Goal: Task Accomplishment & Management: Use online tool/utility

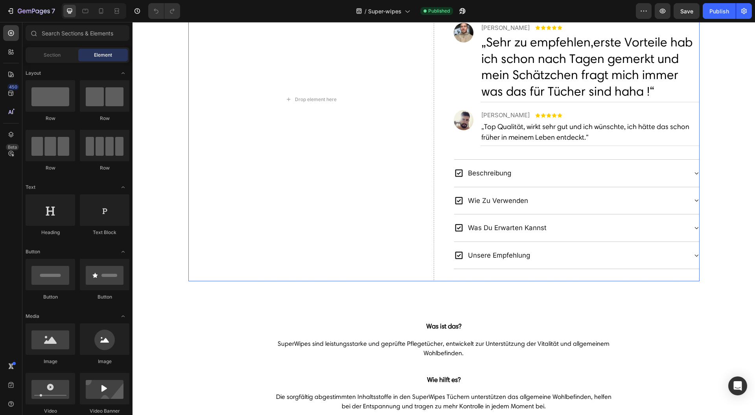
scroll to position [524, 0]
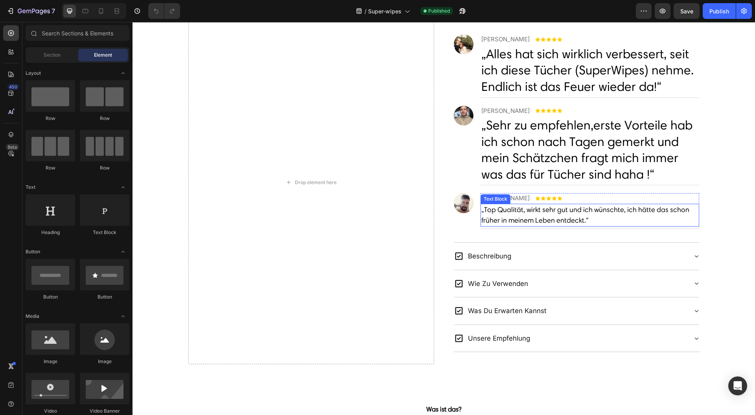
click at [559, 214] on p "„Top Qualität, wirkt sehr gut und ich wünschte, ich hätte das schon früher in m…" at bounding box center [589, 215] width 217 height 21
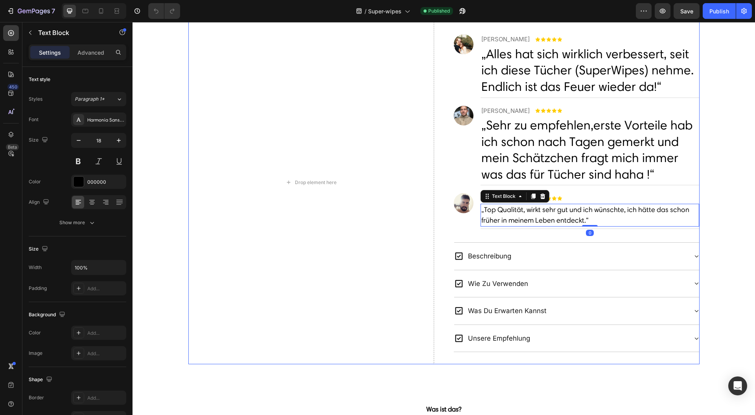
click at [570, 154] on p "„Sehr zu empfehlen,erste Vorteile hab ich schon nach Tagen gemerkt und mein Sch…" at bounding box center [589, 149] width 217 height 65
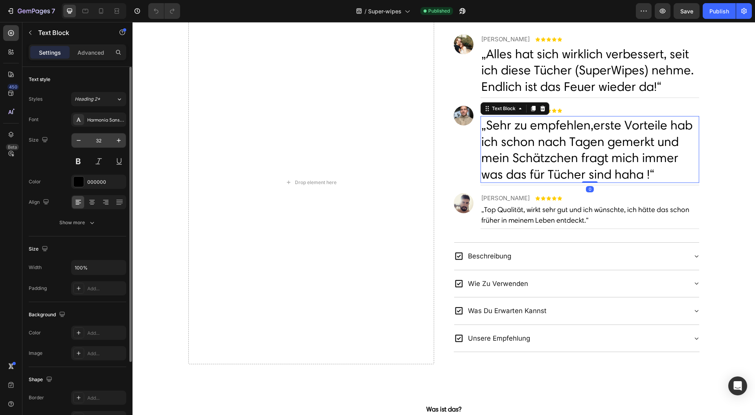
click at [107, 137] on input "32" at bounding box center [99, 140] width 26 height 14
type input "18"
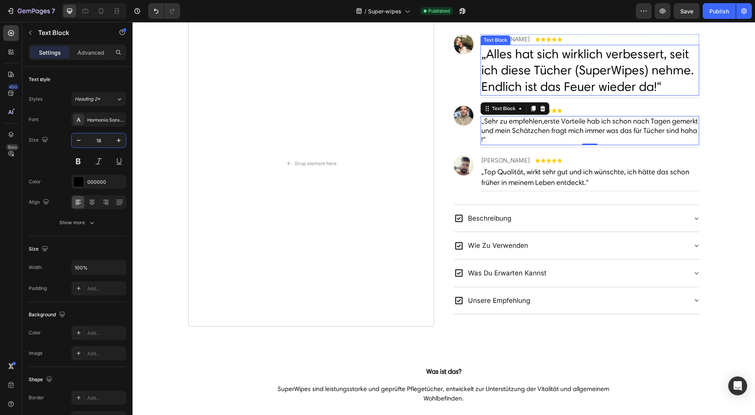
scroll to position [505, 0]
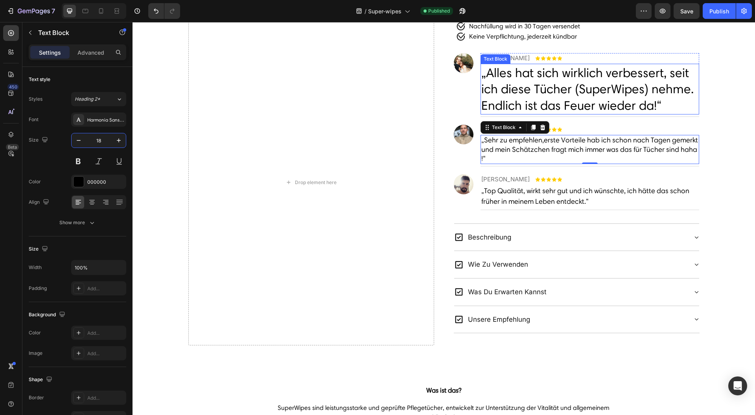
click at [546, 79] on p "„Alles hat sich wirklich verbessert, seit ich diese Tücher (SuperWipes) nehme. …" at bounding box center [589, 89] width 217 height 49
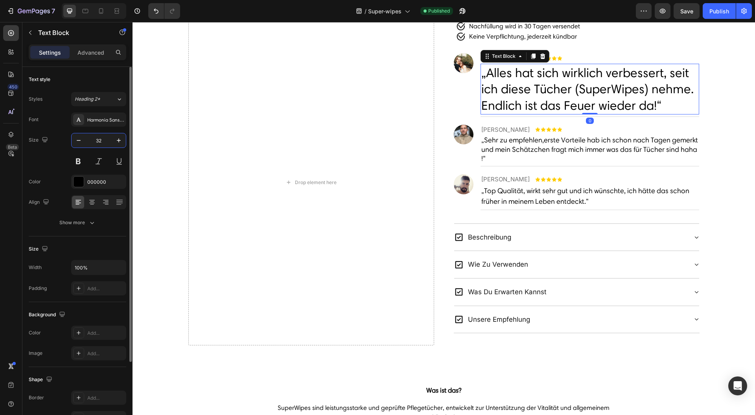
drag, startPoint x: 104, startPoint y: 136, endPoint x: 88, endPoint y: 150, distance: 21.5
click at [104, 136] on input "32" at bounding box center [99, 140] width 26 height 14
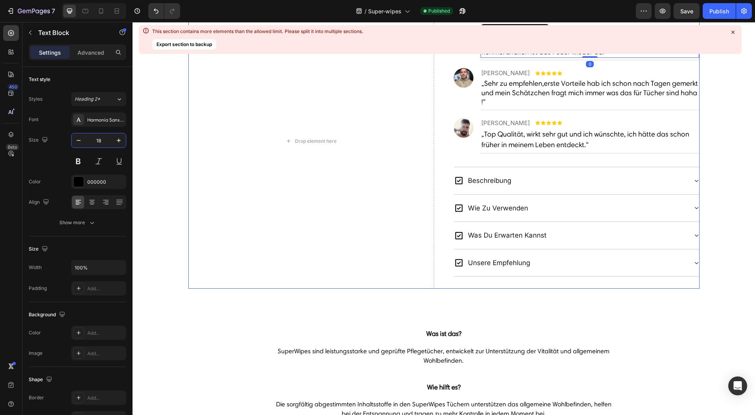
scroll to position [490, 0]
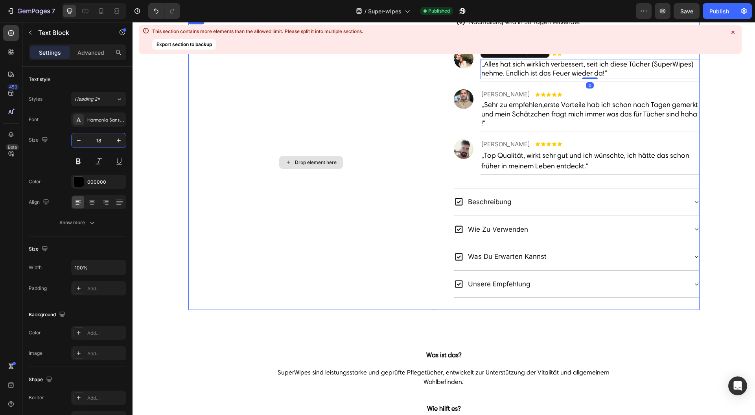
type input "18"
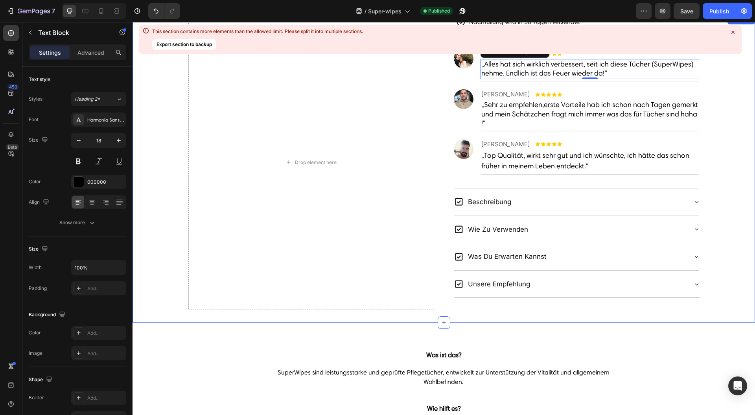
click at [709, 249] on div "Drop element here .id580054903796269610 .cls-1{fill:#212121;} Nachfüllung wird …" at bounding box center [444, 162] width 623 height 295
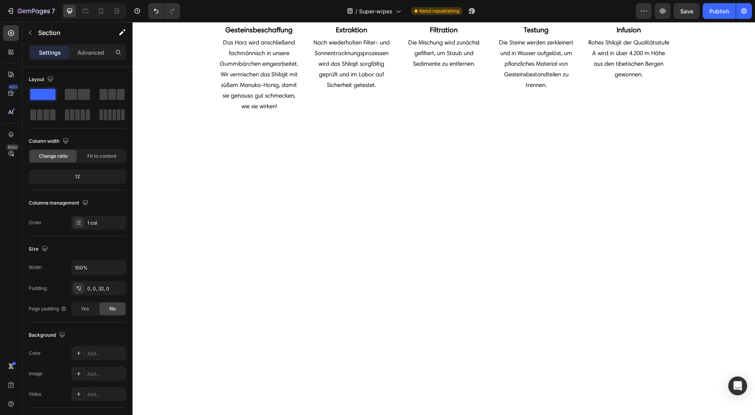
scroll to position [1644, 0]
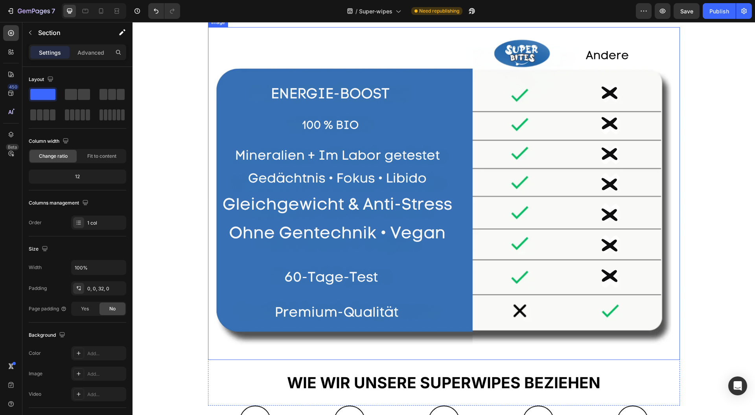
click at [570, 223] on img at bounding box center [444, 193] width 472 height 333
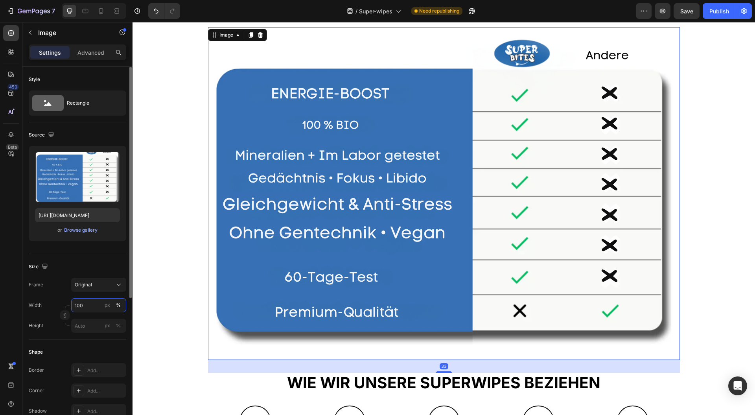
click at [90, 301] on input "100" at bounding box center [98, 305] width 55 height 14
type input "25"
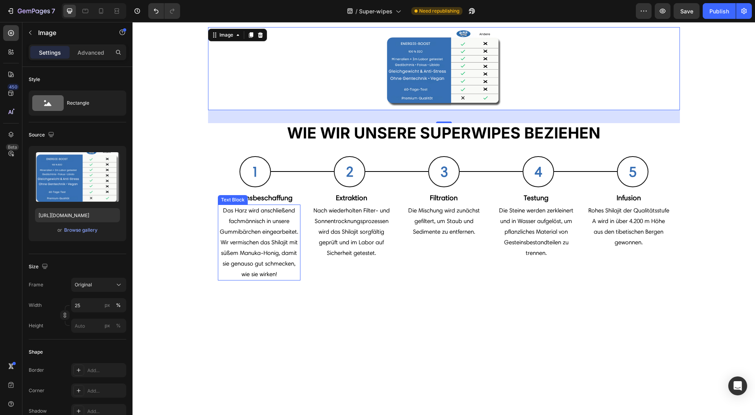
click at [240, 316] on div at bounding box center [444, 394] width 623 height 176
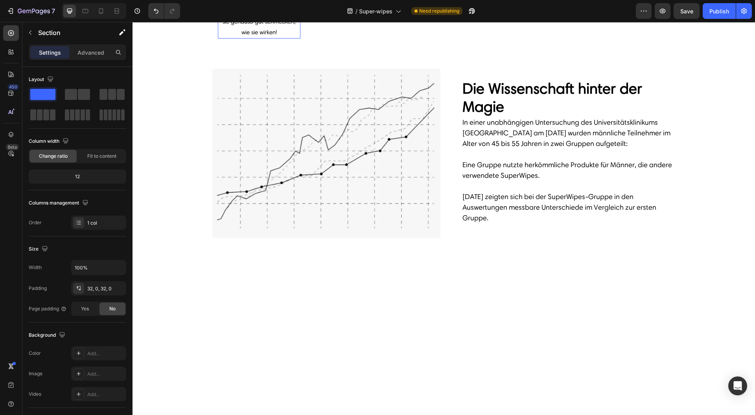
scroll to position [1434, 0]
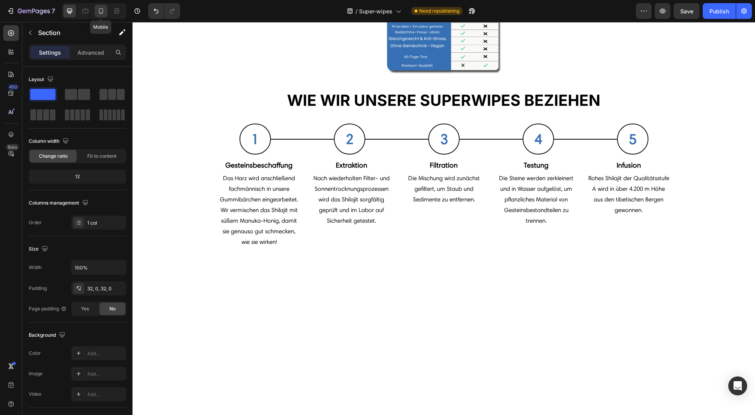
click at [99, 10] on icon at bounding box center [101, 11] width 4 height 6
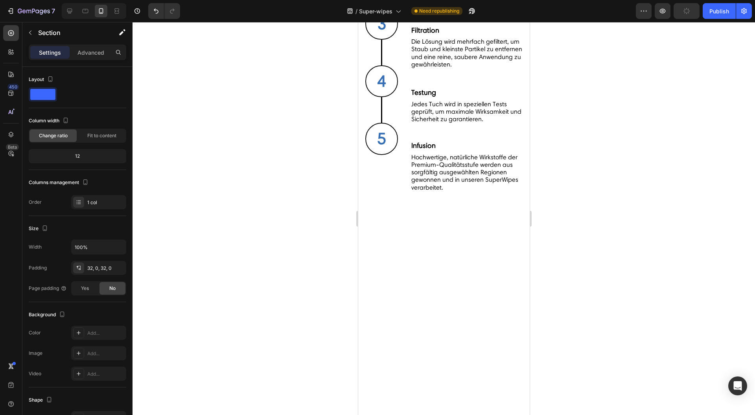
scroll to position [1541, 0]
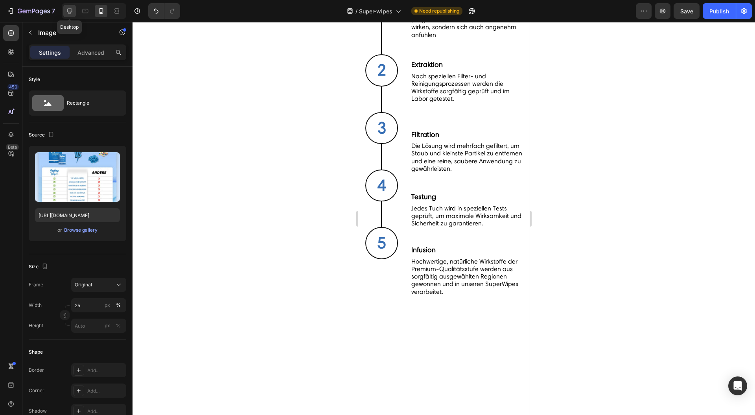
click at [70, 14] on icon at bounding box center [70, 11] width 8 height 8
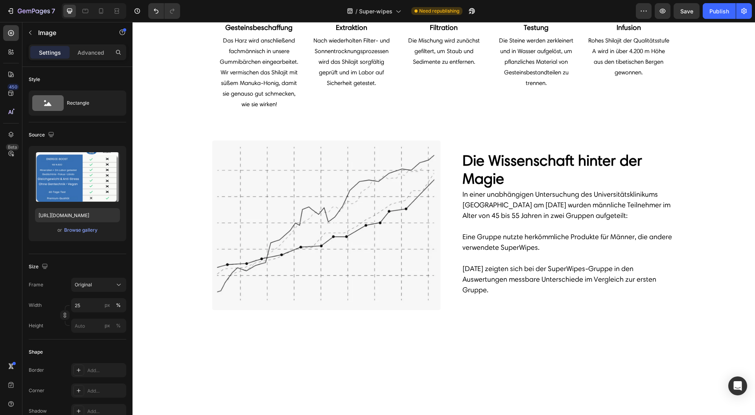
scroll to position [1621, 0]
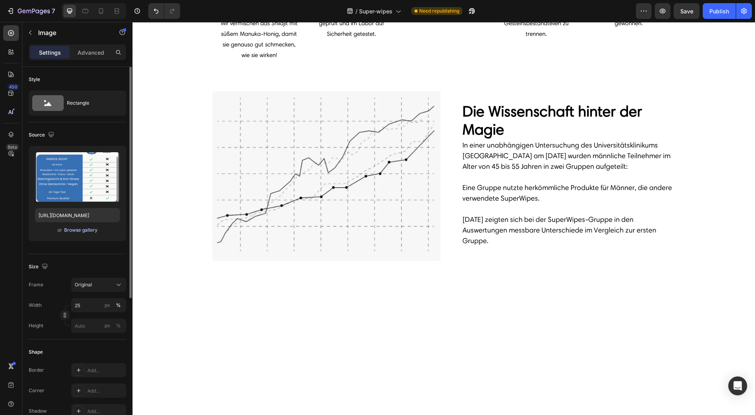
click at [80, 228] on div "Browse gallery" at bounding box center [80, 230] width 33 height 7
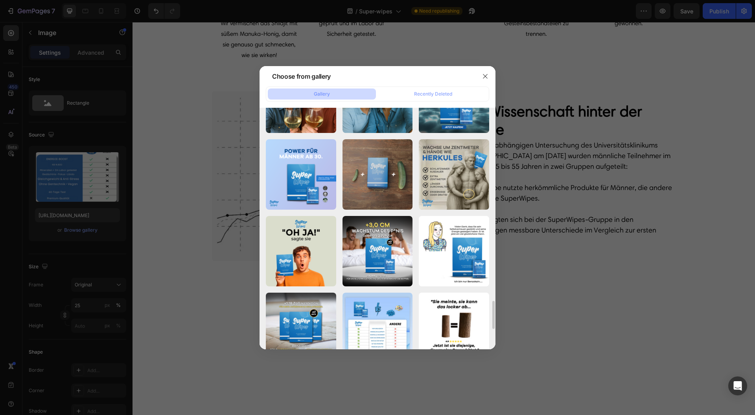
scroll to position [1816, 0]
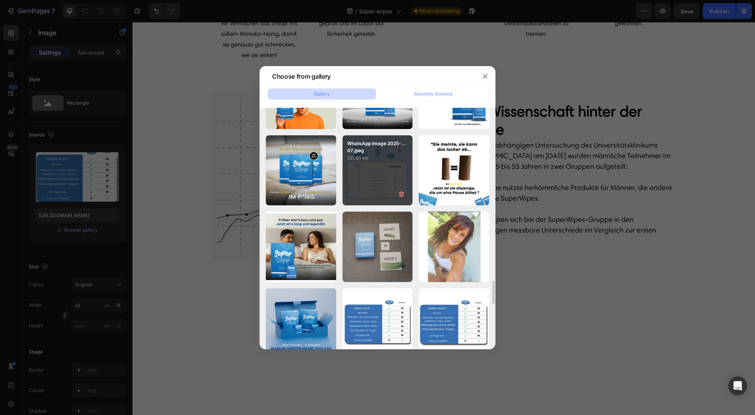
click at [371, 185] on div "WhatsApp Image 2025-...07.jpeg 131.40 kb" at bounding box center [378, 170] width 70 height 70
type input "https://cdn.shopify.com/s/files/1/0943/4120/2244/files/gempages_578977757858366…"
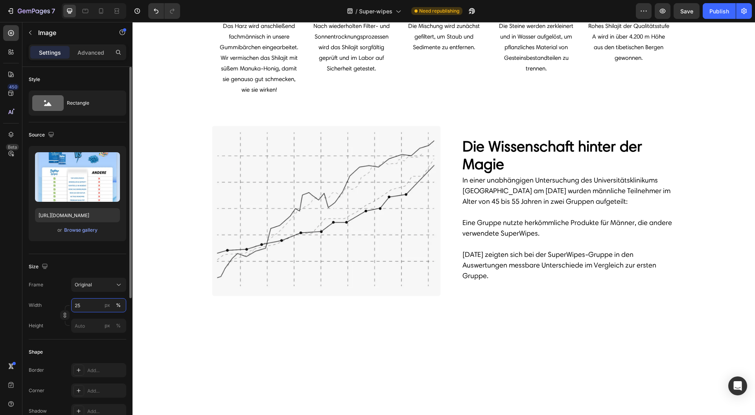
click at [87, 308] on input "25" at bounding box center [98, 305] width 55 height 14
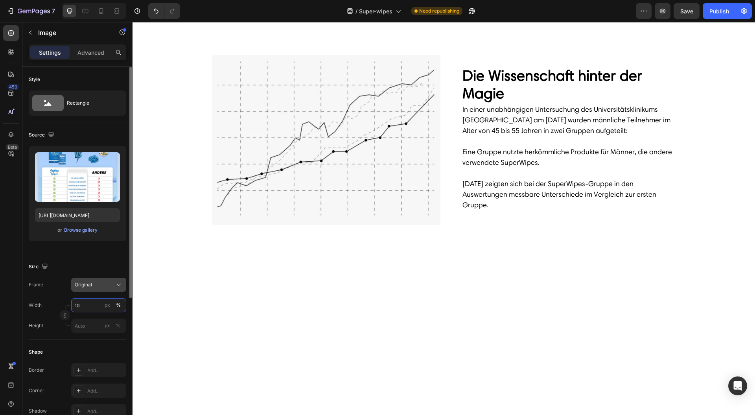
type input "100"
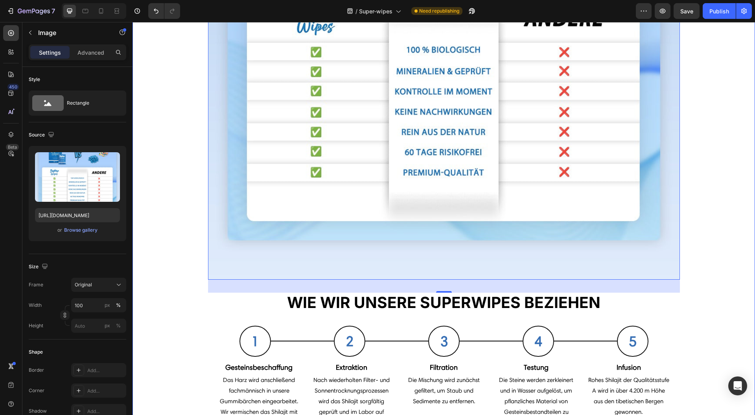
drag, startPoint x: 155, startPoint y: 256, endPoint x: 304, endPoint y: 284, distance: 150.9
click at [155, 256] on div "Image 33 WIE WIR UNSERE SUPERWIPES BEZIEHEN Text Block 1 Heading Row Row Title …" at bounding box center [444, 129] width 623 height 642
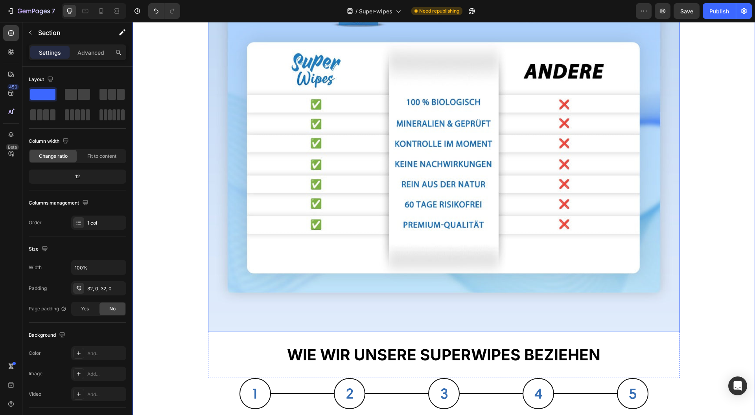
scroll to position [1358, 0]
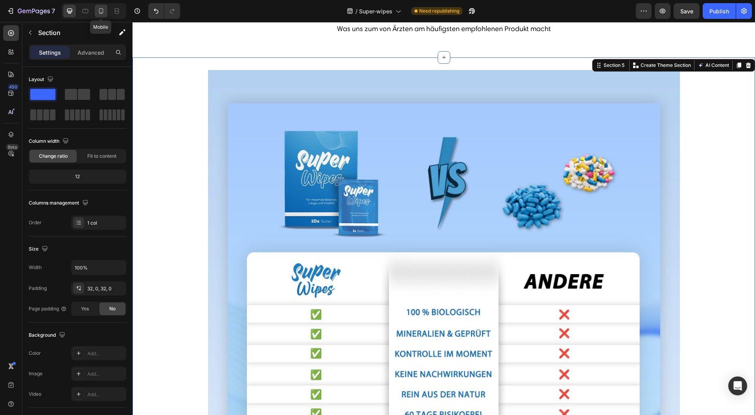
click at [102, 13] on icon at bounding box center [101, 11] width 4 height 6
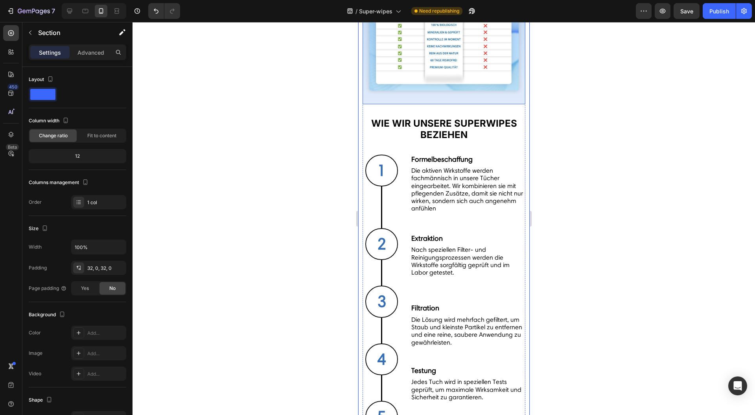
scroll to position [1476, 0]
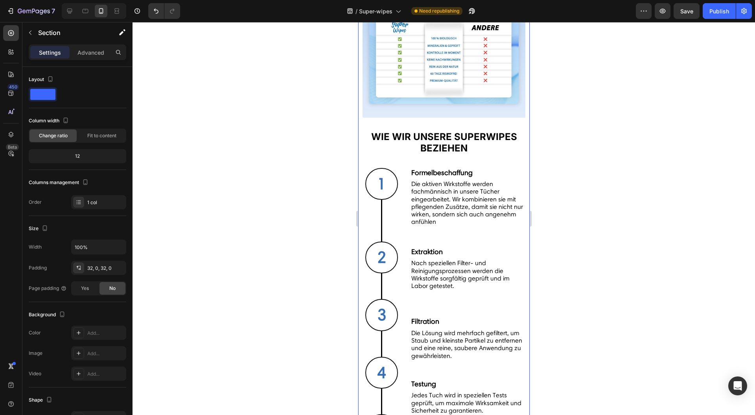
click at [267, 202] on div at bounding box center [444, 218] width 623 height 393
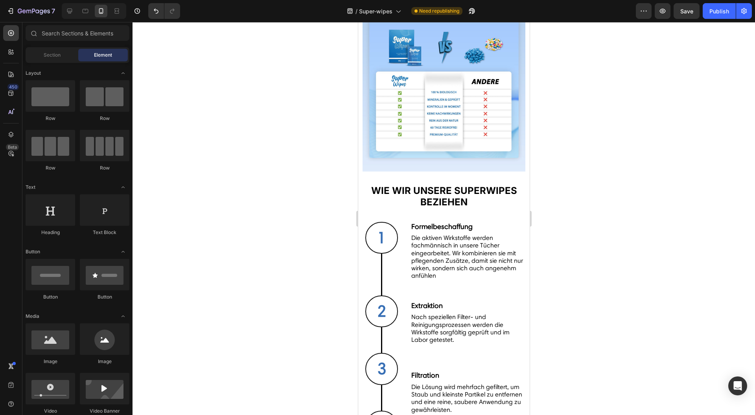
scroll to position [1372, 0]
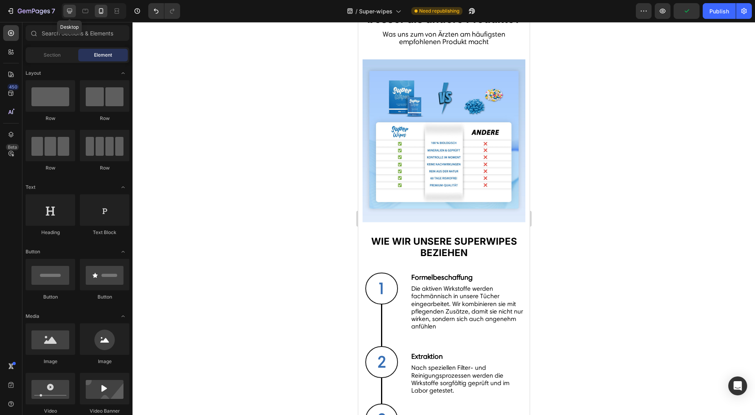
click at [69, 12] on icon at bounding box center [69, 11] width 5 height 5
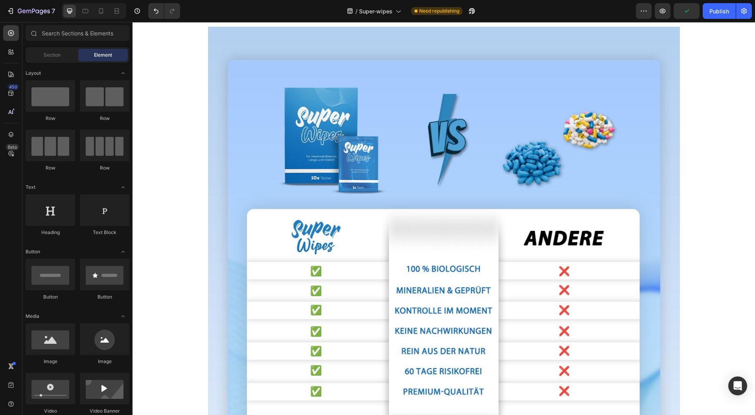
scroll to position [1244, 0]
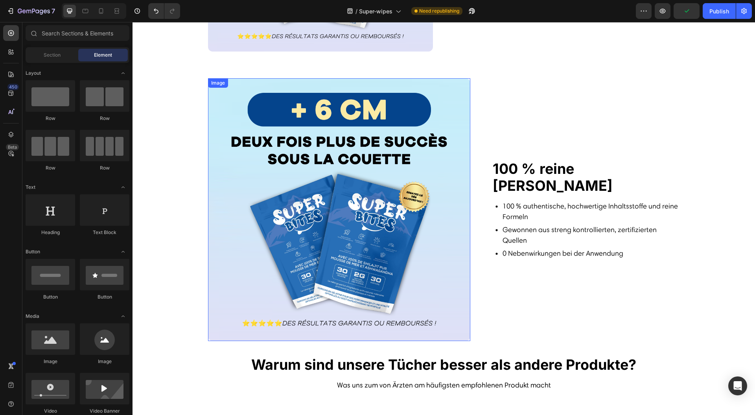
click at [339, 200] on img at bounding box center [339, 209] width 263 height 263
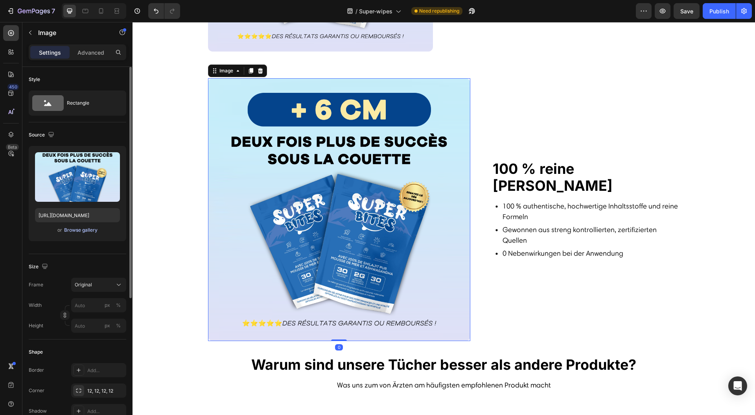
click at [83, 228] on div "Browse gallery" at bounding box center [80, 230] width 33 height 7
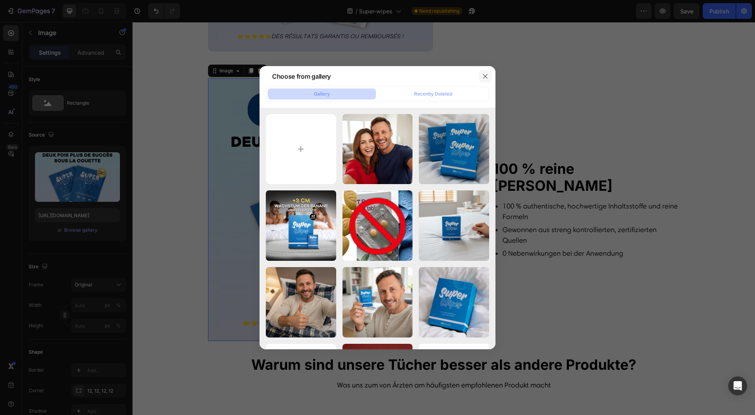
click at [487, 77] on icon "button" at bounding box center [485, 76] width 6 height 6
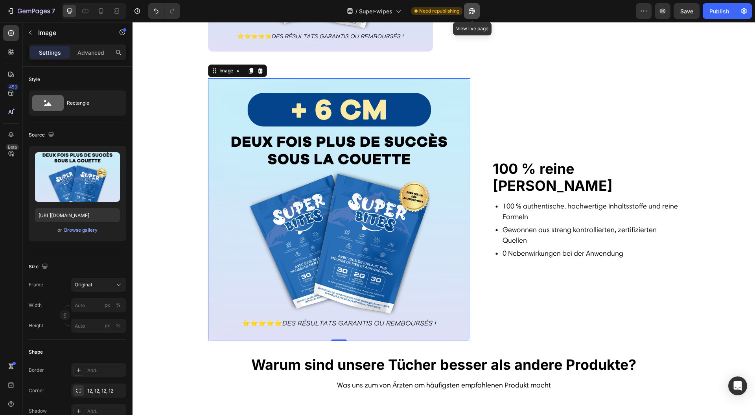
click at [470, 14] on icon "button" at bounding box center [470, 13] width 2 height 2
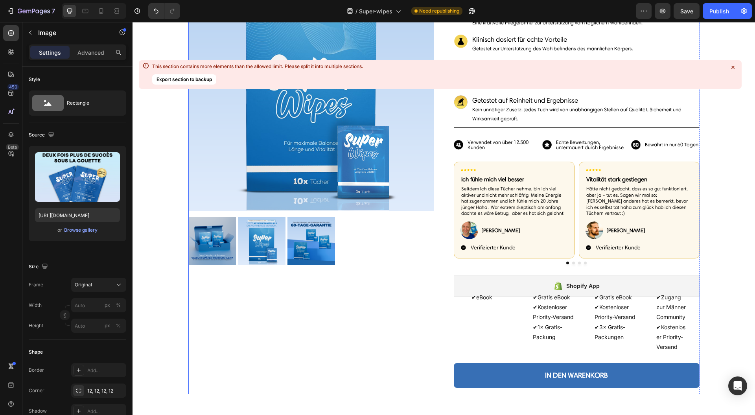
scroll to position [0, 0]
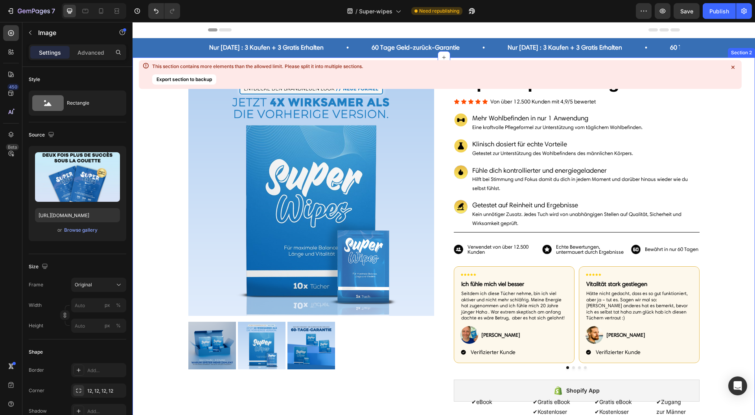
click at [735, 67] on icon at bounding box center [733, 67] width 8 height 8
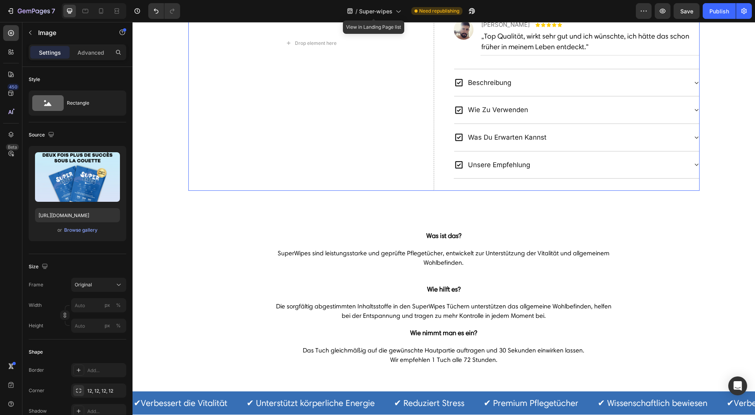
scroll to position [787, 0]
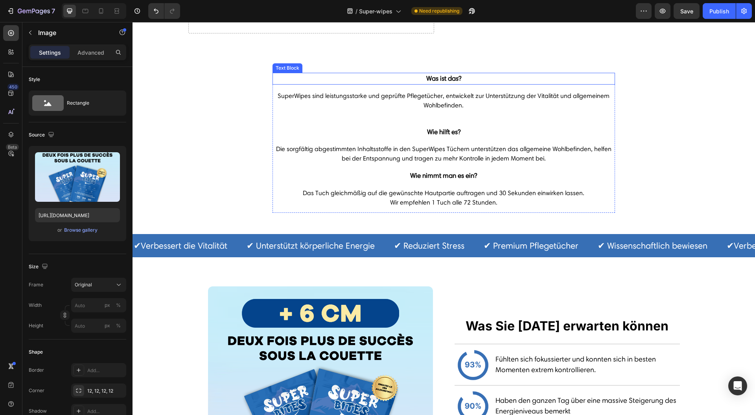
click at [444, 75] on p "Was ist das?" at bounding box center [443, 79] width 341 height 10
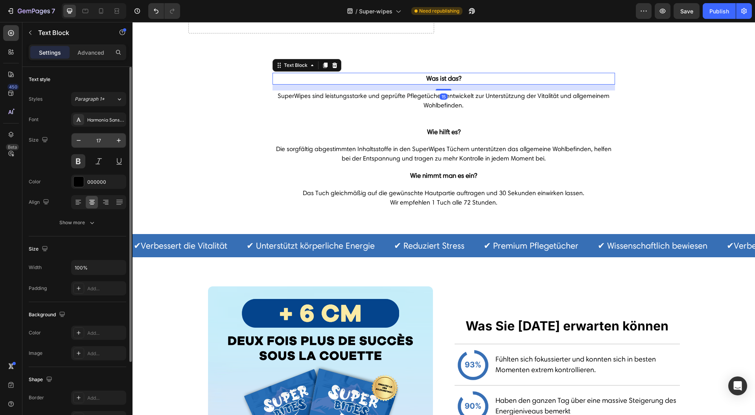
click at [105, 136] on input "17" at bounding box center [99, 140] width 26 height 14
type input "26"
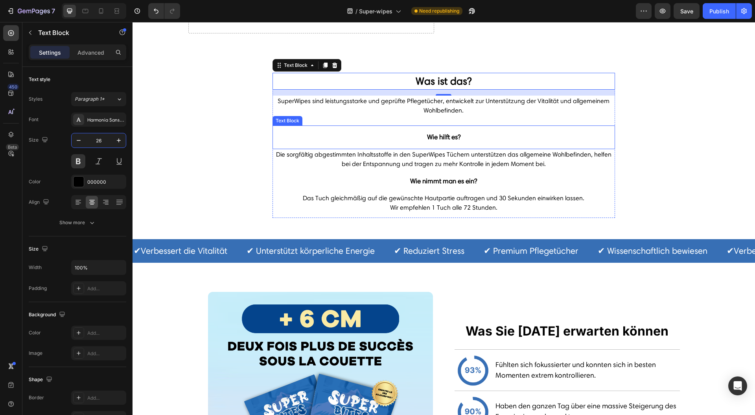
click at [447, 135] on p "Wie hilft es?" at bounding box center [443, 137] width 341 height 10
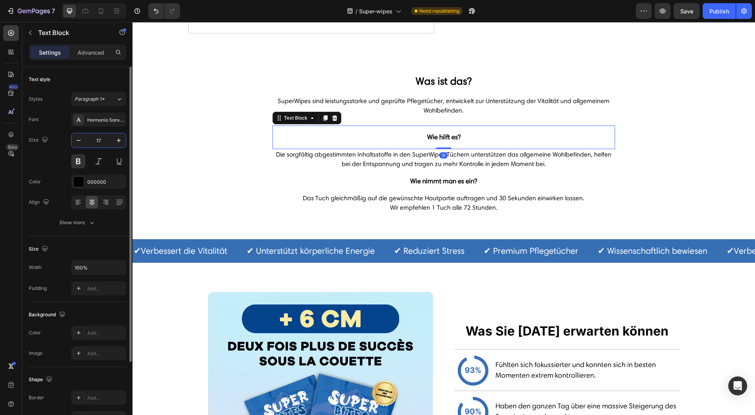
click at [103, 135] on input "17" at bounding box center [99, 140] width 26 height 14
type input "26"
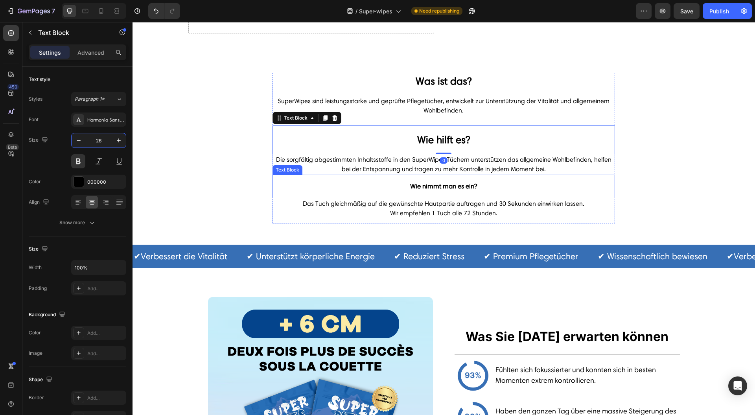
click at [458, 185] on p "Wie nimmt man es ein?" at bounding box center [443, 186] width 341 height 10
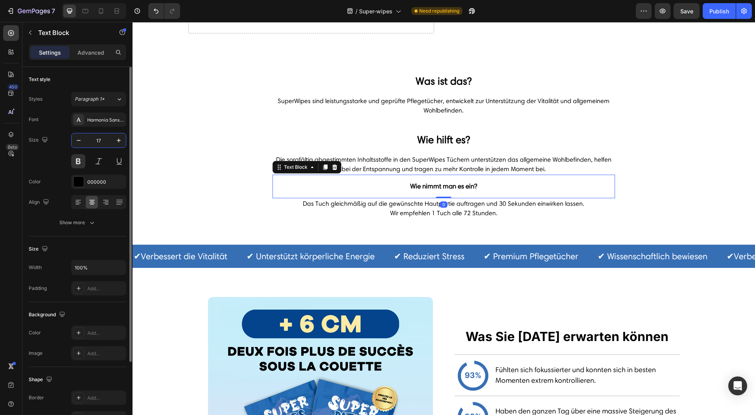
click at [106, 142] on input "17" at bounding box center [99, 140] width 26 height 14
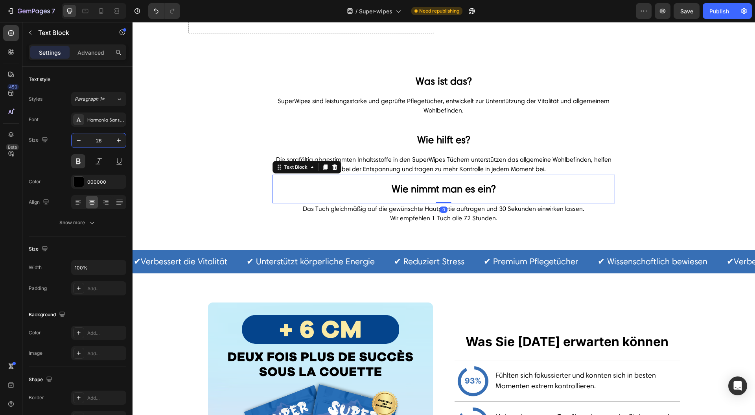
type input "26"
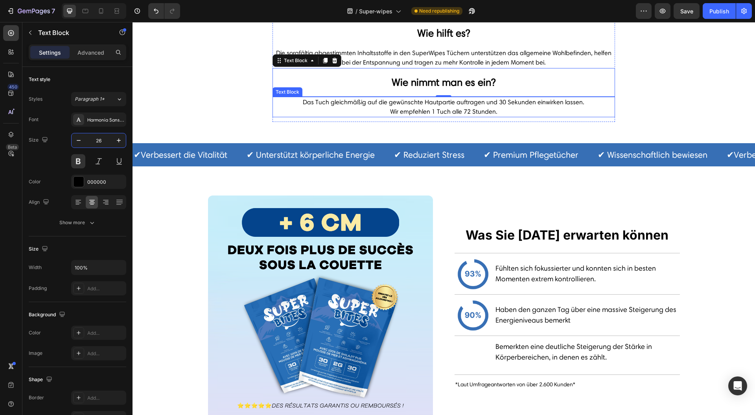
scroll to position [891, 0]
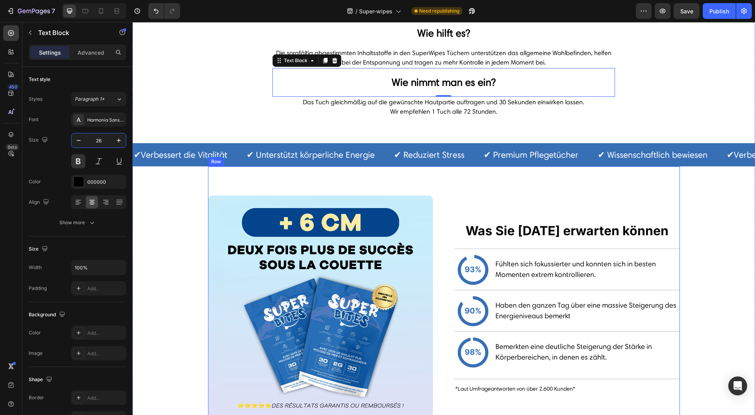
click at [356, 195] on img at bounding box center [320, 307] width 225 height 225
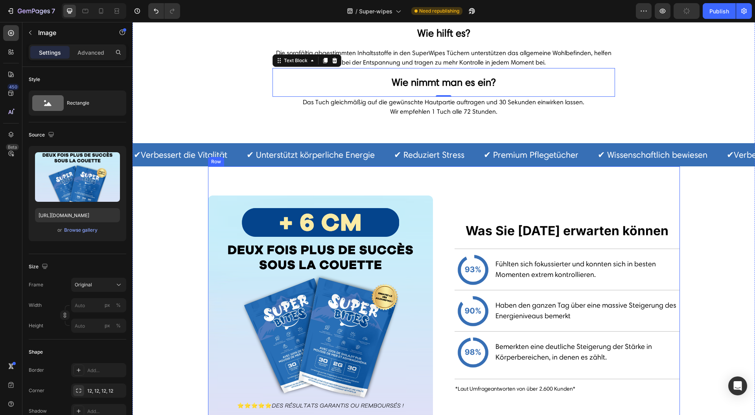
scroll to position [996, 0]
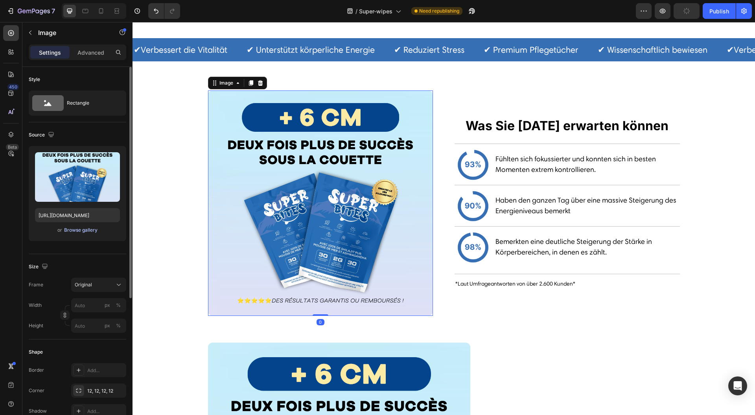
click at [86, 232] on div "Browse gallery" at bounding box center [80, 230] width 33 height 7
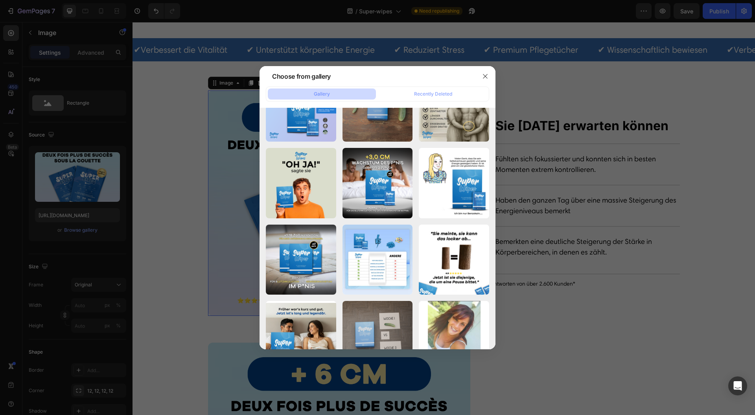
scroll to position [1675, 0]
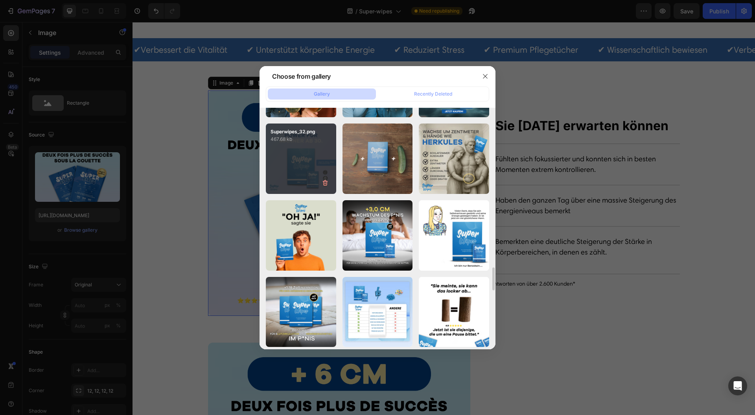
click at [301, 166] on div "Superwipes_32.png 467.68 kb" at bounding box center [301, 158] width 70 height 70
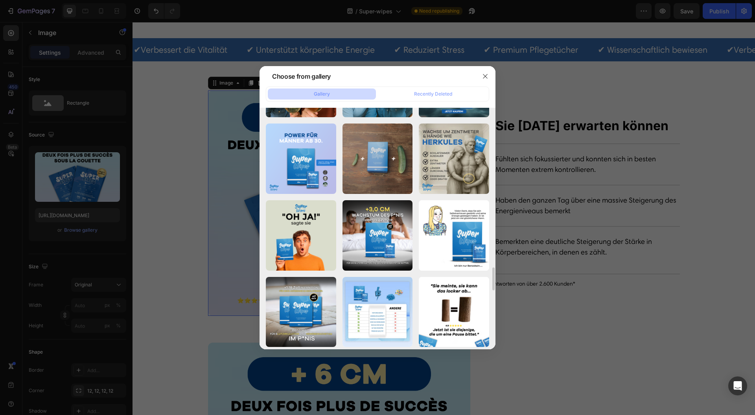
type input "https://cdn.shopify.com/s/files/1/0943/4120/2244/files/gempages_578977757858366…"
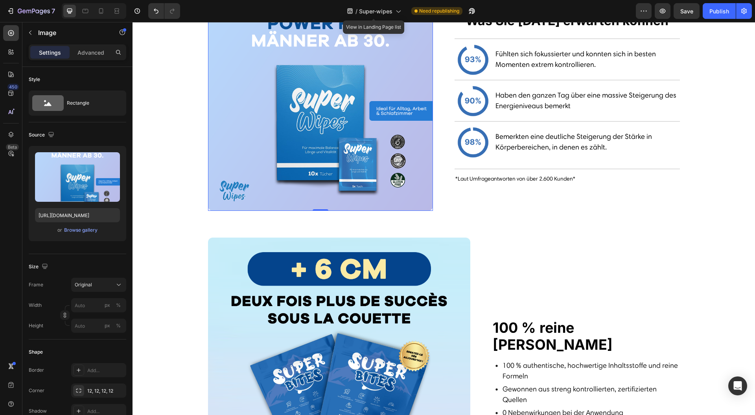
scroll to position [1206, 0]
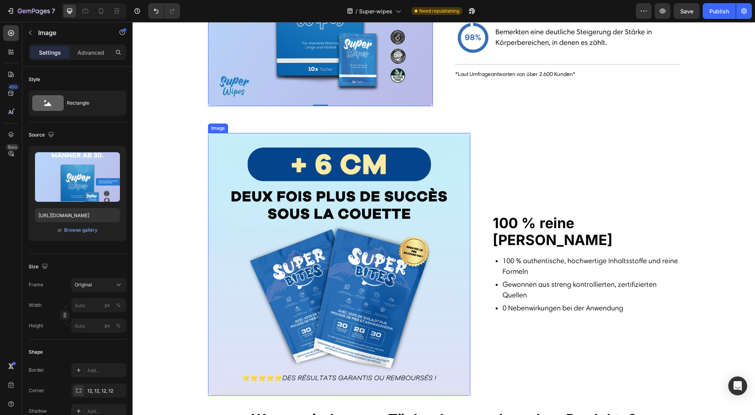
click at [349, 225] on img at bounding box center [339, 264] width 263 height 263
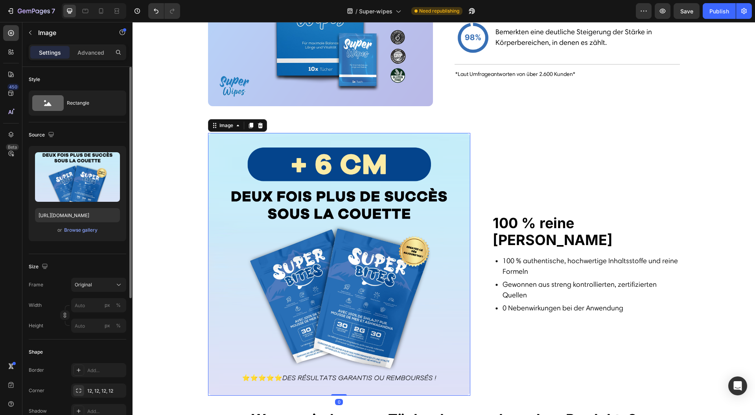
click at [97, 233] on div "or Browse gallery" at bounding box center [77, 229] width 85 height 9
click at [91, 228] on div "Browse gallery" at bounding box center [80, 230] width 33 height 7
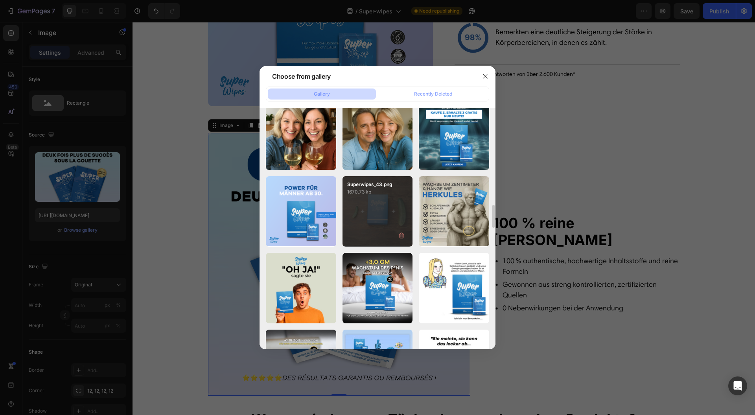
scroll to position [1570, 0]
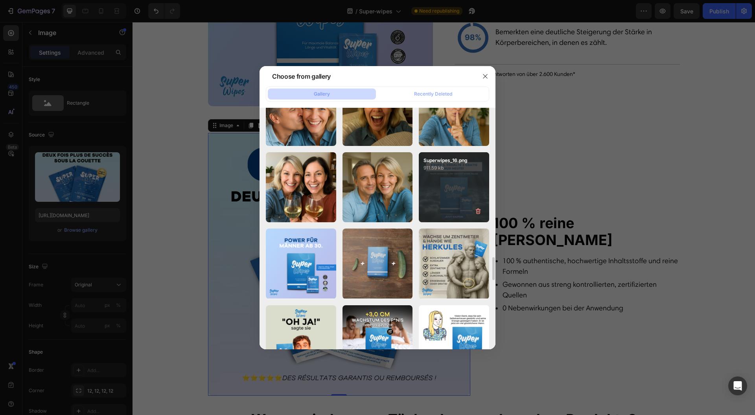
click at [431, 201] on div "Superwipes_16.png 911.59 kb" at bounding box center [454, 187] width 70 height 70
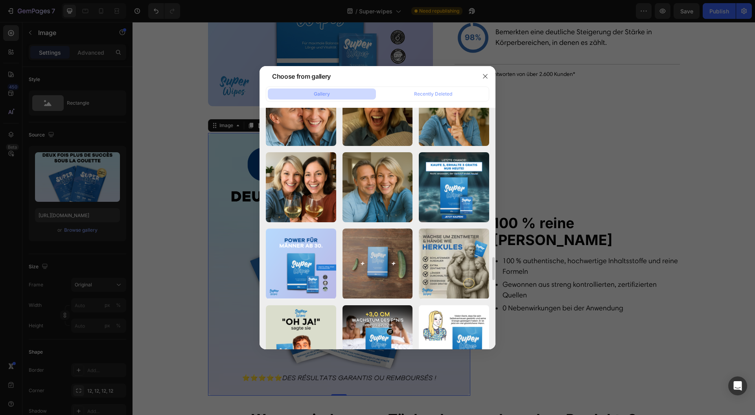
type input "https://cdn.shopify.com/s/files/1/0943/4120/2244/files/gempages_578977757858366…"
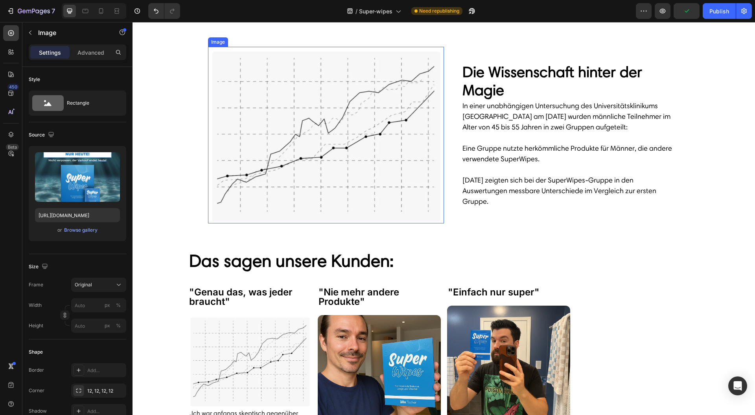
scroll to position [2517, 0]
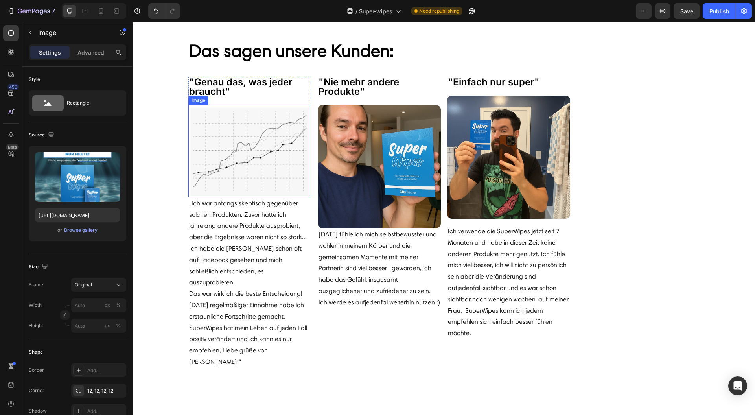
click at [264, 168] on img at bounding box center [249, 151] width 123 height 92
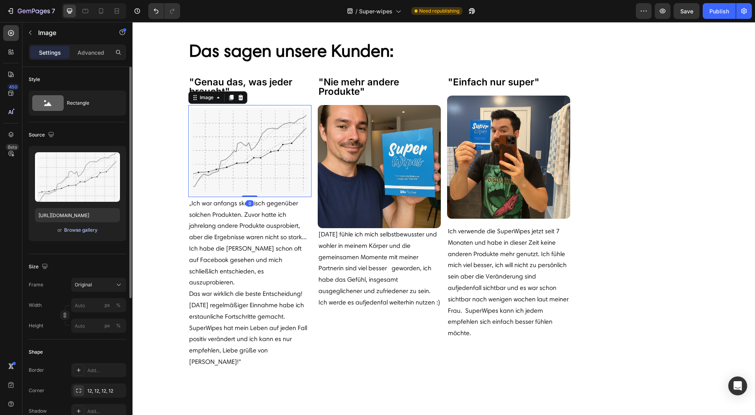
click at [78, 234] on div "Upload Image https://cdn.shopify.com/s/files/1/0943/4120/2244/files/gempages_57…" at bounding box center [78, 193] width 98 height 95
click at [78, 230] on div "Browse gallery" at bounding box center [80, 230] width 33 height 7
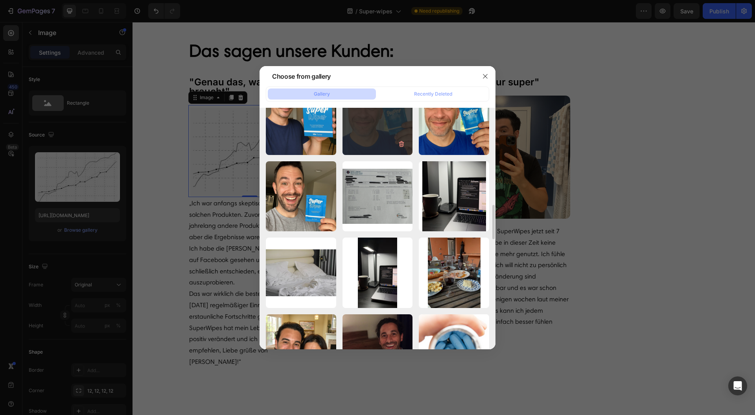
scroll to position [1049, 0]
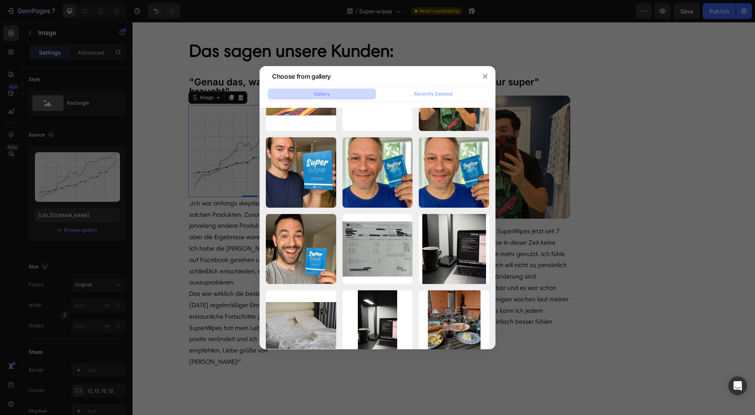
click at [0, 0] on div "Superwipes_92 (2).png 1419.34 kb" at bounding box center [0, 0] width 0 height 0
type input "https://cdn.shopify.com/s/files/1/0943/4120/2244/files/gempages_578977757858366…"
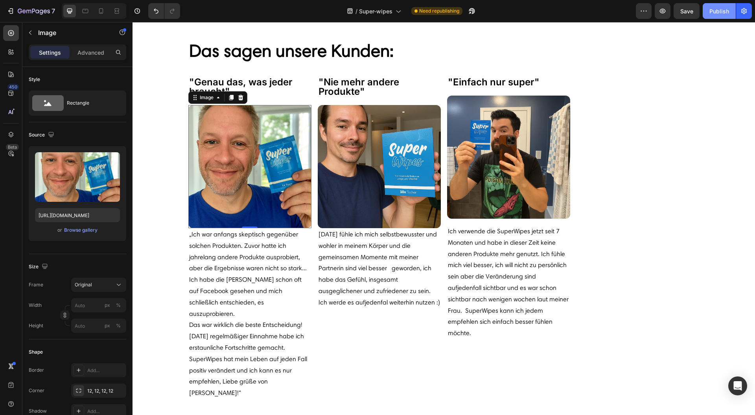
click at [719, 8] on div "Publish" at bounding box center [720, 11] width 20 height 8
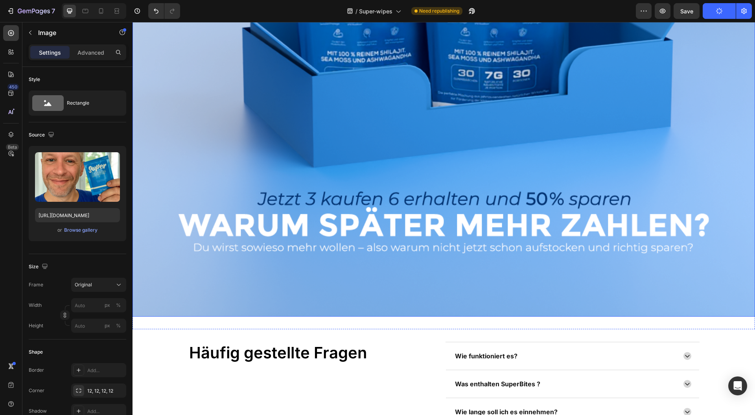
scroll to position [3251, 0]
click at [312, 191] on img at bounding box center [444, 5] width 623 height 623
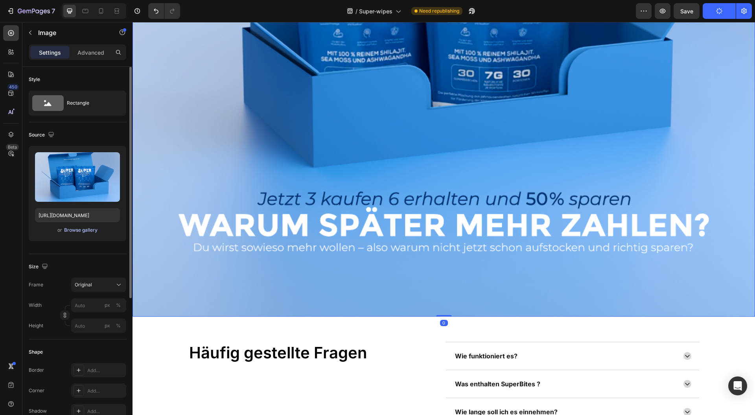
click at [75, 230] on div "Browse gallery" at bounding box center [80, 230] width 33 height 7
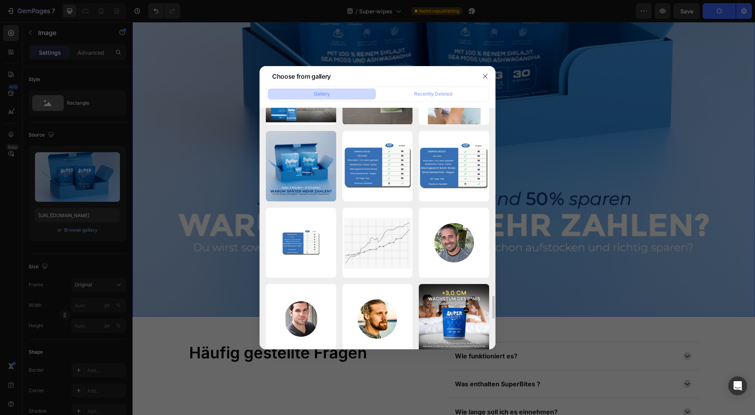
scroll to position [2026, 0]
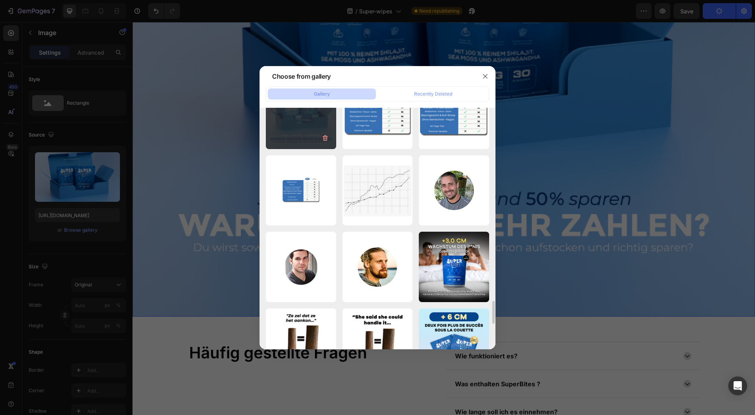
click at [304, 140] on div "Superwipes_1.png 1032.49 kb" at bounding box center [301, 114] width 70 height 70
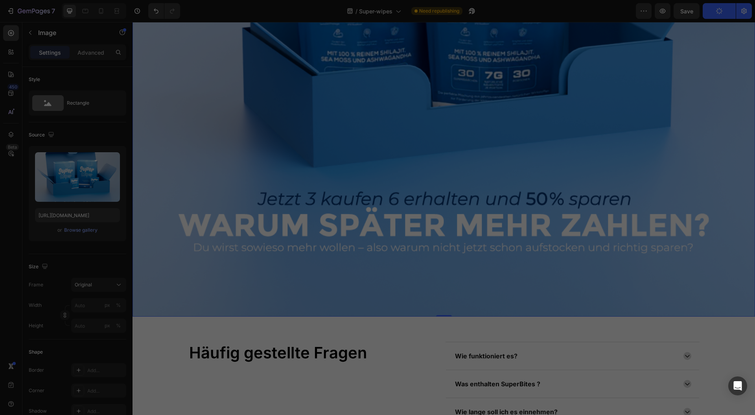
type input "https://cdn.shopify.com/s/files/1/0943/4120/2244/files/gempages_578977757858366…"
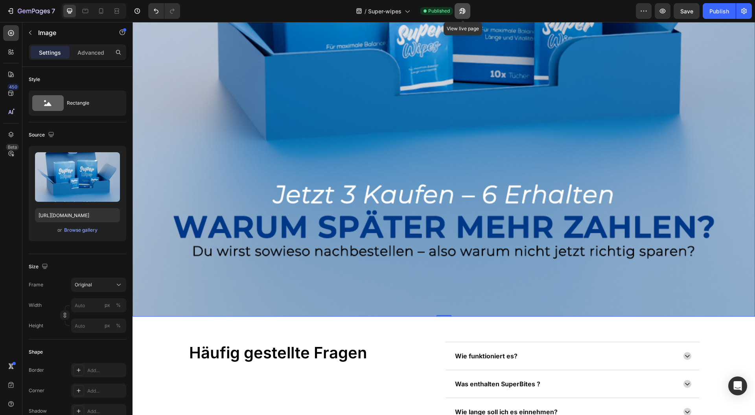
click at [465, 13] on icon "button" at bounding box center [463, 11] width 8 height 8
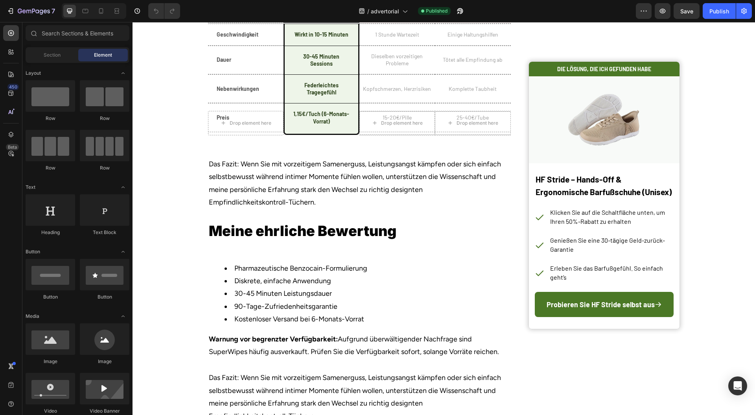
scroll to position [3146, 0]
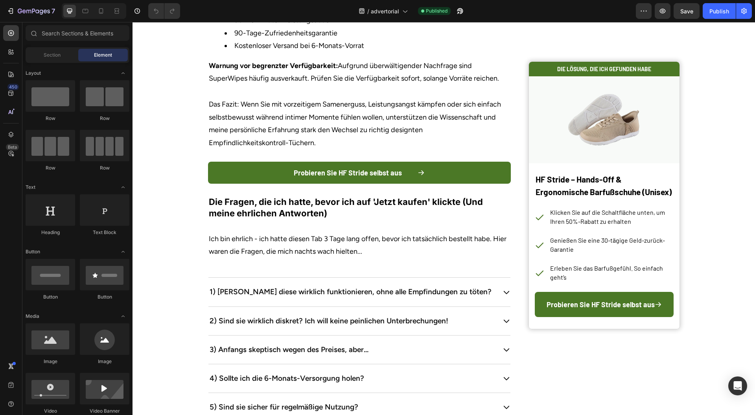
click at [105, 17] on div at bounding box center [94, 11] width 65 height 16
click at [101, 11] on icon at bounding box center [101, 11] width 8 height 8
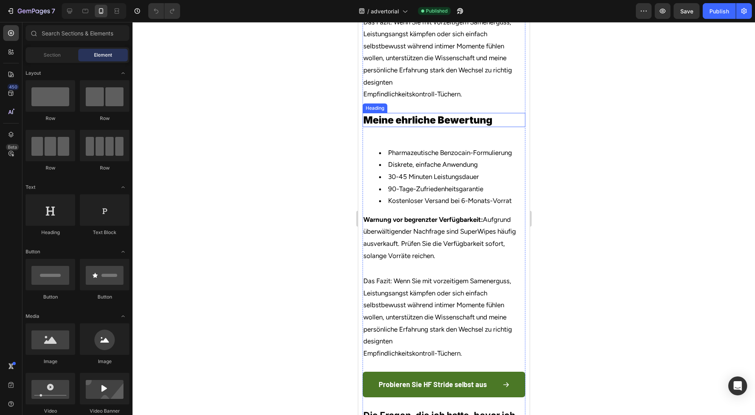
scroll to position [3231, 0]
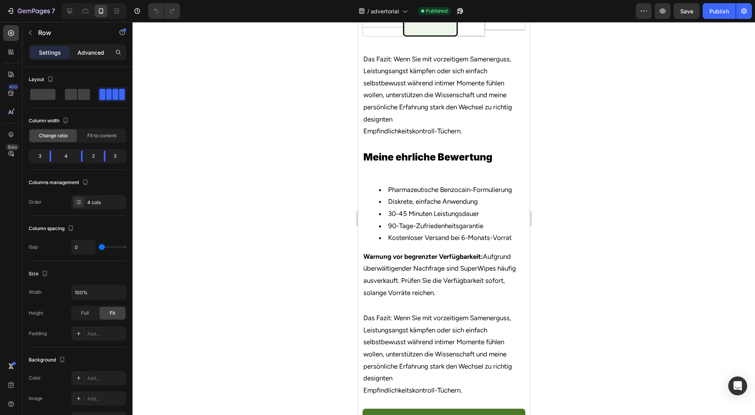
click at [87, 56] on p "Advanced" at bounding box center [90, 52] width 27 height 8
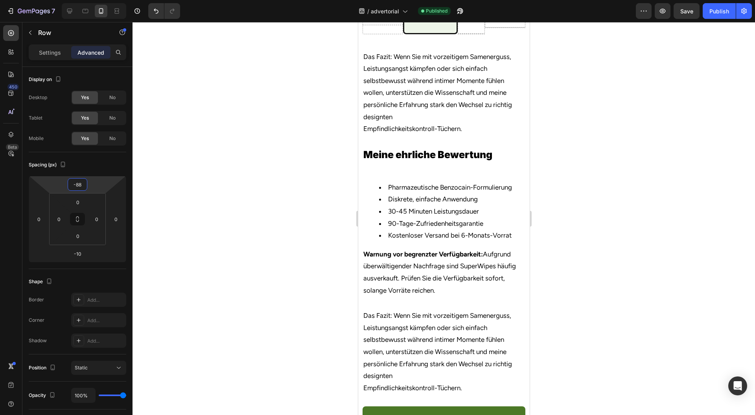
click at [108, 0] on html "7 Version history / advertorial Published Preview Save Publish 450 Beta Section…" at bounding box center [377, 0] width 755 height 0
type input "-82"
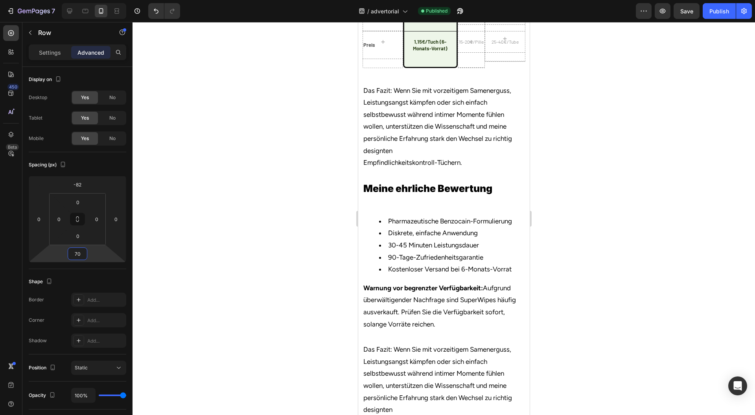
drag, startPoint x: 110, startPoint y: 250, endPoint x: 112, endPoint y: 229, distance: 21.0
click at [112, 0] on html "7 Version history / advertorial Published Preview Save Publish 450 Beta Section…" at bounding box center [377, 0] width 755 height 0
type input "-10"
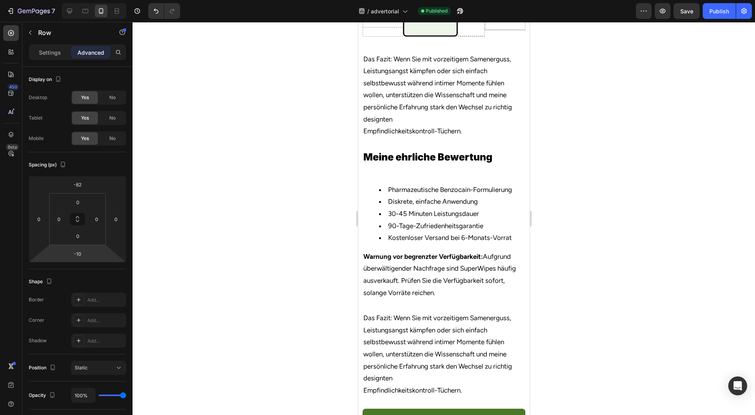
click at [240, 171] on div at bounding box center [444, 218] width 623 height 393
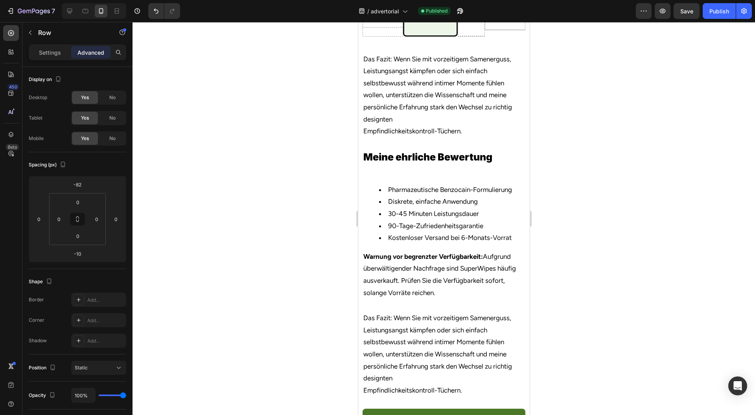
click at [618, 116] on div at bounding box center [444, 218] width 623 height 393
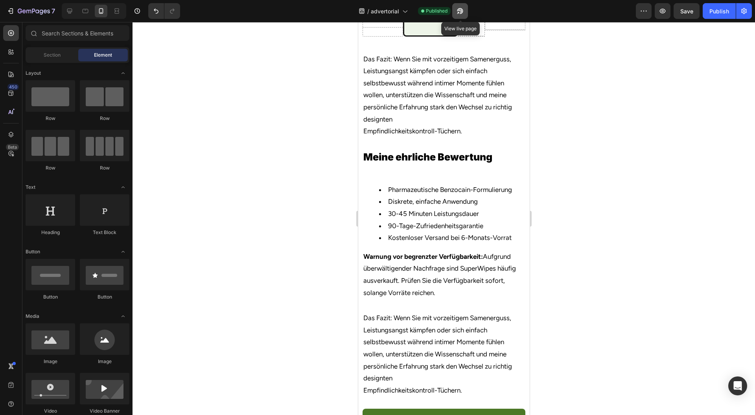
click at [464, 13] on button "button" at bounding box center [460, 11] width 16 height 16
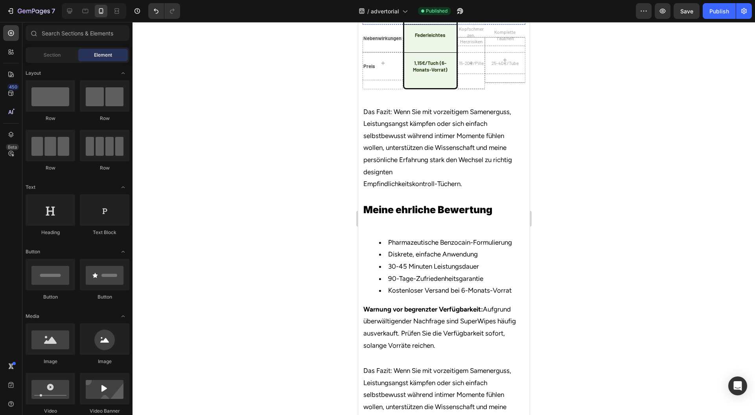
click at [493, 18] on div "Tötet alle Empfindung ab Heading" at bounding box center [505, 7] width 41 height 21
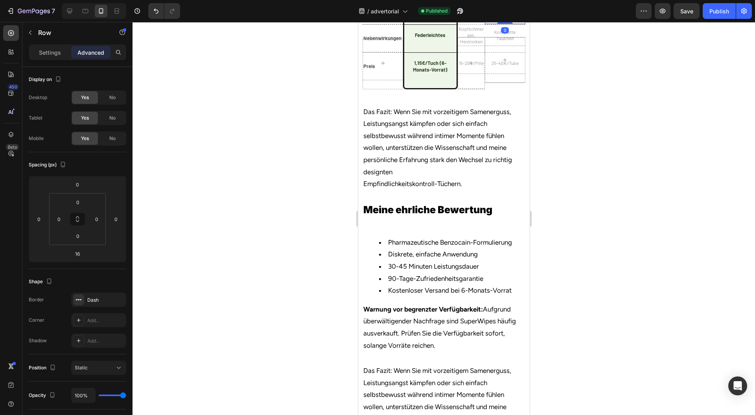
drag, startPoint x: 503, startPoint y: 232, endPoint x: 494, endPoint y: 221, distance: 14.8
click at [507, 25] on div "Tötet alle Empfindung ab Heading Row 0" at bounding box center [505, 11] width 41 height 28
type input "0"
click at [476, 18] on h2 "Dieselben vorzeitigen Probleme" at bounding box center [470, 8] width 27 height 20
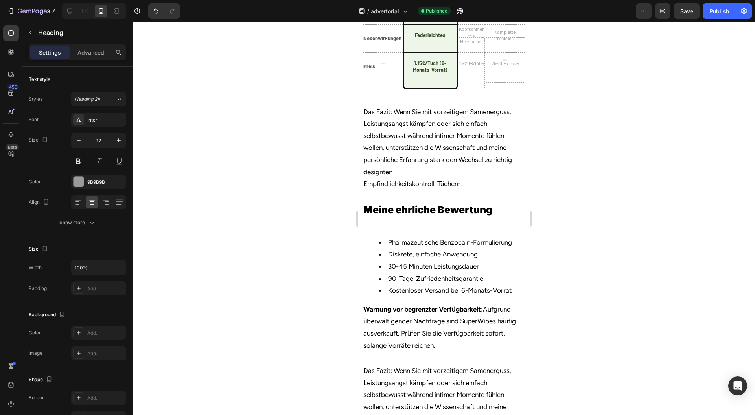
click at [468, 17] on div at bounding box center [471, 16] width 16 height 2
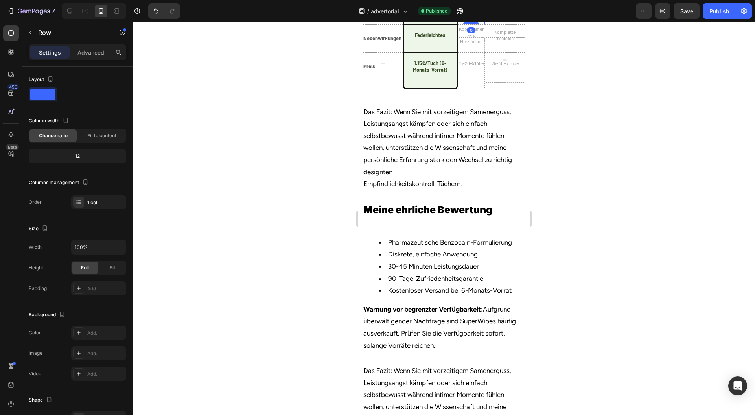
drag, startPoint x: 468, startPoint y: 234, endPoint x: 475, endPoint y: 215, distance: 19.8
click at [475, 25] on div "Dieselben vorzeitigen Probleme Heading Row 0" at bounding box center [470, 11] width 27 height 28
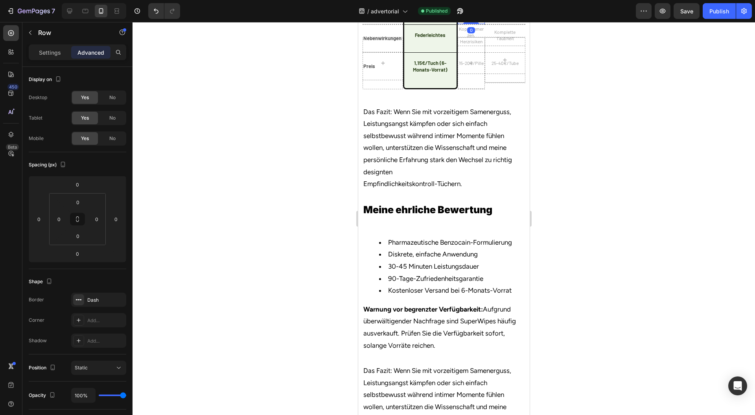
click at [590, 207] on div at bounding box center [444, 218] width 623 height 393
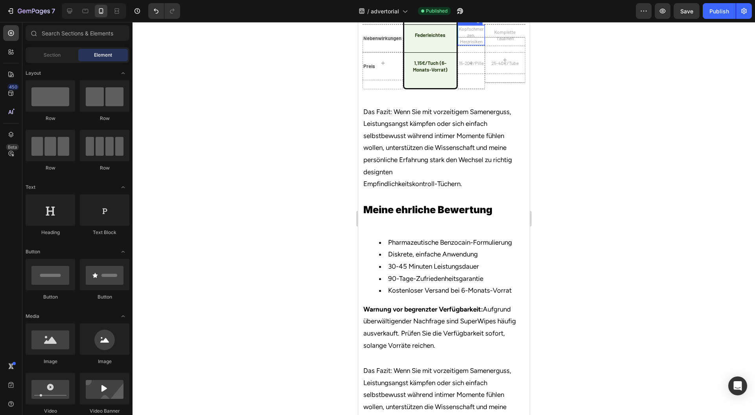
click at [466, 45] on h2 "Kopfschmerzen, Herzrisiken" at bounding box center [470, 35] width 27 height 20
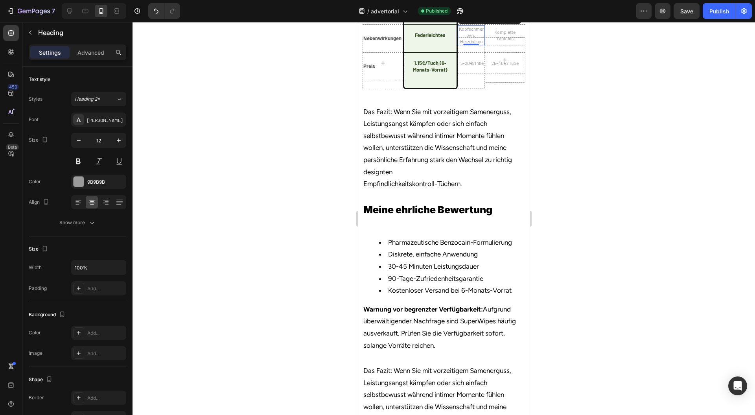
click at [467, 21] on div "Heading" at bounding box center [478, 17] width 22 height 7
click at [467, 10] on div "Row 1 col" at bounding box center [473, 4] width 30 height 13
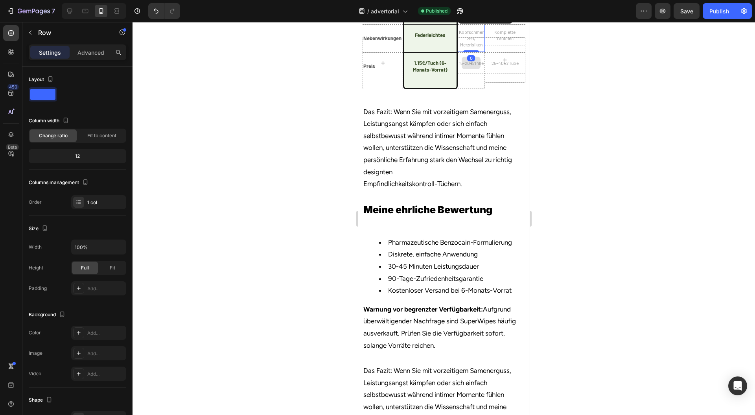
drag, startPoint x: 469, startPoint y: 261, endPoint x: 488, endPoint y: 240, distance: 28.4
click at [470, 52] on div "Kopfschmerzen, Herzrisiken Heading Row 0" at bounding box center [470, 38] width 27 height 28
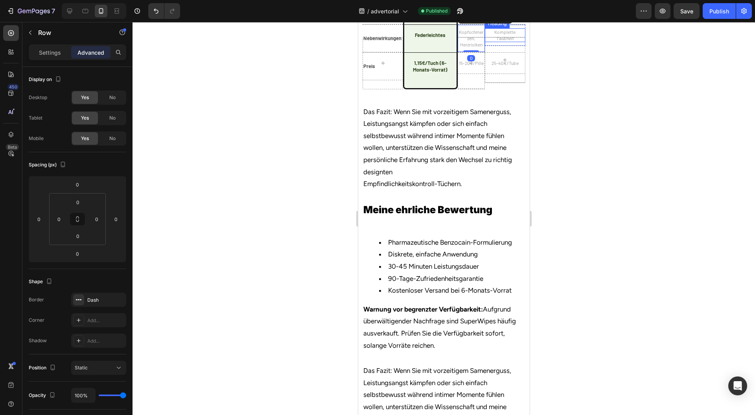
click at [492, 42] on h2 "Komplette Taubheit" at bounding box center [505, 35] width 41 height 14
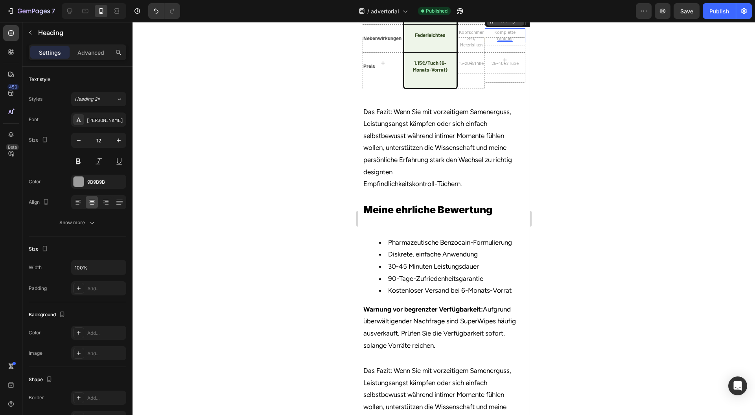
click at [494, 24] on div "Heading" at bounding box center [505, 20] width 22 height 7
click at [496, 13] on div "Row 1 col" at bounding box center [500, 7] width 30 height 13
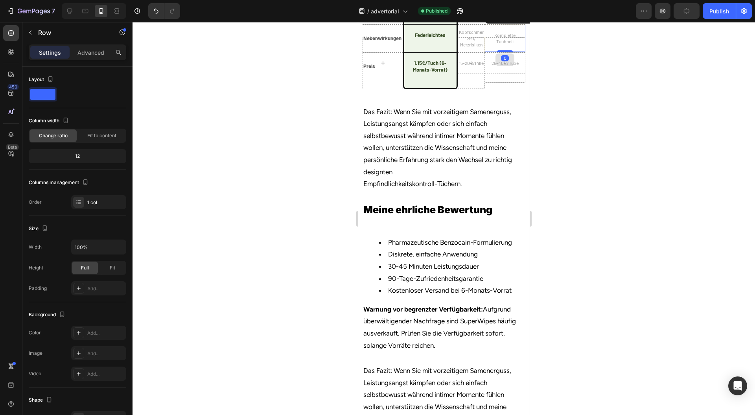
drag, startPoint x: 499, startPoint y: 262, endPoint x: 505, endPoint y: 246, distance: 16.8
click at [505, 52] on div "Komplette Taubheit Heading Row 0" at bounding box center [505, 38] width 41 height 28
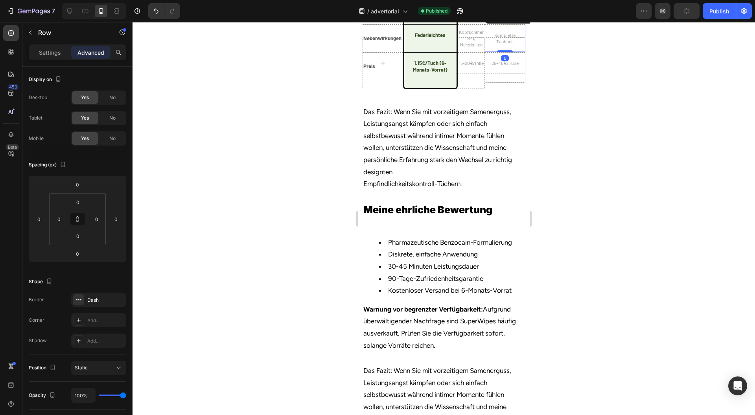
click at [603, 241] on div at bounding box center [444, 218] width 623 height 393
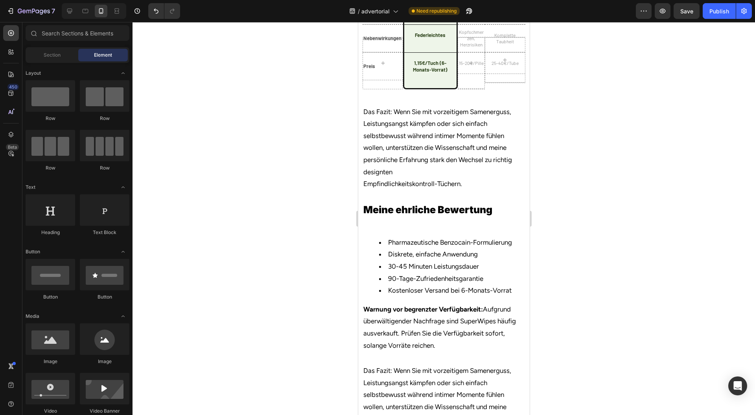
click at [587, 265] on div at bounding box center [444, 218] width 623 height 393
click at [485, 89] on div "Row" at bounding box center [505, 63] width 41 height 52
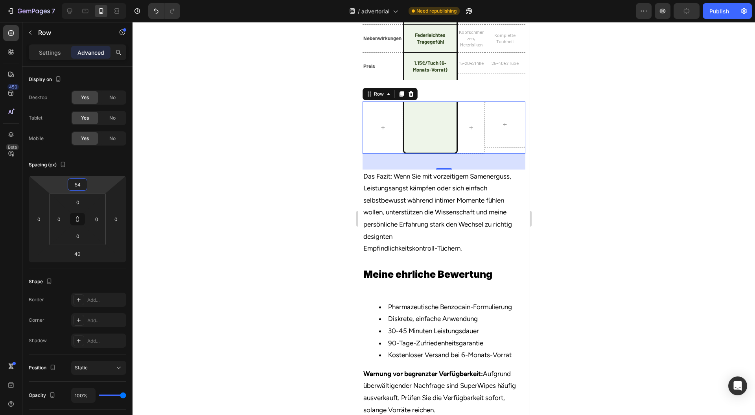
type input "48"
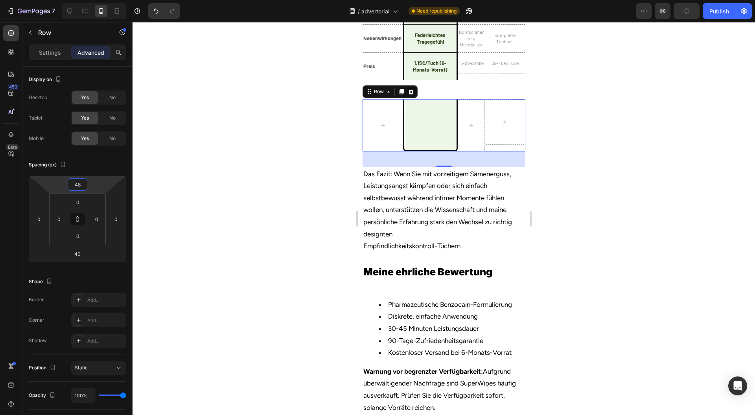
drag, startPoint x: 109, startPoint y: 158, endPoint x: 109, endPoint y: 137, distance: 21.3
click at [109, 0] on html "7 Version history / advertorial Need republishing Preview Publish 450 Beta Sect…" at bounding box center [377, 0] width 755 height 0
click at [562, 276] on div at bounding box center [444, 218] width 623 height 393
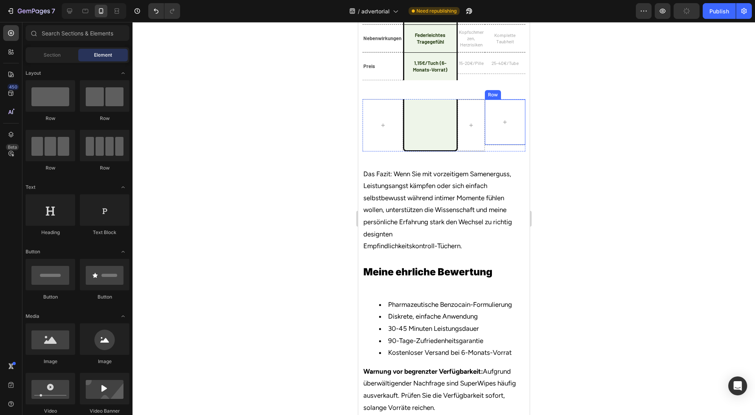
click at [485, 145] on div at bounding box center [505, 122] width 41 height 45
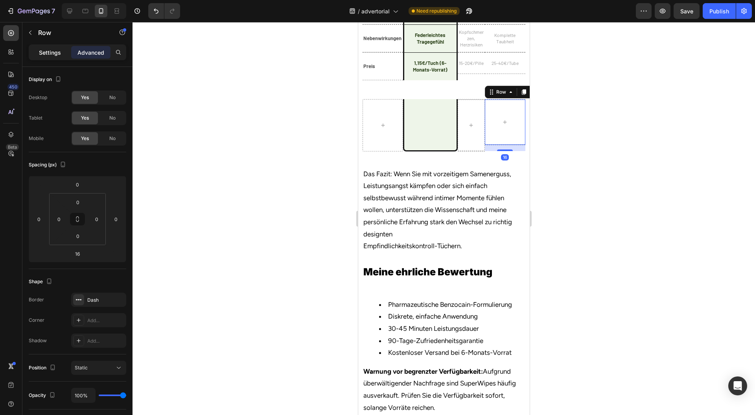
click at [55, 51] on p "Settings" at bounding box center [50, 52] width 22 height 8
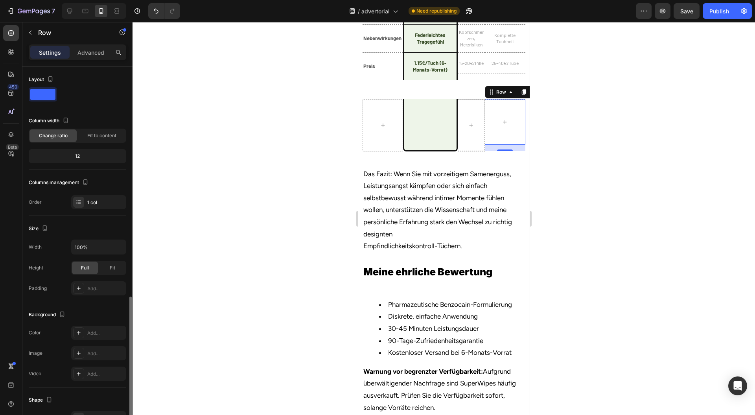
scroll to position [132, 0]
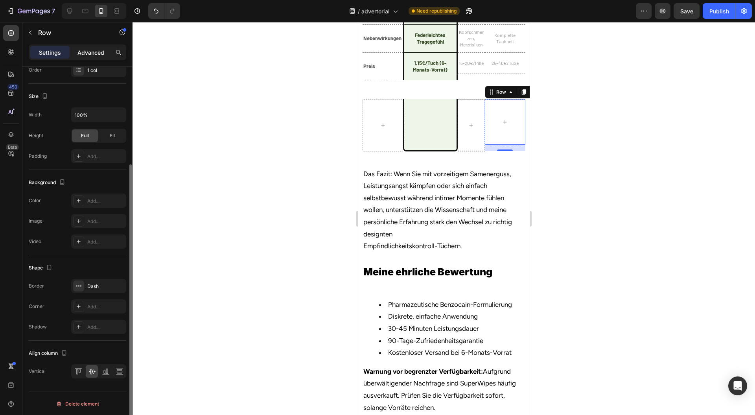
click at [88, 50] on p "Advanced" at bounding box center [90, 52] width 27 height 8
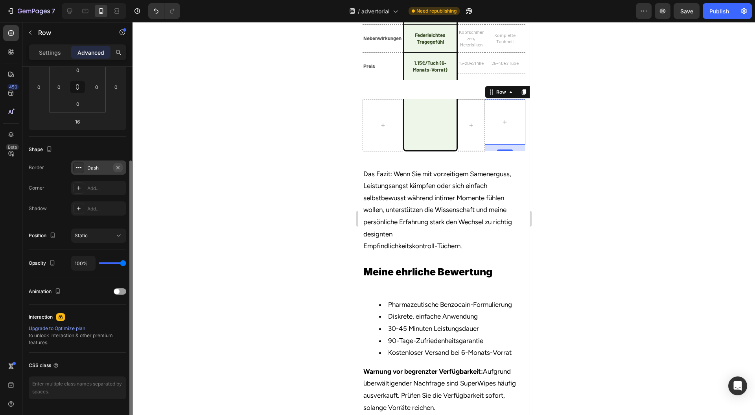
click at [117, 163] on button "button" at bounding box center [117, 167] width 9 height 9
click at [465, 151] on div at bounding box center [470, 126] width 27 height 52
click at [118, 167] on icon "button" at bounding box center [117, 167] width 3 height 3
click at [684, 317] on div at bounding box center [444, 218] width 623 height 393
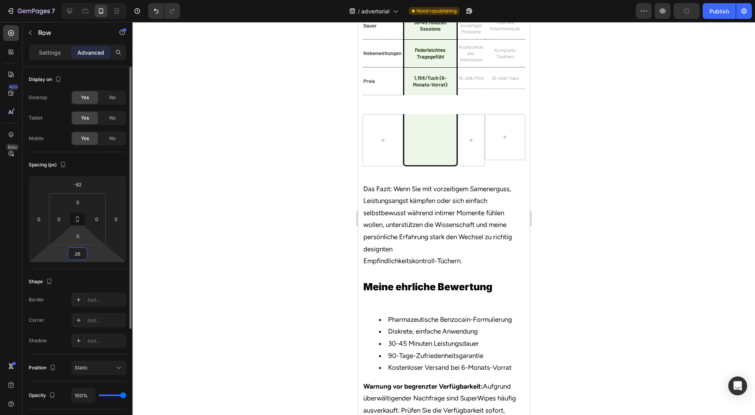
drag, startPoint x: 98, startPoint y: 252, endPoint x: 101, endPoint y: 242, distance: 10.2
click at [101, 0] on html "7 Version history / advertorial Need republishing Preview Publish 450 Beta Sect…" at bounding box center [377, 0] width 755 height 0
type input "-10"
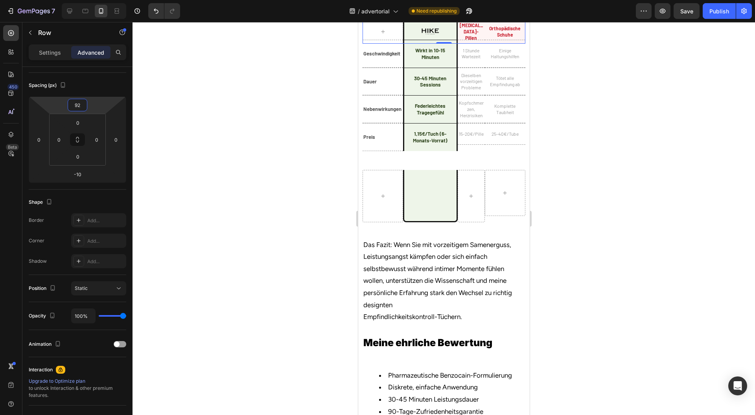
type input "86"
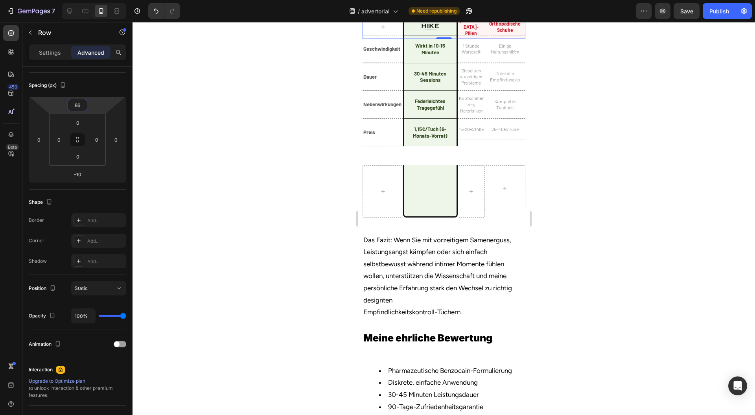
drag, startPoint x: 106, startPoint y: 105, endPoint x: 113, endPoint y: 61, distance: 44.6
click at [113, 0] on html "7 Version history / advertorial Need republishing Preview Save Publish 450 Beta…" at bounding box center [377, 0] width 755 height 0
click at [594, 194] on div at bounding box center [444, 218] width 623 height 393
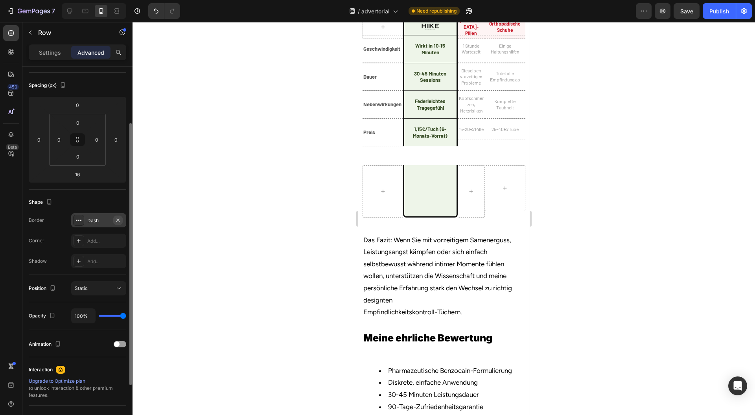
click at [120, 217] on icon "button" at bounding box center [118, 220] width 6 height 6
click at [120, 220] on icon "button" at bounding box center [118, 220] width 6 height 6
click at [588, 171] on div at bounding box center [444, 218] width 623 height 393
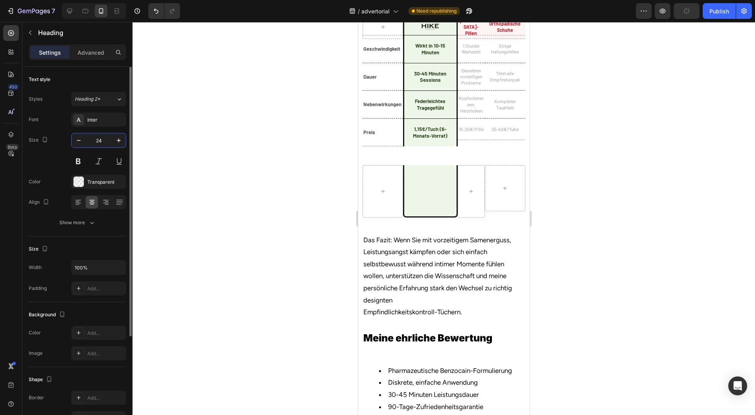
click at [109, 140] on input "24" at bounding box center [99, 140] width 26 height 14
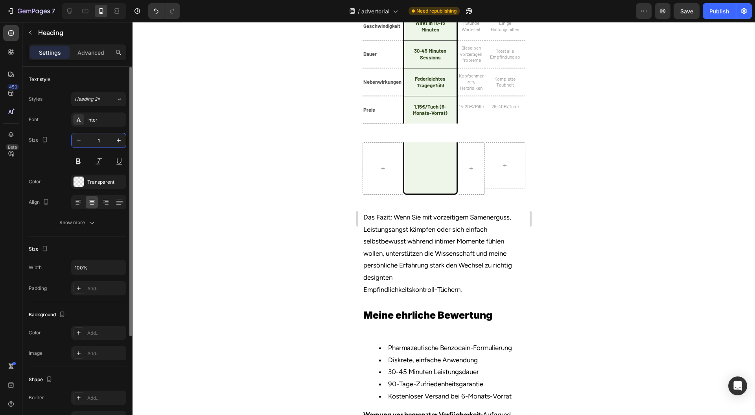
click at [75, 142] on div "1" at bounding box center [99, 140] width 54 height 14
drag, startPoint x: 103, startPoint y: 142, endPoint x: 87, endPoint y: 142, distance: 16.5
click at [87, 142] on input "3" at bounding box center [99, 140] width 26 height 14
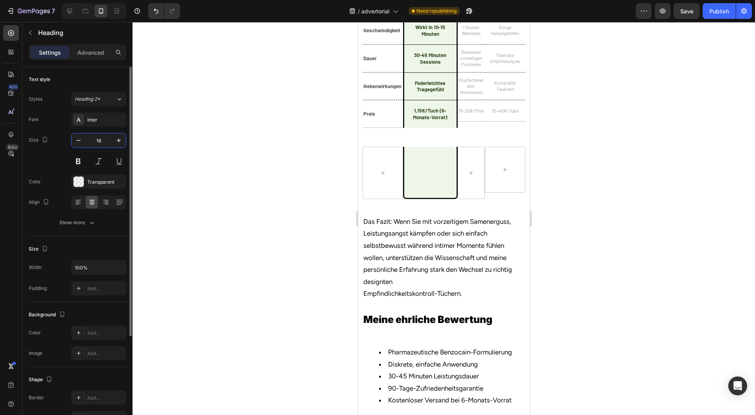
drag, startPoint x: 101, startPoint y: 138, endPoint x: 88, endPoint y: 140, distance: 14.0
click at [88, 140] on input "18" at bounding box center [99, 140] width 26 height 14
type input "12"
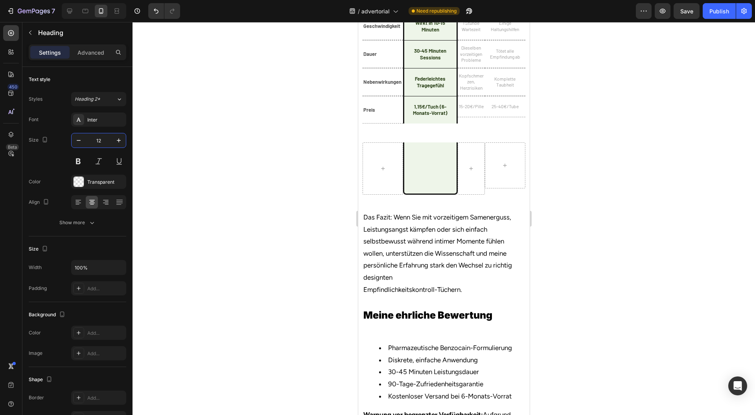
click at [623, 158] on div at bounding box center [444, 218] width 623 height 393
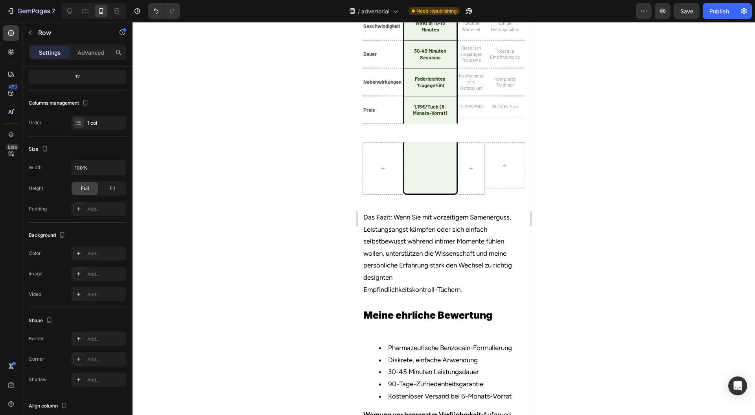
drag, startPoint x: 465, startPoint y: 190, endPoint x: 481, endPoint y: 166, distance: 29.2
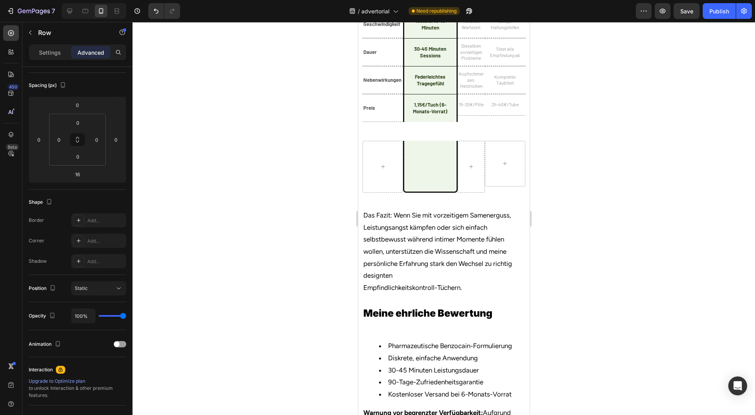
drag, startPoint x: 494, startPoint y: 193, endPoint x: 522, endPoint y: 169, distance: 36.6
type input "0"
click at [588, 160] on div at bounding box center [444, 218] width 623 height 393
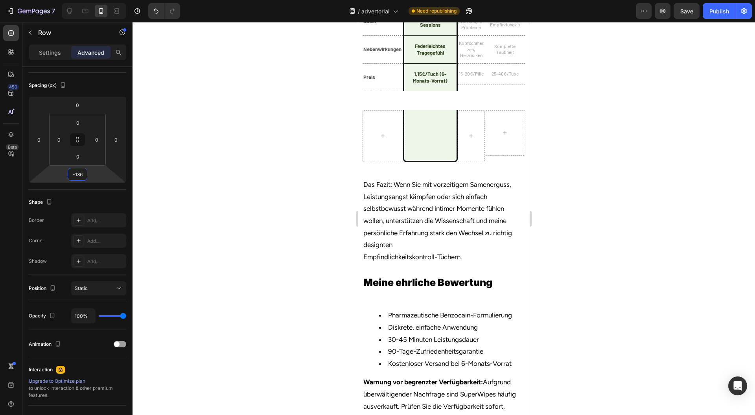
type input "-138"
drag, startPoint x: 103, startPoint y: 180, endPoint x: 101, endPoint y: 201, distance: 20.9
click at [101, 0] on html "7 Version history / advertorial Need republishing Preview Save Publish 450 Beta…" at bounding box center [377, 0] width 755 height 0
click at [626, 174] on div at bounding box center [444, 218] width 623 height 393
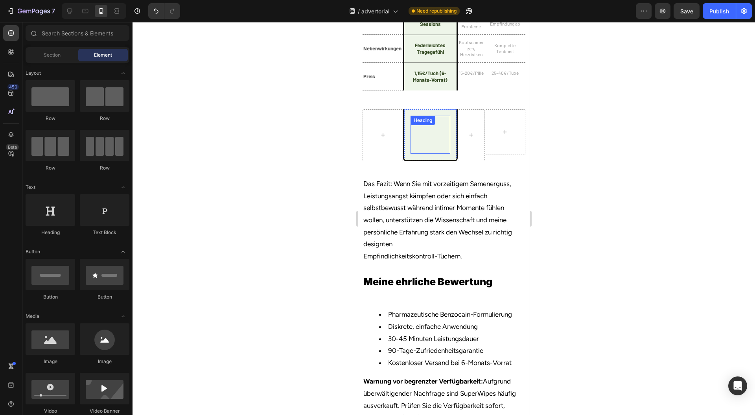
click at [444, 154] on h2 "Mainstream-Schuhe" at bounding box center [429, 135] width 39 height 39
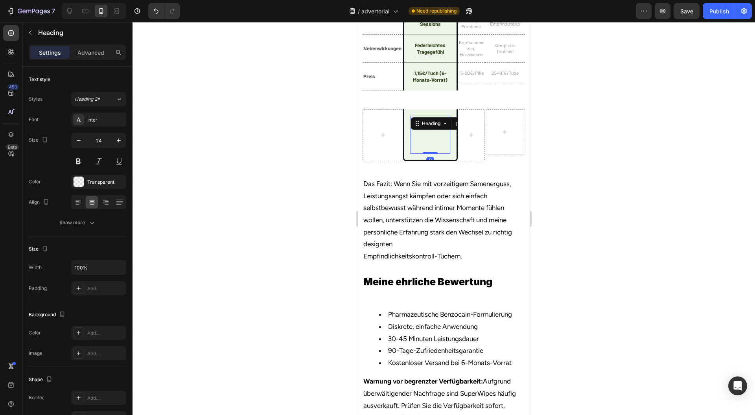
click at [426, 154] on h2 "Mainstream-Schuhe" at bounding box center [429, 135] width 39 height 39
click at [111, 140] on input "24" at bounding box center [99, 140] width 26 height 14
type input "12"
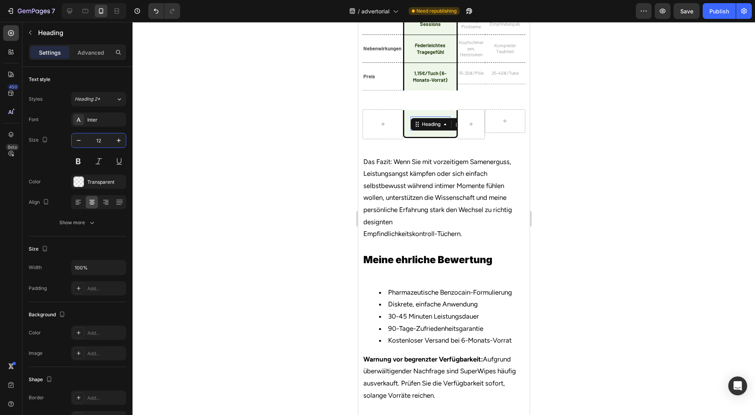
click at [629, 299] on div at bounding box center [444, 218] width 623 height 393
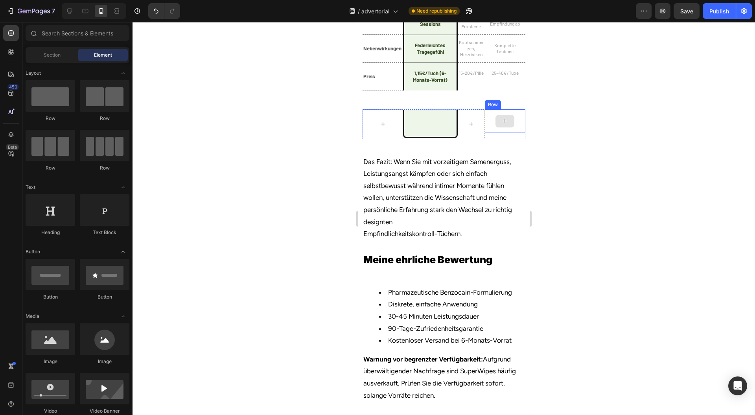
click at [485, 133] on div at bounding box center [505, 121] width 41 height 24
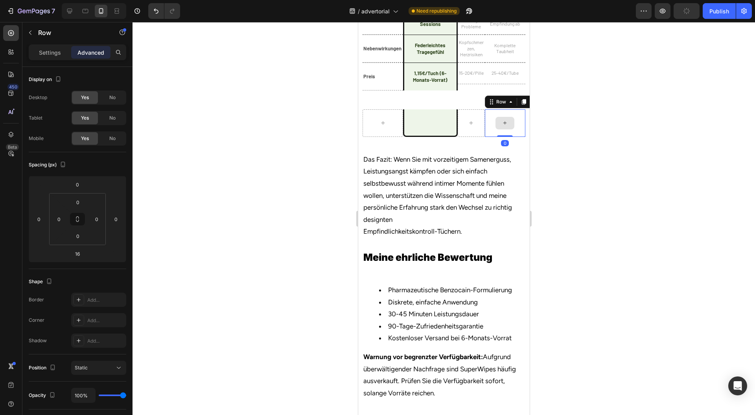
drag, startPoint x: 496, startPoint y: 349, endPoint x: 496, endPoint y: 328, distance: 21.3
click at [498, 137] on div "Row 0" at bounding box center [505, 123] width 41 height 28
type input "0"
click at [601, 299] on div at bounding box center [444, 218] width 623 height 393
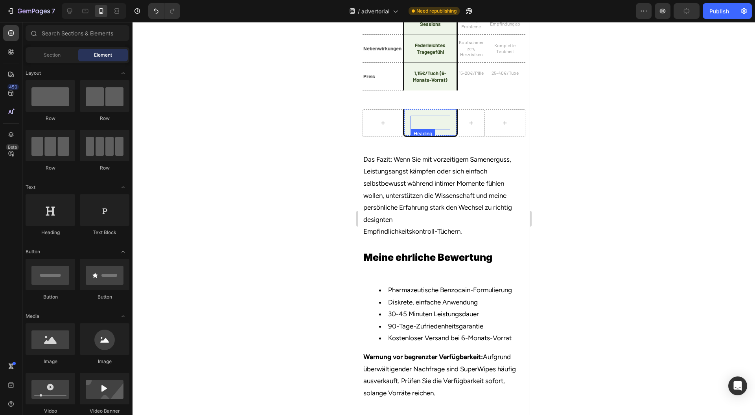
click at [444, 129] on p "Mainstream-Schuhe" at bounding box center [430, 122] width 38 height 12
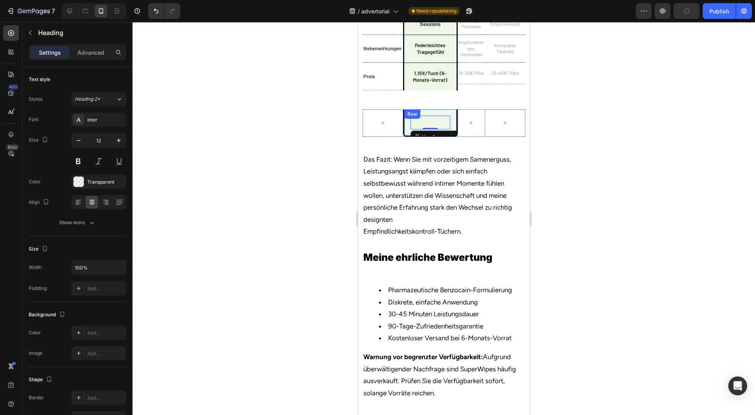
click at [451, 137] on div "Mainstream-Schuhe Heading 0 Row" at bounding box center [430, 123] width 54 height 28
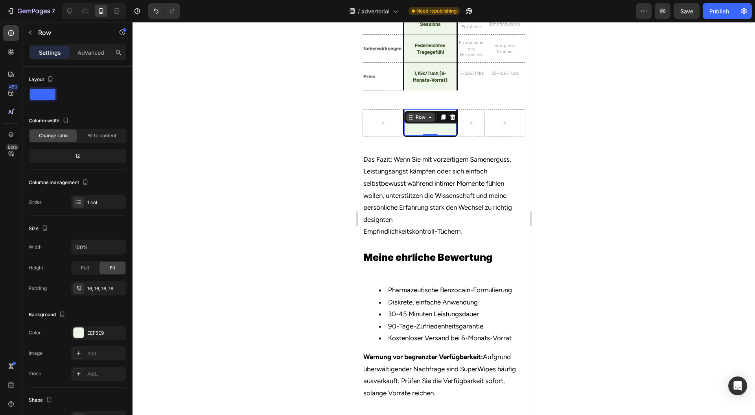
click at [424, 121] on div "Row" at bounding box center [420, 117] width 13 height 7
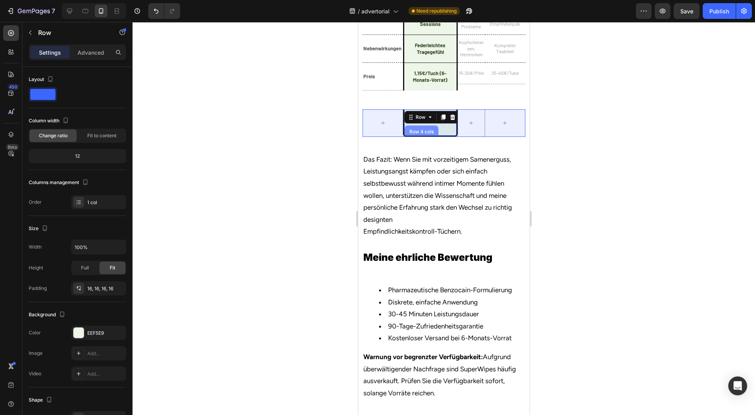
click at [411, 138] on div "Row 4 cols" at bounding box center [421, 131] width 34 height 13
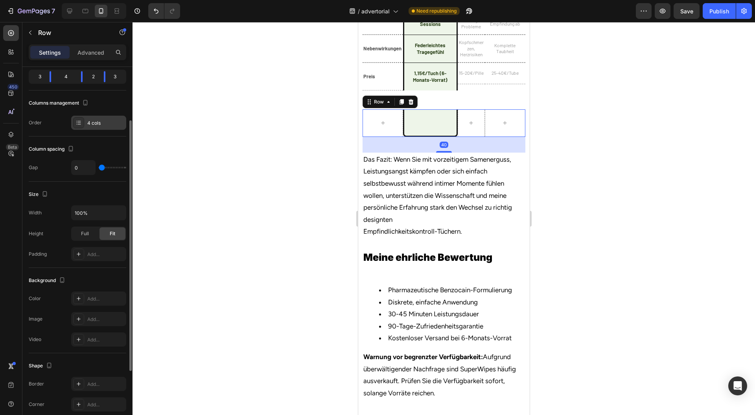
scroll to position [0, 0]
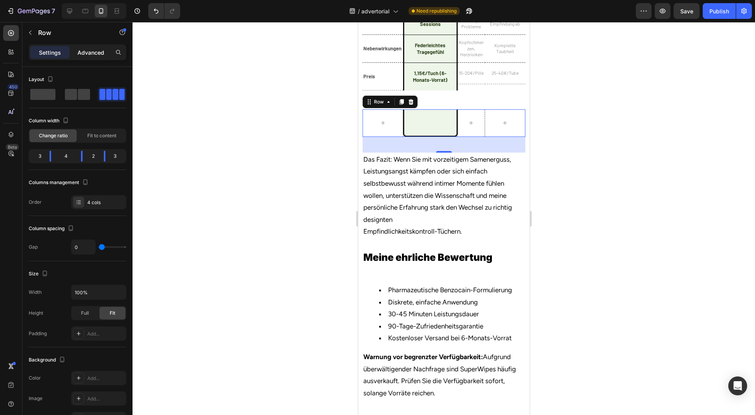
click at [84, 49] on p "Advanced" at bounding box center [90, 52] width 27 height 8
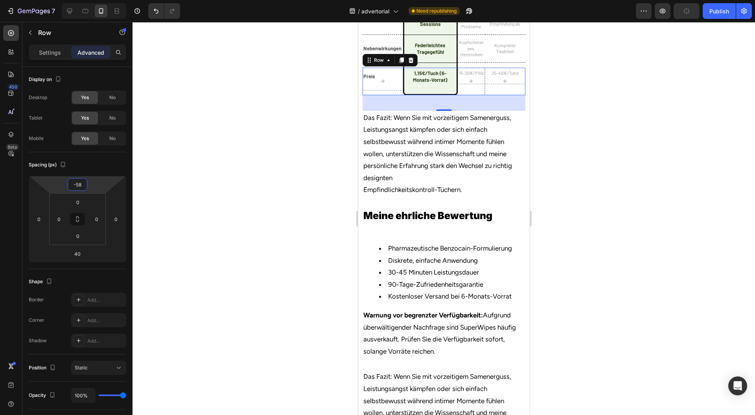
type input "-56"
drag, startPoint x: 98, startPoint y: 181, endPoint x: 95, endPoint y: 208, distance: 27.3
click at [95, 0] on html "7 Version history / advertorial Need republishing Preview Publish 450 Beta Sect…" at bounding box center [377, 0] width 755 height 0
click at [632, 213] on div at bounding box center [444, 218] width 623 height 393
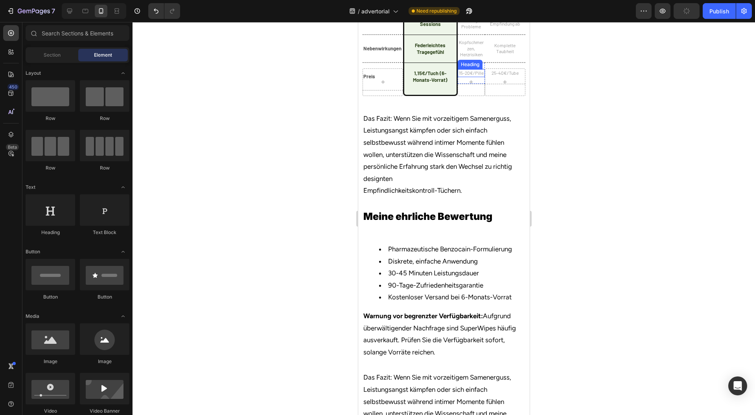
click at [474, 69] on div "Heading" at bounding box center [469, 64] width 25 height 9
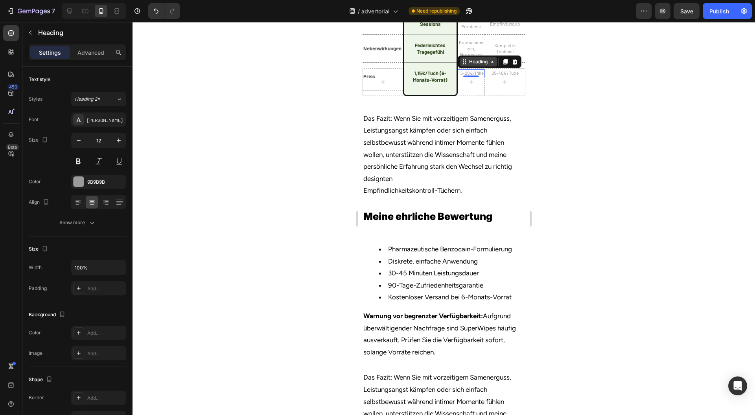
click at [474, 65] on div "Heading" at bounding box center [478, 61] width 22 height 7
click at [470, 50] on div "Row 1 col" at bounding box center [473, 48] width 24 height 5
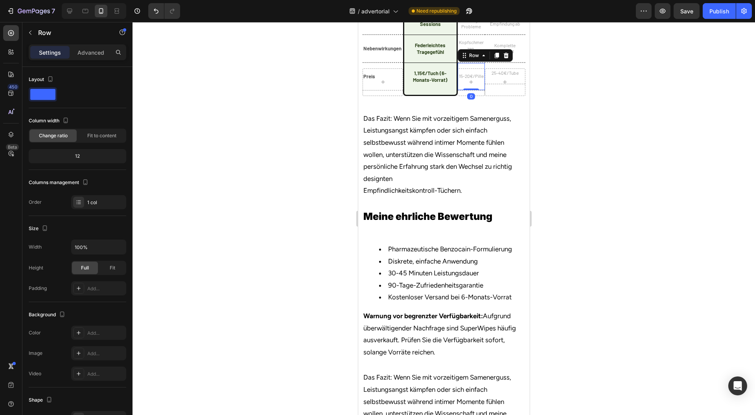
drag, startPoint x: 469, startPoint y: 299, endPoint x: 502, endPoint y: 282, distance: 37.1
click at [475, 90] on div "15-20€/Pille Heading Row 0" at bounding box center [470, 77] width 27 height 28
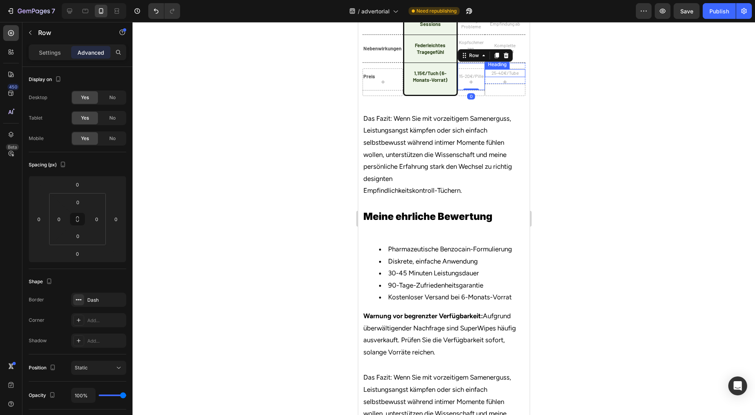
click at [511, 77] on h2 "25-40€/Tube" at bounding box center [505, 73] width 41 height 8
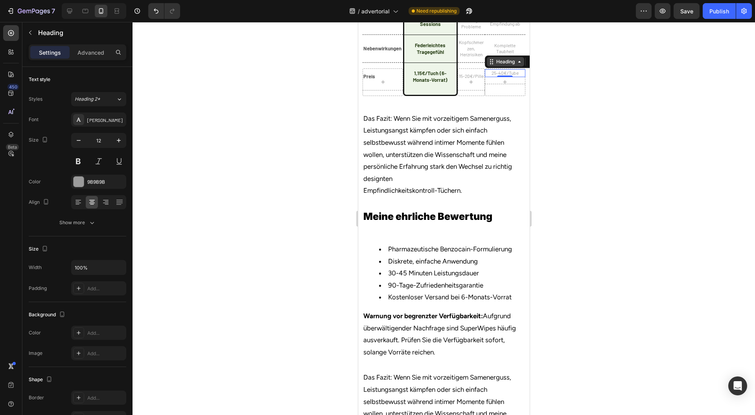
click at [502, 65] on div "Heading" at bounding box center [505, 61] width 22 height 7
click at [501, 54] on div "Row 1 col" at bounding box center [500, 48] width 30 height 13
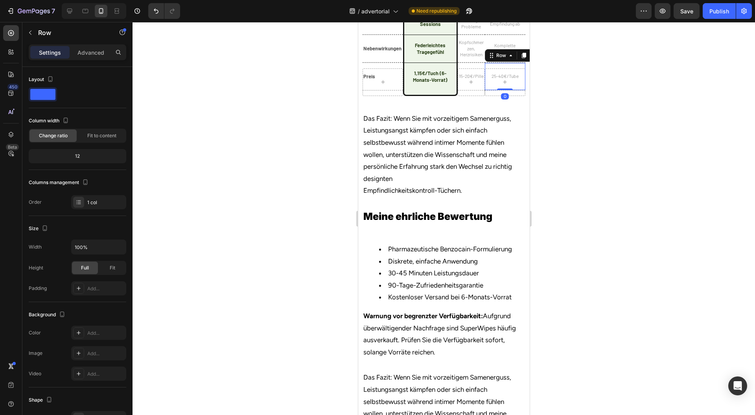
drag, startPoint x: 499, startPoint y: 300, endPoint x: 506, endPoint y: 281, distance: 20.3
click at [506, 90] on div "25-40€/Tube Heading Row 0" at bounding box center [505, 77] width 41 height 28
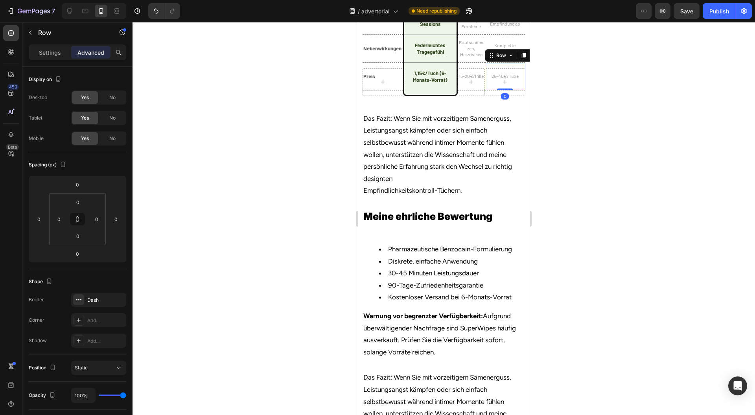
click at [607, 273] on div at bounding box center [444, 218] width 623 height 393
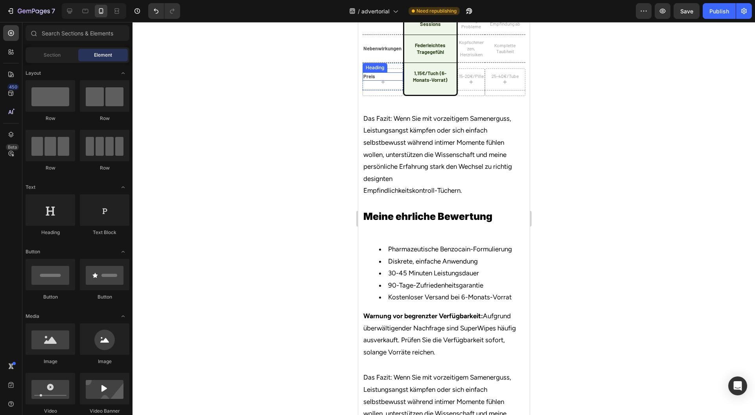
click at [377, 81] on h2 "Preis" at bounding box center [382, 76] width 41 height 8
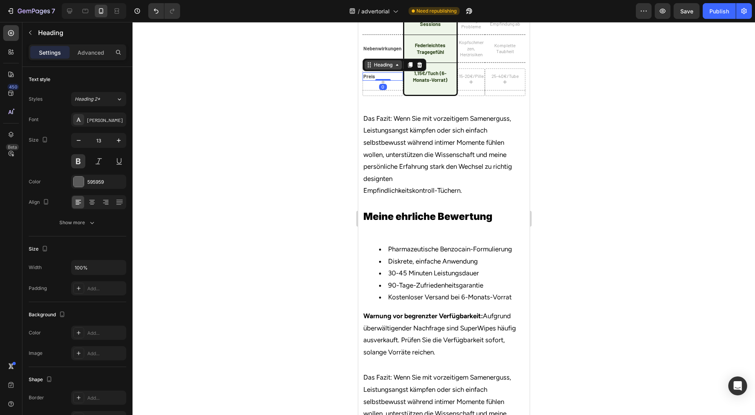
click at [382, 68] on div "Heading" at bounding box center [383, 64] width 22 height 7
click at [385, 53] on div "Row 1 col" at bounding box center [378, 51] width 24 height 5
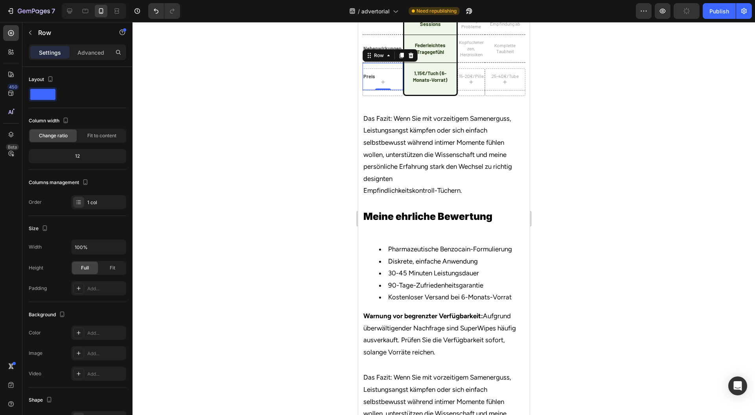
click at [662, 250] on div at bounding box center [444, 218] width 623 height 393
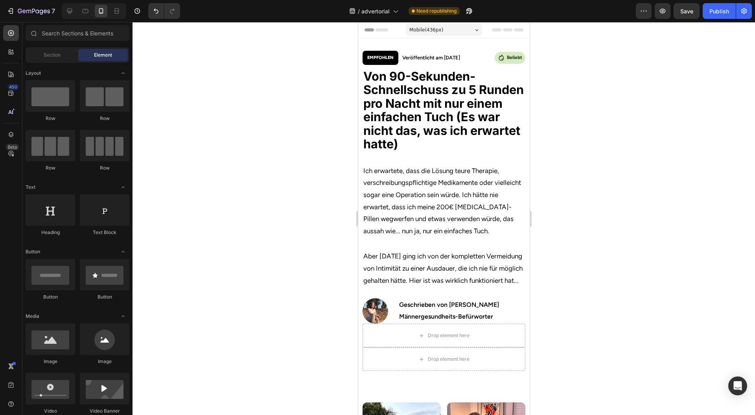
click at [635, 245] on div at bounding box center [444, 218] width 623 height 393
click at [721, 16] on button "Publish" at bounding box center [719, 11] width 33 height 16
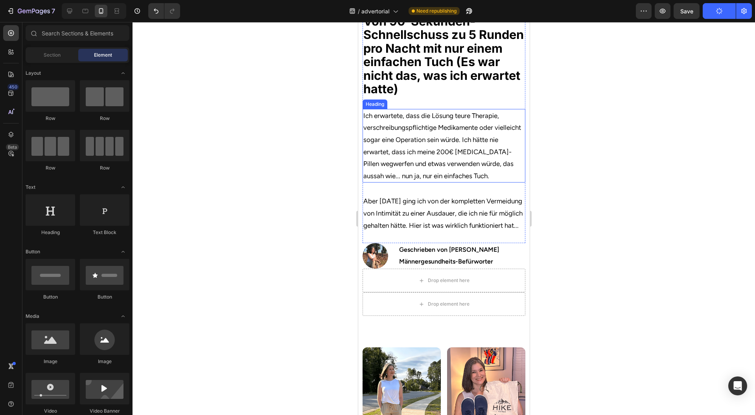
scroll to position [105, 0]
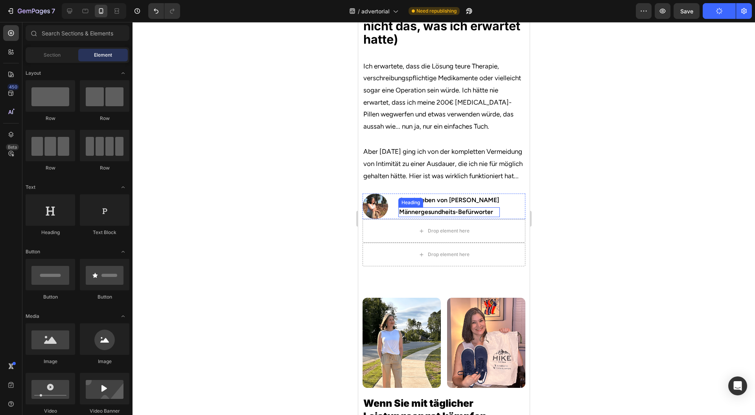
click at [467, 217] on h2 "Männergesundheits-Befürworter" at bounding box center [448, 212] width 101 height 10
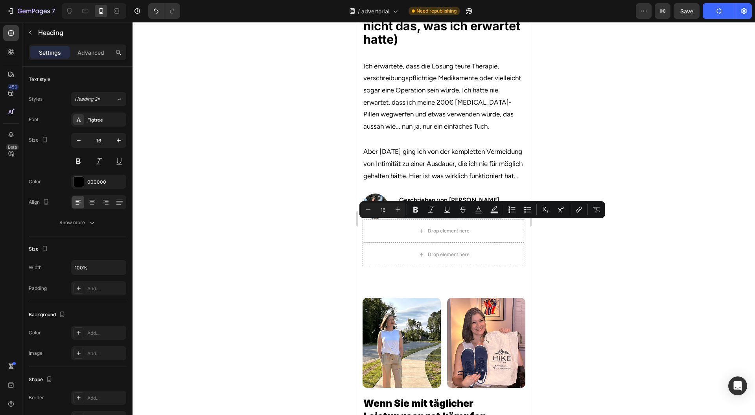
click at [616, 186] on div at bounding box center [444, 218] width 623 height 393
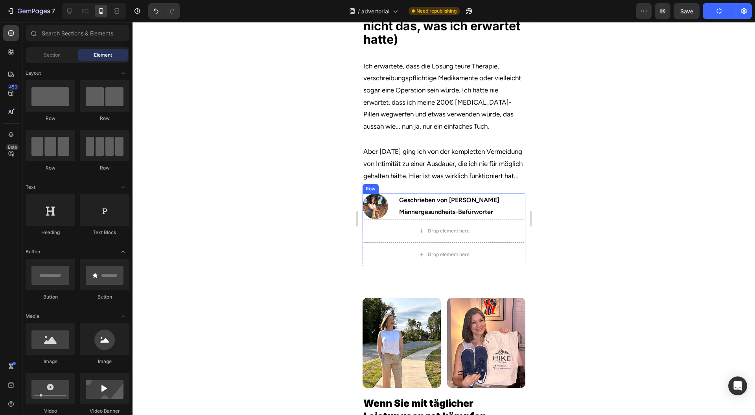
click at [472, 216] on p "Männergesundheits-Befürworter" at bounding box center [449, 212] width 100 height 8
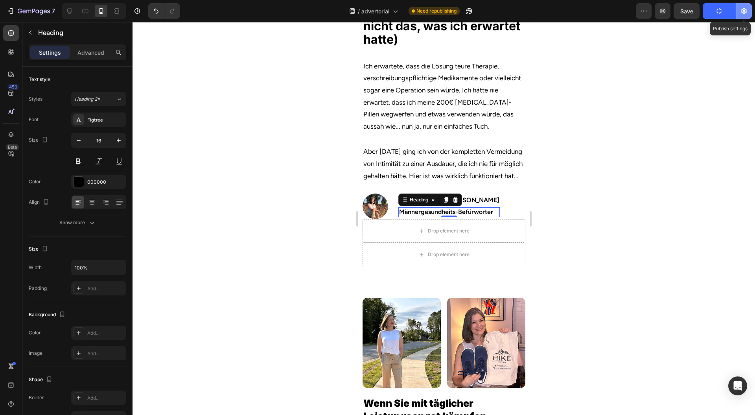
click at [741, 12] on icon "button" at bounding box center [744, 11] width 6 height 6
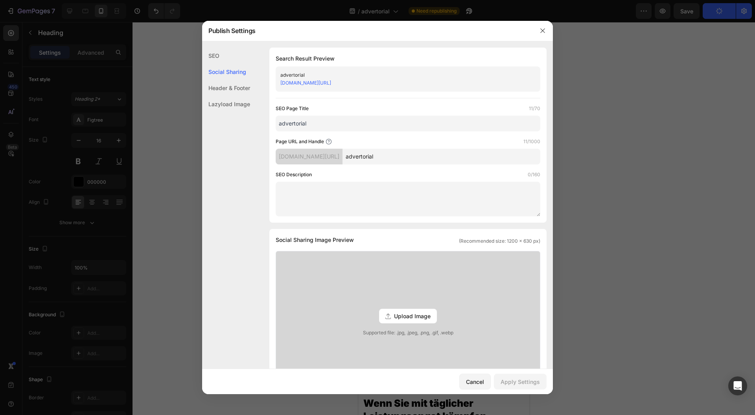
scroll to position [210, 0]
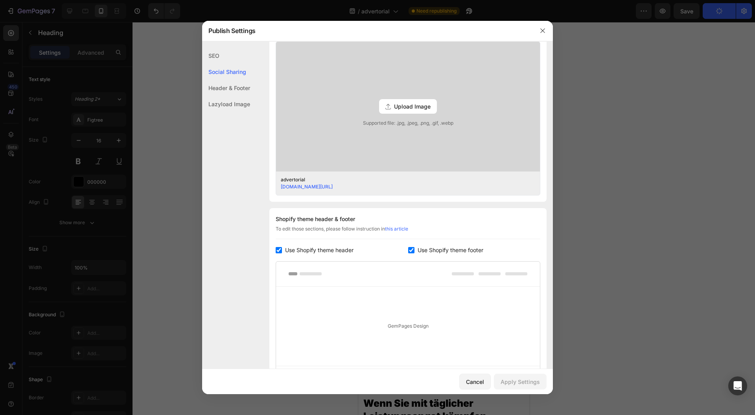
click at [309, 247] on span "Use Shopify theme header" at bounding box center [319, 249] width 68 height 9
checkbox input "false"
click at [455, 247] on span "Use Shopify theme footer" at bounding box center [451, 249] width 66 height 9
checkbox input "false"
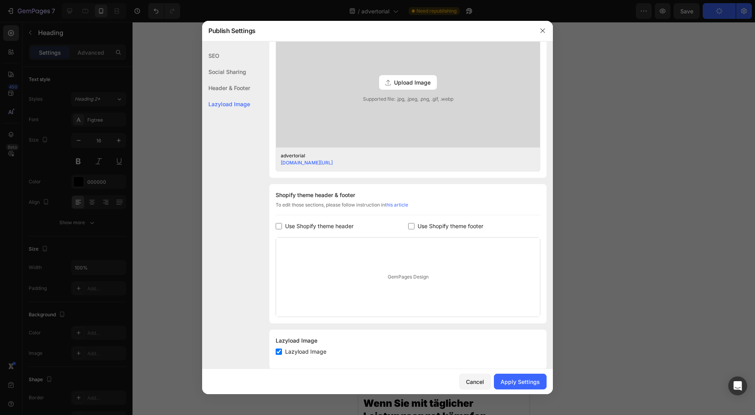
scroll to position [245, 0]
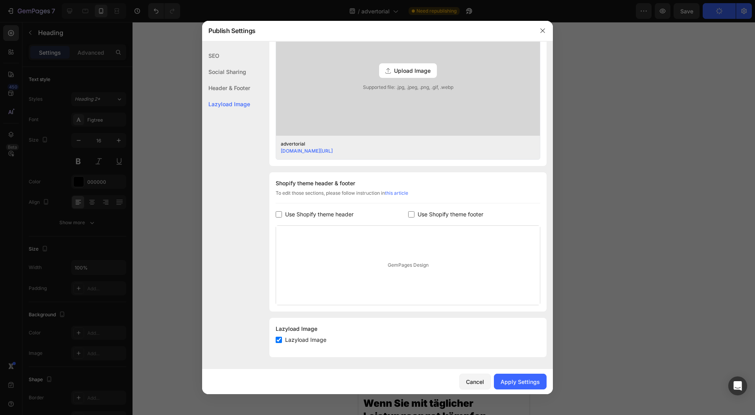
click at [295, 337] on span "Lazyload Image" at bounding box center [305, 339] width 41 height 9
checkbox input "false"
click at [529, 380] on div "Apply Settings" at bounding box center [520, 382] width 39 height 8
click at [539, 30] on button "button" at bounding box center [542, 30] width 13 height 13
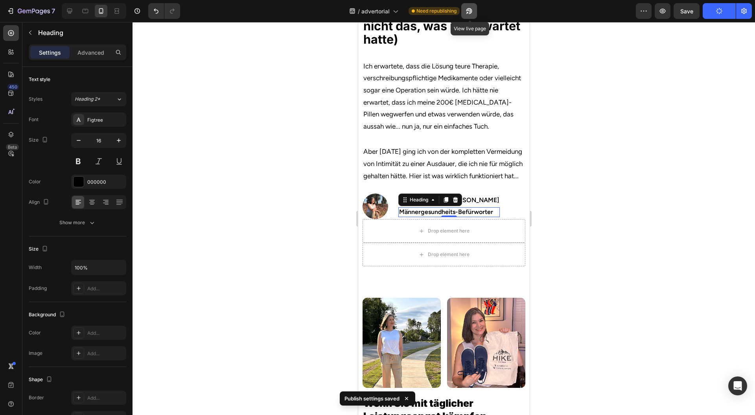
click at [476, 12] on button "button" at bounding box center [469, 11] width 16 height 16
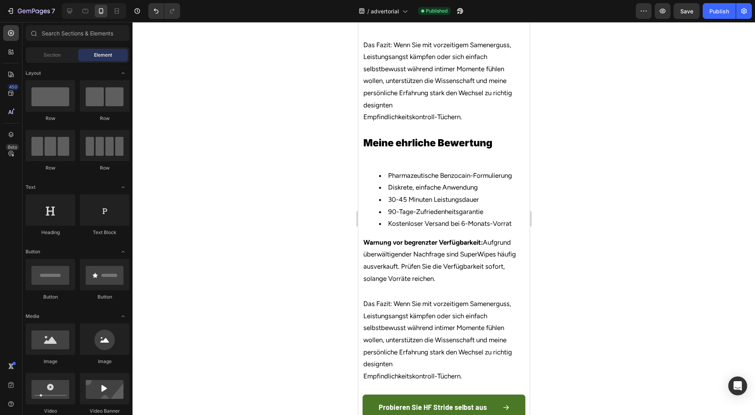
scroll to position [3338, 0]
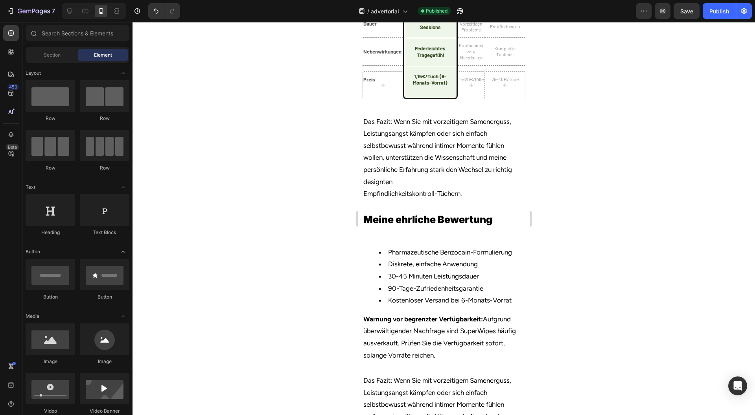
click at [560, 236] on div at bounding box center [444, 218] width 623 height 393
click at [460, 99] on div at bounding box center [470, 85] width 27 height 28
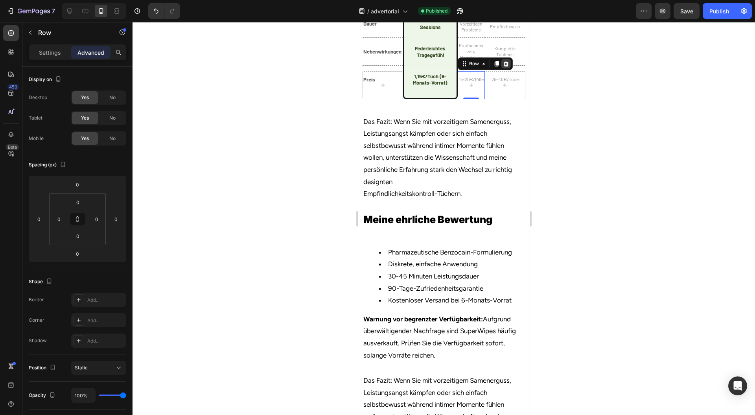
click at [504, 68] on div at bounding box center [505, 63] width 9 height 9
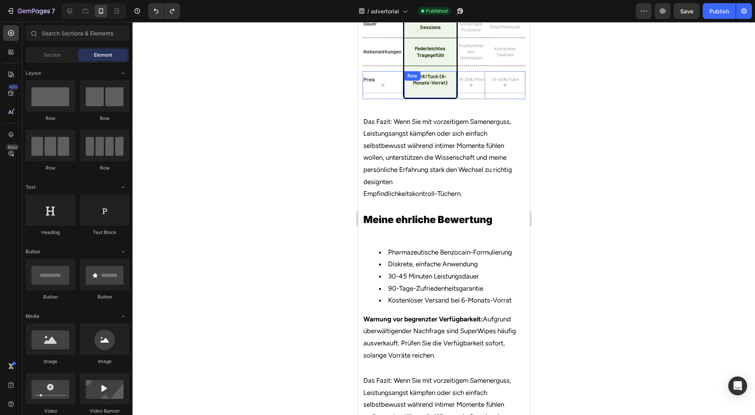
click at [450, 99] on div "Mainstream-Schuhe Heading Row" at bounding box center [430, 85] width 54 height 28
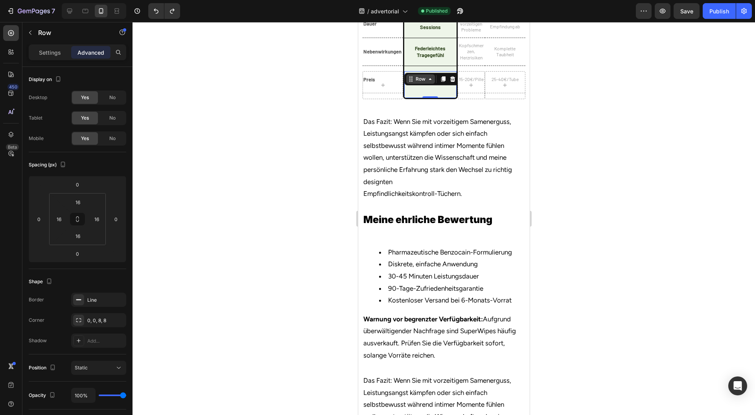
click at [415, 83] on div "Row" at bounding box center [420, 79] width 13 height 7
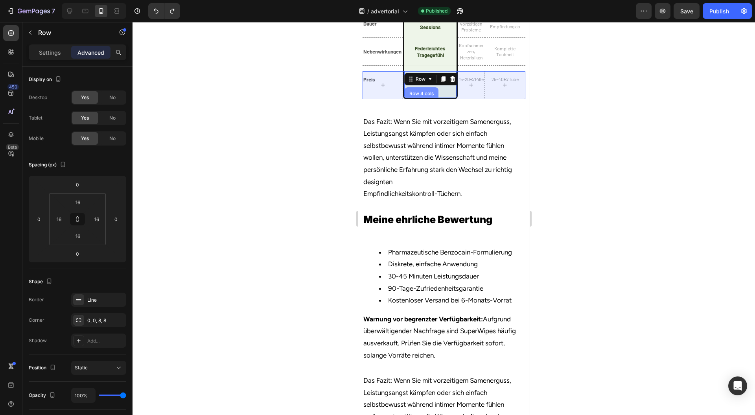
click at [414, 100] on div "Row 4 cols" at bounding box center [421, 93] width 34 height 13
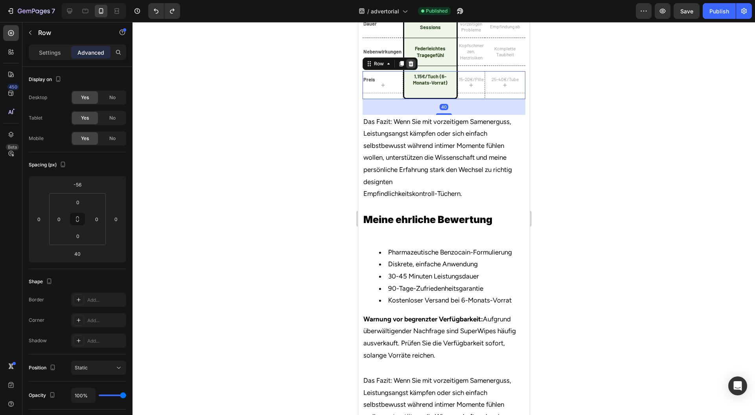
click at [410, 66] on icon at bounding box center [410, 64] width 5 height 6
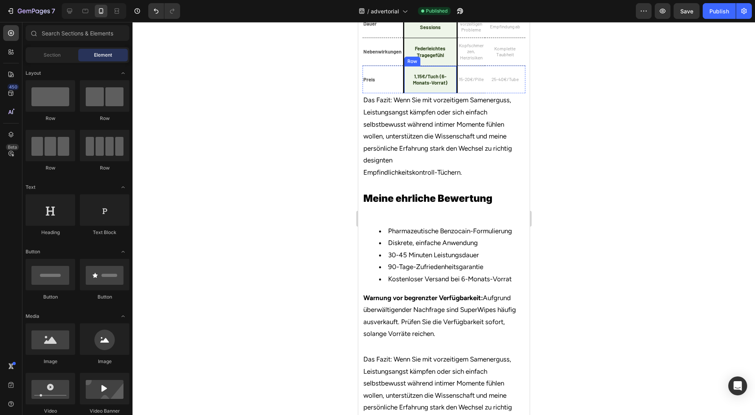
click at [407, 94] on div "1,15€/Tuch (6-Monats-Vorrat) Heading Row" at bounding box center [430, 80] width 54 height 28
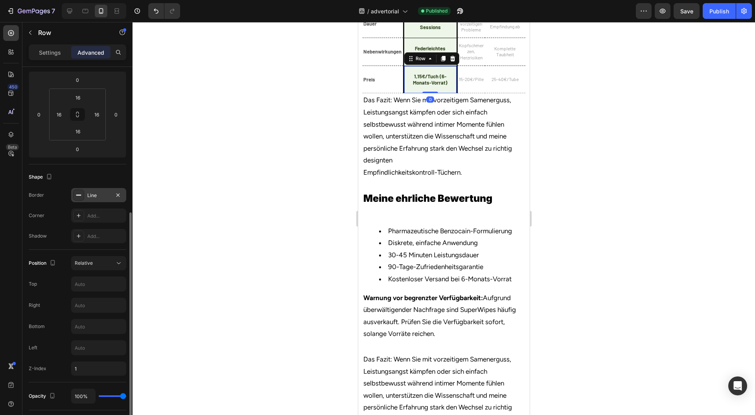
scroll to position [157, 0]
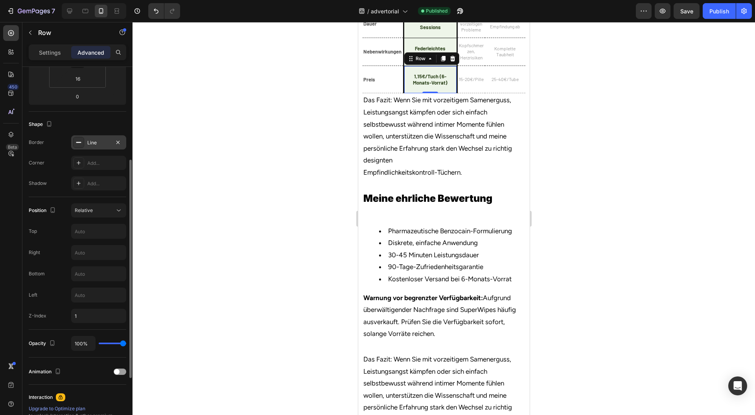
click at [94, 137] on div "Line" at bounding box center [98, 142] width 55 height 14
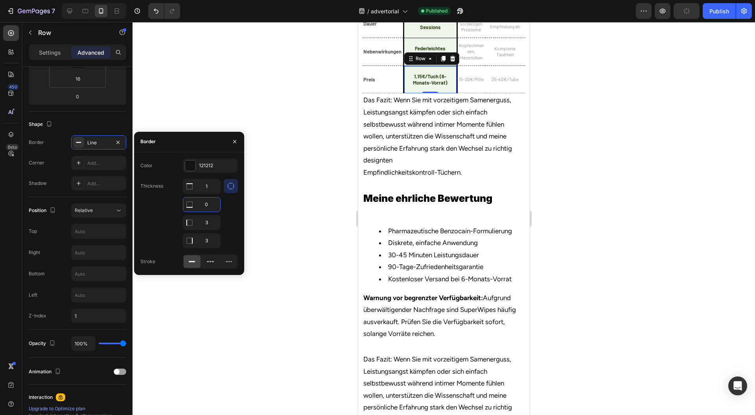
click at [210, 202] on input "0" at bounding box center [201, 204] width 37 height 14
type input "3"
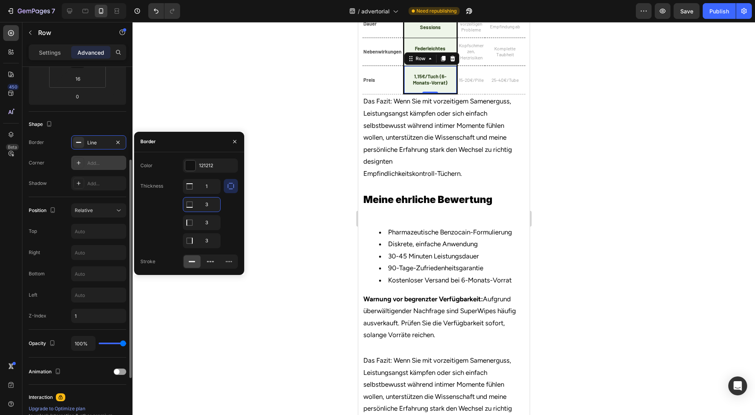
click at [97, 163] on div "Add..." at bounding box center [105, 163] width 37 height 7
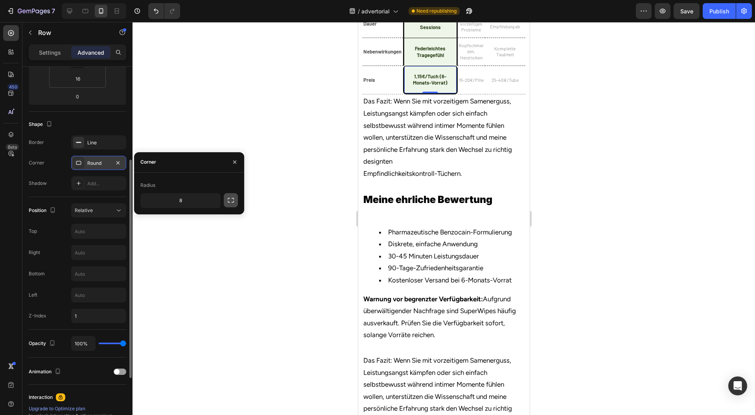
click at [231, 199] on icon "button" at bounding box center [231, 200] width 8 height 8
click at [205, 199] on input "8" at bounding box center [201, 201] width 38 height 14
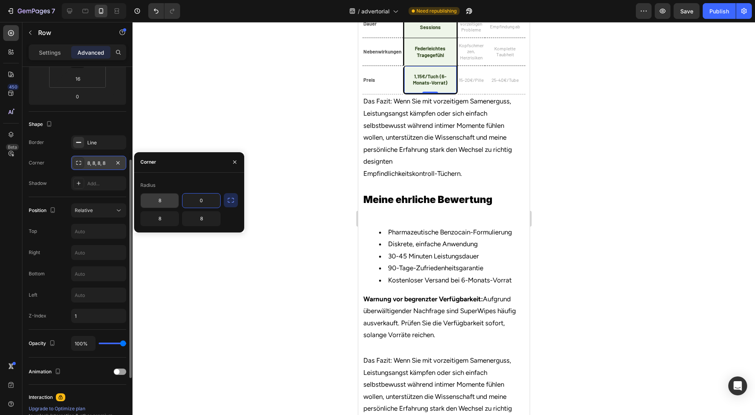
type input "0"
click at [163, 201] on input "8" at bounding box center [160, 201] width 38 height 14
type input "0"
click at [231, 159] on button "button" at bounding box center [235, 162] width 13 height 13
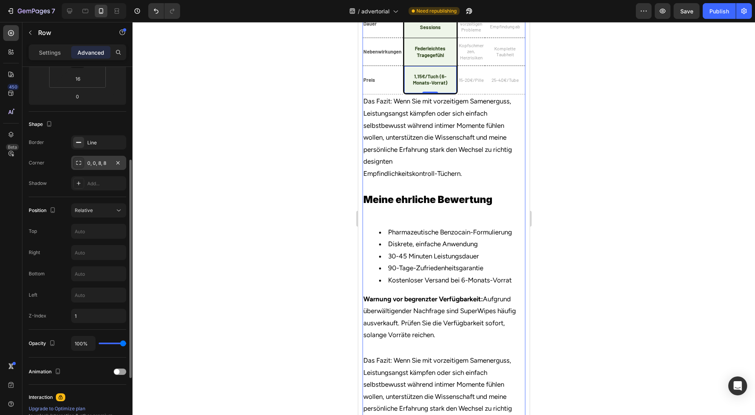
click at [461, 168] on div "Image Row [MEDICAL_DATA]-Pillen Heading Row Orthopädische Schuhe Heading Row Ro…" at bounding box center [443, 388] width 163 height 921
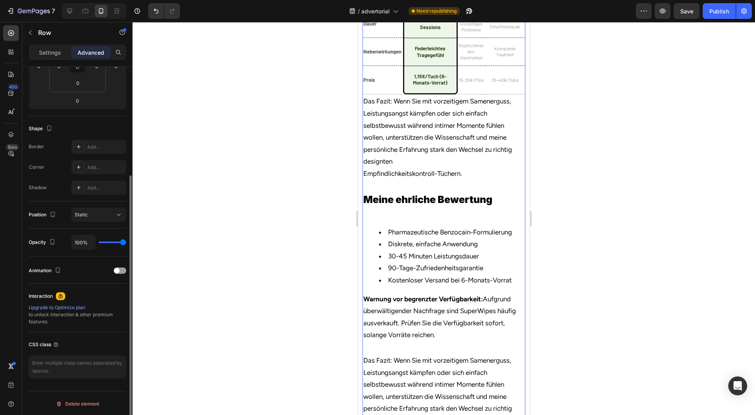
click at [638, 179] on div at bounding box center [444, 218] width 623 height 393
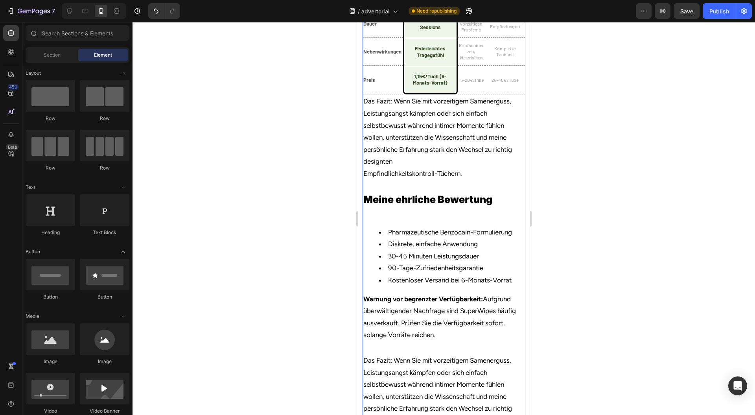
click at [467, 171] on div "Image Row [MEDICAL_DATA]-Pillen Heading Row Orthopädische Schuhe Heading Row Ro…" at bounding box center [443, 388] width 163 height 921
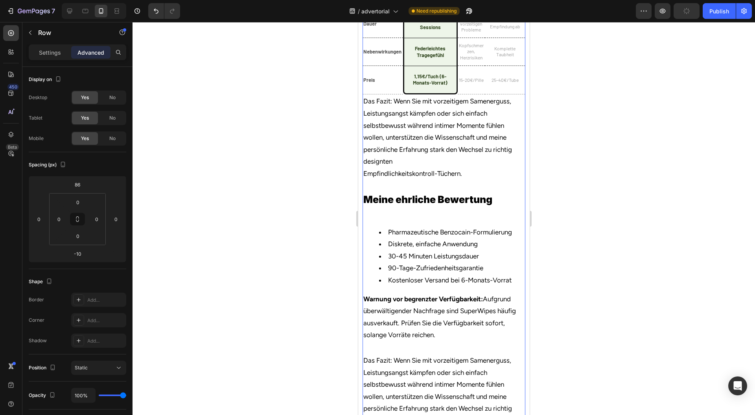
click at [450, 164] on div "Image Row [MEDICAL_DATA]-Pillen Heading Row Orthopädische Schuhe Heading Row Ro…" at bounding box center [443, 388] width 163 height 921
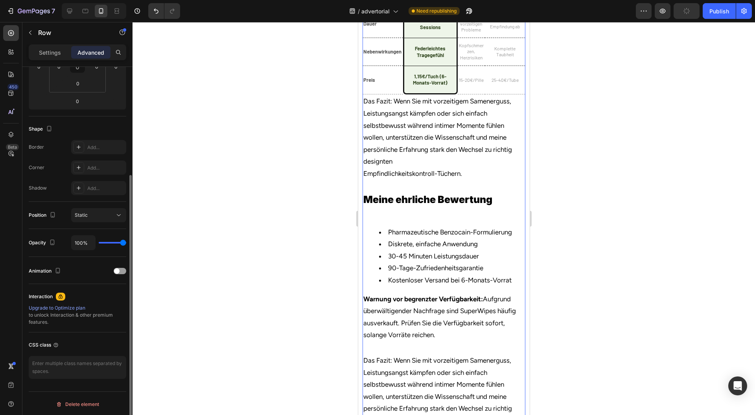
click at [455, 171] on div "Image Row [MEDICAL_DATA]-Pillen Heading Row Orthopädische Schuhe Heading Row Ro…" at bounding box center [443, 388] width 163 height 921
click at [378, 165] on div "Image Row [MEDICAL_DATA]-Pillen Heading Row Orthopädische Schuhe Heading Row Ro…" at bounding box center [443, 388] width 163 height 921
click at [378, 171] on div "Image Row [MEDICAL_DATA]-Pillen Heading Row Orthopädische Schuhe Heading Row Ro…" at bounding box center [443, 388] width 163 height 921
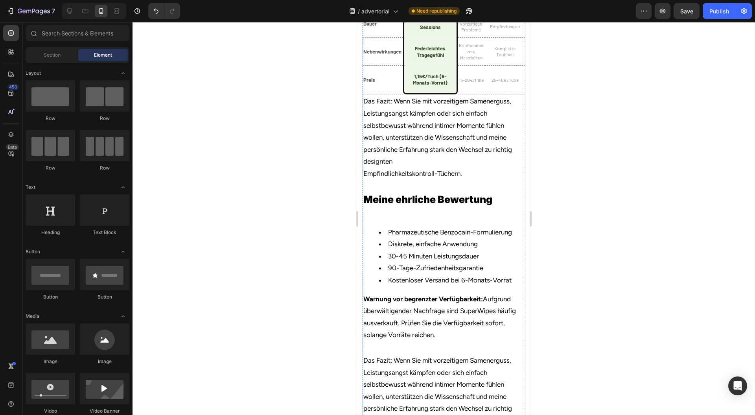
click at [409, 171] on div "Image Row [MEDICAL_DATA]-Pillen Heading Row Orthopädische Schuhe Heading Row Ro…" at bounding box center [443, 388] width 163 height 921
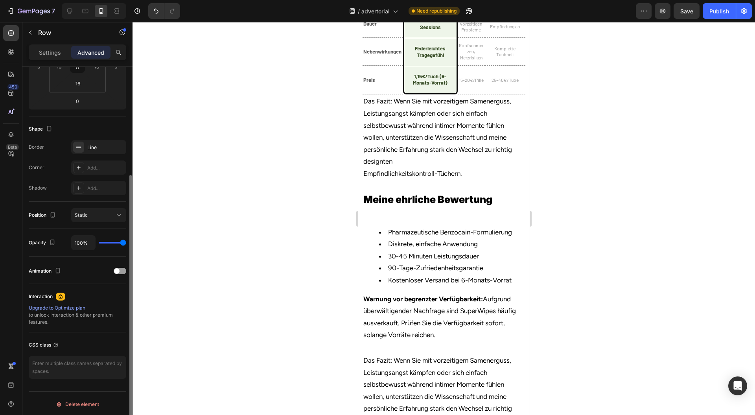
drag, startPoint x: 417, startPoint y: 154, endPoint x: 411, endPoint y: 154, distance: 5.9
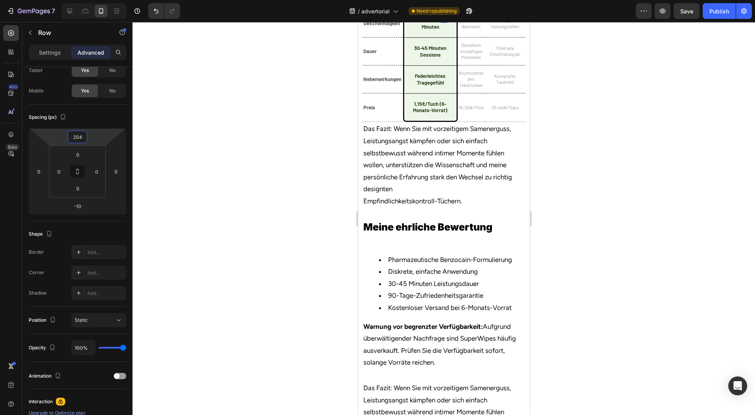
type input "206"
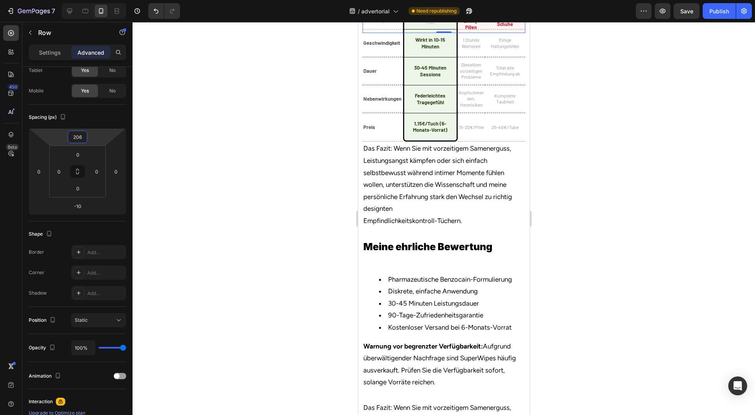
drag, startPoint x: 116, startPoint y: 131, endPoint x: 101, endPoint y: 100, distance: 35.5
click at [101, 0] on html "7 Version history / advertorial Need republishing Preview Save Publish 450 Beta…" at bounding box center [377, 0] width 755 height 0
click at [399, 186] on div "Image Row [MEDICAL_DATA]-Pillen Heading Row Orthopädische Schuhe Heading Row Ro…" at bounding box center [443, 412] width 163 height 968
click at [399, 187] on div "Image Row [MEDICAL_DATA]-Pillen Heading Row Orthopädische Schuhe Heading Row Ro…" at bounding box center [443, 412] width 163 height 968
click at [599, 159] on div at bounding box center [444, 218] width 623 height 393
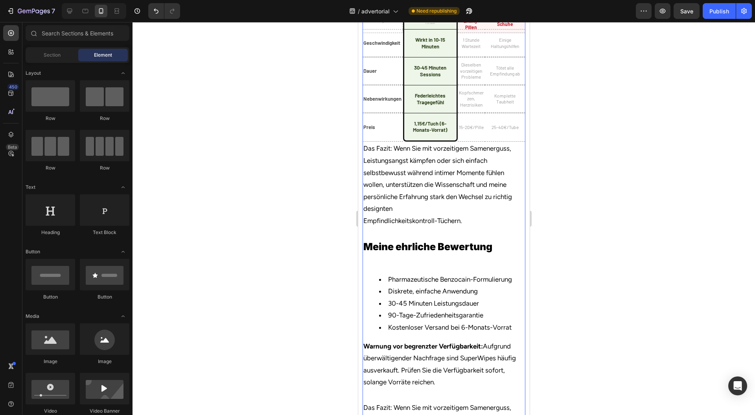
click at [454, 183] on div "Image Row [MEDICAL_DATA]-Pillen Heading Row Orthopädische Schuhe Heading Row Ro…" at bounding box center [443, 412] width 163 height 968
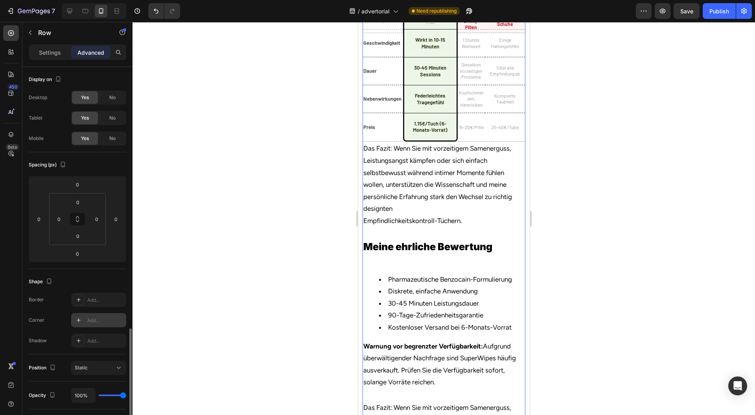
scroll to position [153, 0]
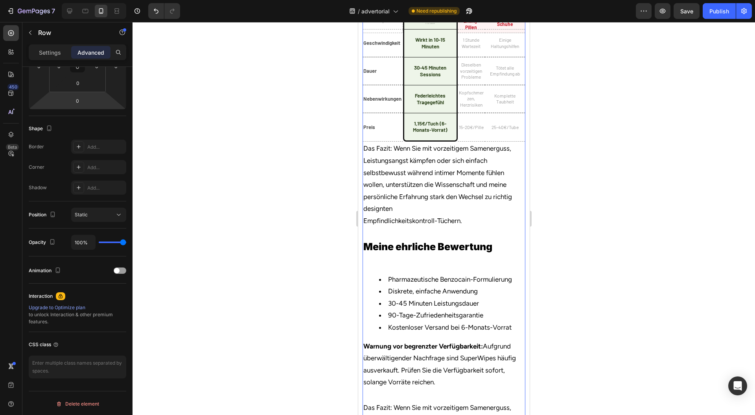
click at [423, 144] on div "Image Row [MEDICAL_DATA]-Pillen Heading Row Orthopädische Schuhe Heading Row Ro…" at bounding box center [443, 412] width 163 height 968
click at [476, 139] on div "Image Row [MEDICAL_DATA]-Pillen Heading Row Orthopädische Schuhe Heading Row Ro…" at bounding box center [443, 412] width 163 height 968
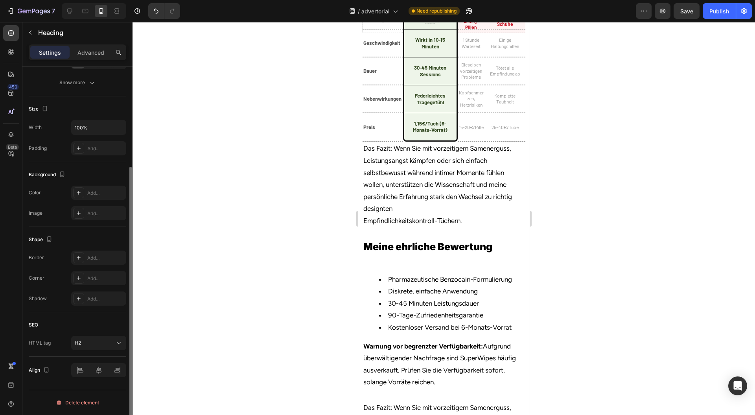
scroll to position [0, 0]
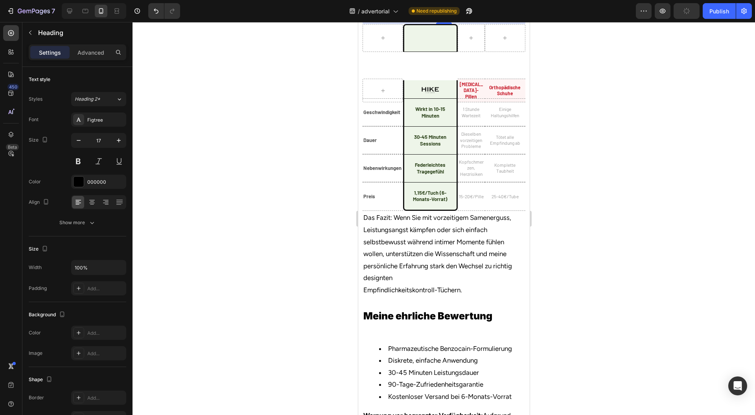
drag, startPoint x: 444, startPoint y: 166, endPoint x: 440, endPoint y: 241, distance: 74.8
click at [444, 24] on div at bounding box center [444, 23] width 16 height 2
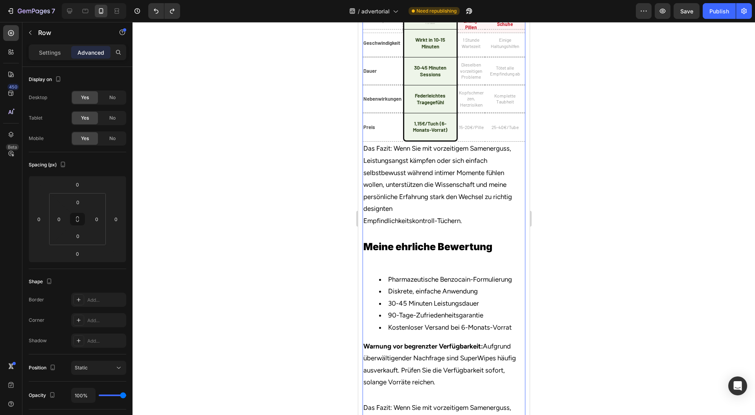
click at [389, 150] on div "Image Row [MEDICAL_DATA]-Pillen Heading Row Orthopädische Schuhe Heading Row Ro…" at bounding box center [443, 412] width 163 height 968
click at [498, 182] on div "Image Row [MEDICAL_DATA]-Pillen Heading Row Orthopädische Schuhe Heading Row Ro…" at bounding box center [443, 412] width 163 height 968
click at [442, 183] on div "Image Row [MEDICAL_DATA]-Pillen Heading Row Orthopädische Schuhe Heading Row Ro…" at bounding box center [443, 412] width 163 height 968
click at [16, 132] on div at bounding box center [11, 135] width 16 height 16
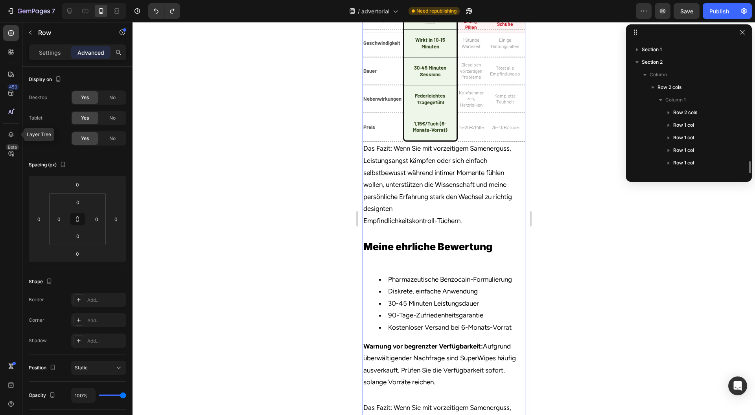
scroll to position [72, 0]
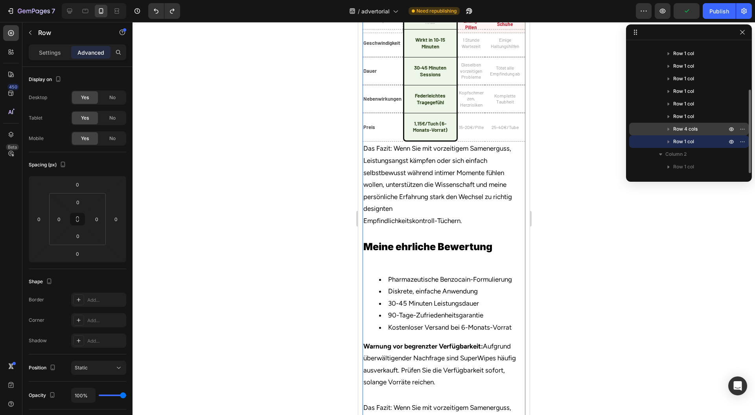
click at [675, 132] on span "Row 4 cols" at bounding box center [685, 129] width 24 height 8
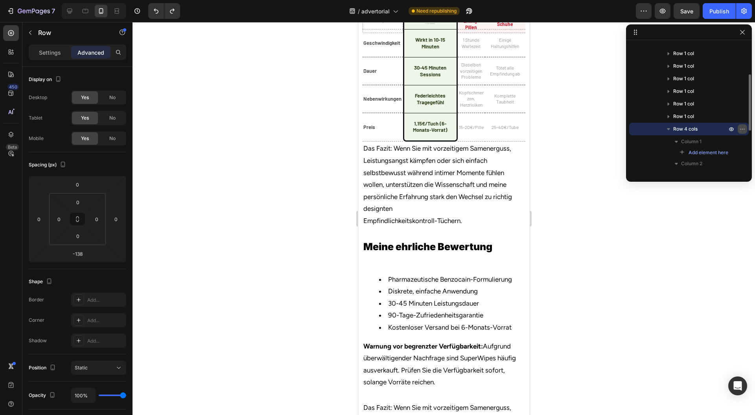
click at [743, 129] on icon "button" at bounding box center [742, 129] width 6 height 6
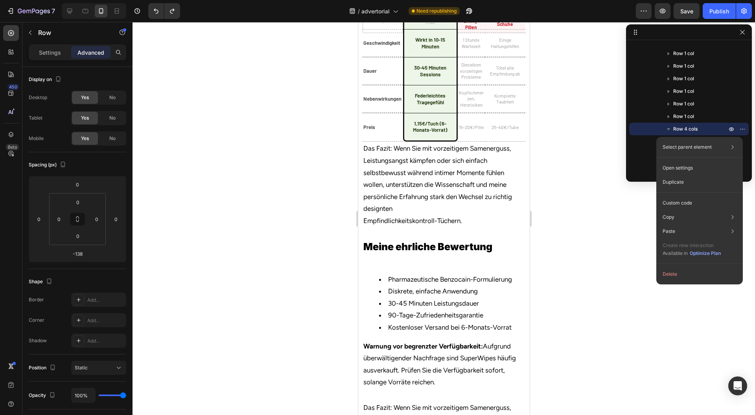
drag, startPoint x: 721, startPoint y: 271, endPoint x: 691, endPoint y: 253, distance: 35.7
click at [723, 271] on button "Delete" at bounding box center [700, 274] width 80 height 14
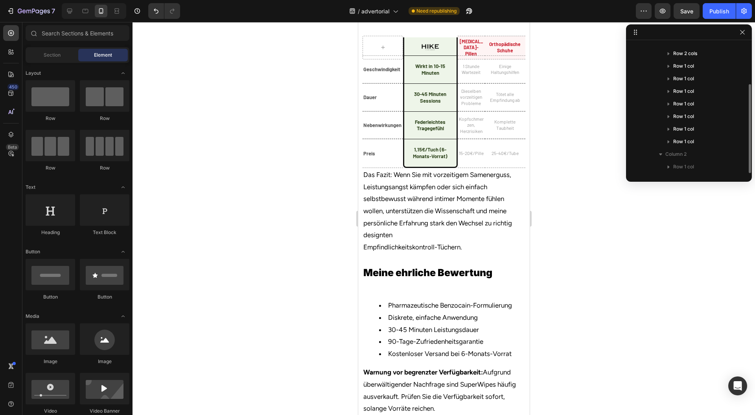
scroll to position [59, 0]
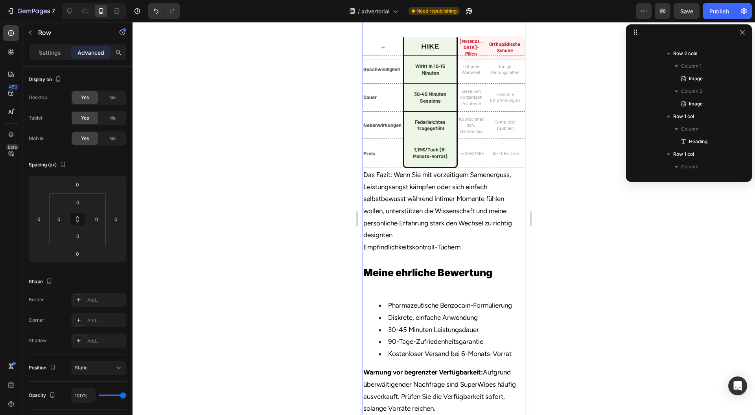
scroll to position [451, 0]
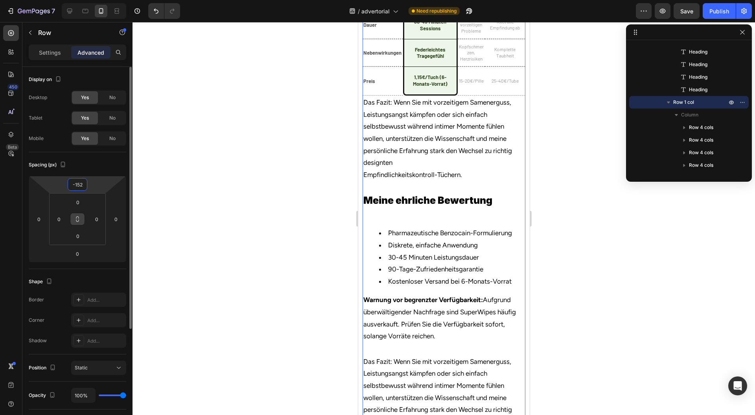
drag, startPoint x: 100, startPoint y: 178, endPoint x: 84, endPoint y: 218, distance: 42.9
click at [83, 0] on html "7 Version history / advertorial Need republishing Preview Save Publish 450 Beta…" at bounding box center [377, 0] width 755 height 0
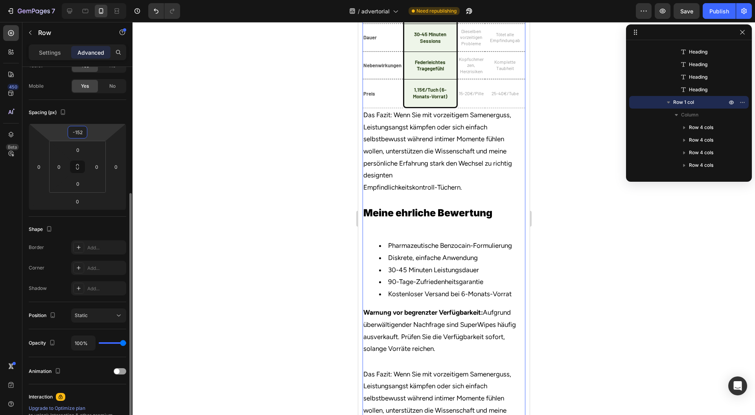
scroll to position [105, 0]
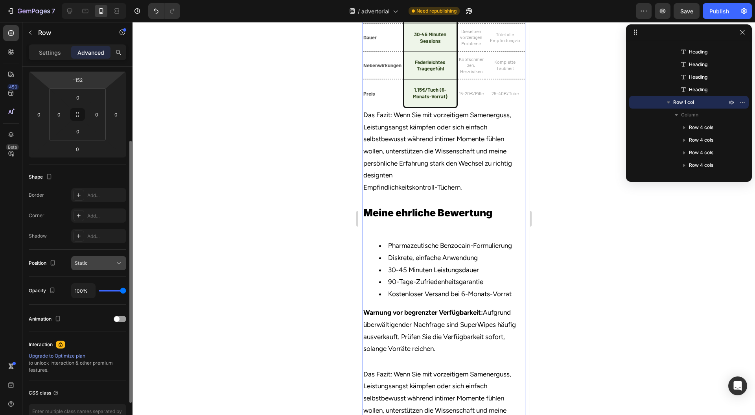
click at [114, 267] on button "Static" at bounding box center [98, 263] width 55 height 14
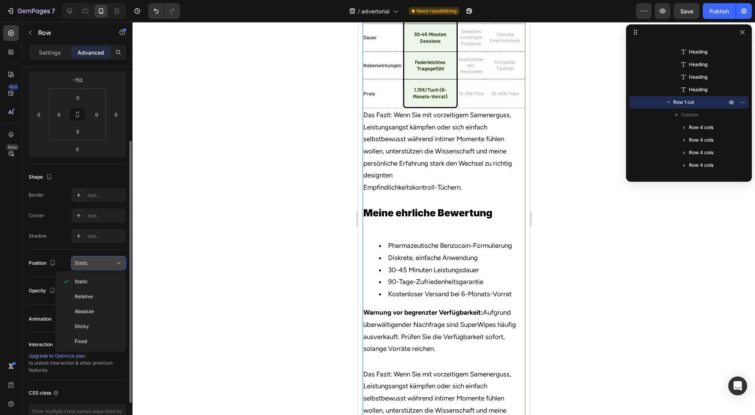
click at [114, 267] on button "Static" at bounding box center [98, 263] width 55 height 14
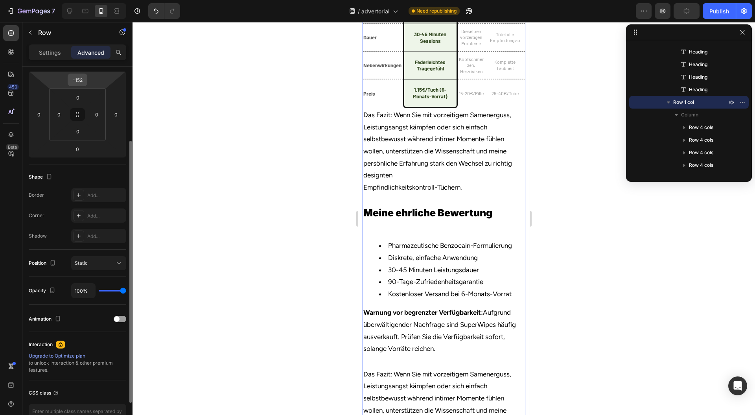
click at [80, 74] on input "-152" at bounding box center [78, 80] width 16 height 12
type input "0"
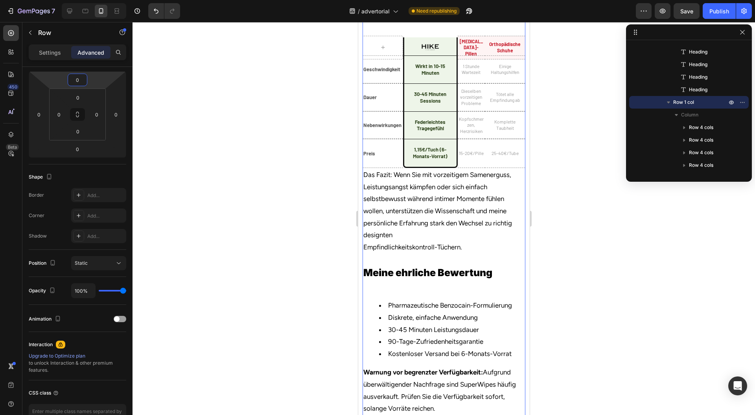
click at [417, 58] on div "Image Row" at bounding box center [430, 47] width 54 height 20
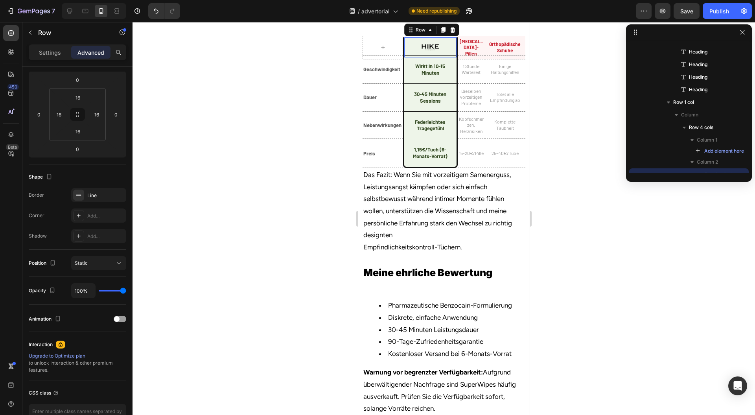
scroll to position [523, 0]
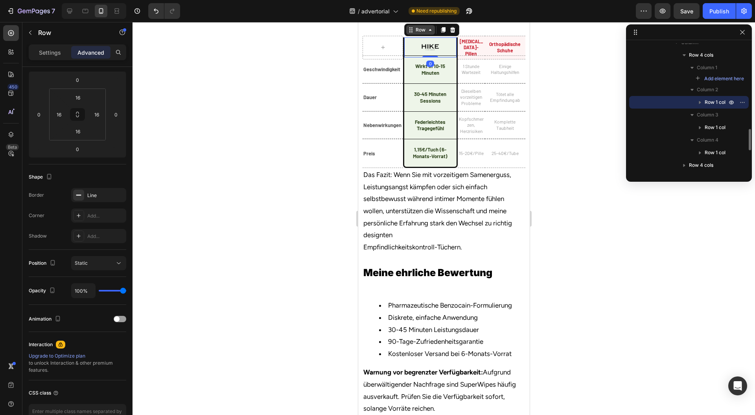
click at [414, 33] on div "Row" at bounding box center [420, 29] width 13 height 7
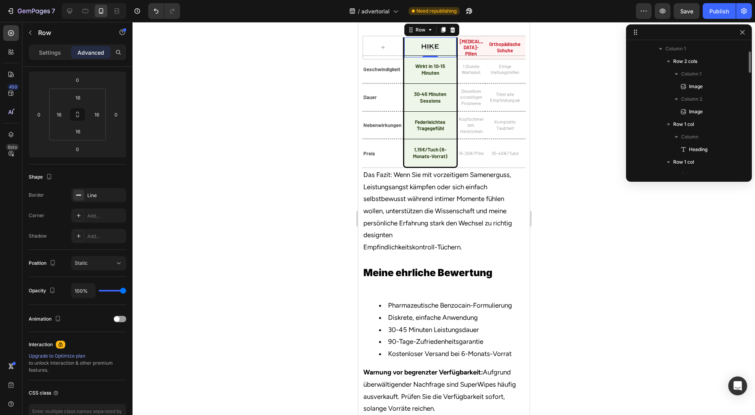
scroll to position [0, 0]
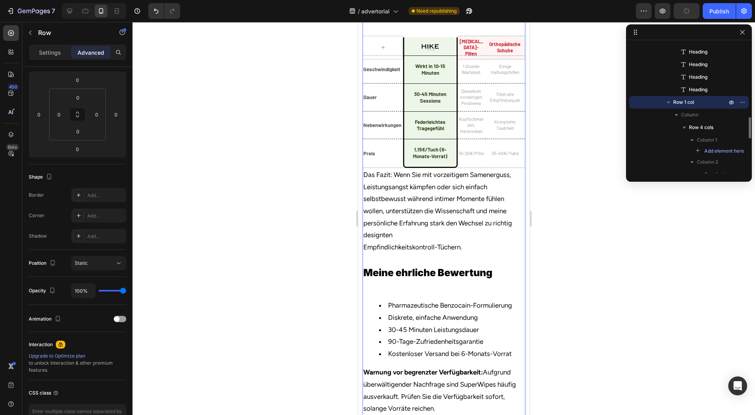
click at [670, 103] on icon "button" at bounding box center [669, 102] width 8 height 8
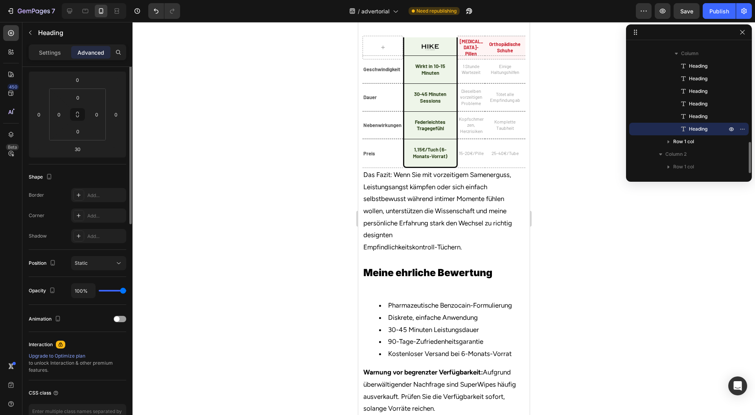
scroll to position [0, 0]
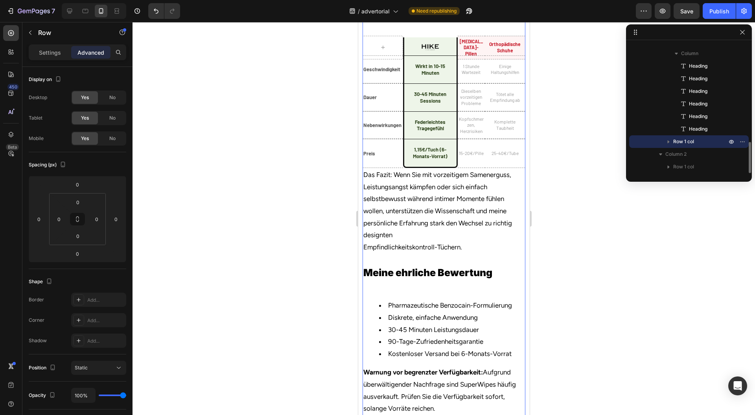
click at [50, 56] on div "Settings" at bounding box center [49, 52] width 39 height 13
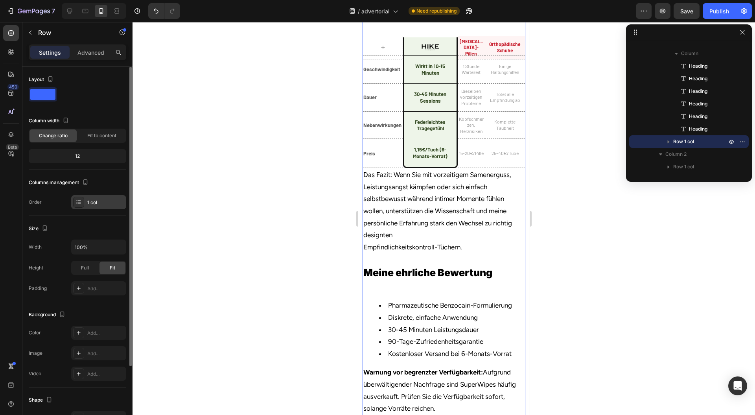
scroll to position [88, 0]
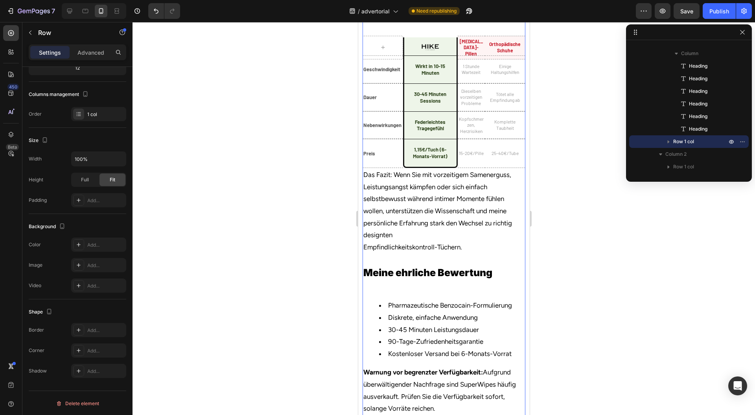
click at [399, 59] on div at bounding box center [382, 48] width 41 height 24
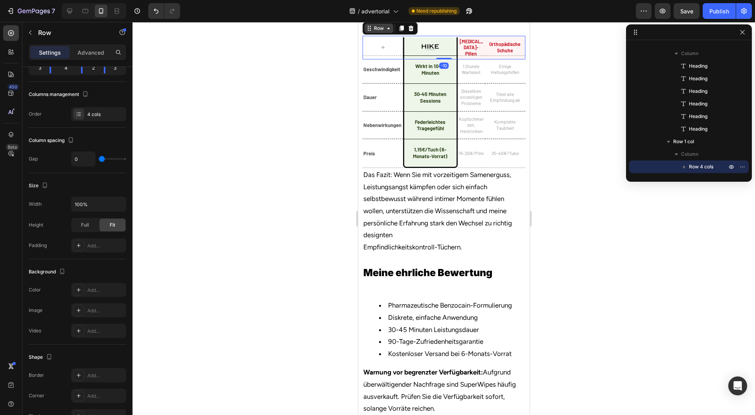
click at [381, 32] on div "Row" at bounding box center [378, 28] width 13 height 7
click at [583, 194] on div at bounding box center [444, 218] width 623 height 393
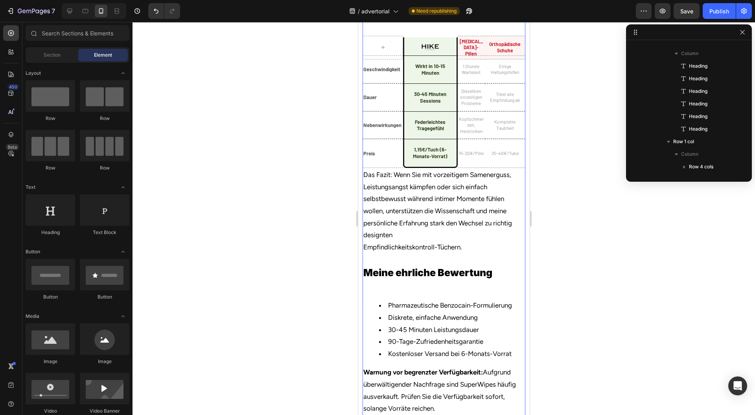
click at [404, 58] on div "Image Row" at bounding box center [430, 47] width 54 height 20
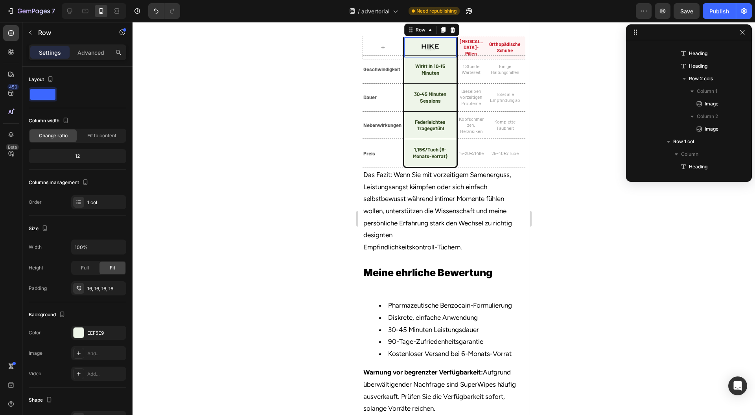
scroll to position [624, 0]
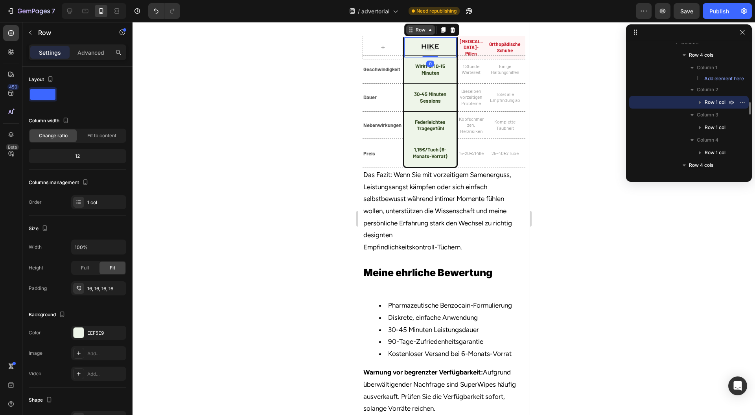
click at [409, 28] on icon at bounding box center [409, 27] width 1 height 1
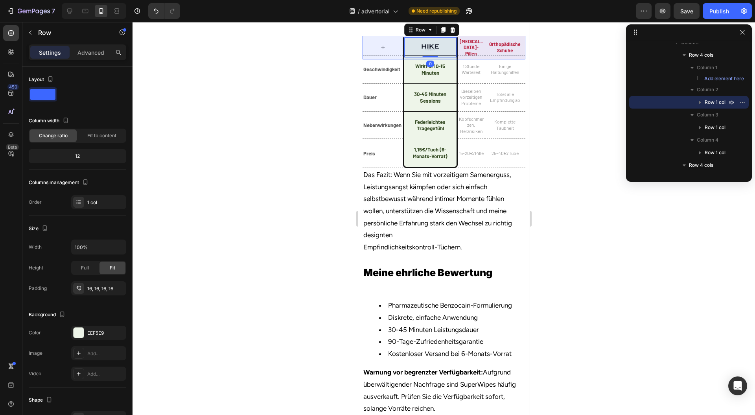
click at [416, 18] on div "Row 4 cols" at bounding box center [421, 16] width 28 height 5
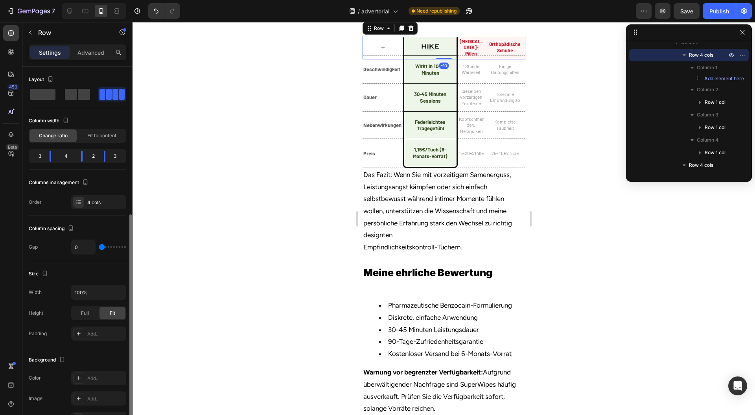
scroll to position [88, 0]
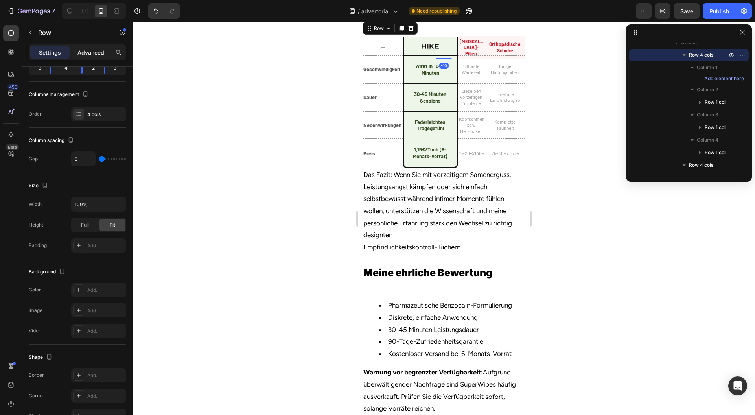
click at [85, 50] on p "Advanced" at bounding box center [90, 52] width 27 height 8
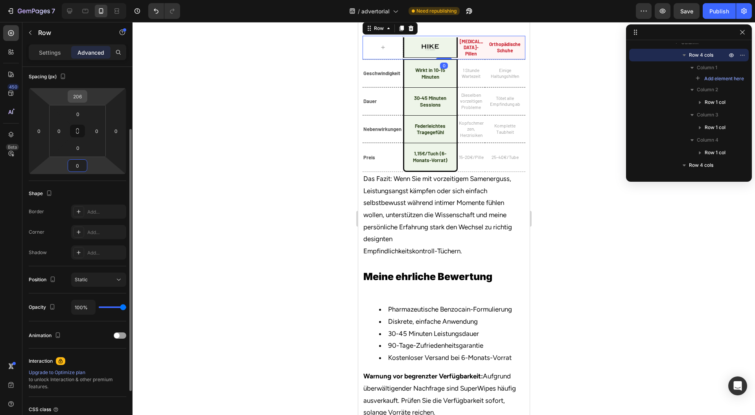
type input "0"
click at [81, 95] on input "206" at bounding box center [78, 96] width 16 height 12
type input "0"
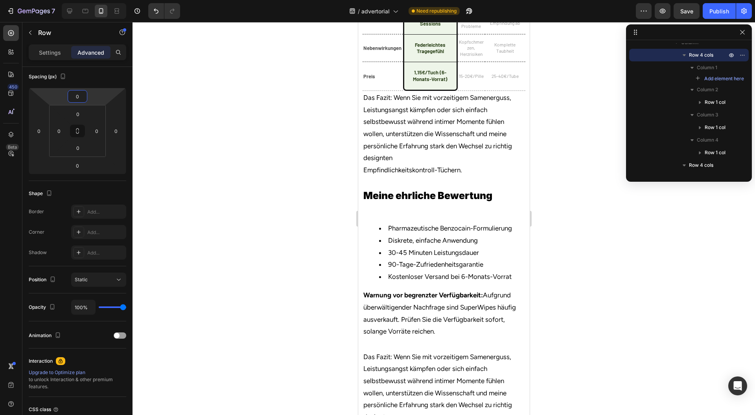
click at [249, 204] on div at bounding box center [444, 218] width 623 height 393
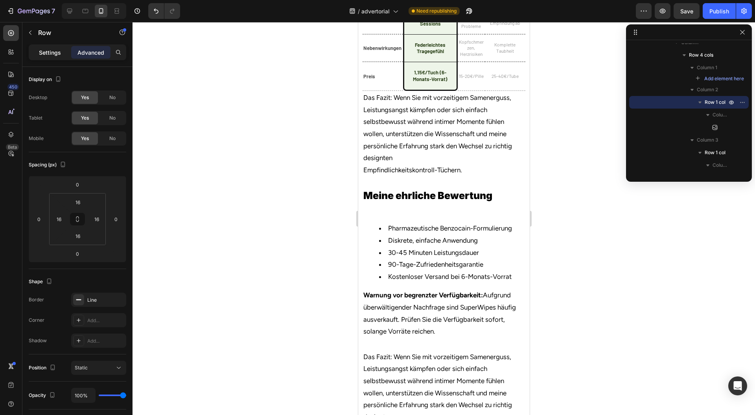
click at [44, 48] on p "Settings" at bounding box center [50, 52] width 22 height 8
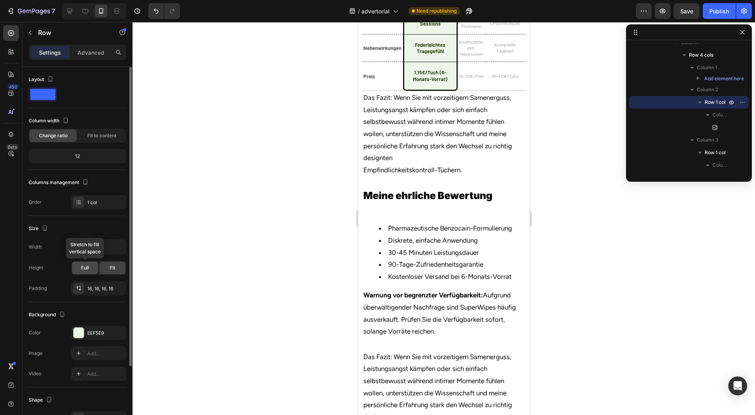
click at [87, 265] on span "Full" at bounding box center [85, 267] width 8 height 7
click at [230, 218] on div at bounding box center [444, 218] width 623 height 393
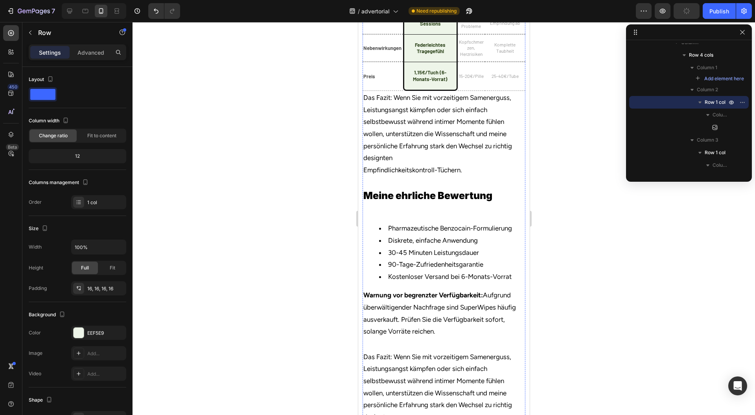
click at [89, 52] on p "Advanced" at bounding box center [90, 52] width 27 height 8
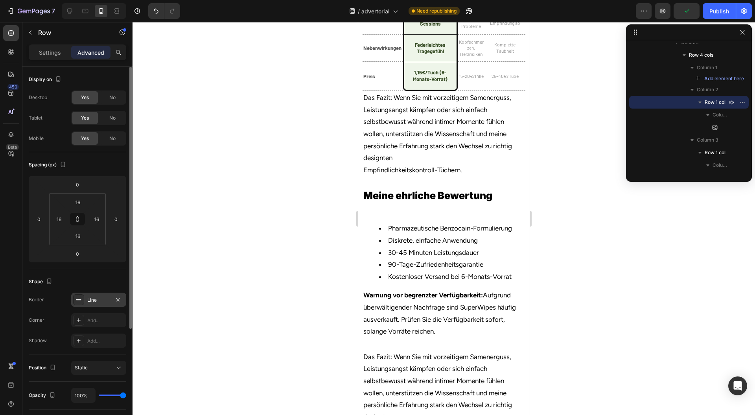
click at [96, 297] on div "Line" at bounding box center [98, 300] width 23 height 7
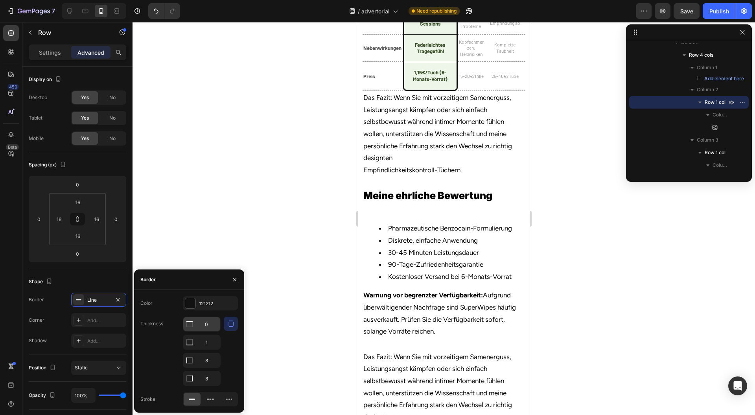
click at [208, 325] on input "0" at bounding box center [201, 324] width 37 height 14
type input "3"
click at [234, 278] on icon "button" at bounding box center [235, 279] width 6 height 6
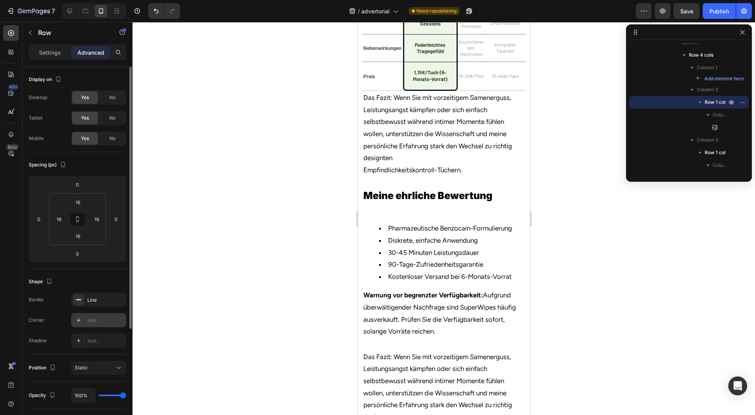
click at [99, 320] on div "Add..." at bounding box center [105, 320] width 37 height 7
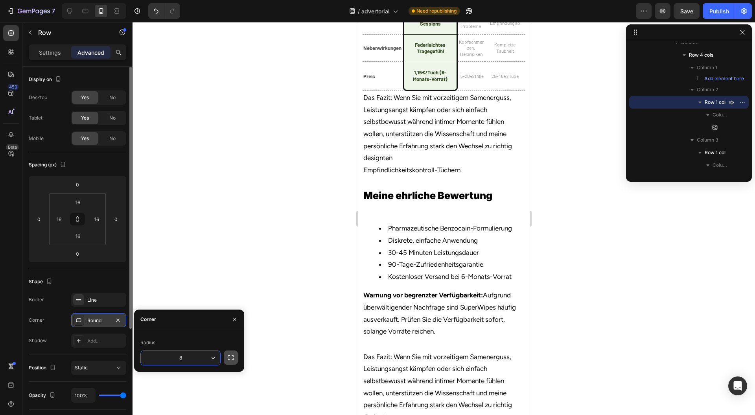
click at [227, 357] on button "button" at bounding box center [231, 357] width 14 height 14
type input "0"
click at [164, 377] on input "8" at bounding box center [160, 376] width 38 height 14
type input "0"
click at [231, 319] on button "button" at bounding box center [235, 319] width 13 height 13
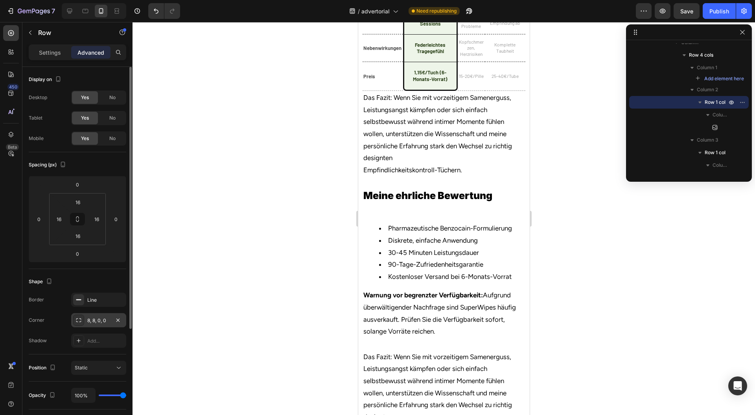
click at [256, 278] on div at bounding box center [444, 218] width 623 height 393
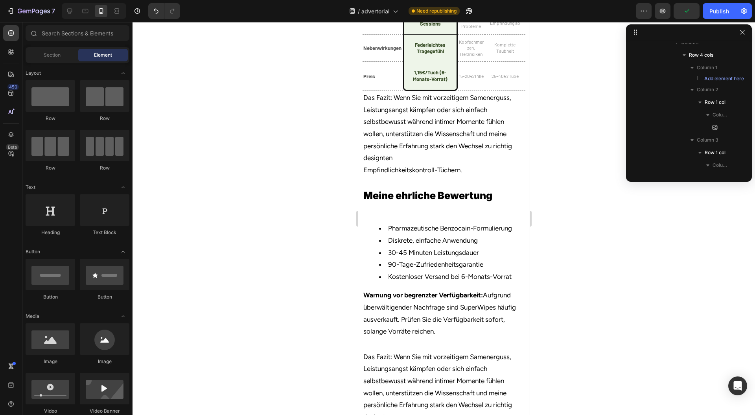
click at [594, 162] on div at bounding box center [444, 218] width 623 height 393
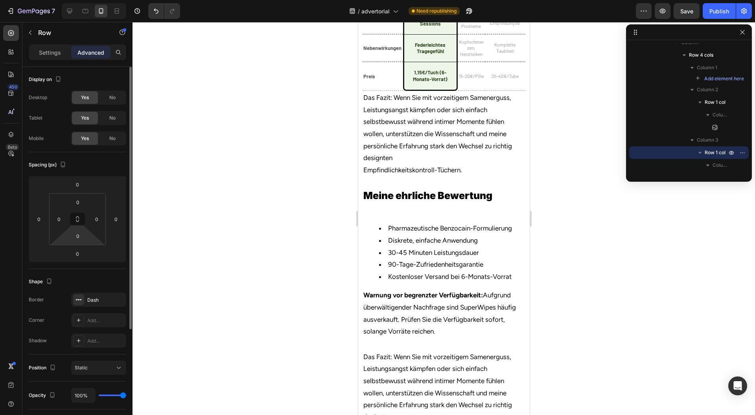
scroll to position [153, 0]
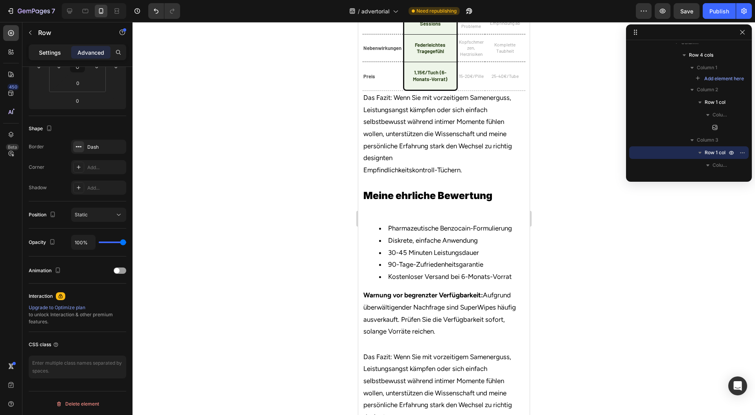
click at [42, 55] on p "Settings" at bounding box center [50, 52] width 22 height 8
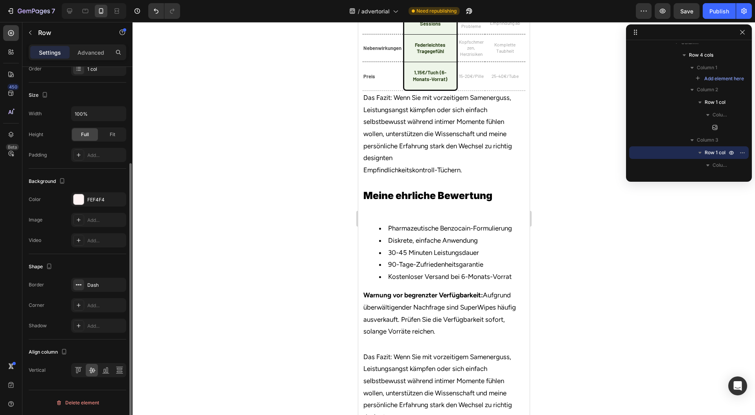
scroll to position [132, 0]
click at [108, 372] on icon at bounding box center [106, 371] width 8 height 8
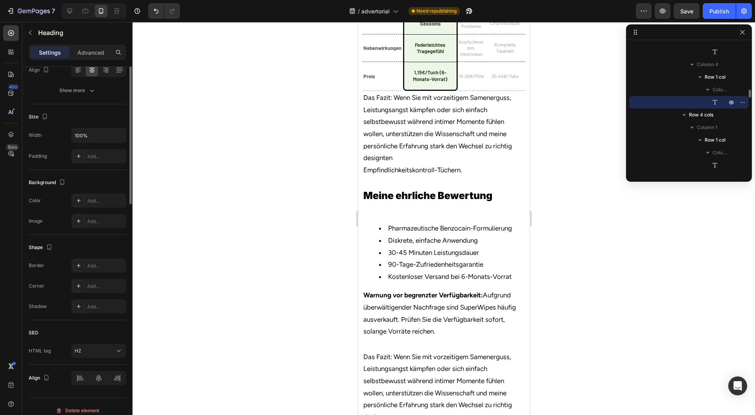
scroll to position [0, 0]
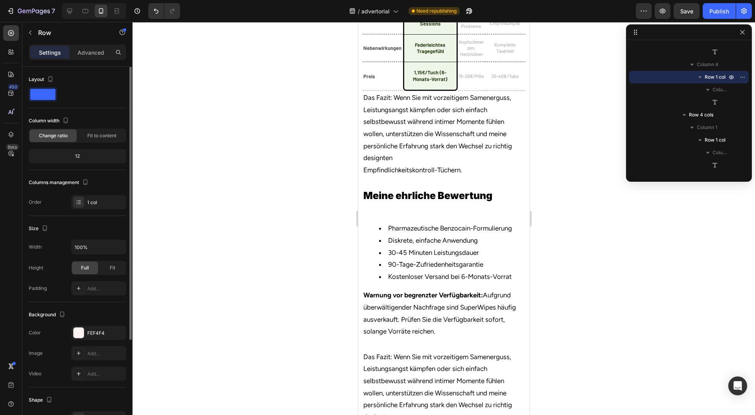
scroll to position [132, 0]
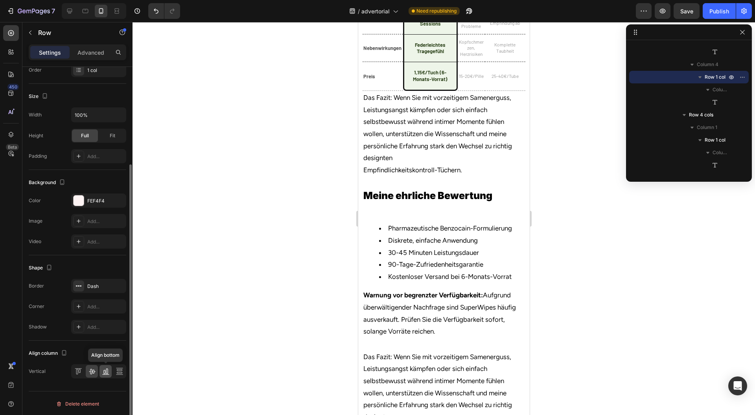
click at [108, 370] on icon at bounding box center [106, 371] width 8 height 8
click at [587, 195] on div at bounding box center [444, 218] width 623 height 393
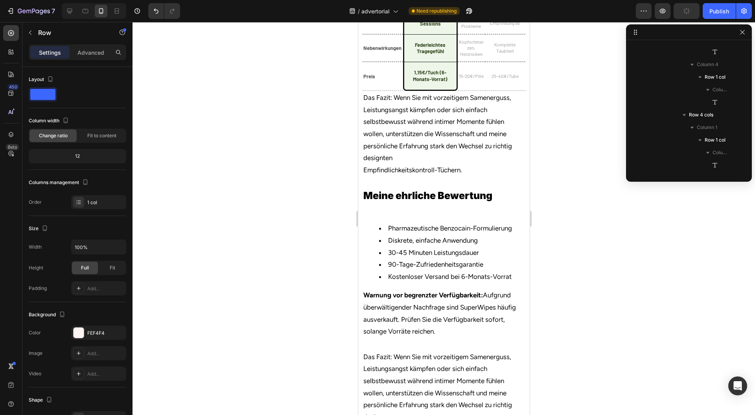
scroll to position [674, 0]
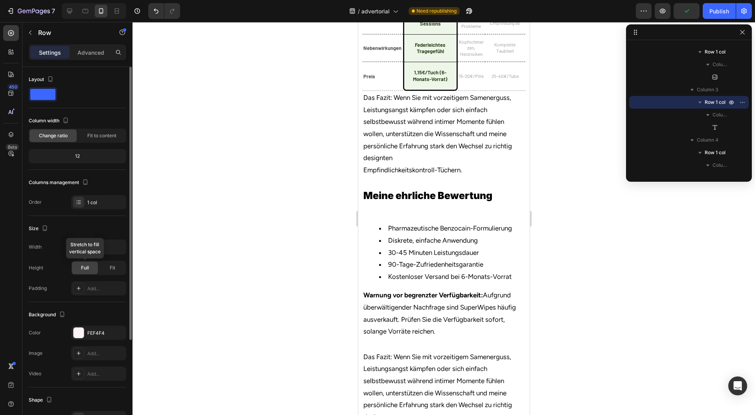
click at [85, 269] on span "Full" at bounding box center [85, 267] width 8 height 7
click at [120, 266] on div "Fit" at bounding box center [113, 268] width 26 height 13
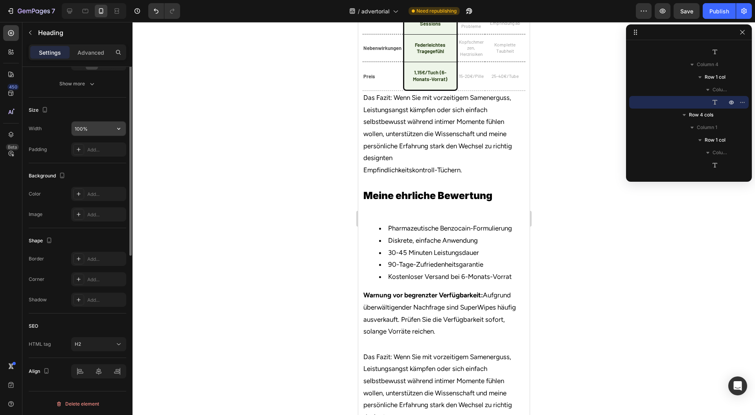
scroll to position [34, 0]
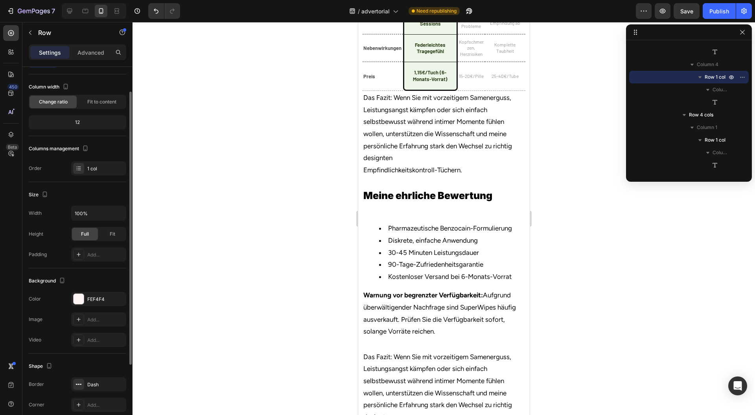
scroll to position [0, 0]
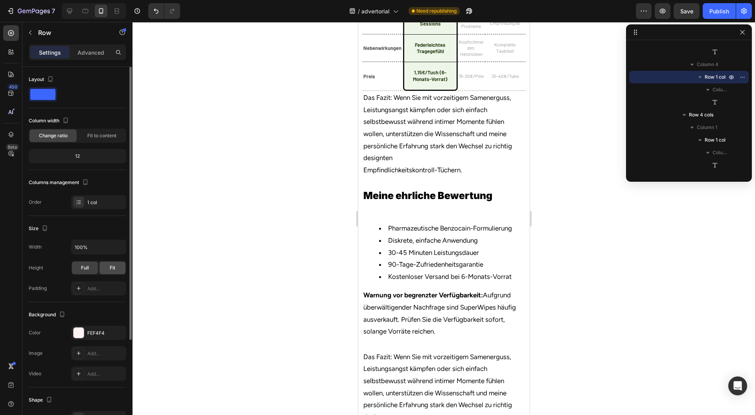
click at [104, 263] on div "Fit" at bounding box center [113, 268] width 26 height 13
click at [567, 196] on div at bounding box center [444, 218] width 623 height 393
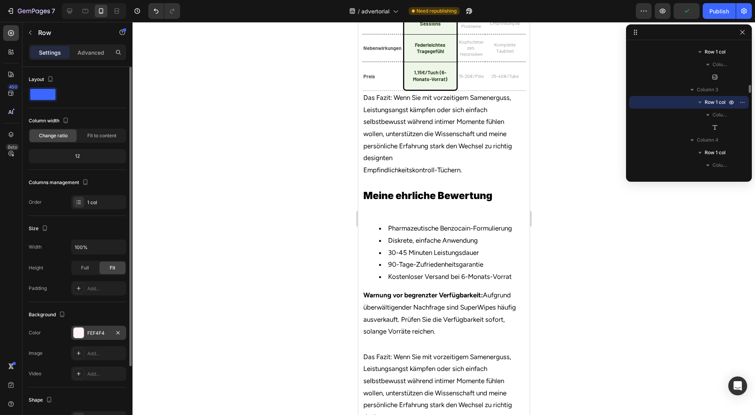
scroll to position [88, 0]
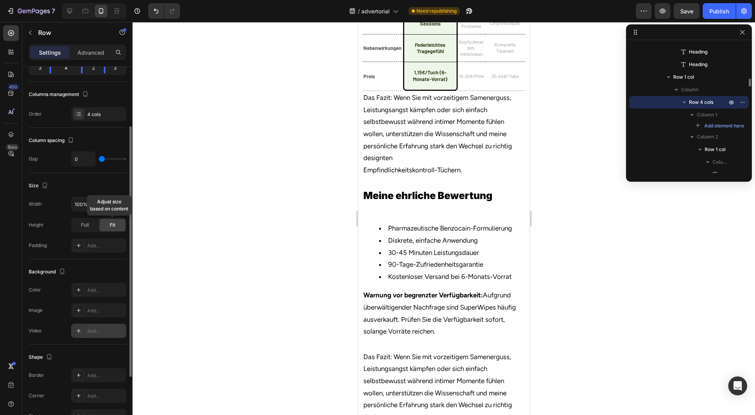
scroll to position [177, 0]
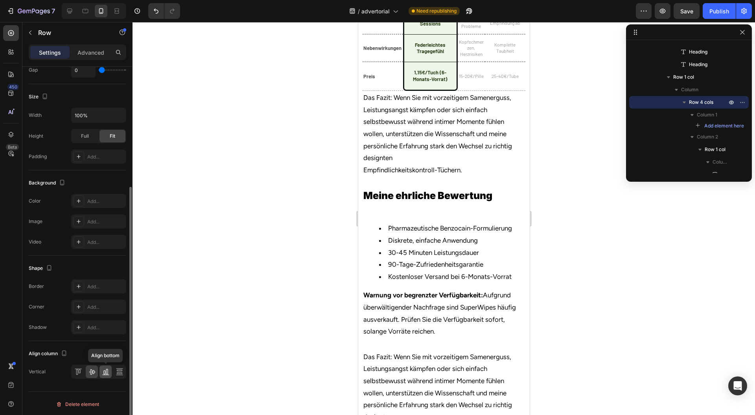
click at [106, 369] on icon at bounding box center [107, 372] width 2 height 6
click at [570, 231] on div at bounding box center [444, 218] width 623 height 393
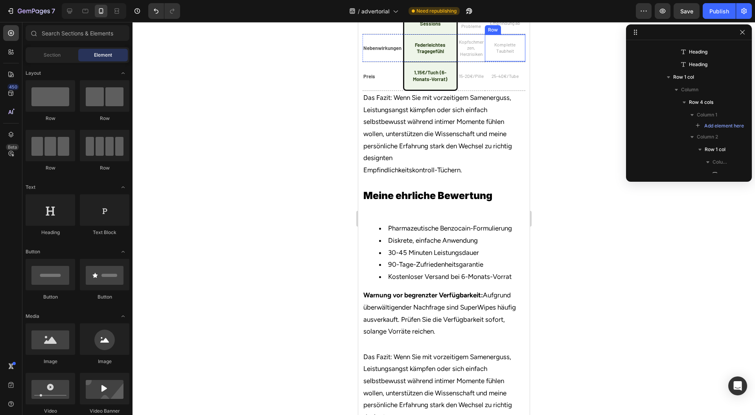
click at [592, 168] on div at bounding box center [444, 218] width 623 height 393
drag, startPoint x: 468, startPoint y: 182, endPoint x: 463, endPoint y: 182, distance: 4.4
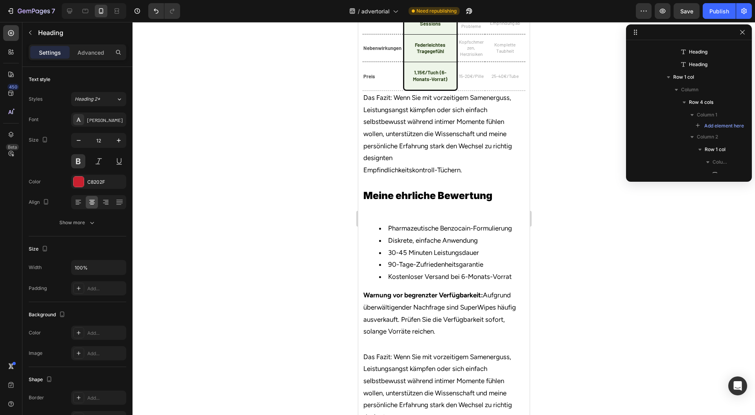
scroll to position [699, 0]
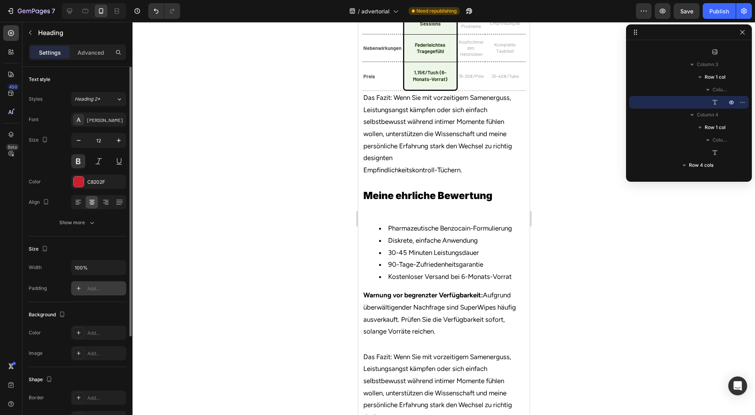
click at [92, 289] on div "Add..." at bounding box center [105, 288] width 37 height 7
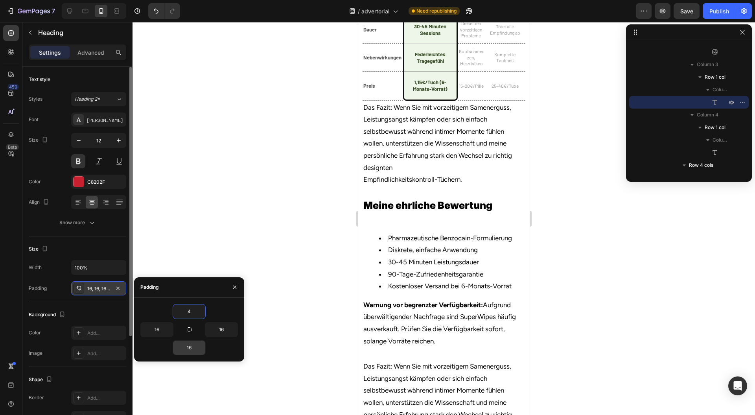
type input "4"
click at [194, 347] on input "16" at bounding box center [189, 348] width 32 height 14
type input "4"
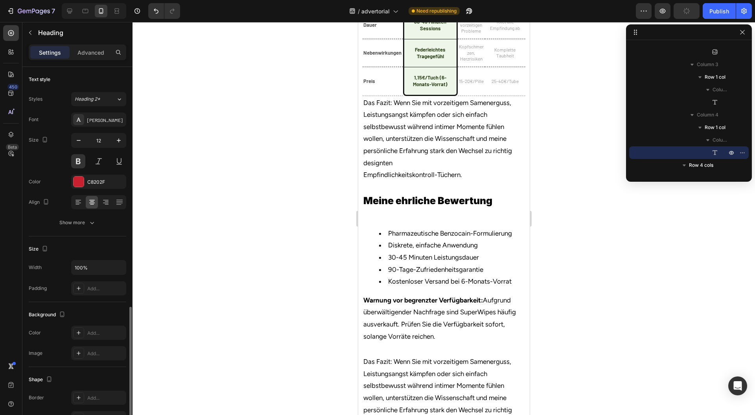
scroll to position [139, 0]
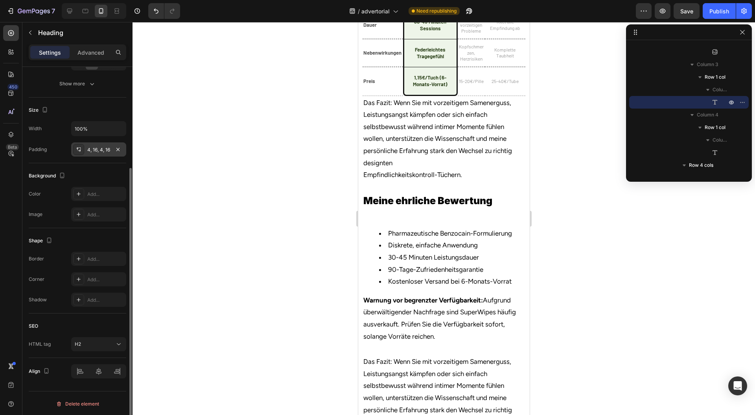
click at [97, 150] on div "4, 16, 4, 16" at bounding box center [98, 149] width 23 height 7
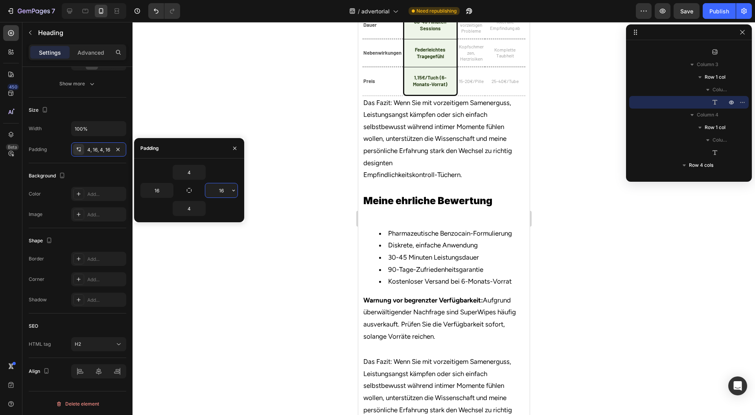
click at [217, 186] on input "16" at bounding box center [221, 190] width 32 height 14
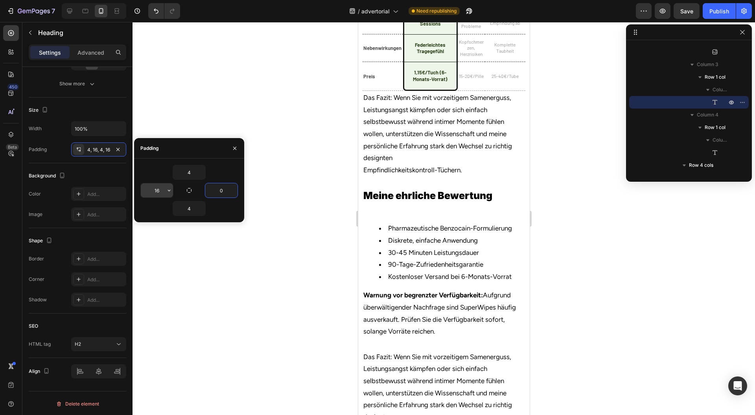
type input "0"
click at [156, 190] on input "16" at bounding box center [157, 190] width 32 height 14
type input "0"
click at [234, 146] on icon "button" at bounding box center [235, 148] width 6 height 6
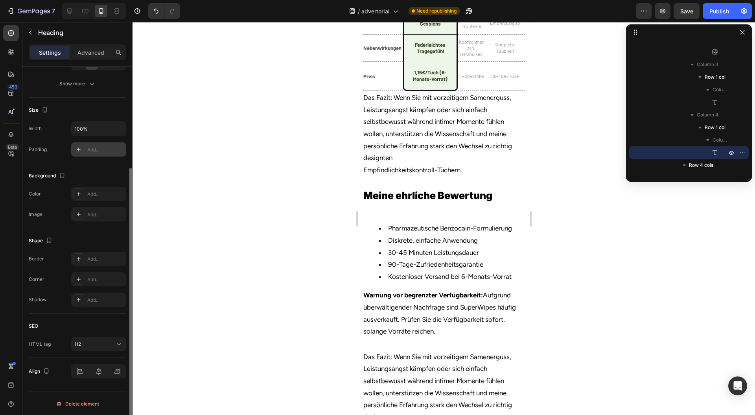
click at [90, 150] on div "Add..." at bounding box center [105, 149] width 37 height 7
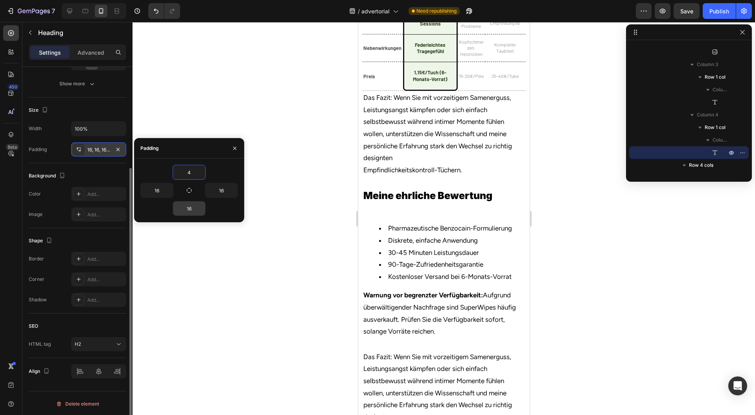
type input "4"
click at [192, 208] on input "16" at bounding box center [189, 208] width 32 height 14
type input "4"
click at [227, 187] on input "16" at bounding box center [221, 190] width 32 height 14
type input "0"
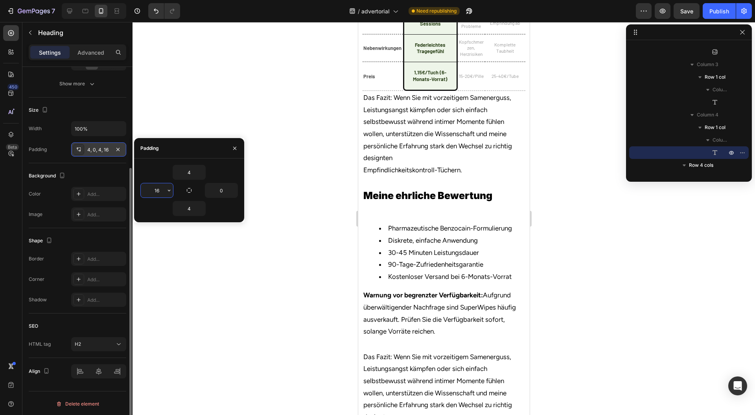
click at [160, 193] on input "16" at bounding box center [157, 190] width 32 height 14
type input "0"
click at [232, 149] on icon "button" at bounding box center [235, 148] width 6 height 6
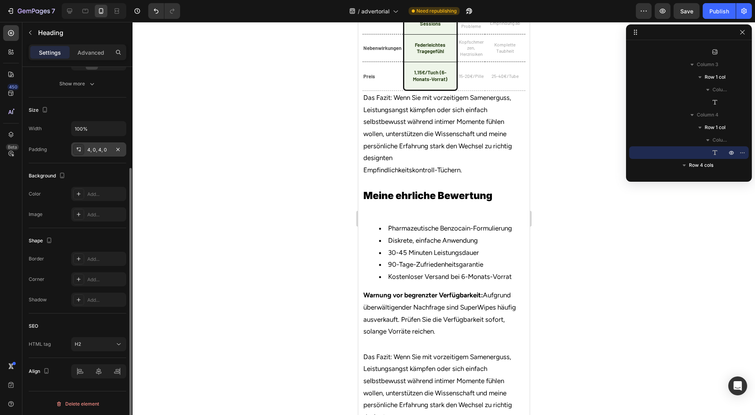
click at [238, 170] on div at bounding box center [444, 218] width 623 height 393
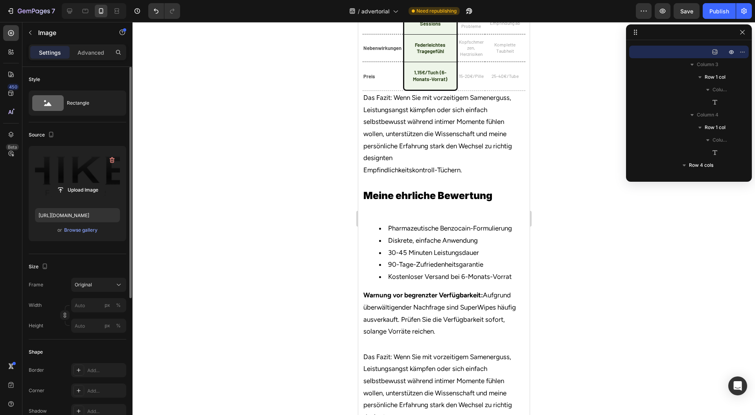
click at [100, 175] on label at bounding box center [77, 177] width 85 height 50
click at [100, 183] on input "file" at bounding box center [77, 189] width 54 height 13
type input "C:\fakepath\3cd7a11b-7605-4e78-98cb-4e2b06687da2_726f8379-36cd-440c-b9cd-75b39f…"
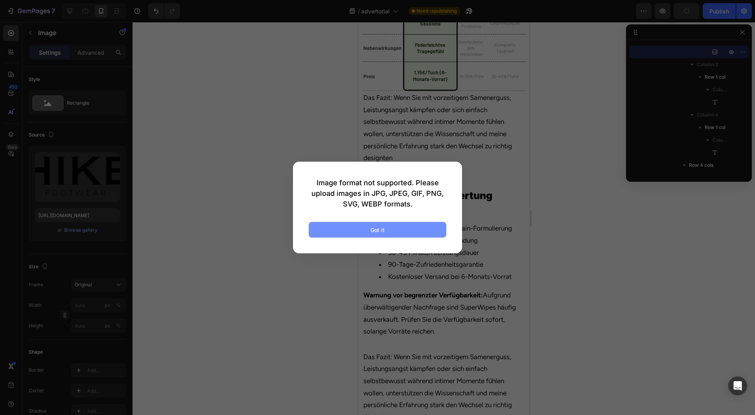
click at [351, 233] on button "Got it" at bounding box center [378, 230] width 138 height 16
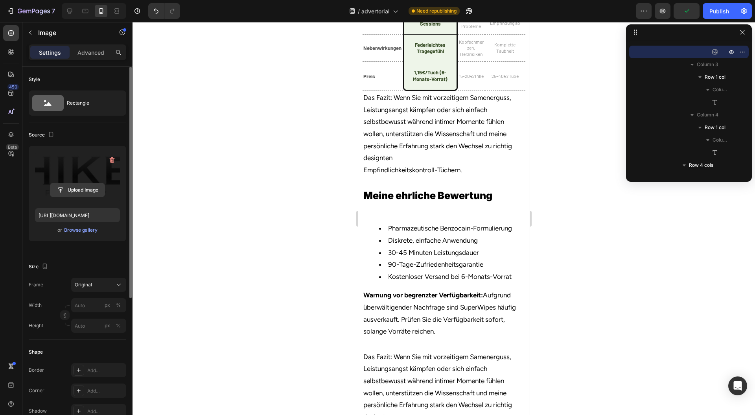
click at [58, 184] on input "file" at bounding box center [77, 189] width 54 height 13
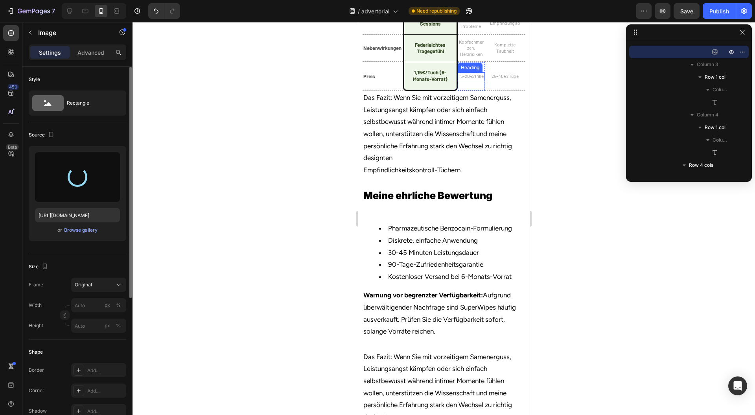
type input "[URL][DOMAIN_NAME]"
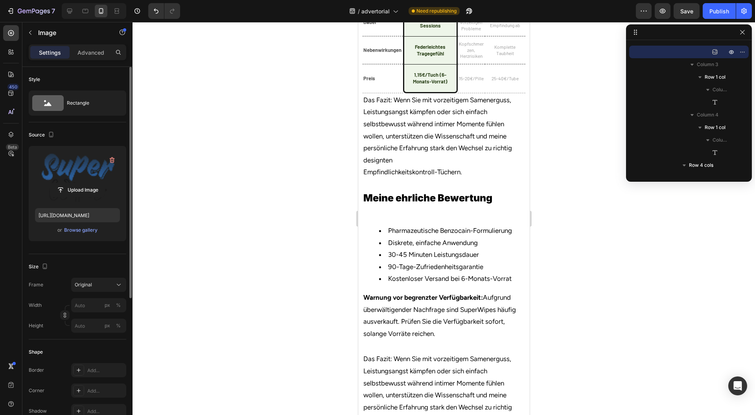
click at [236, 254] on div at bounding box center [444, 218] width 623 height 393
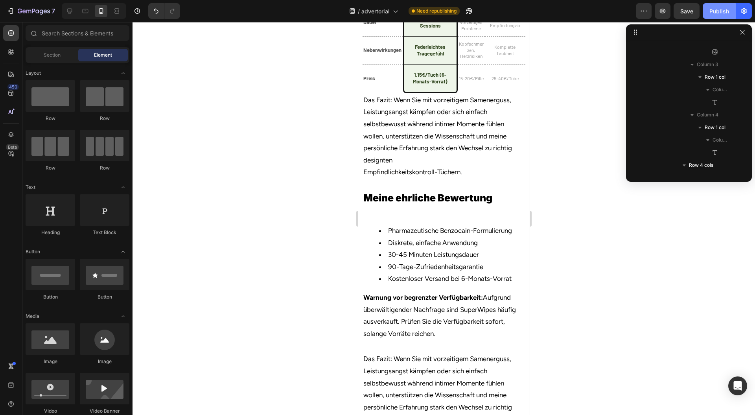
click at [724, 11] on div "Publish" at bounding box center [720, 11] width 20 height 8
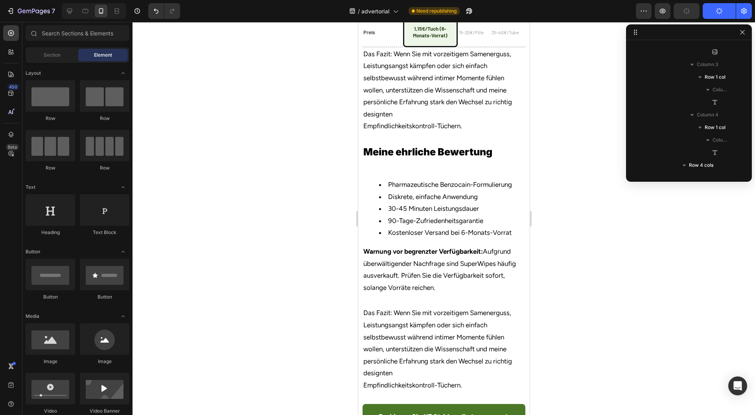
scroll to position [3390, 0]
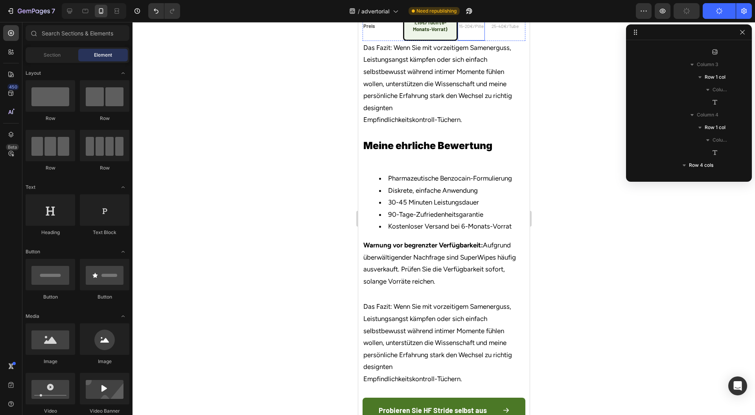
click at [475, 41] on div "15-20€/Pille Heading" at bounding box center [470, 26] width 27 height 28
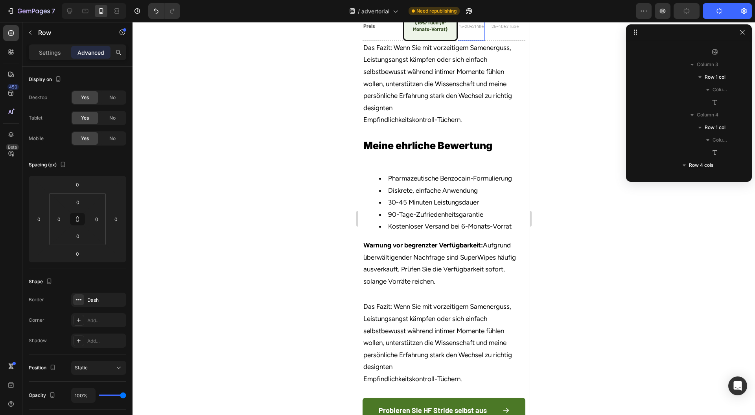
scroll to position [1530, 0]
click at [473, 8] on div "Row" at bounding box center [473, 4] width 13 height 7
click at [577, 221] on div at bounding box center [444, 218] width 623 height 393
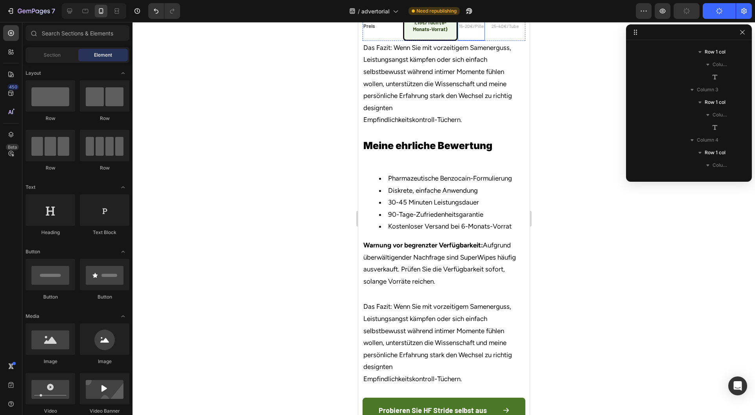
click at [473, 41] on div "15-20€/Pille Heading" at bounding box center [470, 26] width 27 height 28
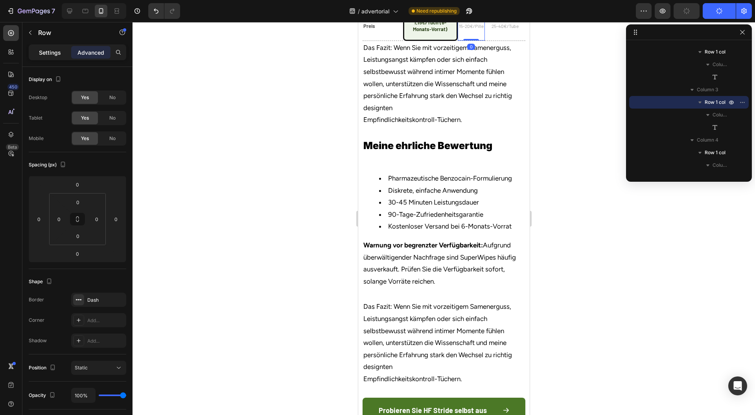
click at [56, 52] on p "Settings" at bounding box center [50, 52] width 22 height 8
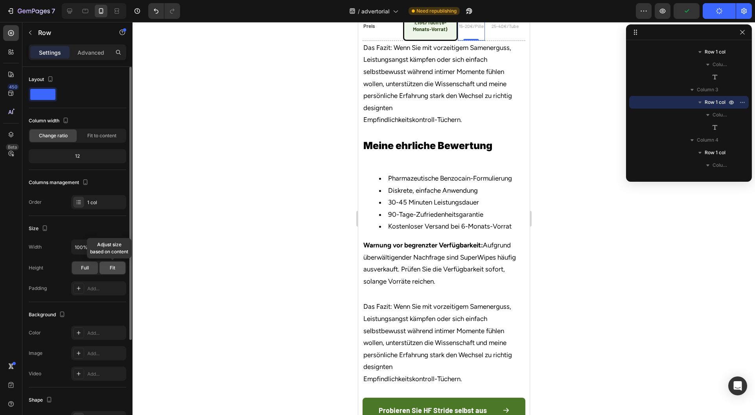
click at [113, 271] on div "Fit" at bounding box center [113, 268] width 26 height 13
click at [485, 41] on div "25-40€/Tube Heading" at bounding box center [505, 26] width 41 height 28
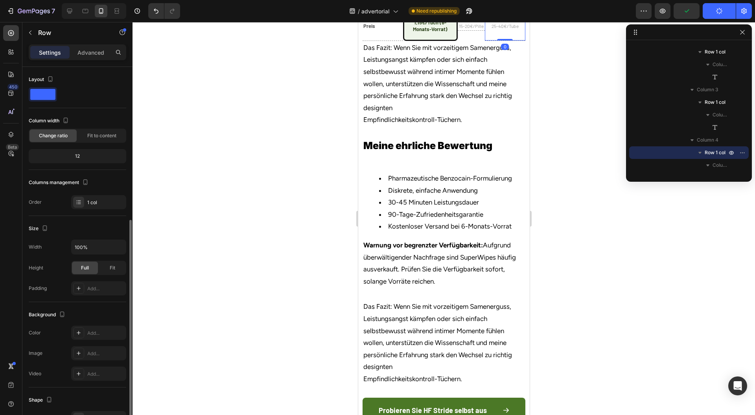
scroll to position [88, 0]
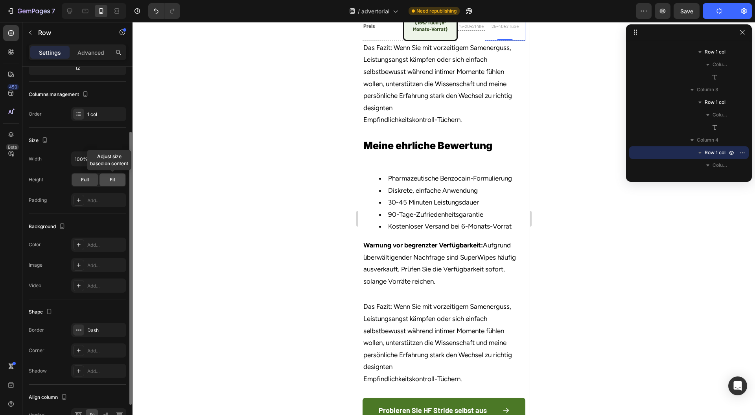
click at [105, 177] on div "Fit" at bounding box center [113, 179] width 26 height 13
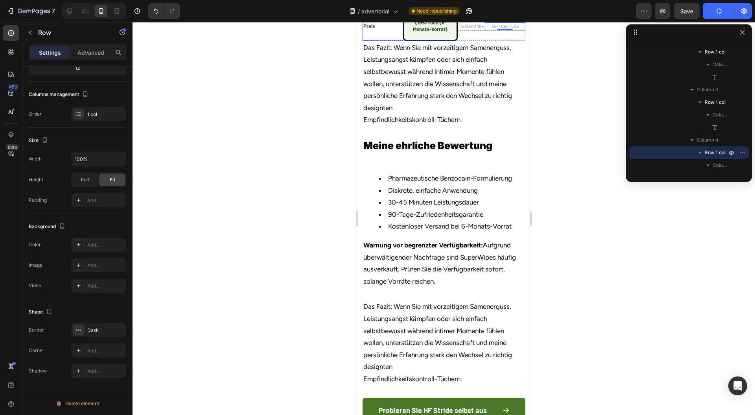
click at [394, 41] on div "Preis Heading" at bounding box center [382, 26] width 41 height 28
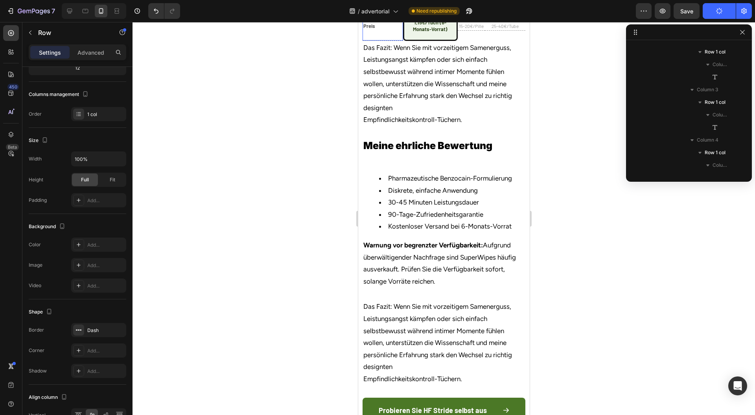
scroll to position [1429, 0]
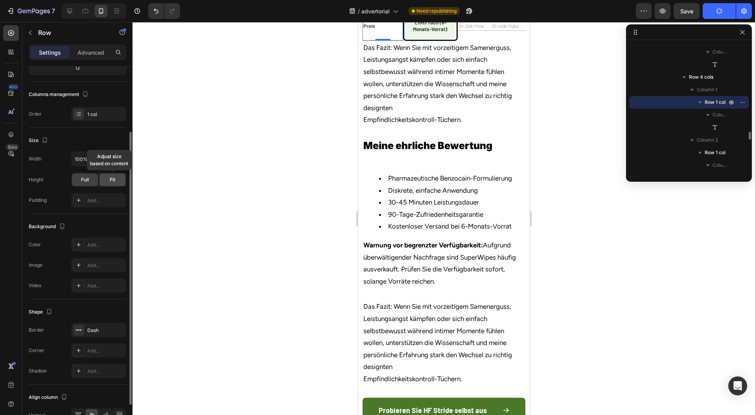
click at [115, 178] on div "Fit" at bounding box center [113, 179] width 26 height 13
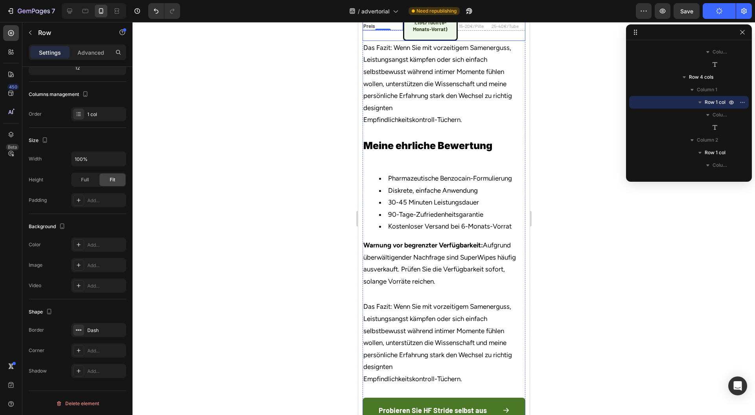
click at [395, 41] on div "Preis Heading Row 0" at bounding box center [382, 26] width 41 height 29
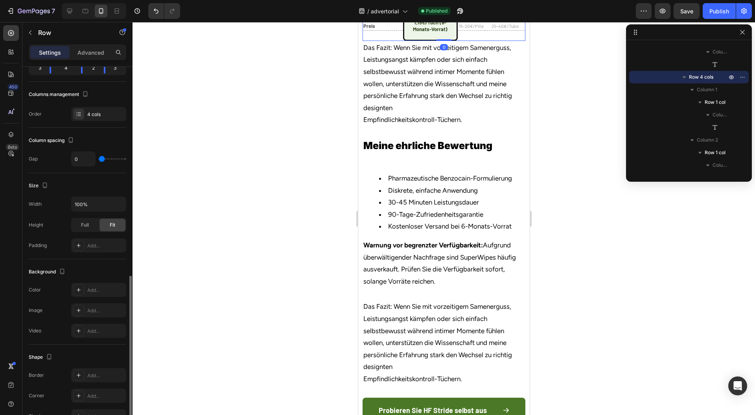
scroll to position [177, 0]
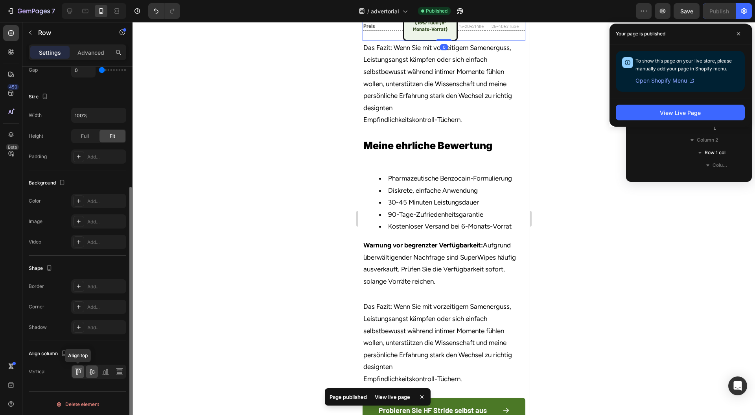
click at [76, 368] on icon at bounding box center [78, 372] width 8 height 8
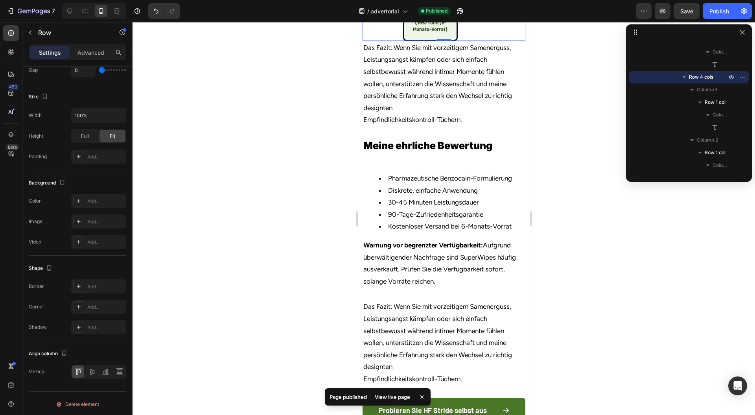
click at [568, 234] on div at bounding box center [444, 218] width 623 height 393
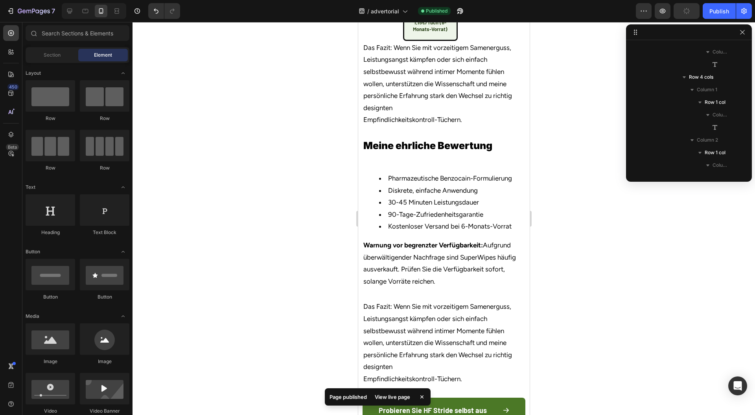
click at [392, 20] on h2 "Preis" at bounding box center [382, 16] width 41 height 8
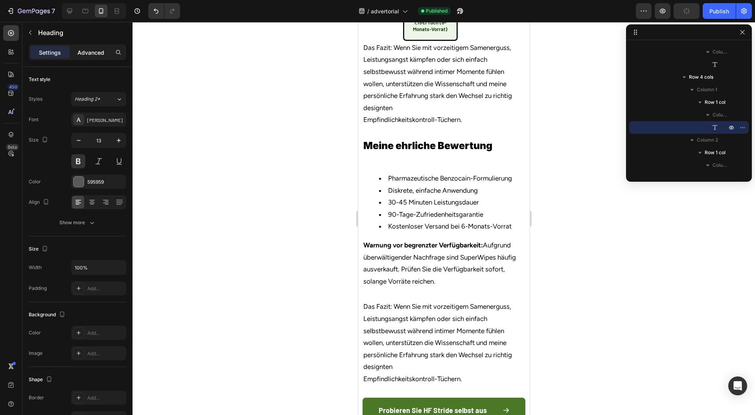
click at [84, 51] on p "Advanced" at bounding box center [90, 52] width 27 height 8
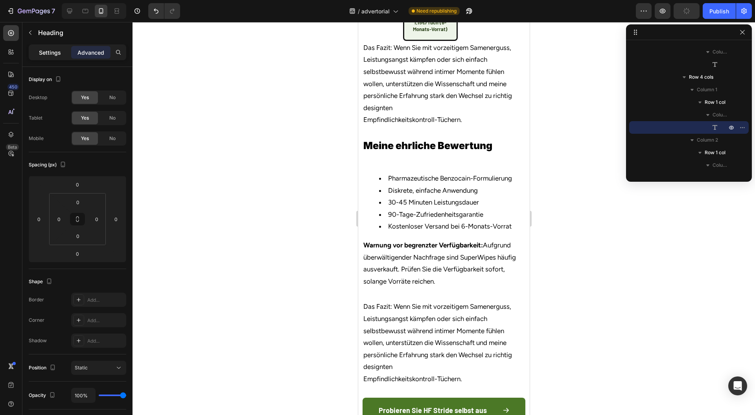
click at [49, 53] on p "Settings" at bounding box center [50, 52] width 22 height 8
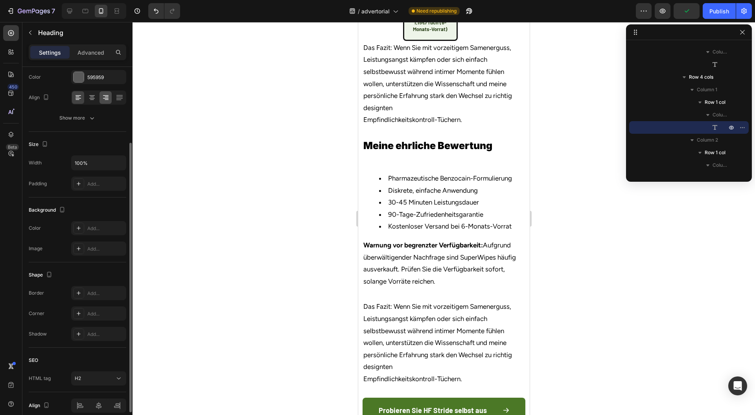
scroll to position [0, 0]
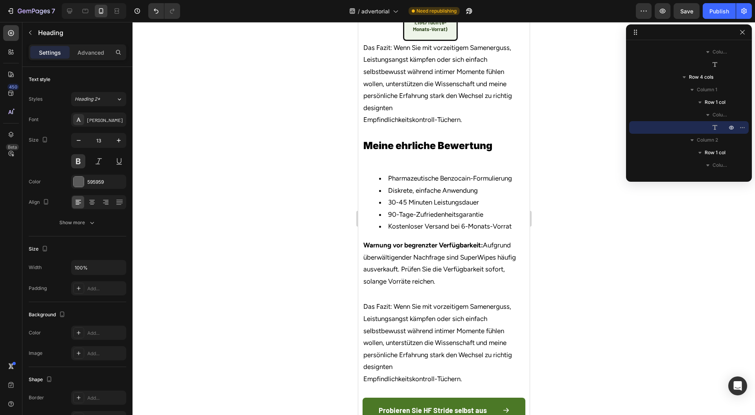
click at [381, 8] on div "Heading" at bounding box center [383, 4] width 22 height 7
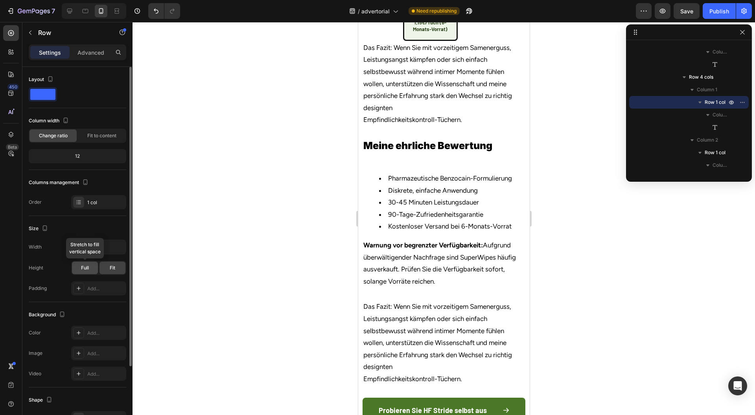
click at [83, 265] on span "Full" at bounding box center [85, 267] width 8 height 7
click at [586, 249] on div at bounding box center [444, 218] width 623 height 393
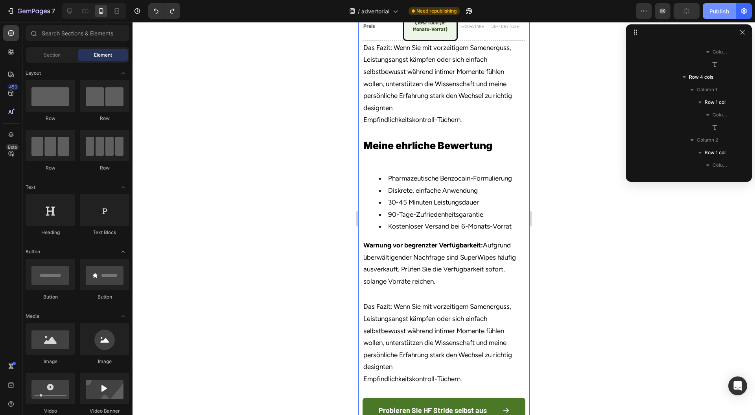
click at [721, 17] on button "Publish" at bounding box center [719, 11] width 33 height 16
click at [464, 9] on button "button" at bounding box center [460, 11] width 16 height 16
click at [457, 41] on div "15-20€/Pille Heading" at bounding box center [470, 26] width 27 height 28
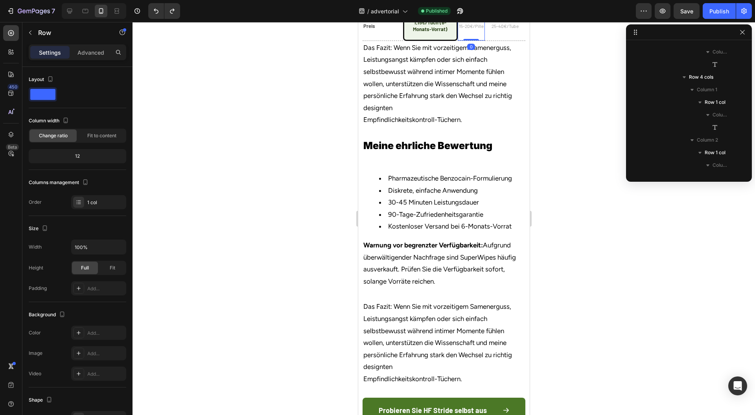
scroll to position [1530, 0]
click at [467, 8] on div "Row" at bounding box center [473, 4] width 13 height 7
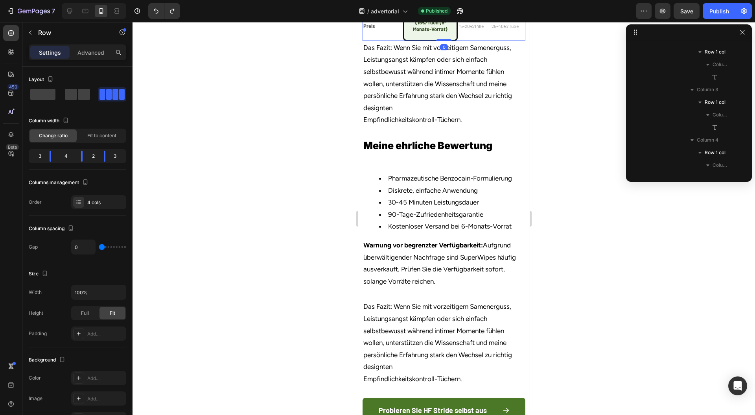
scroll to position [1404, 0]
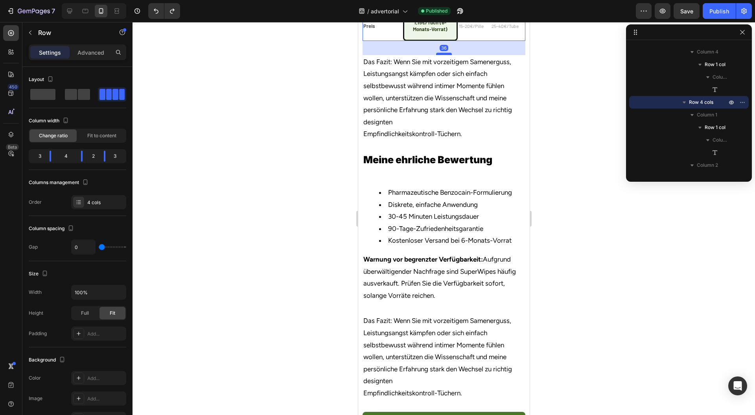
drag, startPoint x: 438, startPoint y: 249, endPoint x: 933, endPoint y: 264, distance: 494.6
click at [440, 55] on div at bounding box center [444, 54] width 16 height 2
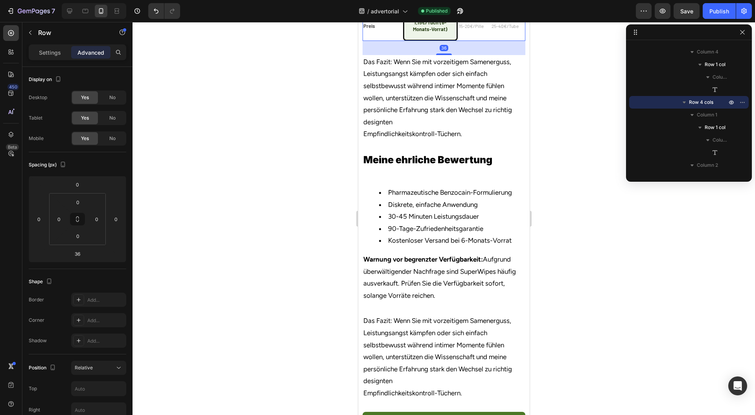
click at [585, 246] on div at bounding box center [444, 218] width 623 height 393
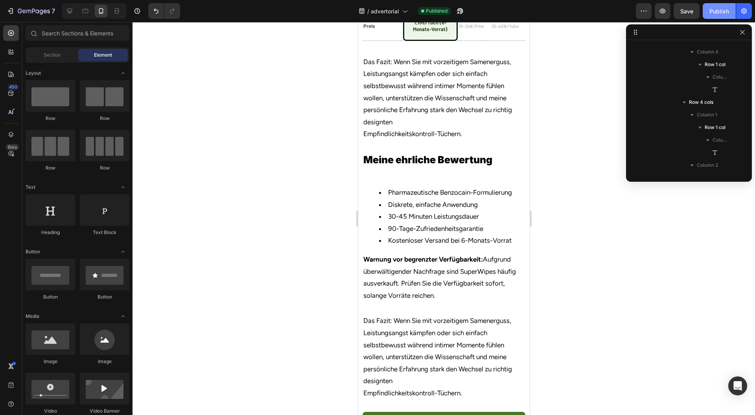
click at [712, 12] on div "Publish" at bounding box center [720, 11] width 20 height 8
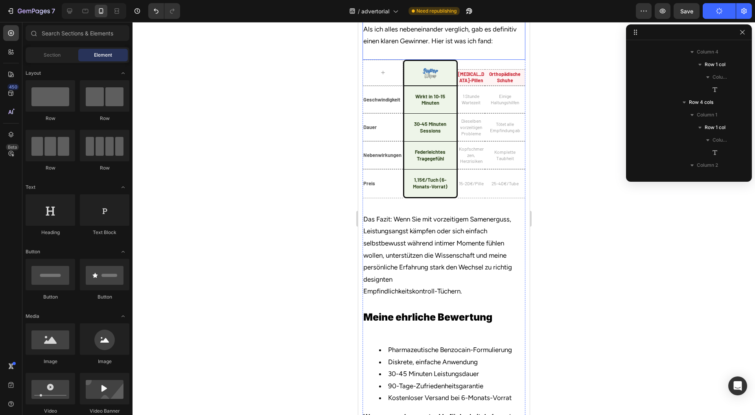
scroll to position [3390, 0]
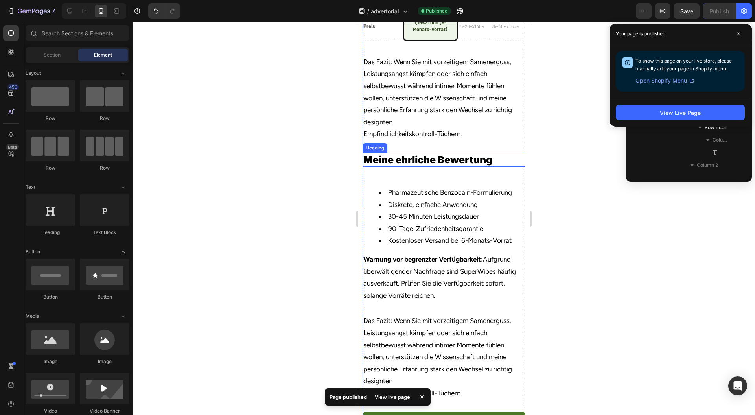
click at [462, 167] on h2 "Meine ehrliche Bewertung" at bounding box center [443, 160] width 163 height 15
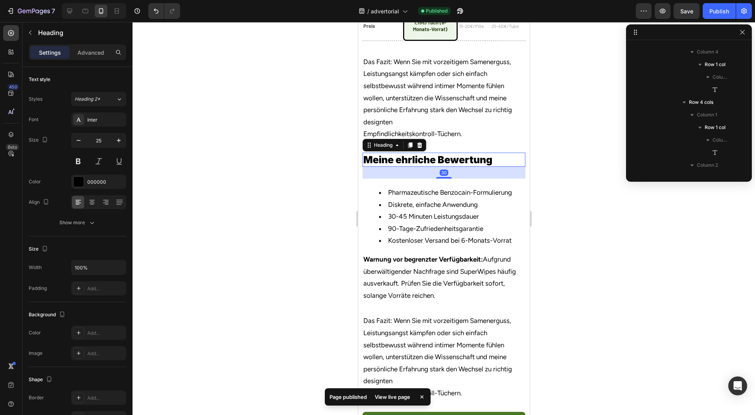
scroll to position [1631, 0]
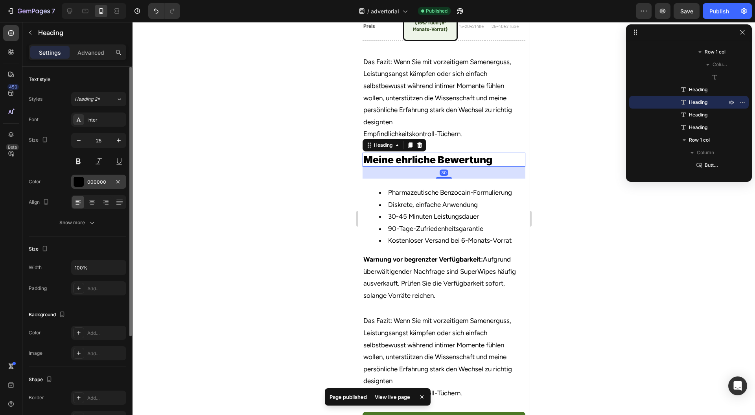
click at [86, 182] on div "000000" at bounding box center [98, 182] width 55 height 14
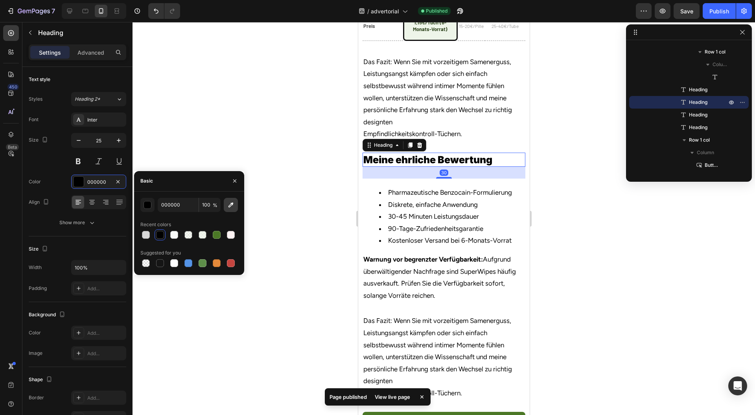
click at [233, 208] on button "button" at bounding box center [231, 205] width 14 height 14
type input "2C6FBC"
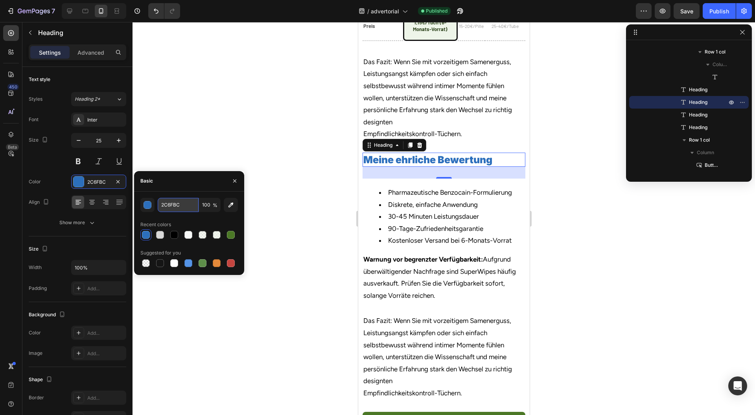
click at [182, 208] on input "2C6FBC" at bounding box center [178, 205] width 41 height 14
click at [232, 179] on icon "button" at bounding box center [235, 181] width 6 height 6
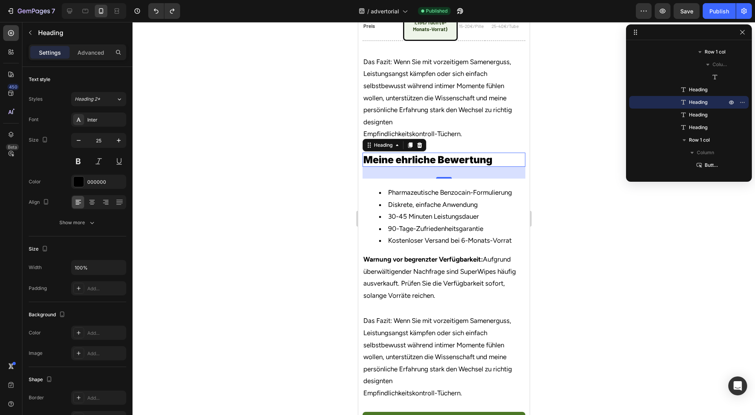
click at [271, 187] on div at bounding box center [444, 218] width 623 height 393
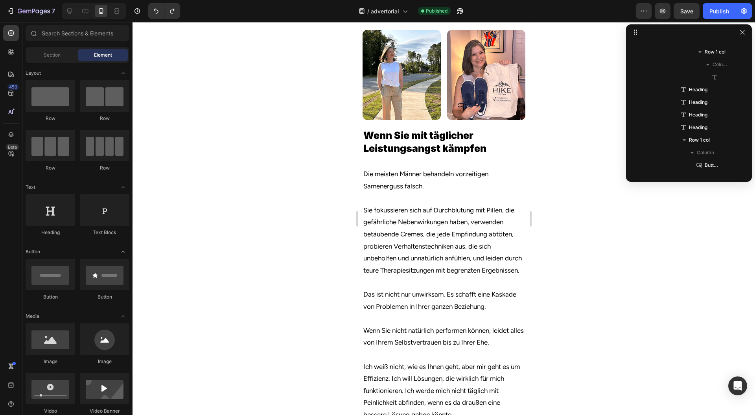
scroll to position [0, 0]
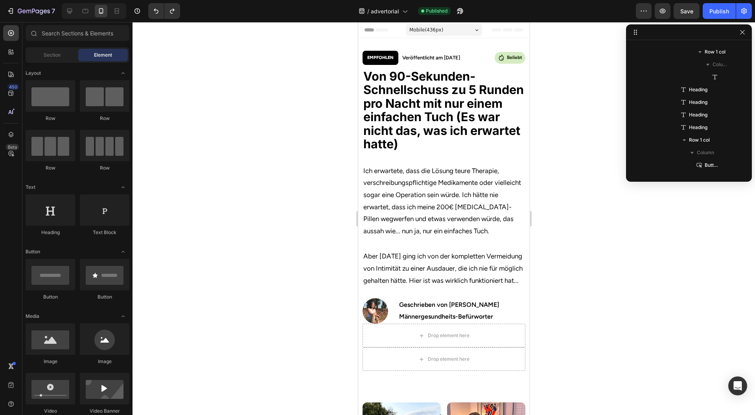
drag, startPoint x: 526, startPoint y: 329, endPoint x: 890, endPoint y: 74, distance: 444.2
click at [440, 322] on h2 "Männergesundheits-Befürworter" at bounding box center [448, 317] width 101 height 10
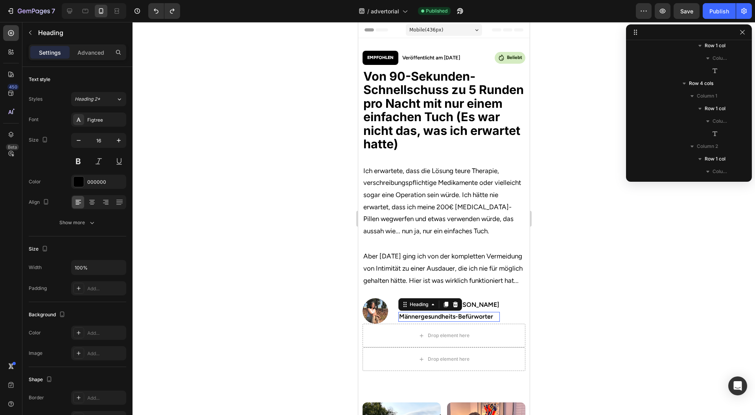
scroll to position [111, 0]
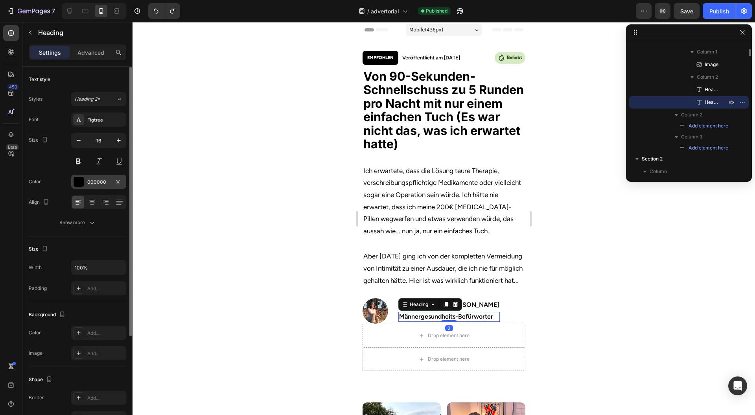
click at [88, 182] on div "000000" at bounding box center [98, 182] width 23 height 7
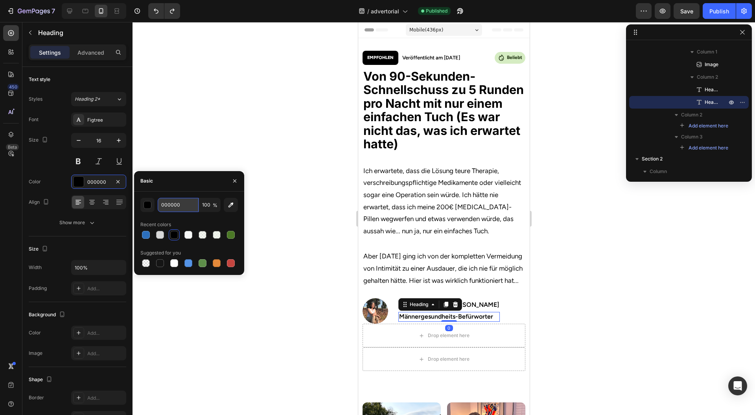
click at [182, 207] on input "000000" at bounding box center [178, 205] width 41 height 14
paste input "2C6FBC"
type input "2C6FBC"
click at [232, 179] on icon "button" at bounding box center [235, 181] width 6 height 6
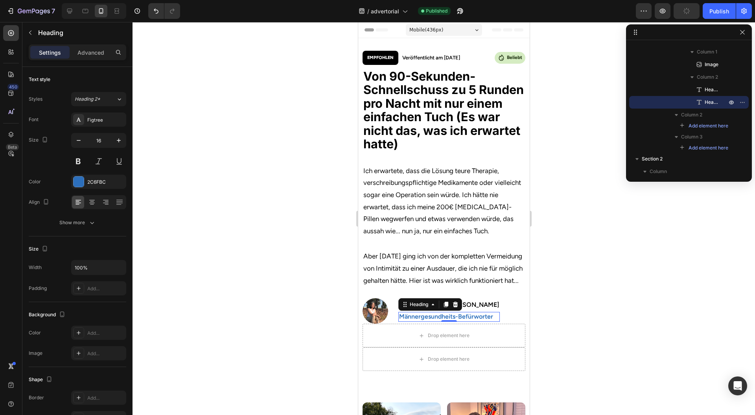
click at [258, 184] on div at bounding box center [444, 218] width 623 height 393
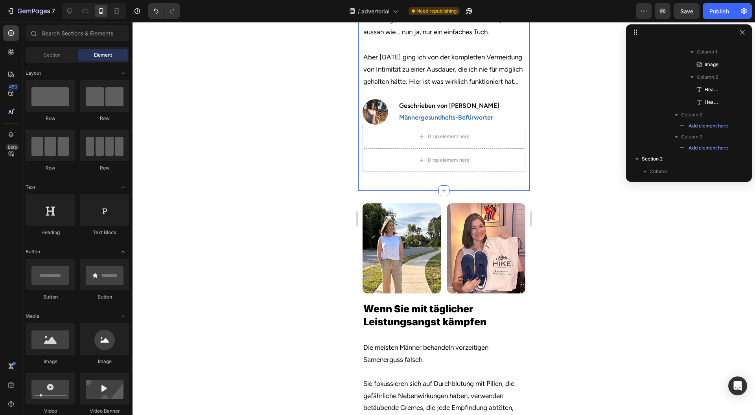
scroll to position [210, 0]
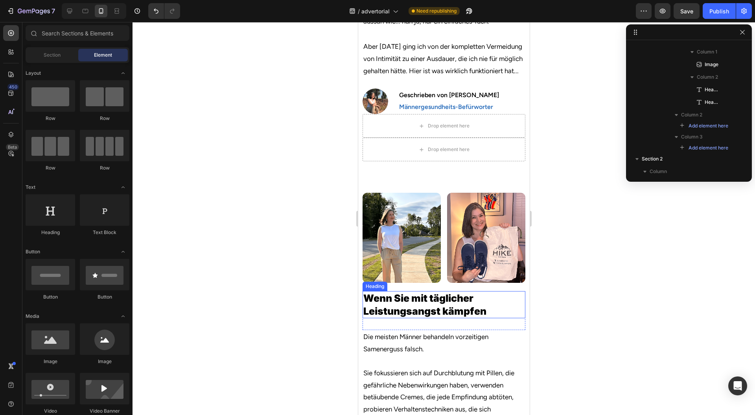
click at [486, 318] on h2 "Wenn Sie mit täglicher Leistungsangst kämpfen" at bounding box center [443, 304] width 163 height 27
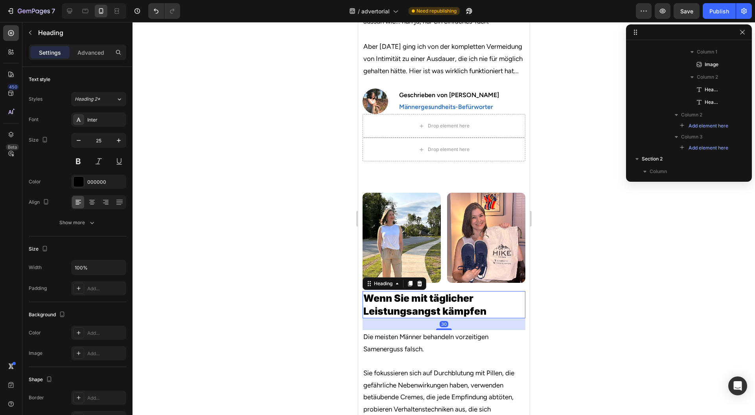
scroll to position [306, 0]
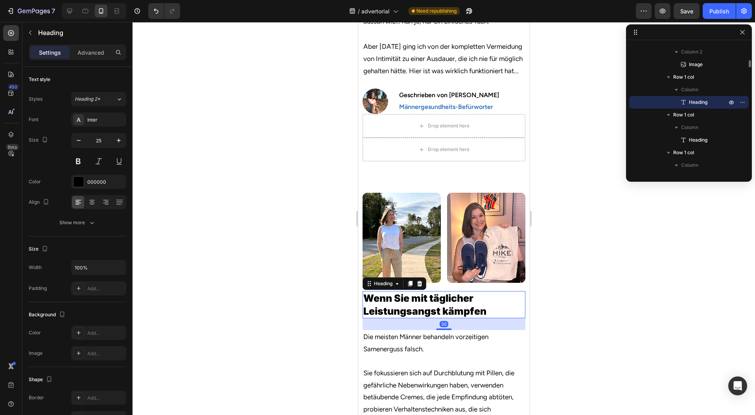
click at [472, 318] on h2 "Wenn Sie mit täglicher Leistungsangst kämpfen" at bounding box center [443, 304] width 163 height 27
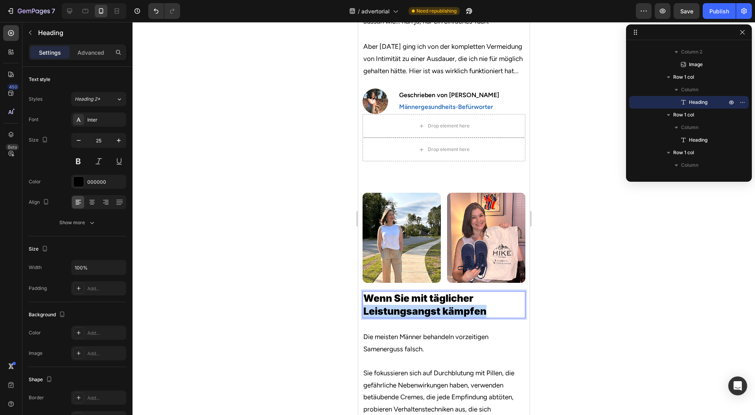
drag, startPoint x: 472, startPoint y: 319, endPoint x: 378, endPoint y: 319, distance: 93.6
click at [378, 317] on p "Wenn Sie mit täglicher Leistungsangst kämpfen" at bounding box center [443, 305] width 161 height 26
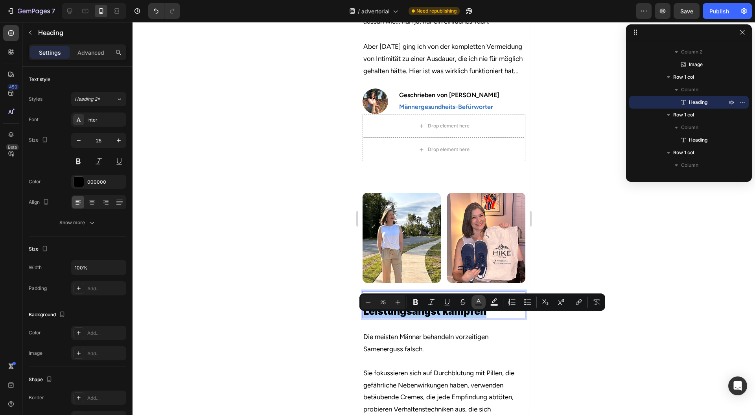
click at [478, 304] on rect "Editor contextual toolbar" at bounding box center [478, 305] width 7 height 2
type input "000000"
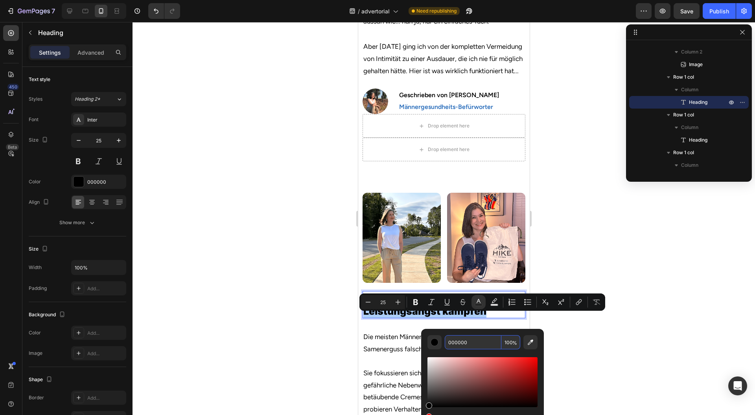
click at [476, 341] on input "000000" at bounding box center [473, 342] width 57 height 14
paste input "2C6FBC"
type input "2C6FBC"
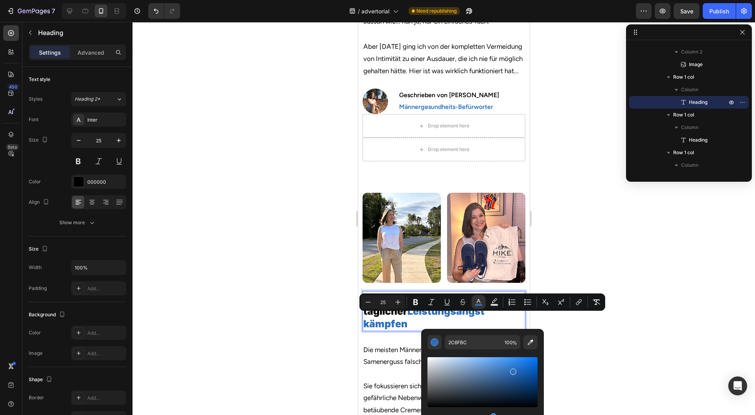
click at [581, 326] on div at bounding box center [444, 218] width 623 height 393
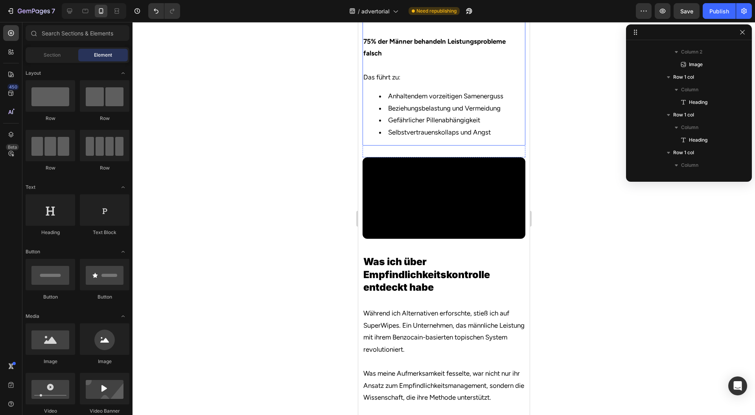
scroll to position [839, 0]
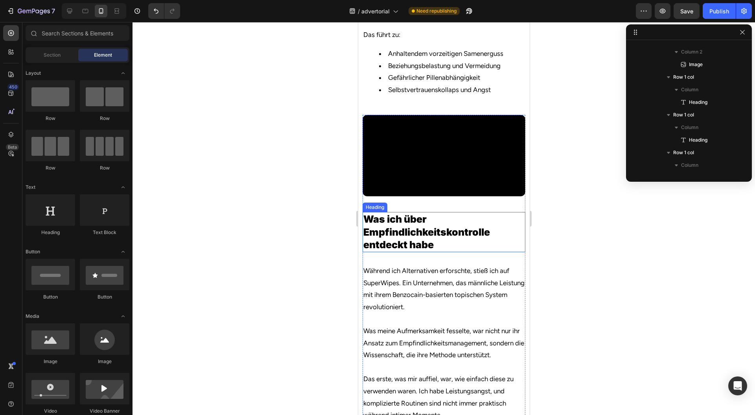
click at [435, 252] on h2 "Was ich über Empfindlichkeitskontrolle entdeckt habe" at bounding box center [443, 232] width 163 height 40
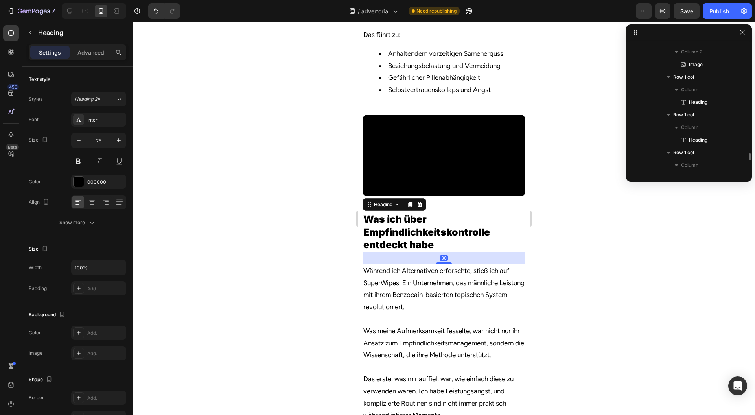
scroll to position [394, 0]
click at [424, 252] on h2 "Was ich über Empfindlichkeitskontrolle entdeckt habe" at bounding box center [443, 232] width 163 height 40
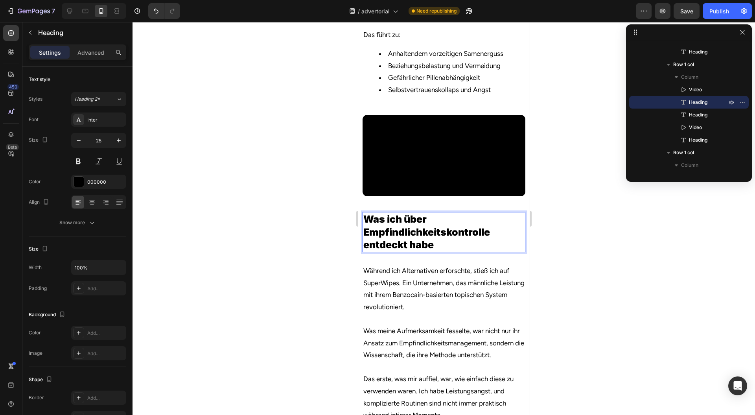
click at [430, 240] on p "Was ich über Empfindlichkeitskontrolle entdeckt habe" at bounding box center [443, 232] width 161 height 39
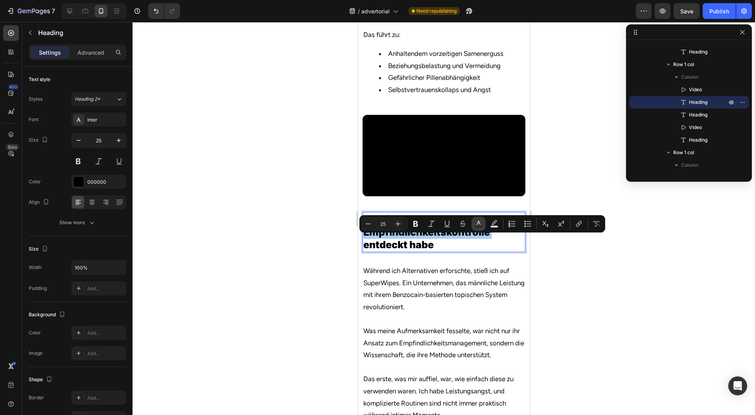
click at [480, 229] on button "Text Color" at bounding box center [479, 224] width 14 height 14
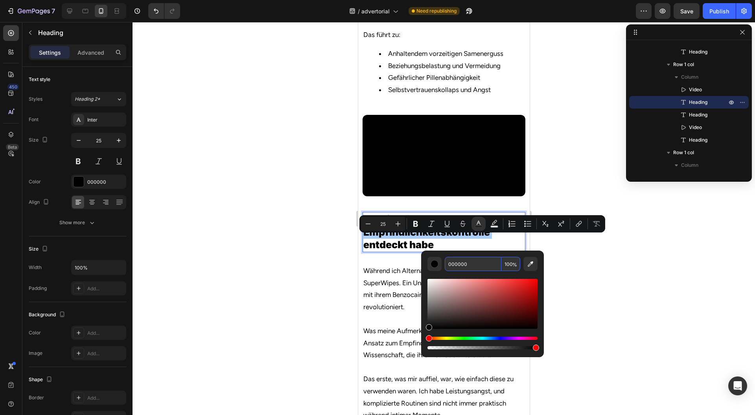
click at [469, 262] on input "000000" at bounding box center [473, 264] width 57 height 14
paste input "2C6FBC"
type input "2C6FBC"
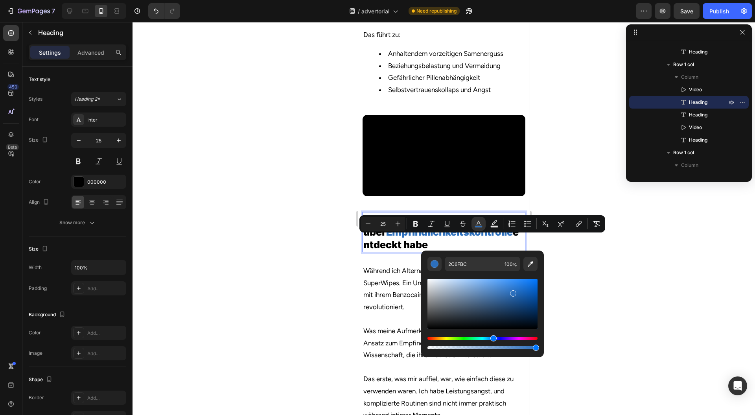
click at [577, 257] on div at bounding box center [444, 218] width 623 height 393
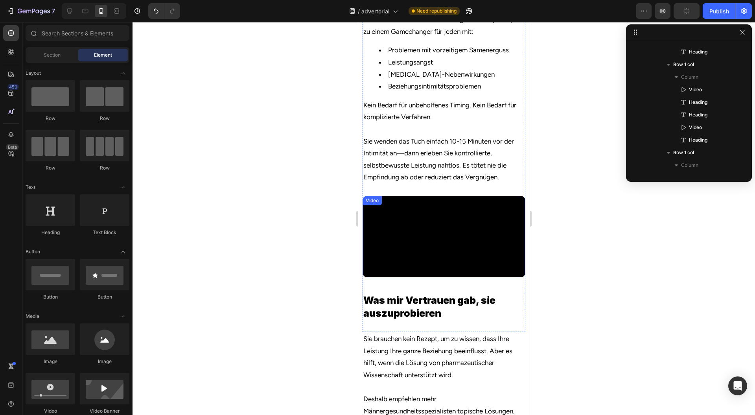
scroll to position [1311, 0]
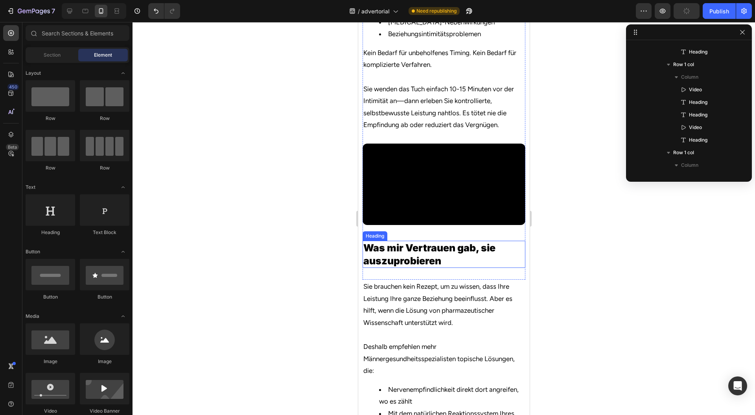
click at [433, 268] on h2 "Was mir Vertrauen gab, sie auszuprobieren" at bounding box center [443, 254] width 163 height 27
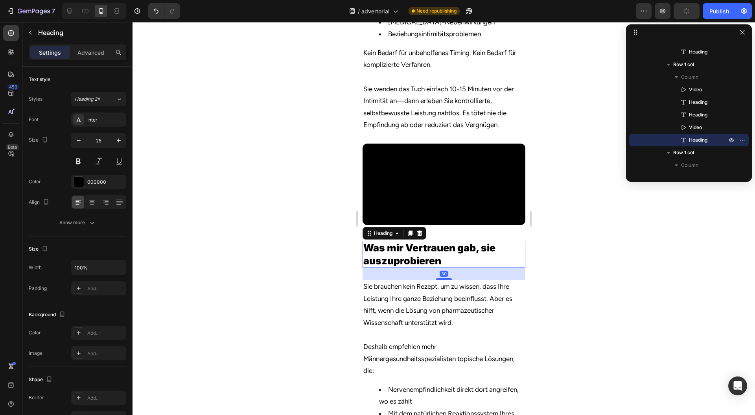
click at [468, 267] on h2 "Was mir Vertrauen gab, sie auszuprobieren" at bounding box center [443, 254] width 163 height 27
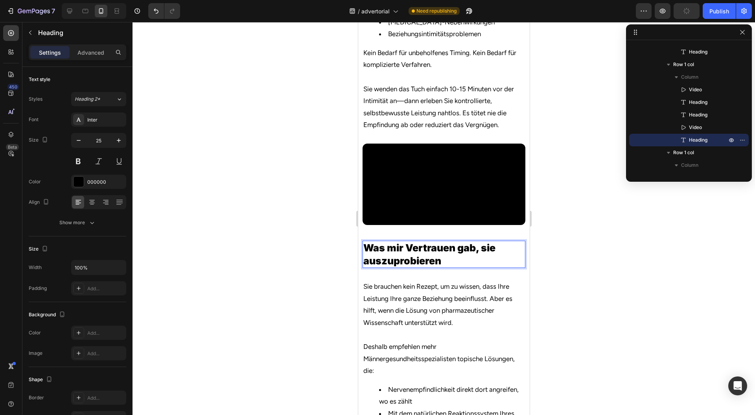
click at [469, 266] on p "Was mir Vertrauen gab, sie auszuprobieren" at bounding box center [443, 254] width 161 height 26
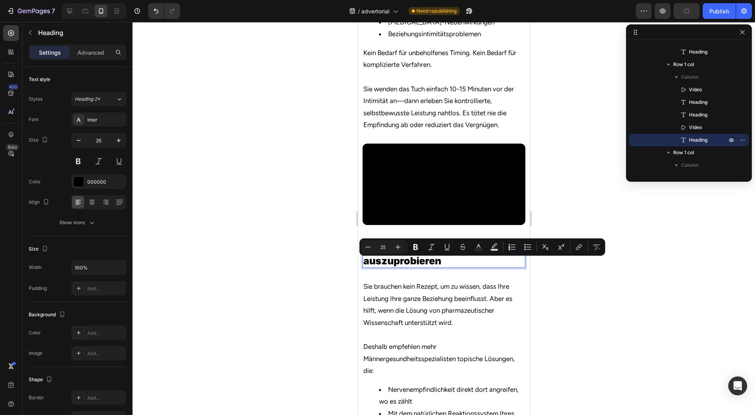
drag, startPoint x: 469, startPoint y: 266, endPoint x: 363, endPoint y: 269, distance: 105.4
click at [363, 267] on p "Was mir Vertrauen gab, sie auszuprobieren" at bounding box center [443, 254] width 161 height 26
click at [479, 246] on icon "Editor contextual toolbar" at bounding box center [479, 247] width 8 height 8
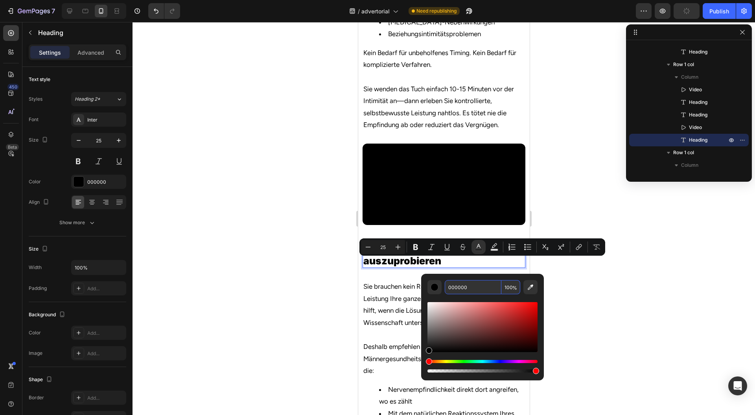
click at [465, 285] on input "000000" at bounding box center [473, 287] width 57 height 14
paste input "2C6FBC"
type input "2C6FBC"
click at [594, 282] on div at bounding box center [444, 218] width 623 height 393
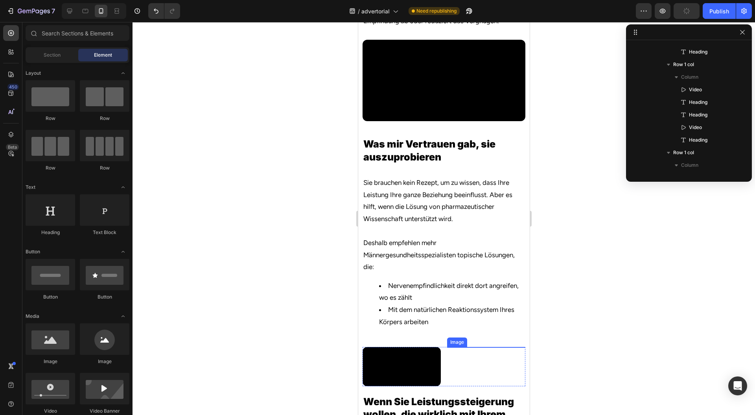
scroll to position [1363, 0]
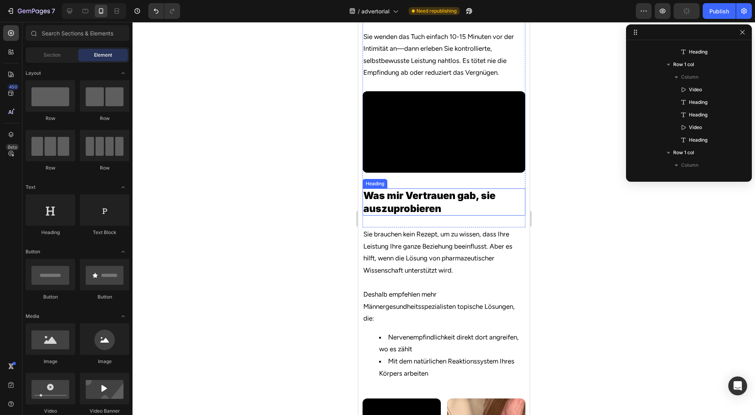
click at [460, 201] on span "Was mir Vertrauen gab" at bounding box center [419, 196] width 112 height 12
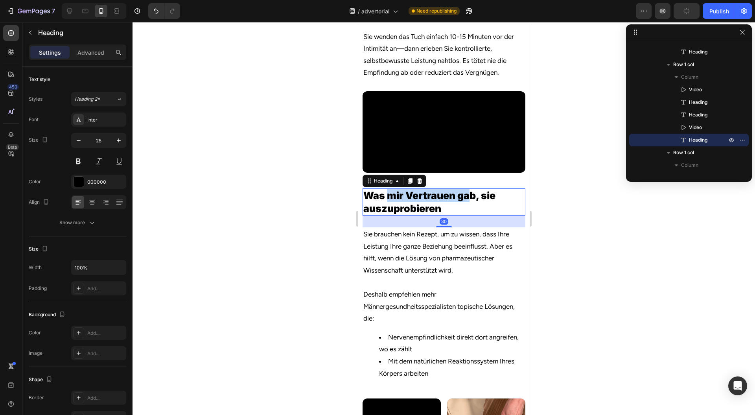
drag, startPoint x: 469, startPoint y: 212, endPoint x: 387, endPoint y: 210, distance: 81.8
click at [387, 201] on span "Was mir Vertrauen gab" at bounding box center [419, 196] width 112 height 12
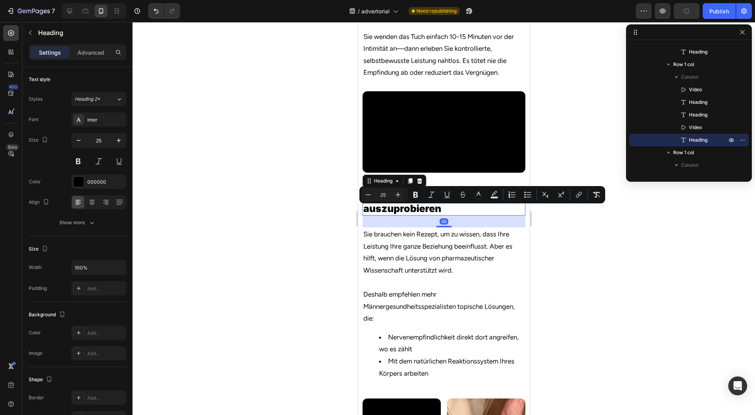
click at [467, 201] on span "Was mir Vertrauen gab" at bounding box center [419, 196] width 112 height 12
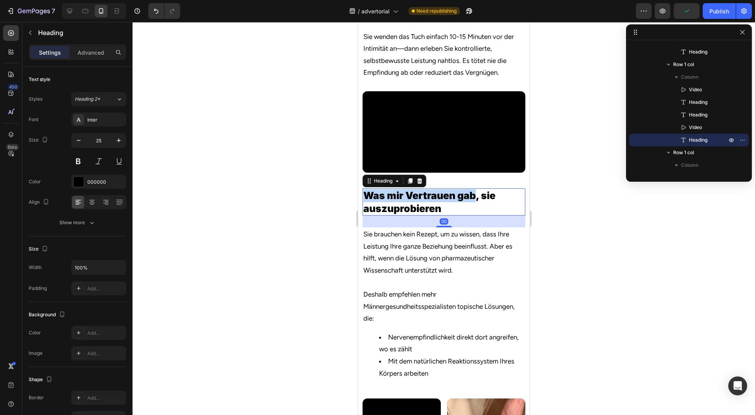
drag, startPoint x: 467, startPoint y: 212, endPoint x: 372, endPoint y: 212, distance: 95.2
click at [372, 201] on span "Was mir Vertrauen gab" at bounding box center [419, 196] width 112 height 12
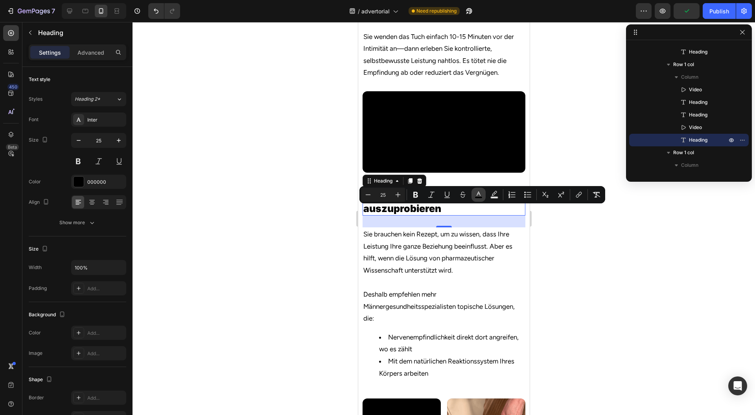
click at [476, 195] on icon "Editor contextual toolbar" at bounding box center [479, 195] width 8 height 8
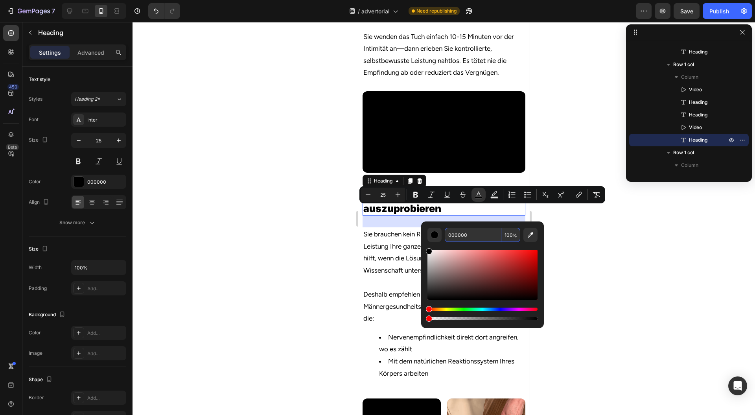
click at [460, 230] on input "000000" at bounding box center [473, 235] width 57 height 14
paste input "2C6FBC"
type input "2C6FBC"
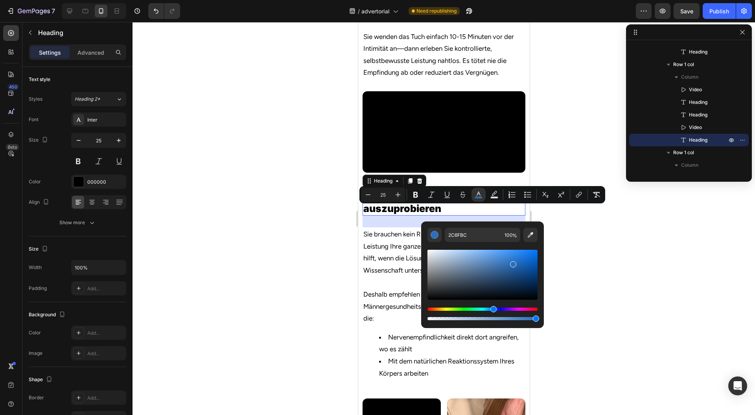
click at [568, 242] on div at bounding box center [444, 218] width 623 height 393
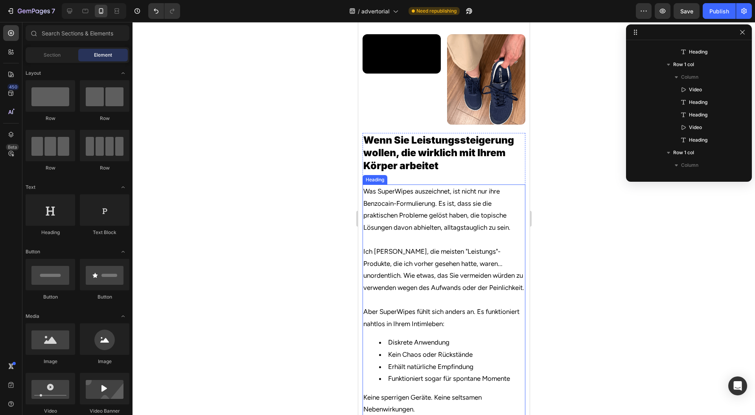
scroll to position [1731, 0]
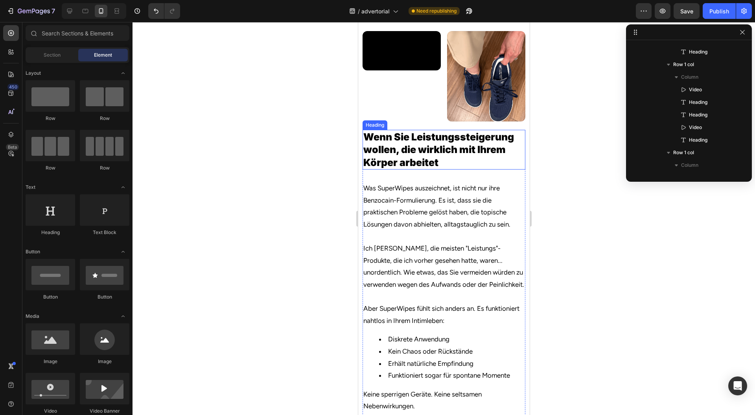
click at [436, 170] on h2 "Wenn Sie Leistungssteigerung wollen, die wirklich mit Ihrem Körper arbeitet" at bounding box center [443, 150] width 163 height 40
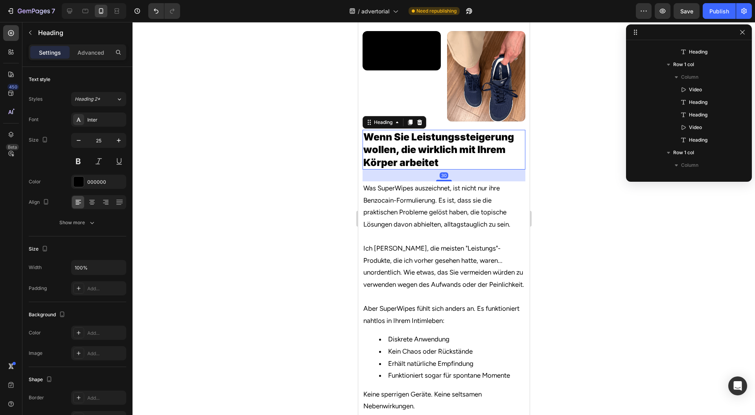
scroll to position [570, 0]
click at [385, 165] on h2 "Wenn Sie Leistungssteigerung wollen, die wirklich mit Ihrem Körper arbeitet" at bounding box center [443, 150] width 163 height 40
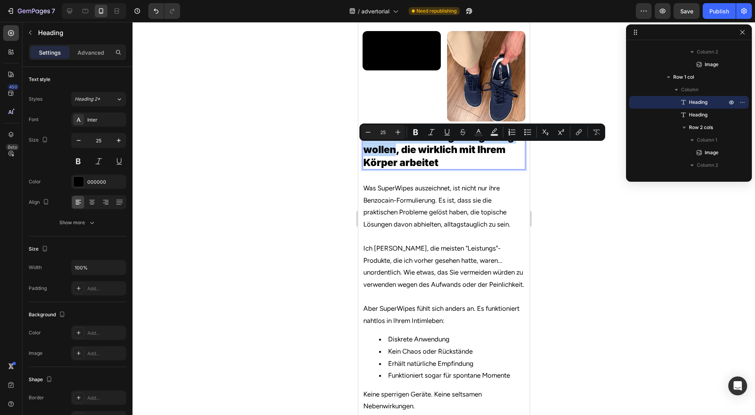
drag, startPoint x: 385, startPoint y: 165, endPoint x: 370, endPoint y: 143, distance: 25.9
click at [370, 143] on h2 "Wenn Sie Leistungssteigerung wollen, die wirklich mit Ihrem Körper arbeitet" at bounding box center [443, 150] width 163 height 40
click at [476, 131] on icon "Editor contextual toolbar" at bounding box center [479, 132] width 8 height 8
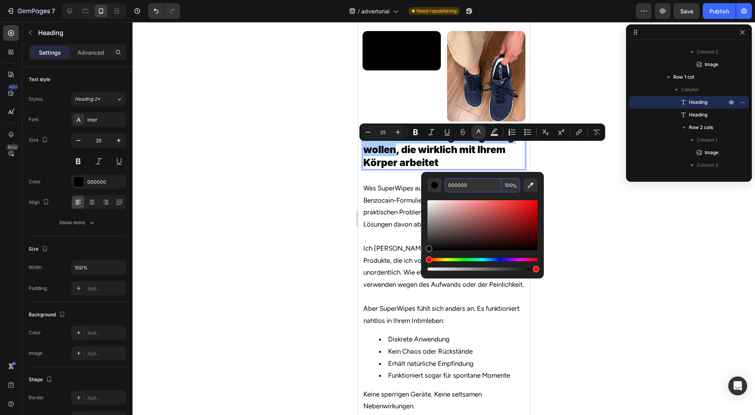
click at [466, 184] on input "000000" at bounding box center [473, 185] width 57 height 14
paste input "2C6FBC"
type input "2C6FBC"
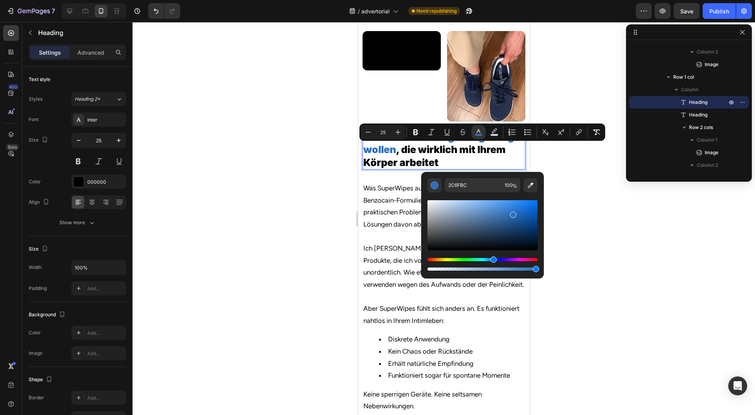
click at [582, 216] on div at bounding box center [444, 218] width 623 height 393
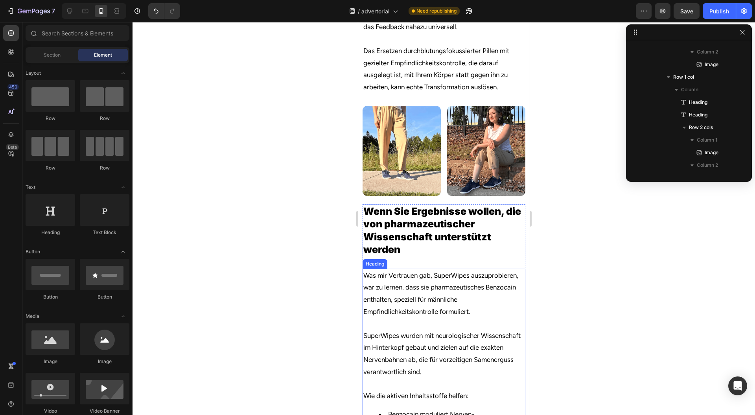
scroll to position [2360, 0]
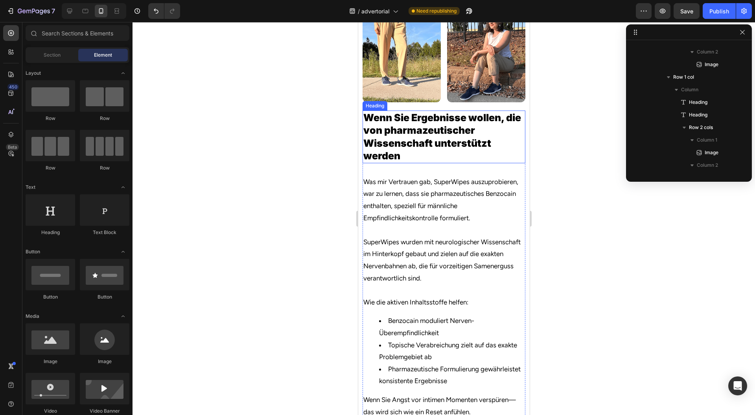
click at [408, 162] on h2 "Wenn Sie Ergebnisse wollen, die von pharmazeutischer Wissenschaft unterstützt w…" at bounding box center [443, 137] width 163 height 53
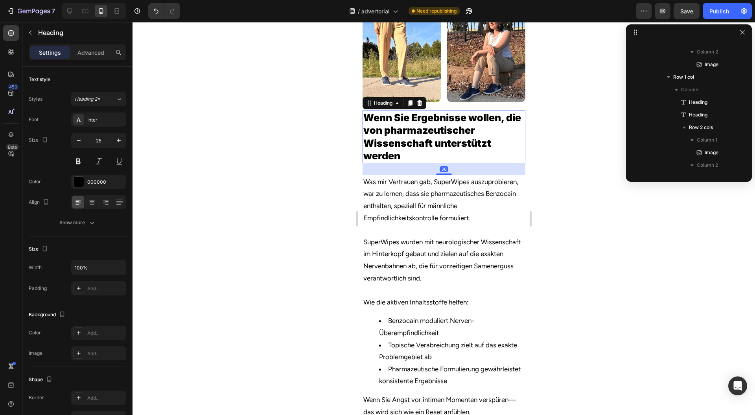
scroll to position [684, 0]
click at [380, 135] on h2 "Wenn Sie Ergebnisse wollen, die von pharmazeutischer Wissenschaft unterstützt w…" at bounding box center [443, 137] width 163 height 53
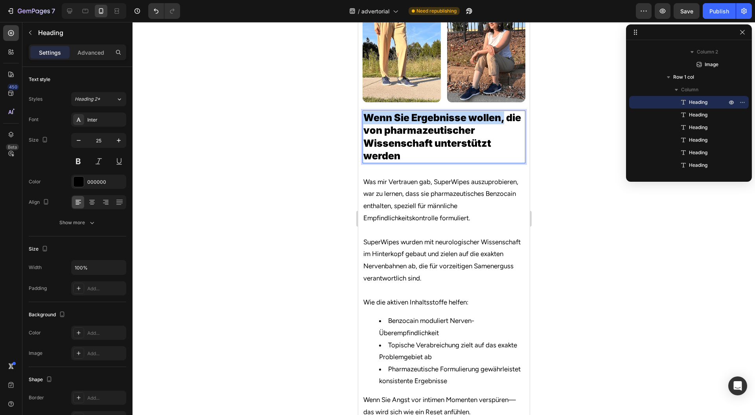
drag, startPoint x: 380, startPoint y: 134, endPoint x: 499, endPoint y: 136, distance: 118.8
click at [499, 136] on p "Wenn Sie Ergebnisse wollen, die von pharmazeutischer Wissenschaft unterstützt w…" at bounding box center [443, 136] width 161 height 51
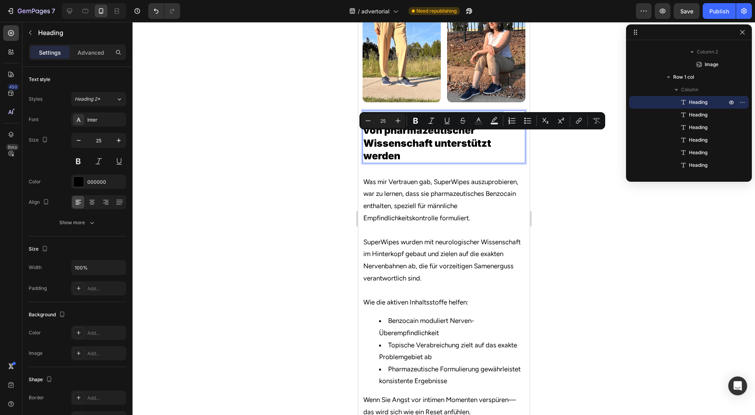
click at [496, 137] on p "Wenn Sie Ergebnisse wollen, die von pharmazeutischer Wissenschaft unterstützt w…" at bounding box center [443, 136] width 161 height 51
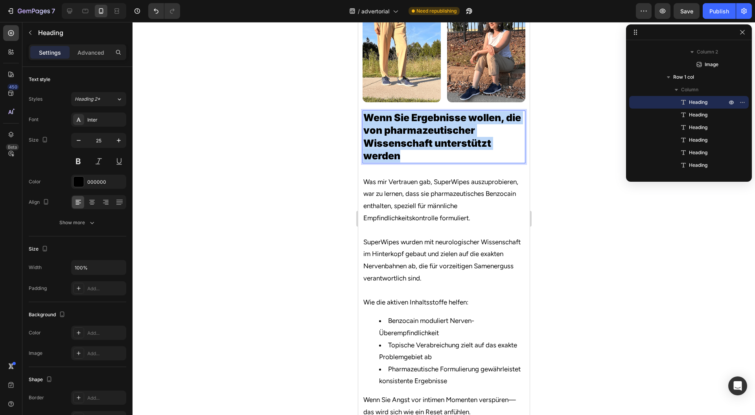
click at [496, 137] on p "Wenn Sie Ergebnisse wollen, die von pharmazeutischer Wissenschaft unterstützt w…" at bounding box center [443, 136] width 161 height 51
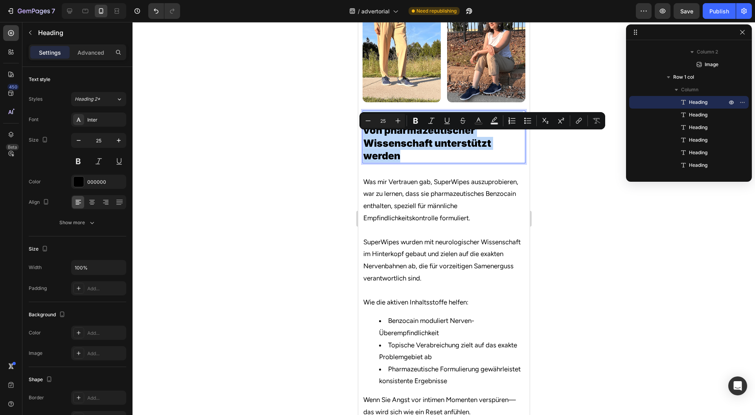
click at [494, 138] on p "Wenn Sie Ergebnisse wollen, die von pharmazeutischer Wissenschaft unterstützt w…" at bounding box center [443, 136] width 161 height 51
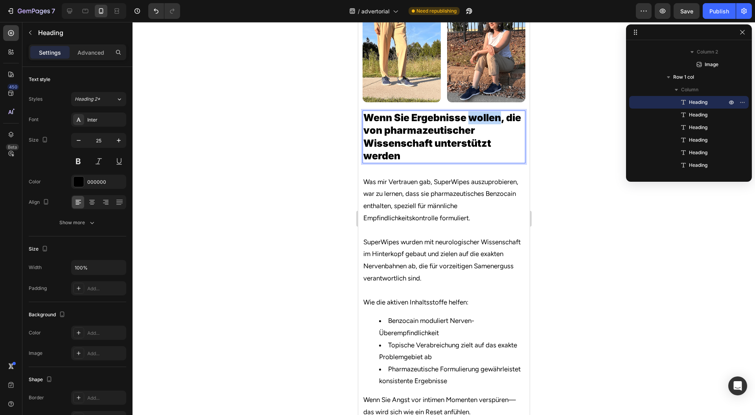
click at [494, 138] on p "Wenn Sie Ergebnisse wollen, die von pharmazeutischer Wissenschaft unterstützt w…" at bounding box center [443, 136] width 161 height 51
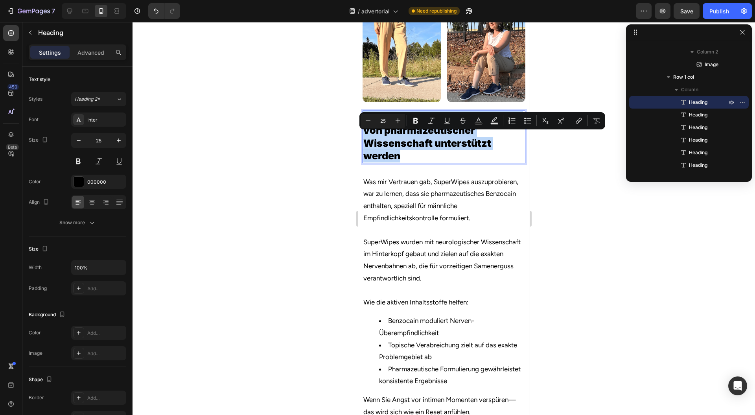
drag, startPoint x: 494, startPoint y: 138, endPoint x: 464, endPoint y: 137, distance: 29.5
click at [464, 137] on p "Wenn Sie Ergebnisse wollen, die von pharmazeutischer Wissenschaft unterstützt w…" at bounding box center [443, 136] width 161 height 51
click at [485, 136] on p "Wenn Sie Ergebnisse wollen, die von pharmazeutischer Wissenschaft unterstützt w…" at bounding box center [443, 136] width 161 height 51
click at [492, 137] on p "Wenn Sie Ergebnisse wollen, die von pharmazeutischer Wissenschaft unterstützt w…" at bounding box center [443, 136] width 161 height 51
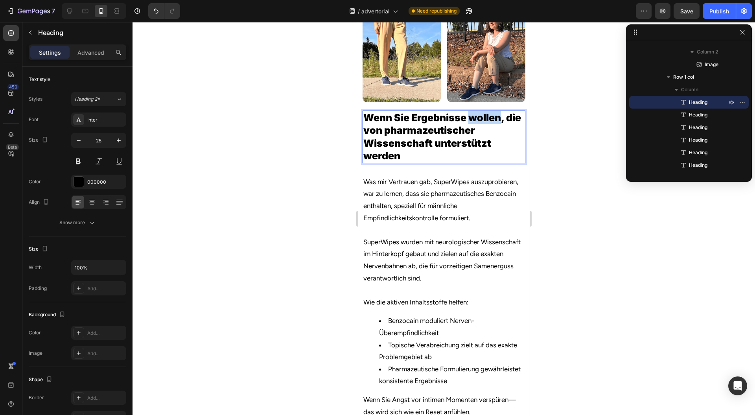
click at [492, 137] on p "Wenn Sie Ergebnisse wollen, die von pharmazeutischer Wissenschaft unterstützt w…" at bounding box center [443, 136] width 161 height 51
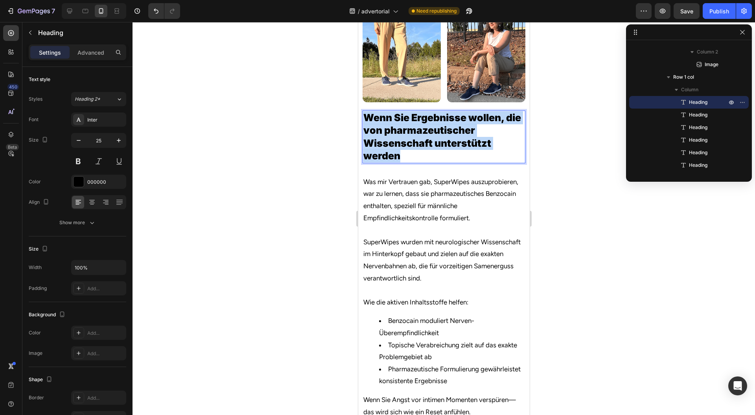
drag, startPoint x: 492, startPoint y: 137, endPoint x: 394, endPoint y: 142, distance: 98.1
click at [394, 142] on p "Wenn Sie Ergebnisse wollen, die von pharmazeutischer Wissenschaft unterstützt w…" at bounding box center [443, 136] width 161 height 51
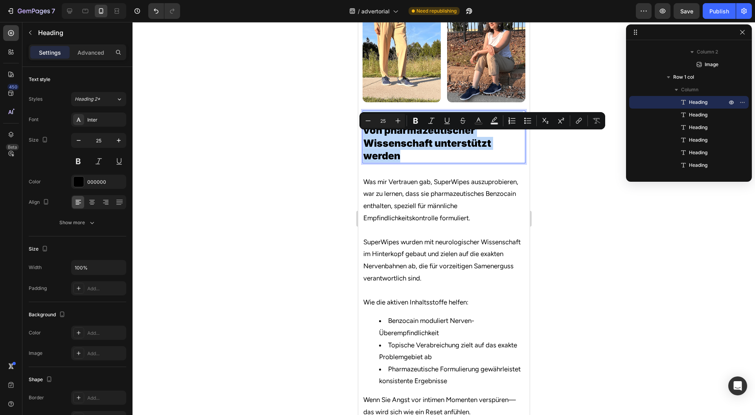
click at [474, 140] on p "Wenn Sie Ergebnisse wollen, die von pharmazeutischer Wissenschaft unterstützt w…" at bounding box center [443, 136] width 161 height 51
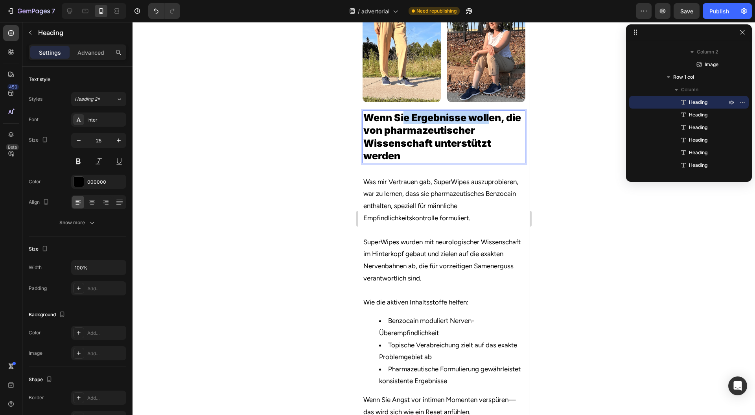
drag, startPoint x: 488, startPoint y: 140, endPoint x: 404, endPoint y: 140, distance: 83.8
click at [404, 140] on p "Wenn Sie Ergebnisse wollen, die von pharmazeutischer Wissenschaft unterstützt w…" at bounding box center [443, 136] width 161 height 51
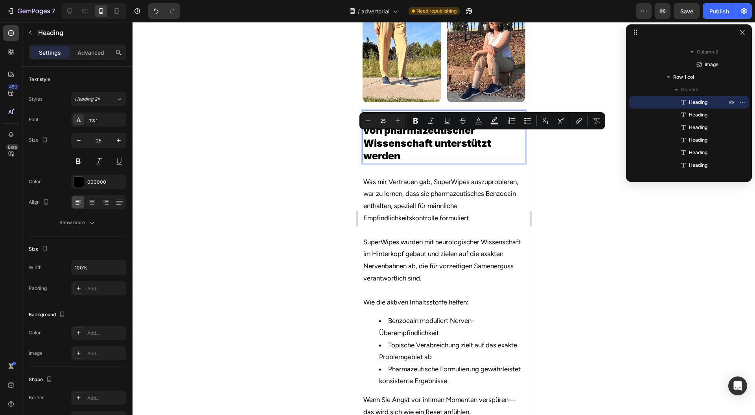
click at [494, 139] on p "Wenn Sie Ergebnisse wollen, die von pharmazeutischer Wissenschaft unterstützt w…" at bounding box center [443, 136] width 161 height 51
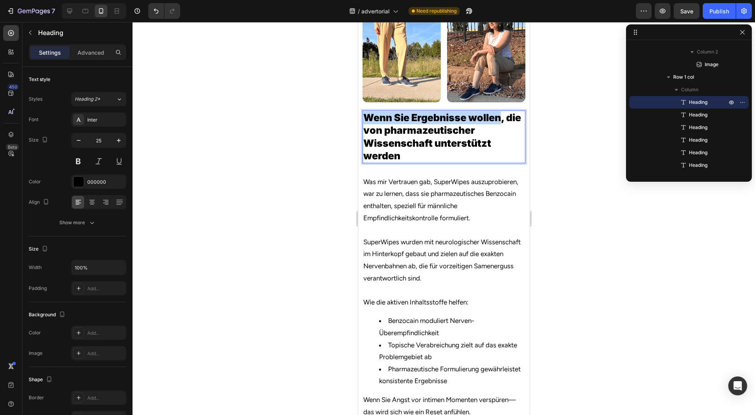
drag, startPoint x: 494, startPoint y: 139, endPoint x: 375, endPoint y: 138, distance: 118.8
click at [374, 138] on p "Wenn Sie Ergebnisse wollen, die von pharmazeutischer Wissenschaft unterstützt w…" at bounding box center [443, 136] width 161 height 51
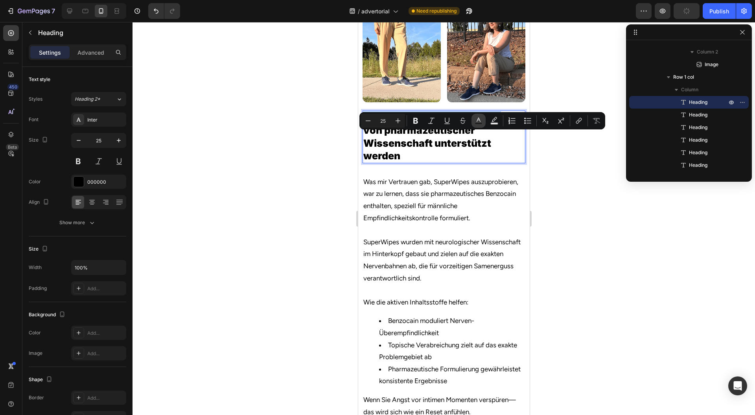
click at [478, 121] on icon "Editor contextual toolbar" at bounding box center [479, 121] width 8 height 8
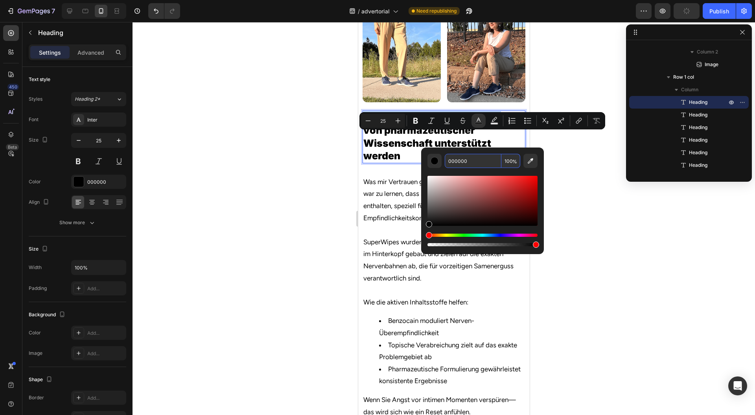
click at [481, 161] on input "000000" at bounding box center [473, 161] width 57 height 14
paste input "2C6FBC"
type input "2C6FBC"
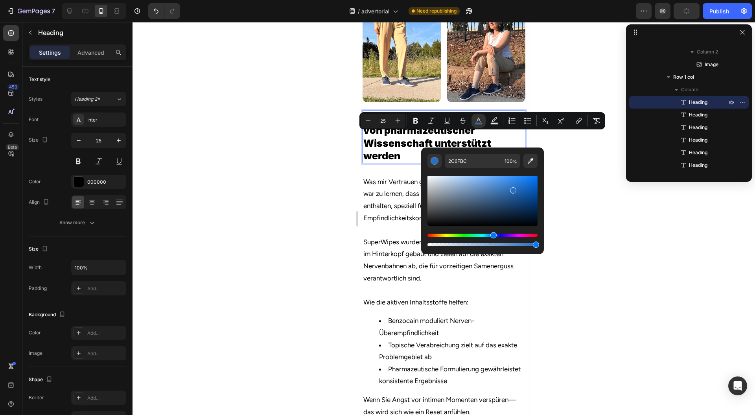
drag, startPoint x: 567, startPoint y: 170, endPoint x: 149, endPoint y: 167, distance: 418.5
click at [567, 170] on div at bounding box center [444, 218] width 623 height 393
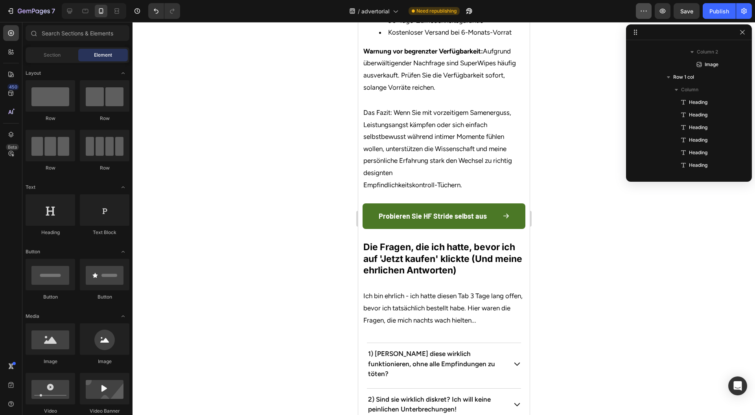
scroll to position [3740, 0]
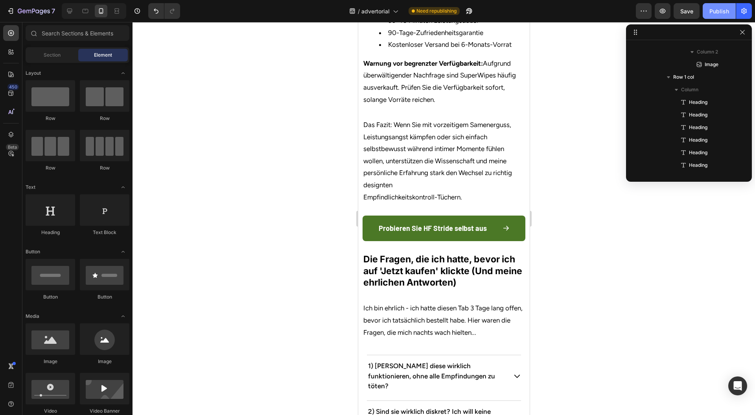
click at [717, 13] on div "Publish" at bounding box center [720, 11] width 20 height 8
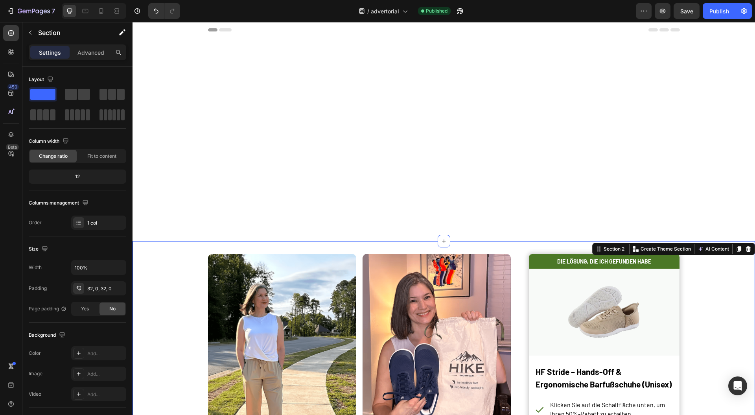
scroll to position [3000, 0]
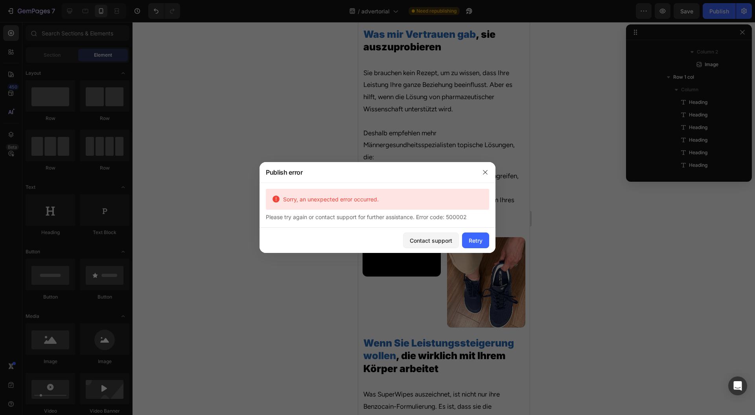
scroll to position [1381, 0]
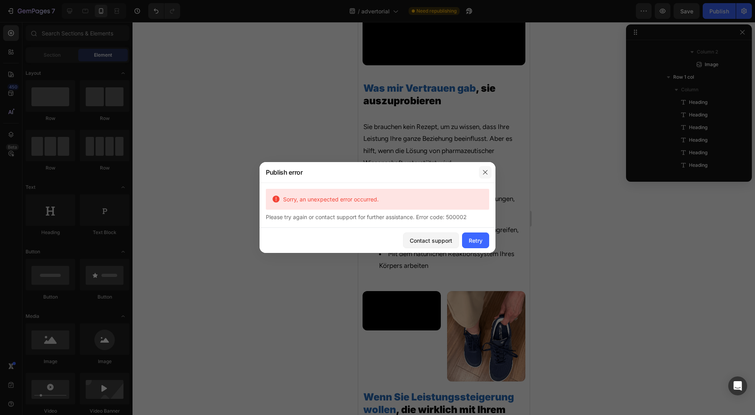
click at [484, 175] on icon "button" at bounding box center [485, 172] width 6 height 6
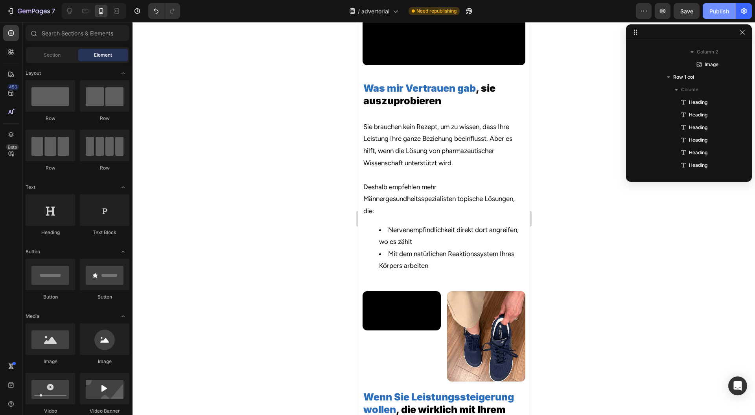
click at [710, 16] on button "Publish" at bounding box center [719, 11] width 33 height 16
click at [741, 33] on icon "button" at bounding box center [742, 32] width 6 height 6
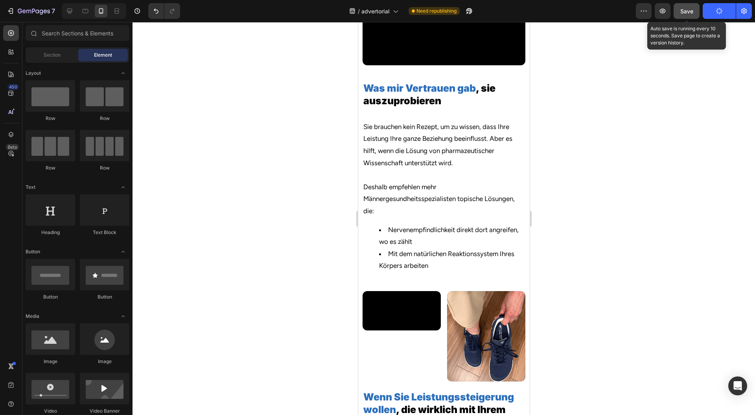
click at [688, 17] on button "Save" at bounding box center [687, 11] width 26 height 16
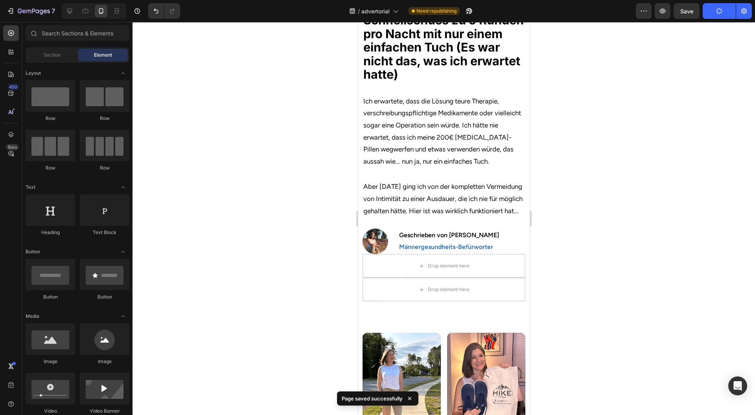
scroll to position [0, 0]
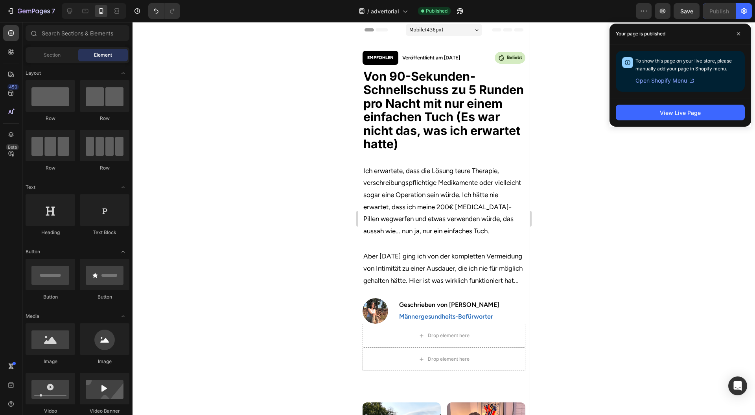
click at [281, 206] on div at bounding box center [444, 218] width 623 height 393
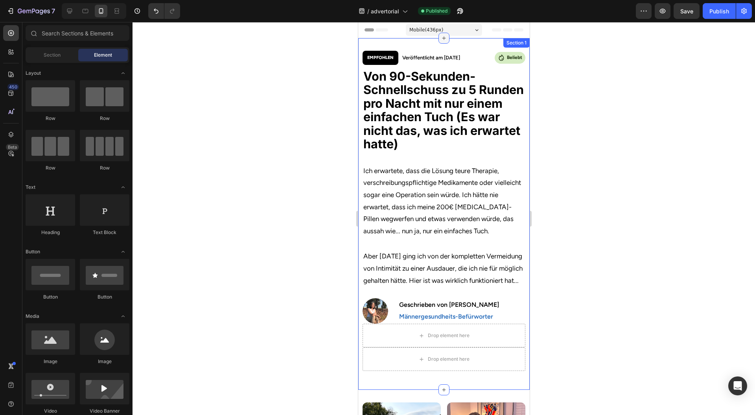
click at [442, 39] on icon at bounding box center [444, 38] width 6 height 6
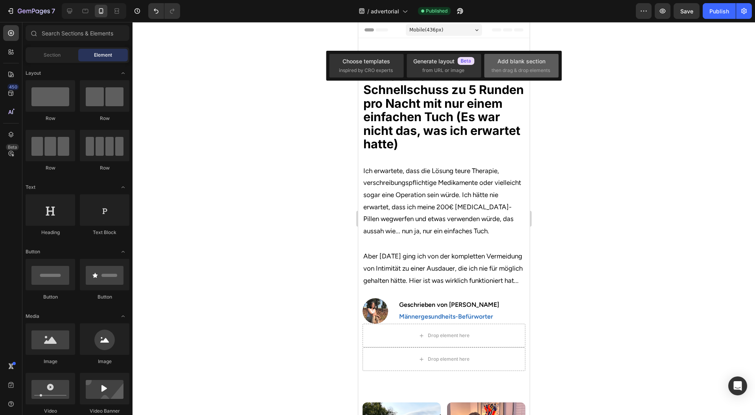
click at [520, 60] on div "Add blank section" at bounding box center [522, 61] width 48 height 8
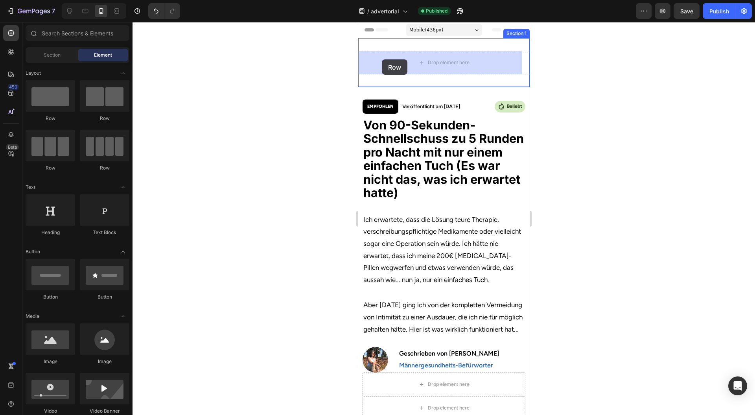
drag, startPoint x: 549, startPoint y: 74, endPoint x: 384, endPoint y: 59, distance: 165.8
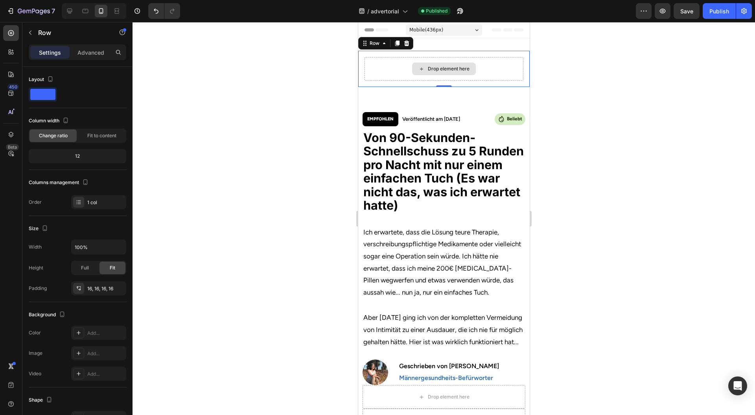
click at [370, 64] on div "Drop element here" at bounding box center [443, 69] width 159 height 24
click at [69, 11] on icon at bounding box center [70, 11] width 8 height 8
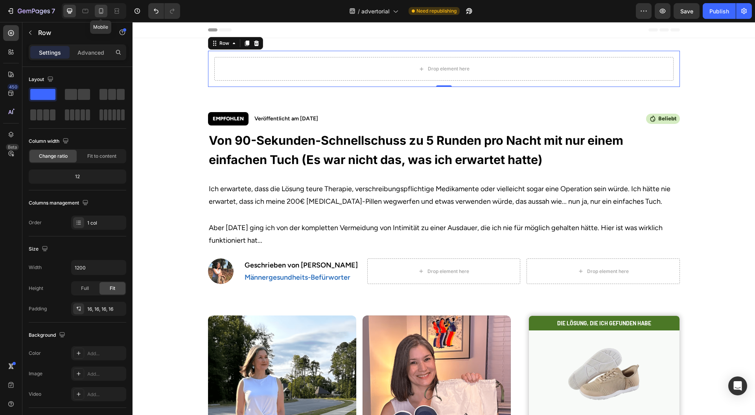
click at [100, 11] on icon at bounding box center [101, 11] width 8 height 8
type input "100%"
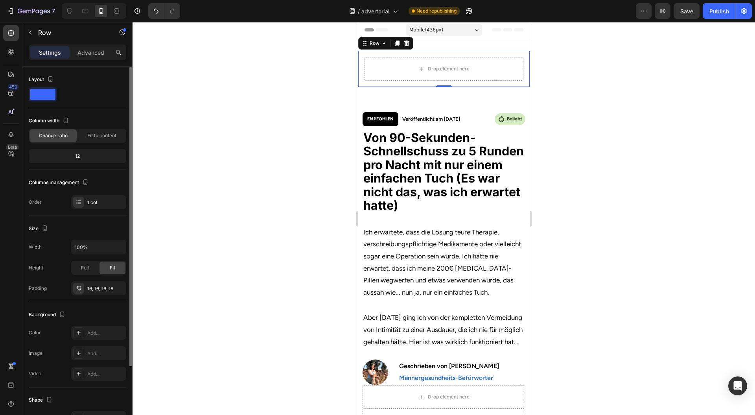
scroll to position [1, 0]
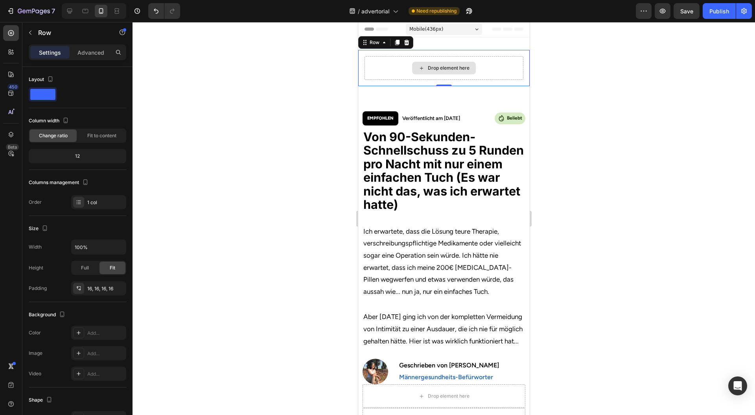
click at [389, 57] on div "Drop element here" at bounding box center [443, 68] width 159 height 24
click at [91, 51] on p "Advanced" at bounding box center [90, 52] width 27 height 8
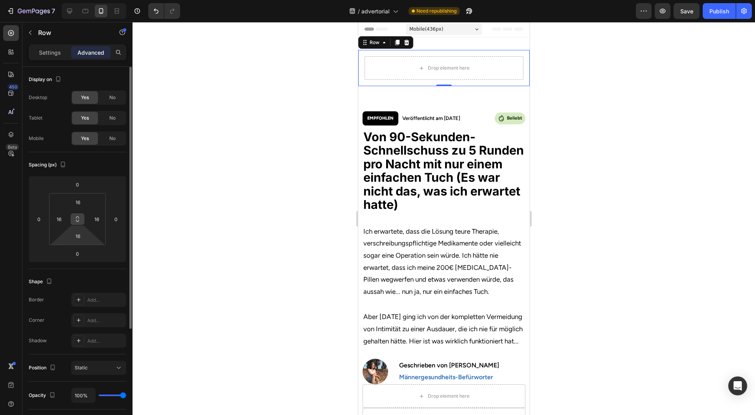
click at [79, 224] on button at bounding box center [77, 219] width 15 height 13
type input "0"
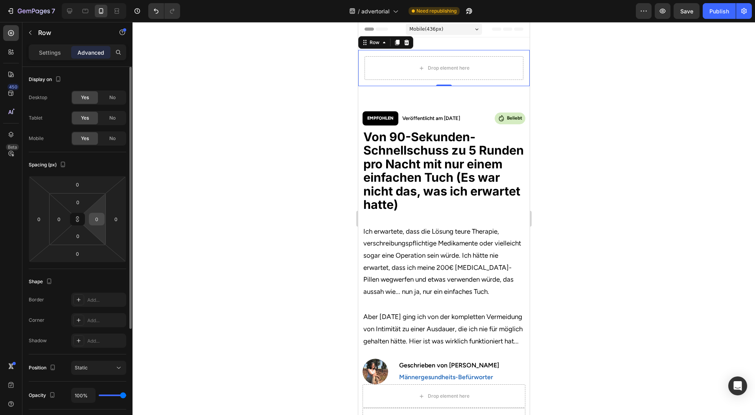
click at [92, 0] on html "7 Version history / advertorial Need republishing Preview Save Publish 450 Beta…" at bounding box center [377, 0] width 755 height 0
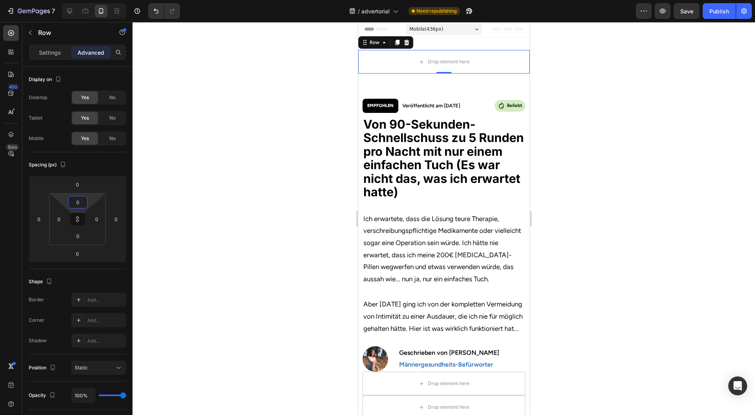
click at [53, 38] on div "Row" at bounding box center [67, 32] width 90 height 20
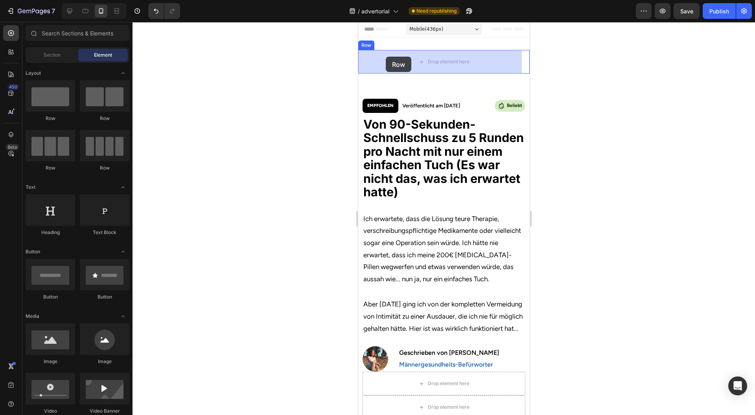
drag, startPoint x: 410, startPoint y: 121, endPoint x: 385, endPoint y: 57, distance: 68.6
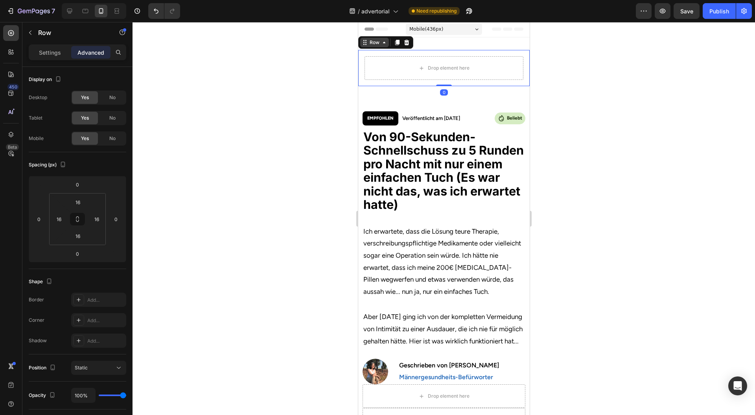
click at [378, 44] on div "Row" at bounding box center [374, 42] width 13 height 7
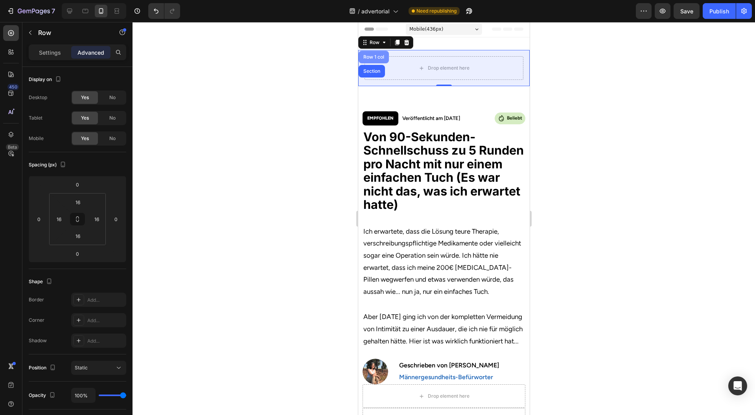
click at [373, 52] on div "Row 1 col" at bounding box center [373, 57] width 30 height 13
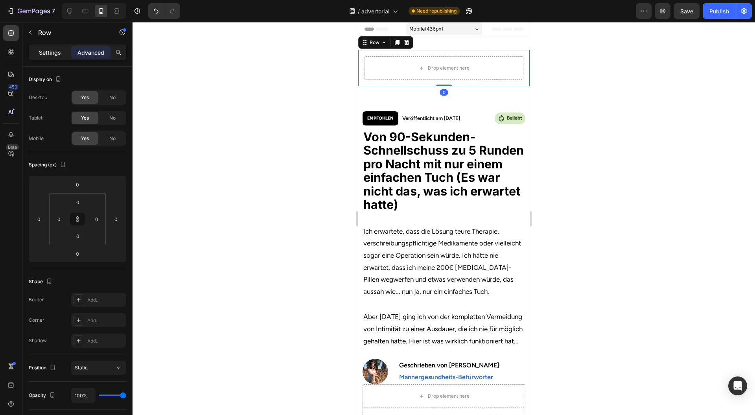
click at [51, 47] on div "Settings" at bounding box center [49, 52] width 39 height 13
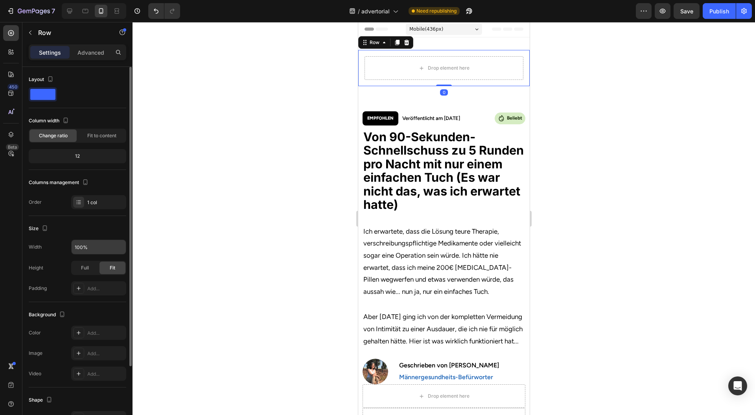
click at [90, 245] on input "100%" at bounding box center [99, 247] width 54 height 14
drag, startPoint x: 86, startPoint y: 247, endPoint x: 66, endPoint y: 249, distance: 19.7
click at [66, 249] on div "Width 90%" at bounding box center [78, 247] width 98 height 15
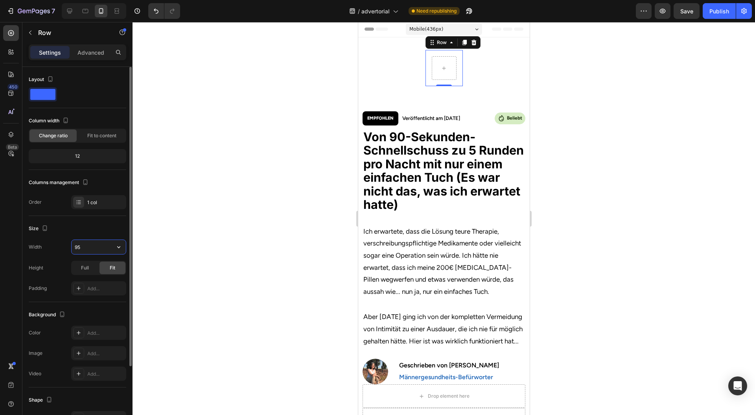
click at [97, 245] on input "95" at bounding box center [99, 247] width 54 height 14
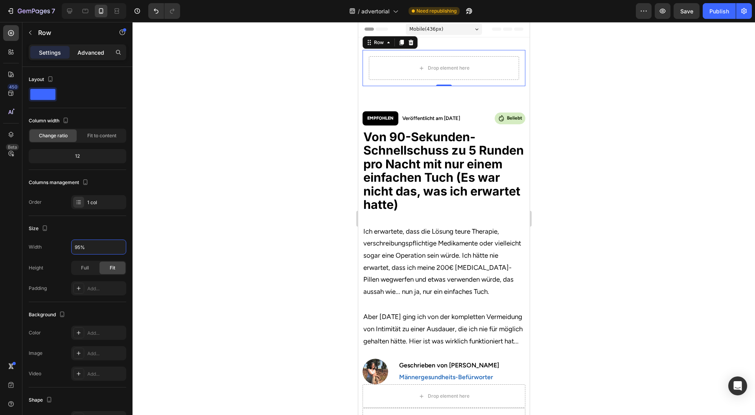
type input "95%"
click at [81, 54] on div "Advanced" at bounding box center [90, 52] width 39 height 13
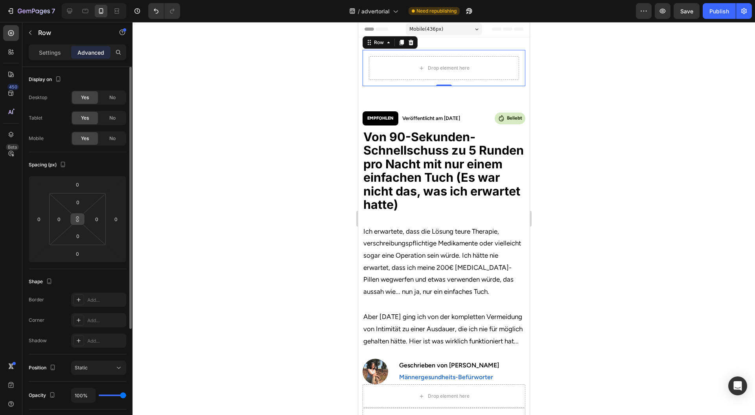
click at [76, 217] on icon at bounding box center [77, 219] width 6 height 6
click at [386, 67] on div "Drop element here" at bounding box center [444, 68] width 150 height 24
click at [77, 218] on icon at bounding box center [77, 219] width 6 height 6
type input "0"
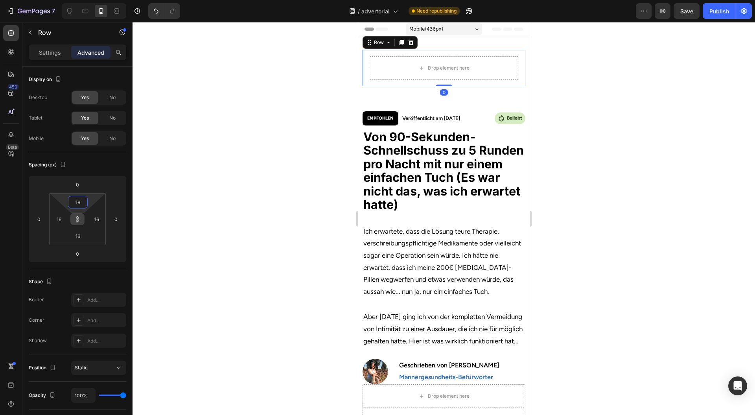
type input "0"
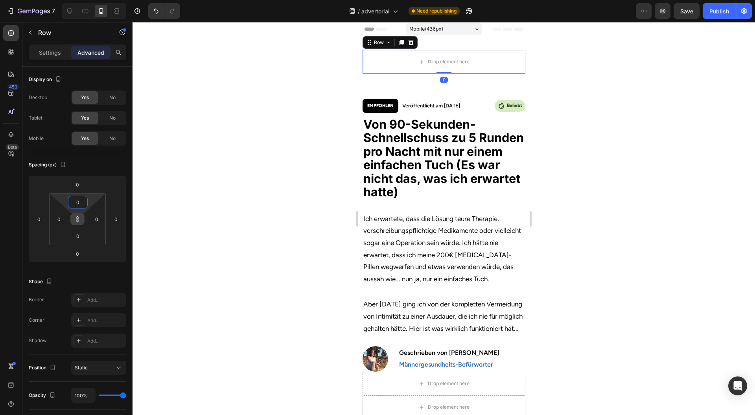
drag, startPoint x: 87, startPoint y: 201, endPoint x: 85, endPoint y: 216, distance: 15.2
click at [85, 0] on html "7 Version history / advertorial Need republishing Preview Save Publish 450 Beta…" at bounding box center [377, 0] width 755 height 0
click at [398, 42] on icon at bounding box center [401, 42] width 6 height 6
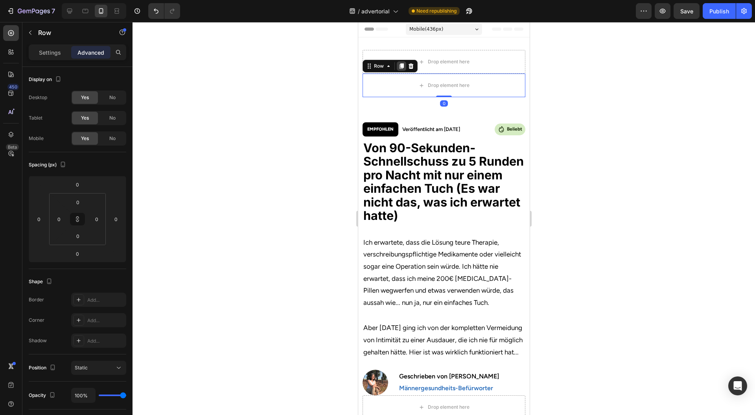
click at [399, 66] on icon at bounding box center [401, 66] width 6 height 6
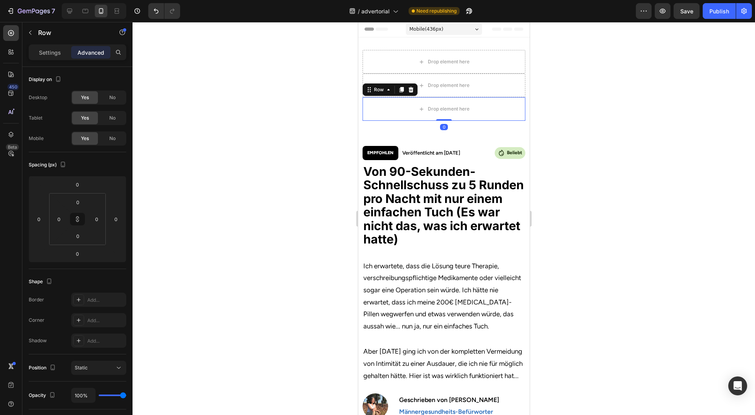
click at [258, 133] on div at bounding box center [444, 218] width 623 height 393
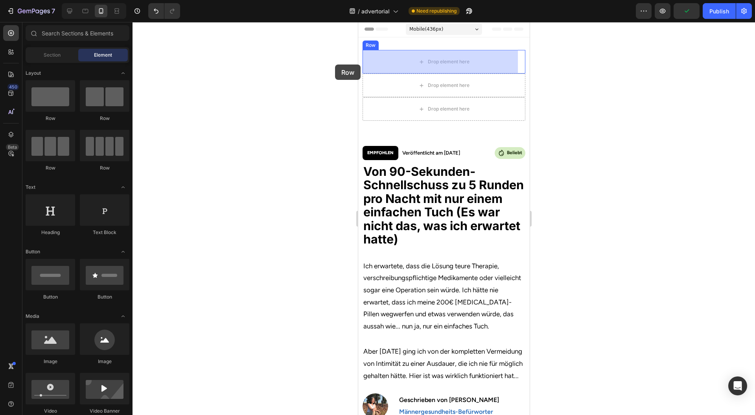
scroll to position [0, 0]
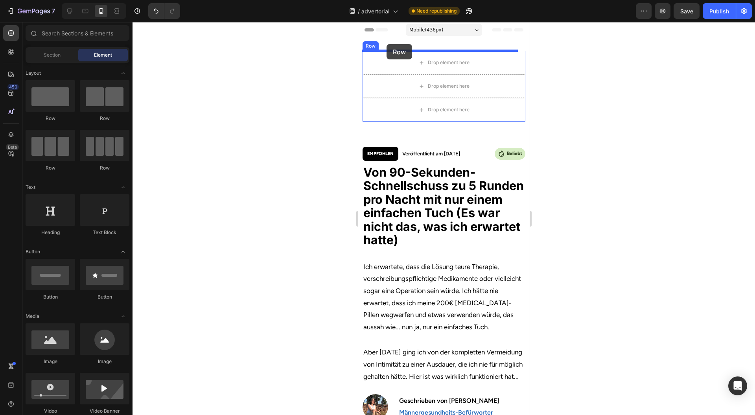
drag, startPoint x: 412, startPoint y: 123, endPoint x: 386, endPoint y: 44, distance: 82.5
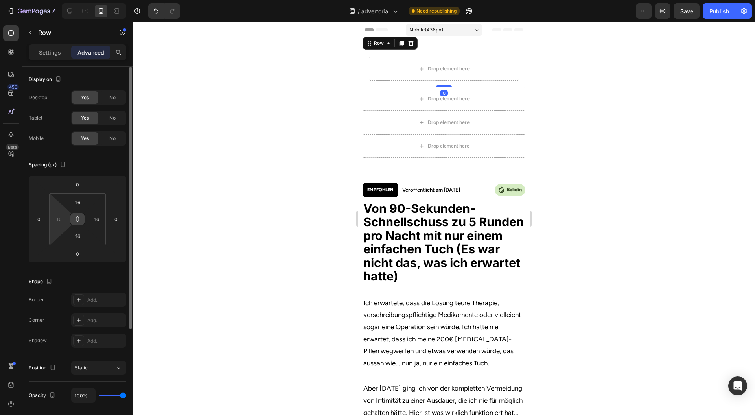
click at [77, 215] on button at bounding box center [77, 219] width 15 height 13
type input "0"
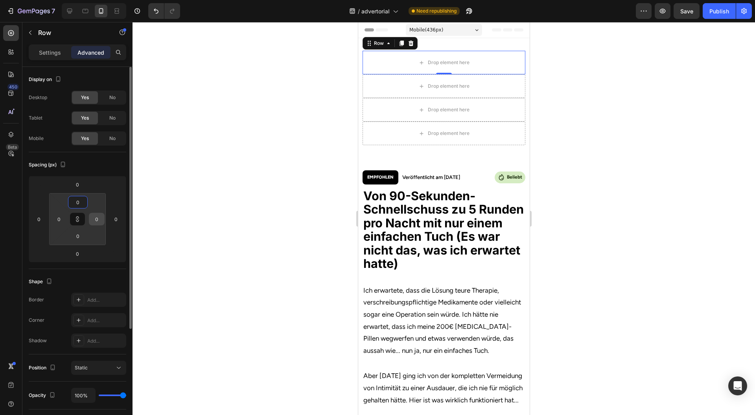
drag, startPoint x: 93, startPoint y: 196, endPoint x: 91, endPoint y: 222, distance: 26.4
click at [91, 0] on html "7 Version history / advertorial Need republishing Preview Save Publish 450 Beta…" at bounding box center [377, 0] width 755 height 0
click at [382, 42] on div "Row" at bounding box center [378, 43] width 13 height 7
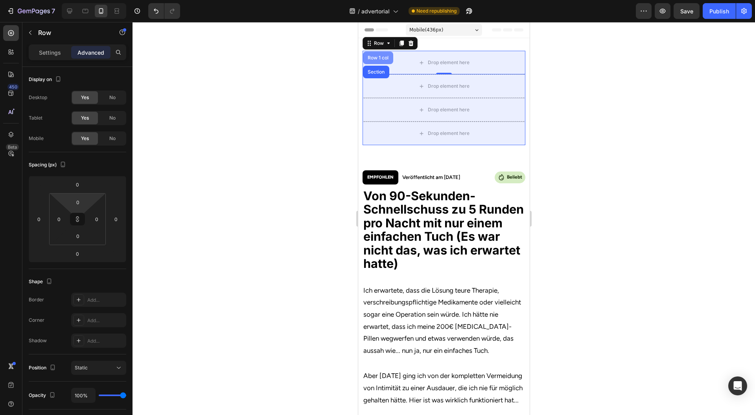
click at [381, 56] on div "Row 1 col" at bounding box center [378, 57] width 24 height 5
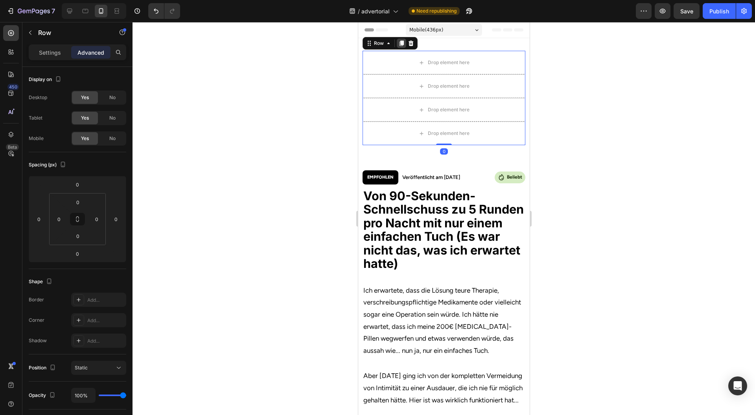
click at [403, 42] on icon at bounding box center [401, 43] width 6 height 6
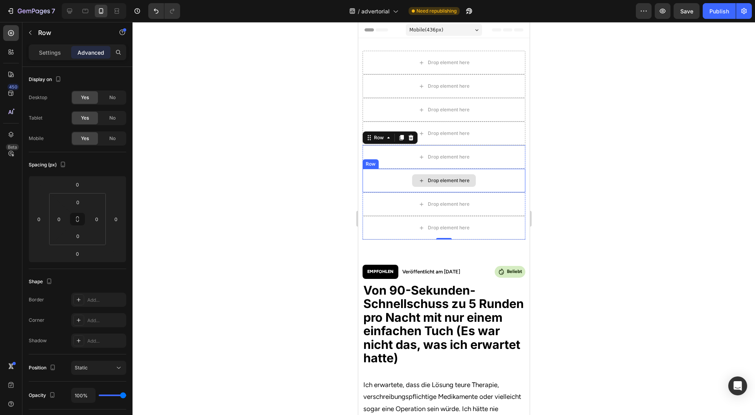
click at [385, 223] on div "Drop element here" at bounding box center [443, 228] width 163 height 24
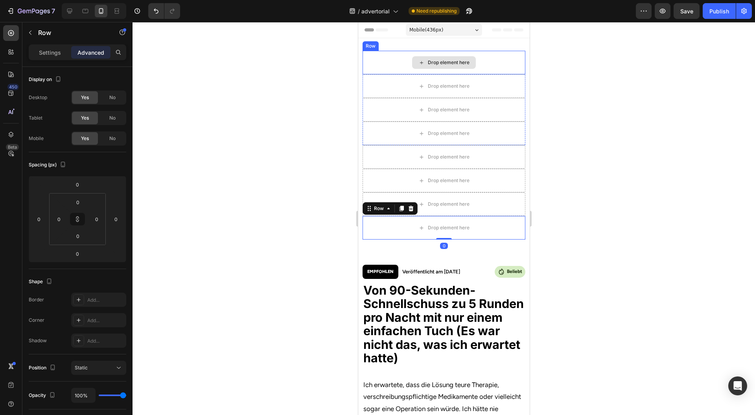
click at [386, 52] on div "Drop element here" at bounding box center [443, 63] width 163 height 24
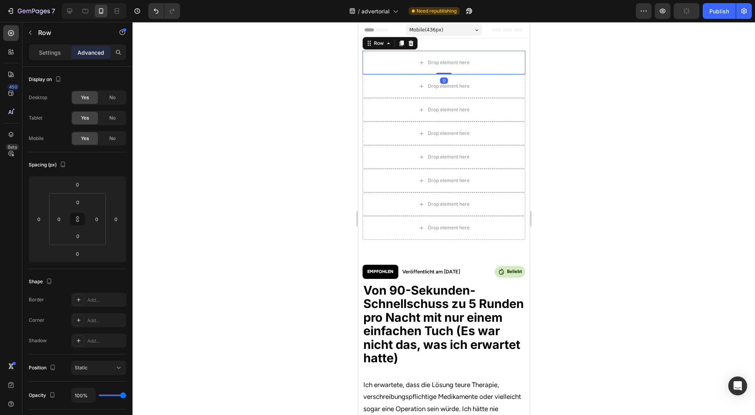
click at [411, 36] on div "Mobile ( 436 px) iPhone 13 Mini iPhone 13 Pro iPhone 11 Pro Max iPhone 15 Pro M…" at bounding box center [444, 31] width 76 height 16
click at [413, 41] on icon at bounding box center [410, 43] width 6 height 6
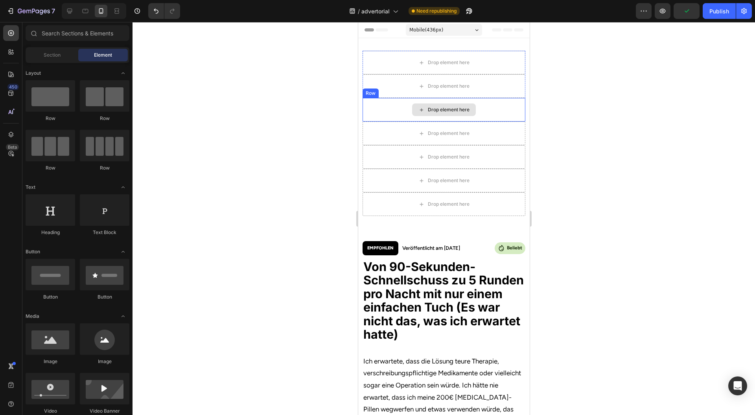
click at [390, 105] on div "Drop element here" at bounding box center [443, 110] width 163 height 24
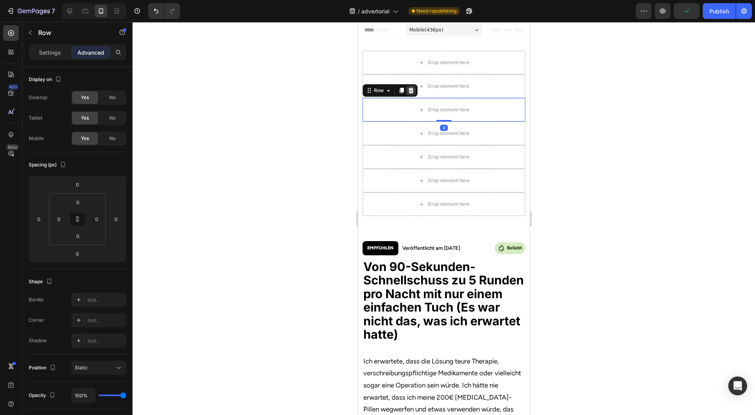
click at [412, 88] on icon at bounding box center [410, 90] width 6 height 6
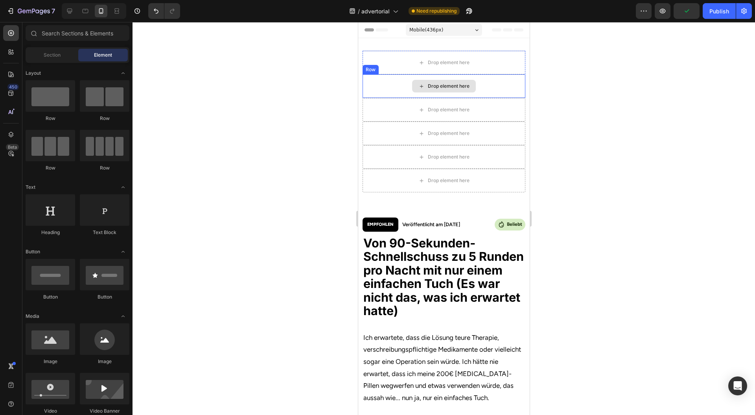
click at [394, 86] on div "Drop element here" at bounding box center [443, 86] width 163 height 24
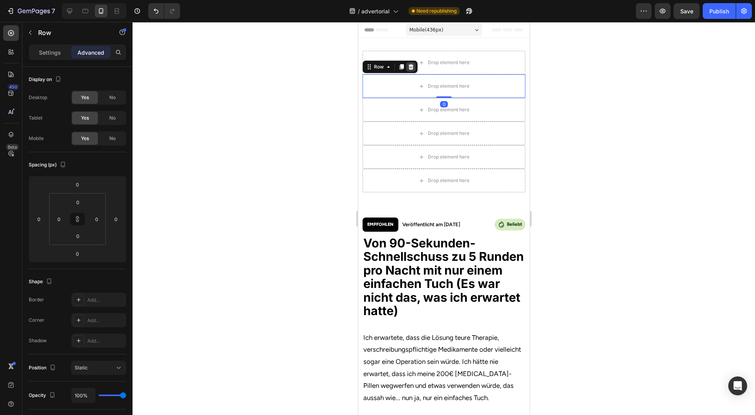
click at [413, 65] on div at bounding box center [410, 66] width 9 height 9
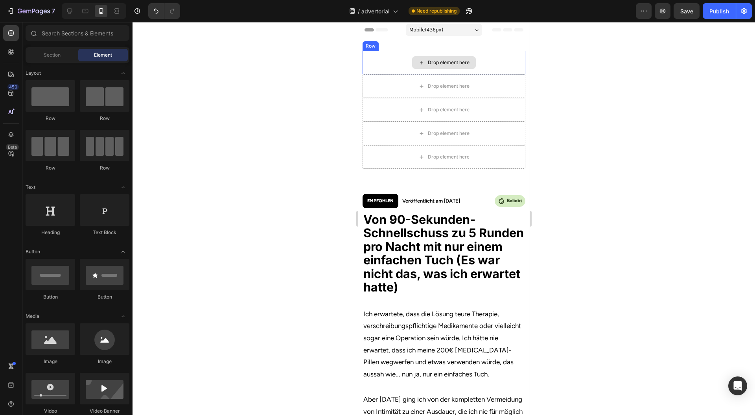
click at [393, 60] on div "Drop element here" at bounding box center [443, 63] width 163 height 24
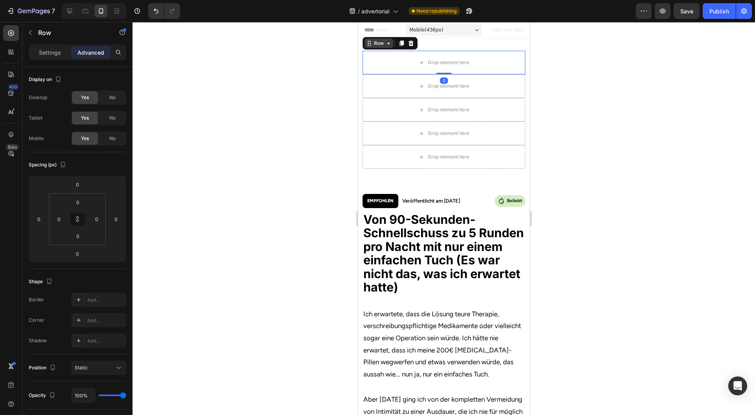
click at [383, 43] on div "Row" at bounding box center [378, 43] width 13 height 7
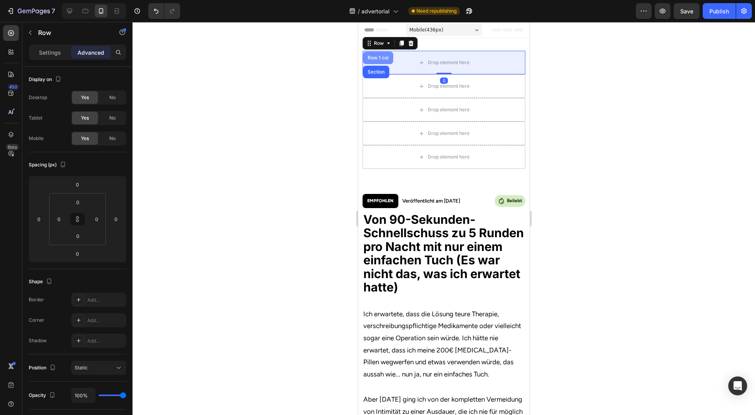
click at [380, 58] on div "Row 1 col" at bounding box center [378, 57] width 24 height 5
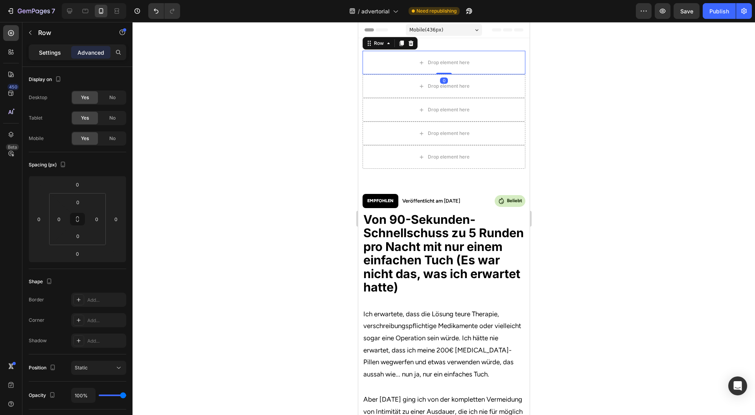
click at [57, 57] on div "Settings" at bounding box center [49, 52] width 39 height 13
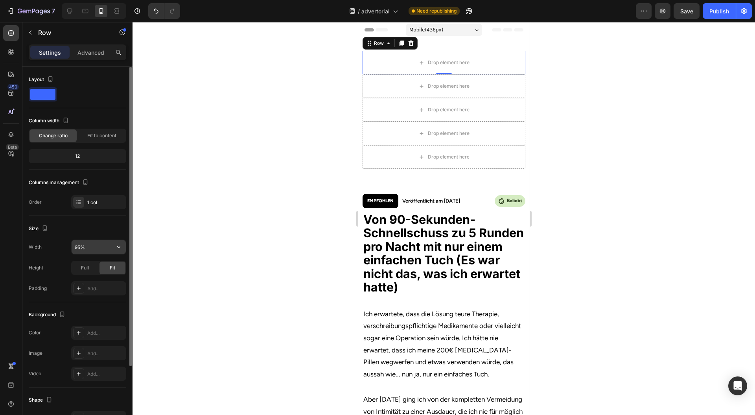
click at [97, 246] on input "95%" at bounding box center [99, 247] width 54 height 14
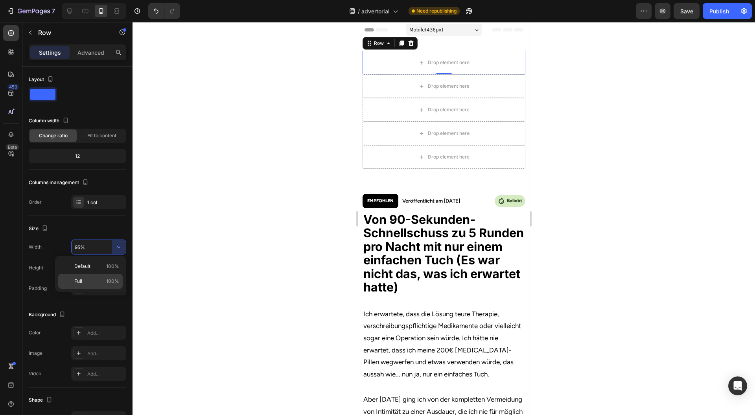
click at [84, 278] on p "Full 100%" at bounding box center [96, 281] width 45 height 7
type input "100%"
click at [188, 204] on div at bounding box center [444, 218] width 623 height 393
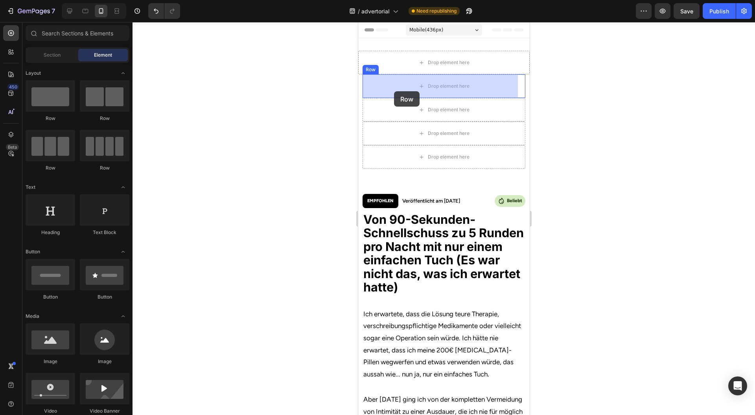
drag, startPoint x: 417, startPoint y: 125, endPoint x: 395, endPoint y: 89, distance: 42.4
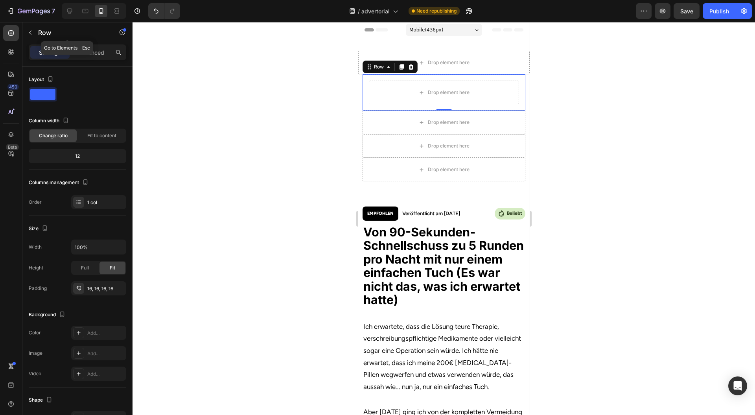
click at [65, 29] on p "Row" at bounding box center [71, 32] width 67 height 9
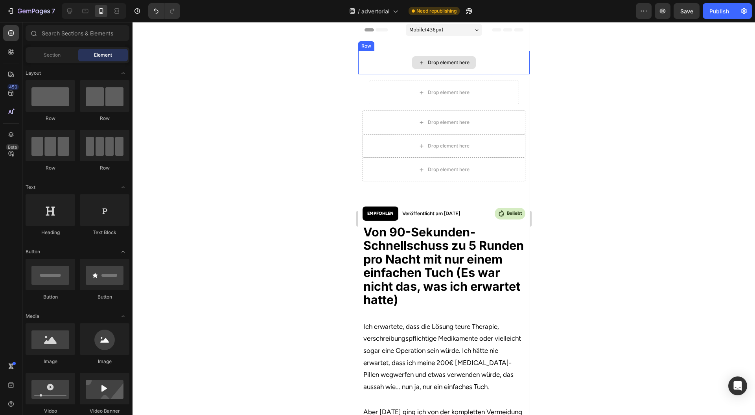
click at [387, 91] on div "Drop element here" at bounding box center [444, 93] width 150 height 24
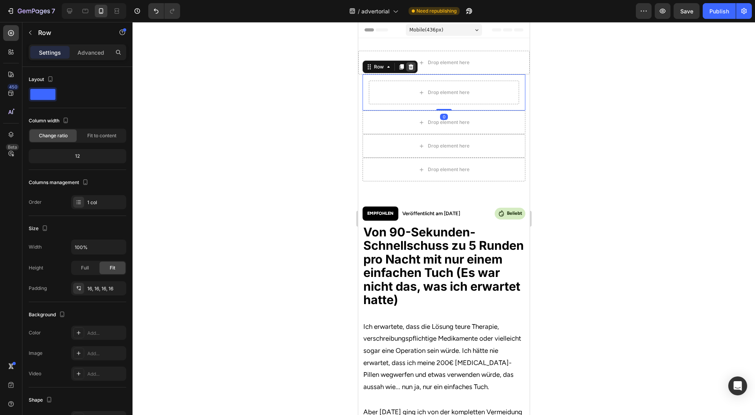
click at [408, 65] on icon at bounding box center [410, 67] width 5 height 6
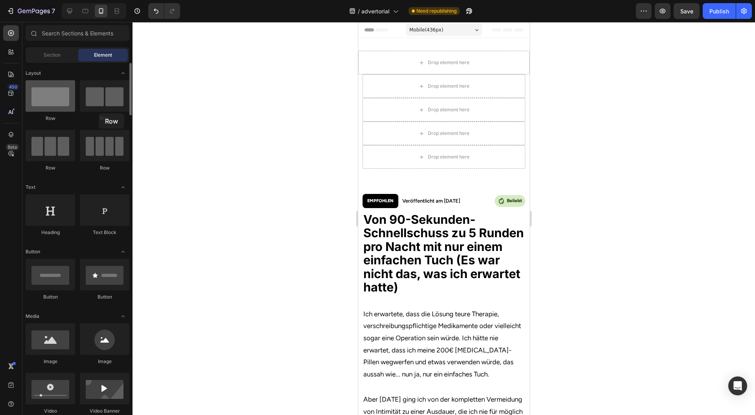
drag, startPoint x: 59, startPoint y: 108, endPoint x: 56, endPoint y: 104, distance: 5.0
click at [46, 107] on div at bounding box center [51, 95] width 50 height 31
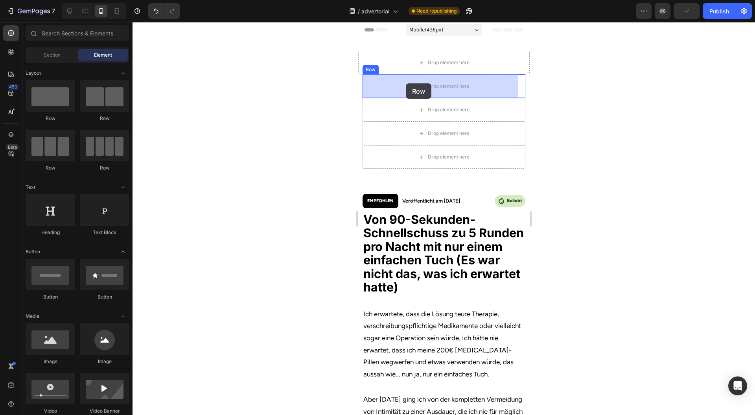
drag, startPoint x: 474, startPoint y: 120, endPoint x: 401, endPoint y: 87, distance: 79.9
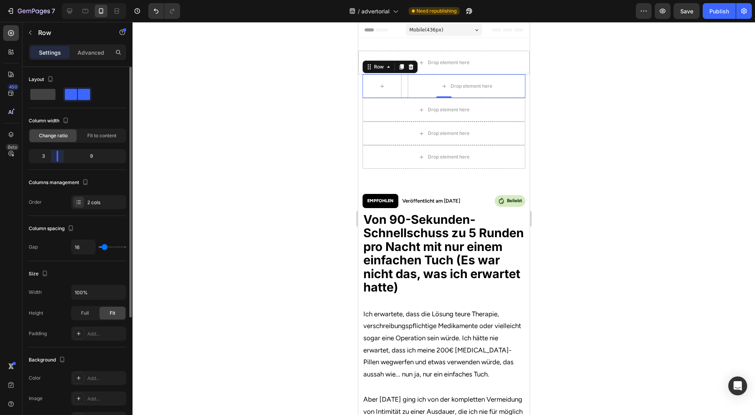
drag, startPoint x: 79, startPoint y: 157, endPoint x: 50, endPoint y: 159, distance: 29.2
click at [50, 159] on div "3 9" at bounding box center [78, 156] width 98 height 14
click at [324, 143] on div at bounding box center [444, 218] width 623 height 393
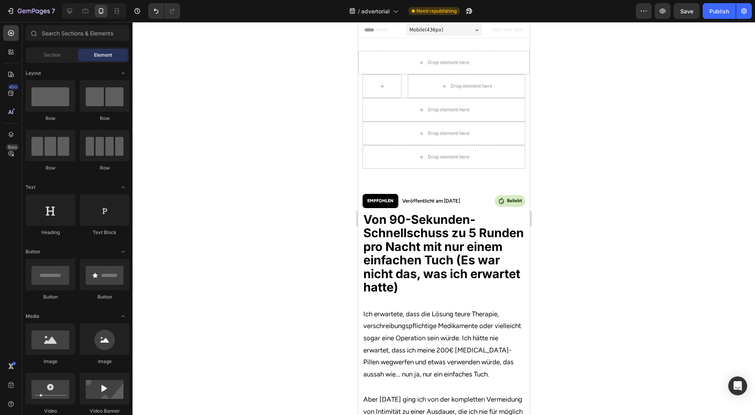
drag, startPoint x: 315, startPoint y: 108, endPoint x: 307, endPoint y: 112, distance: 9.3
click at [315, 108] on div at bounding box center [444, 218] width 623 height 393
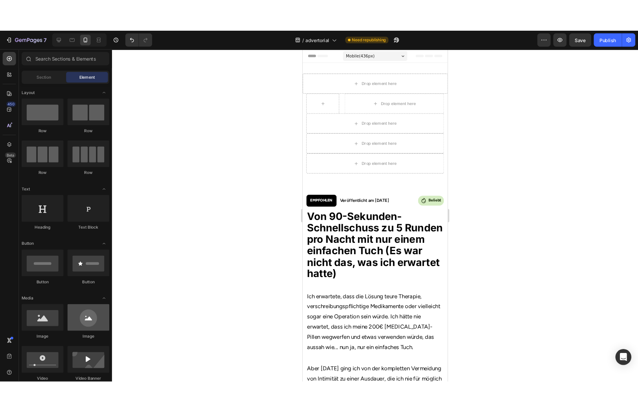
scroll to position [157, 0]
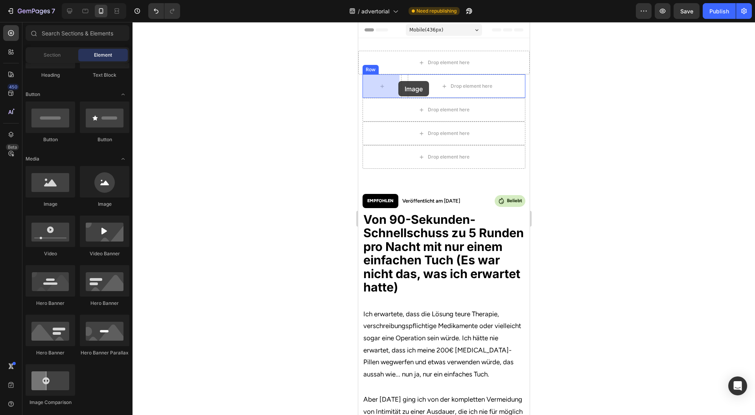
drag, startPoint x: 416, startPoint y: 205, endPoint x: 375, endPoint y: 103, distance: 110.3
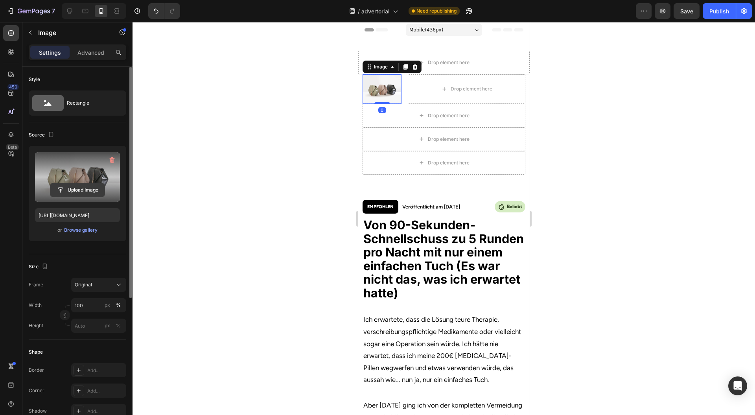
click at [82, 184] on input "file" at bounding box center [77, 189] width 54 height 13
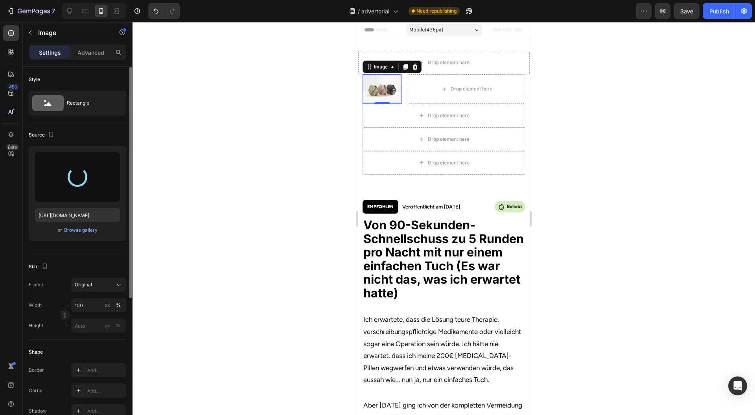
type input "https://cdn.shopify.com/s/files/1/0943/4120/2244/files/gempages_578977757858366…"
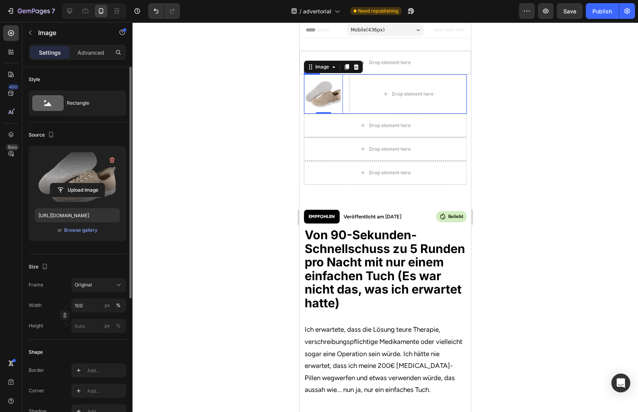
click at [345, 91] on div "Image 0 Drop element here Row" at bounding box center [385, 93] width 163 height 39
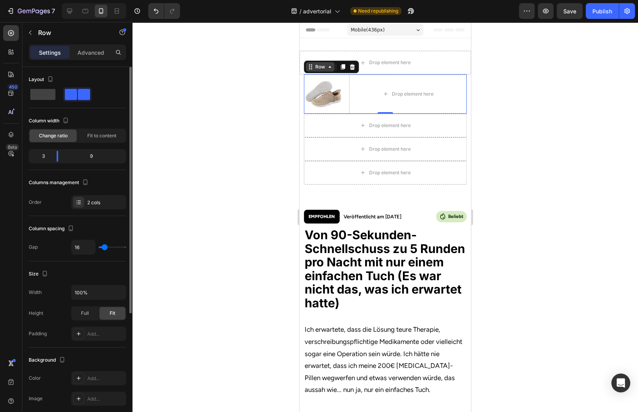
click at [321, 66] on div "Row" at bounding box center [320, 66] width 13 height 7
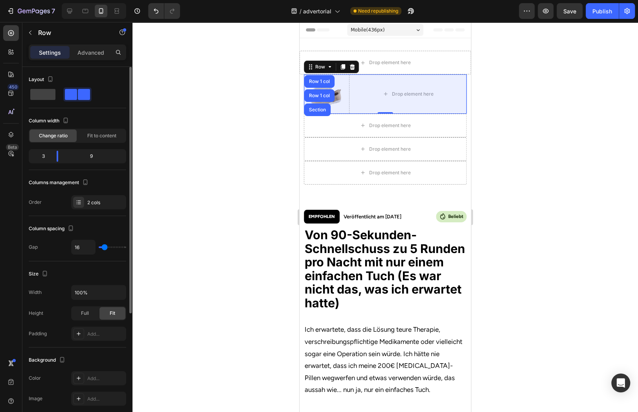
click at [323, 83] on div "Row 1 col" at bounding box center [320, 81] width 24 height 5
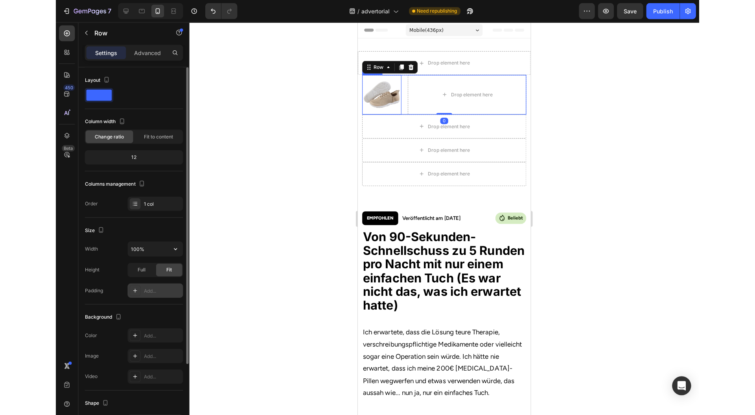
scroll to position [52, 0]
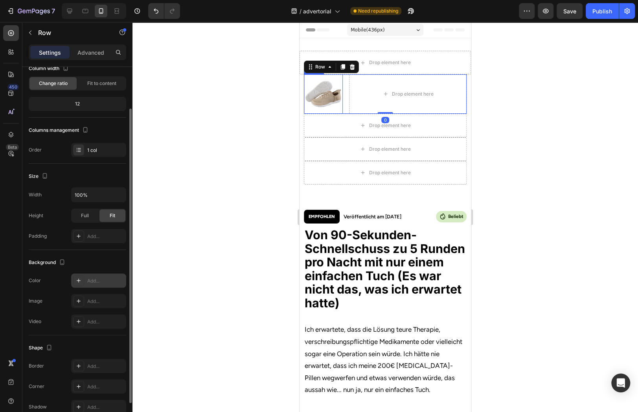
click at [94, 282] on div "Add..." at bounding box center [105, 280] width 37 height 7
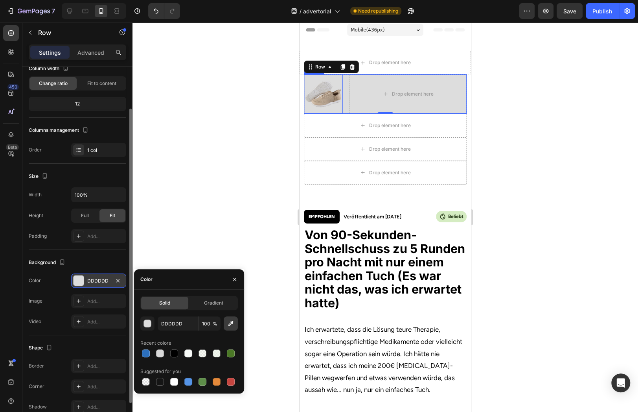
click at [230, 323] on icon "button" at bounding box center [231, 323] width 5 height 5
type input "616161"
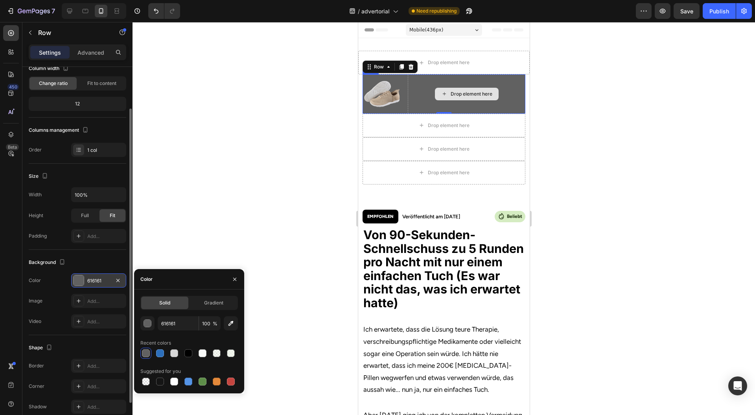
click at [410, 100] on div "Drop element here" at bounding box center [466, 93] width 118 height 39
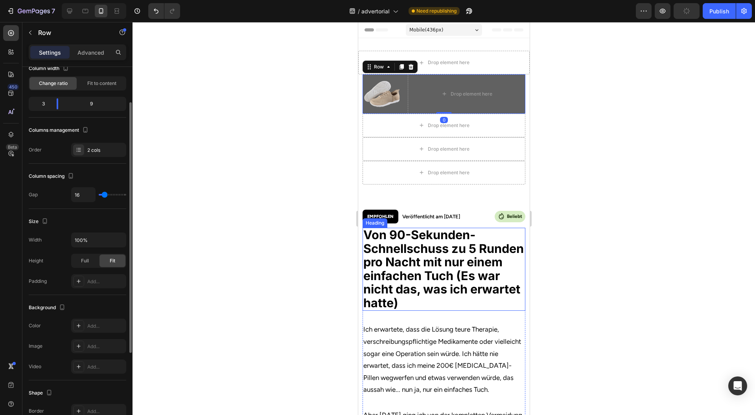
click at [410, 243] on strong "Von 90-Sekunden-Schnellschuss zu 5 Runden pro Nacht mit nur einem einfachen Tuc…" at bounding box center [443, 268] width 160 height 83
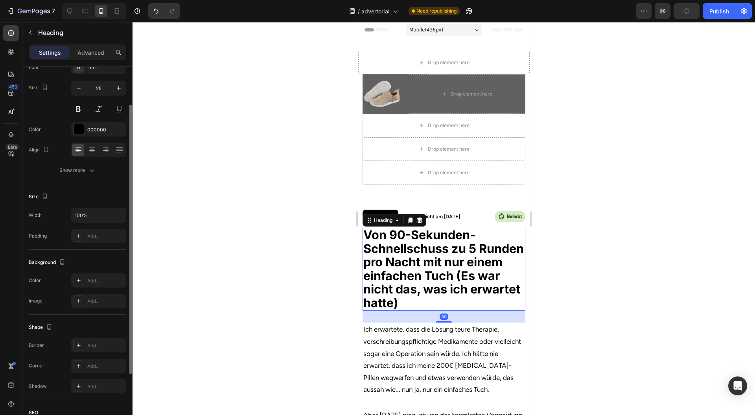
scroll to position [0, 0]
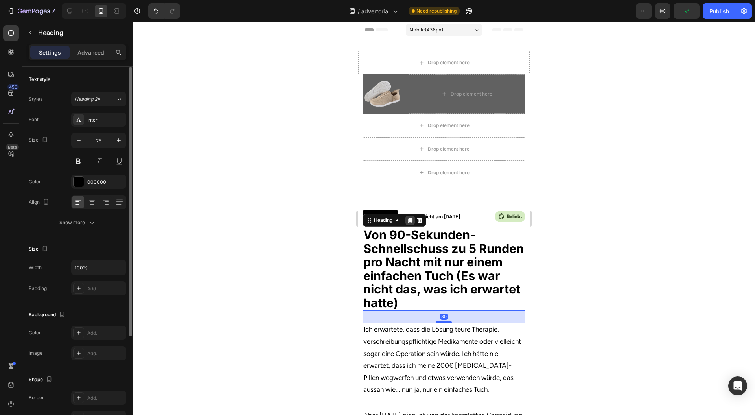
click at [409, 219] on icon at bounding box center [410, 221] width 4 height 6
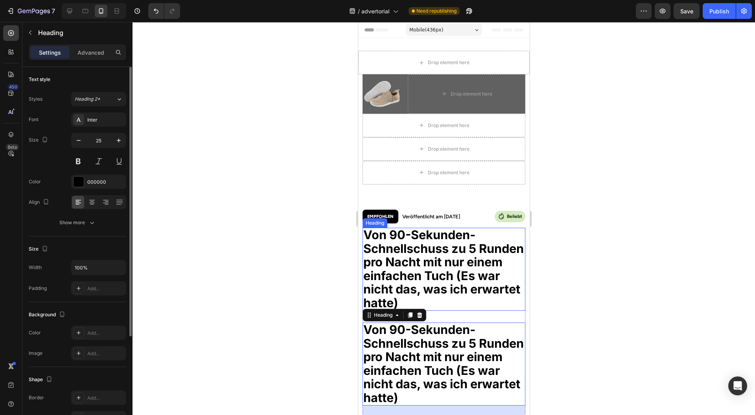
click at [421, 237] on strong "Von 90-Sekunden-Schnellschuss zu 5 Runden pro Nacht mit nur einem einfachen Tuc…" at bounding box center [443, 268] width 160 height 83
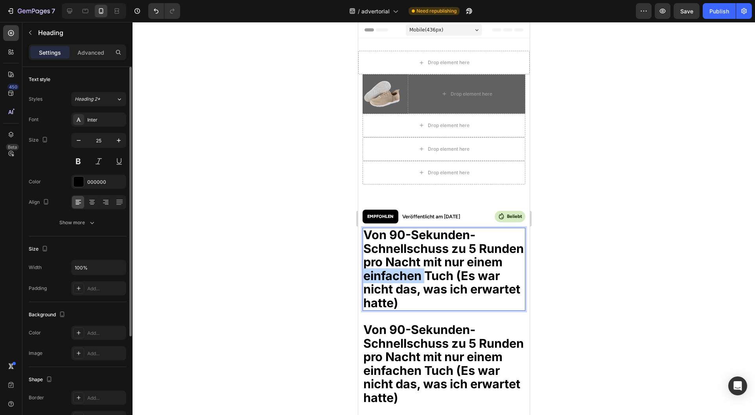
click at [441, 269] on strong "Von 90-Sekunden-Schnellschuss zu 5 Runden pro Nacht mit nur einem einfachen Tuc…" at bounding box center [443, 268] width 160 height 83
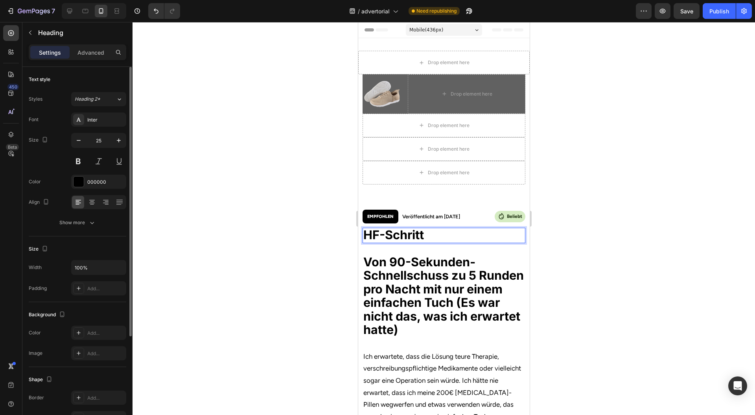
click at [600, 214] on div at bounding box center [444, 218] width 623 height 393
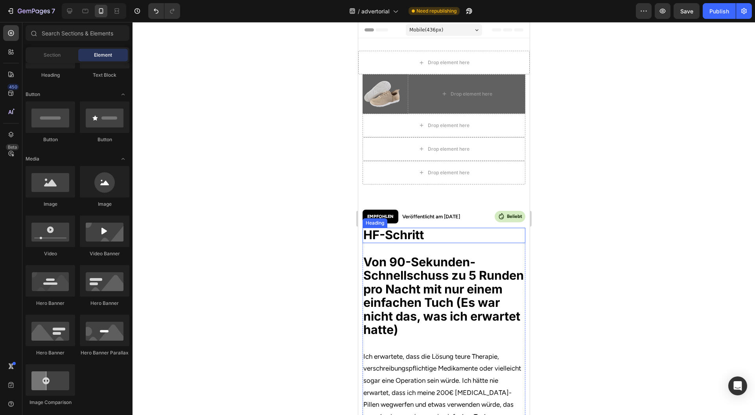
click at [454, 237] on p "⁠⁠⁠⁠⁠⁠⁠ HF-Schritt" at bounding box center [443, 236] width 161 height 14
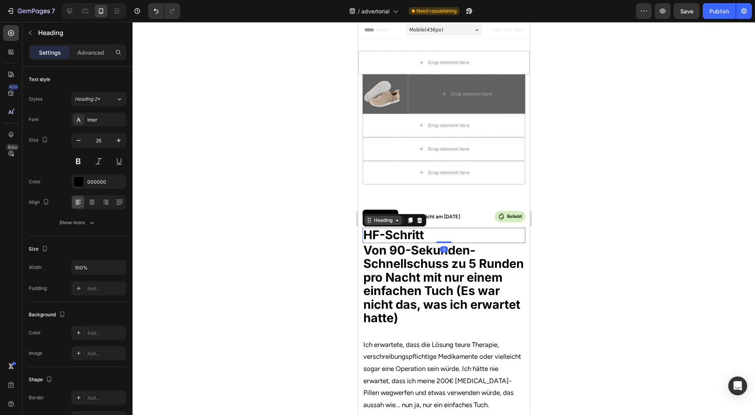
drag, startPoint x: 441, startPoint y: 253, endPoint x: 399, endPoint y: 222, distance: 52.4
click at [446, 228] on div "⁠⁠⁠⁠⁠⁠⁠ HF-Schritt Heading 0" at bounding box center [443, 235] width 163 height 15
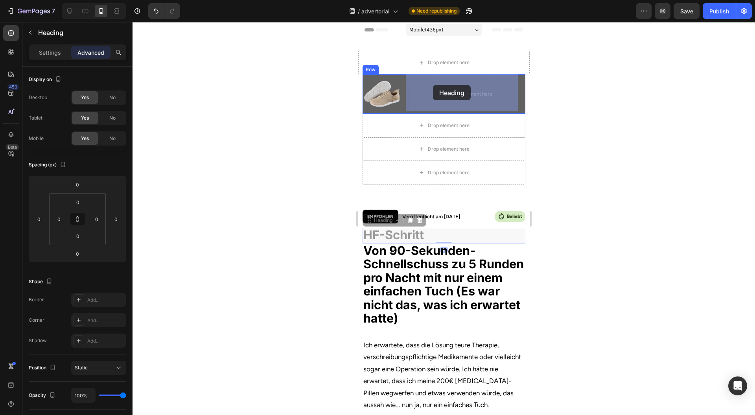
drag, startPoint x: 387, startPoint y: 221, endPoint x: 433, endPoint y: 85, distance: 143.9
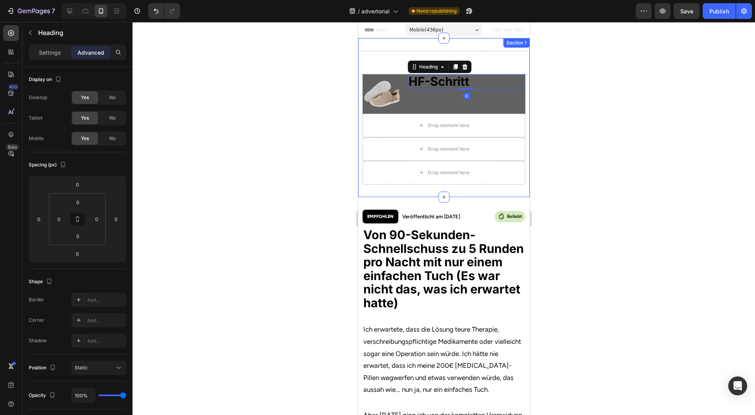
click at [608, 115] on div at bounding box center [444, 218] width 623 height 393
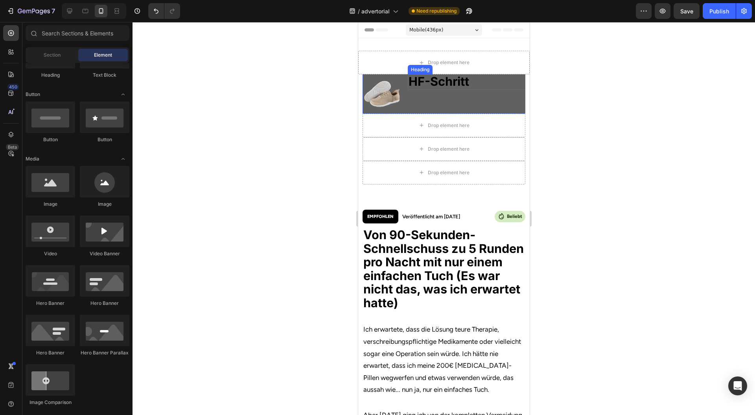
click at [455, 82] on strong "HF-Schritt" at bounding box center [438, 81] width 61 height 15
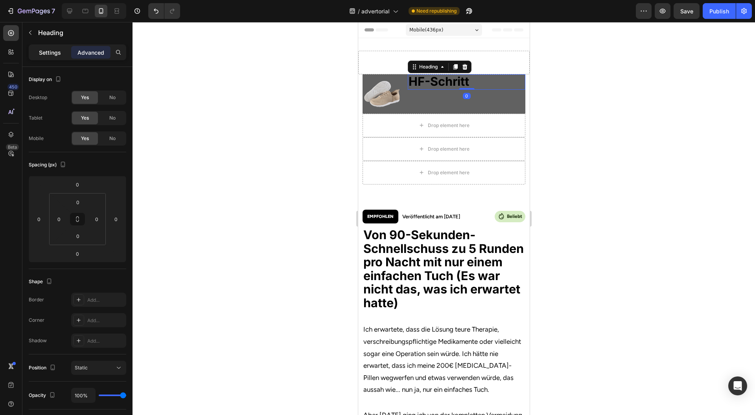
click at [63, 52] on div "Settings" at bounding box center [49, 52] width 39 height 13
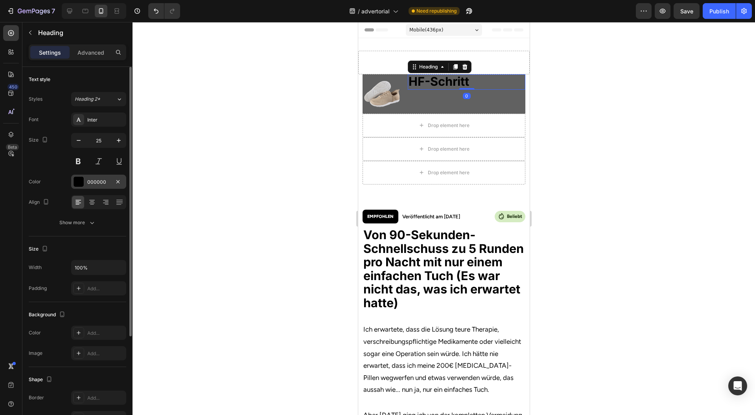
click at [78, 177] on div at bounding box center [79, 182] width 10 height 10
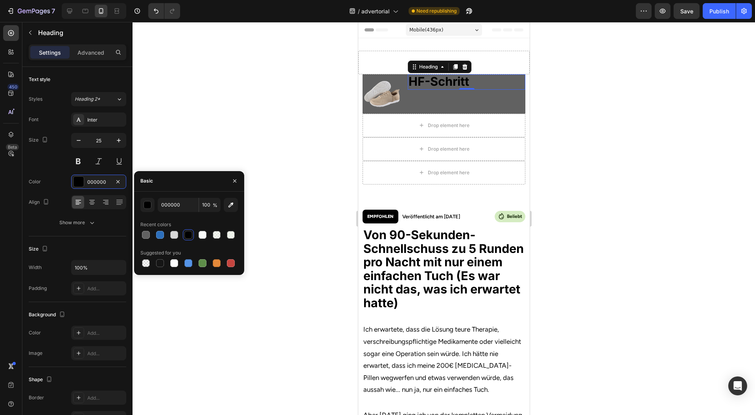
click at [139, 205] on div "000000 100 % Recent colors Suggested for you" at bounding box center [189, 233] width 110 height 71
click at [147, 205] on div "button" at bounding box center [148, 205] width 8 height 8
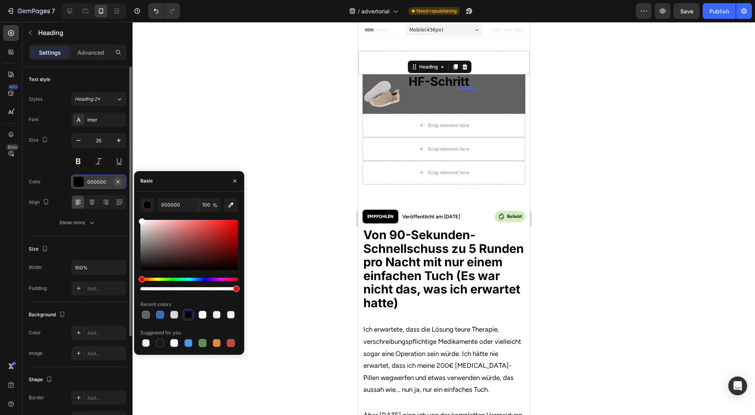
drag, startPoint x: 146, startPoint y: 219, endPoint x: 116, endPoint y: 186, distance: 44.3
click at [117, 186] on div "450 Beta Sections(18) Elements(83) Section Element Hero Section Product Detail …" at bounding box center [66, 218] width 133 height 393
type input "FFFFFF"
click at [236, 181] on icon "button" at bounding box center [235, 181] width 6 height 6
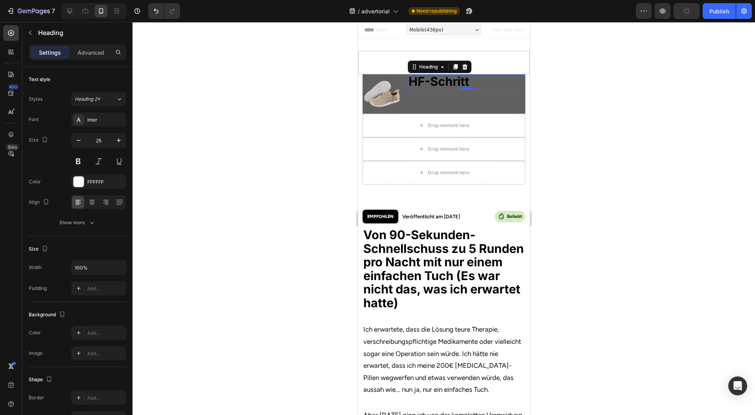
click at [257, 171] on div at bounding box center [444, 218] width 623 height 393
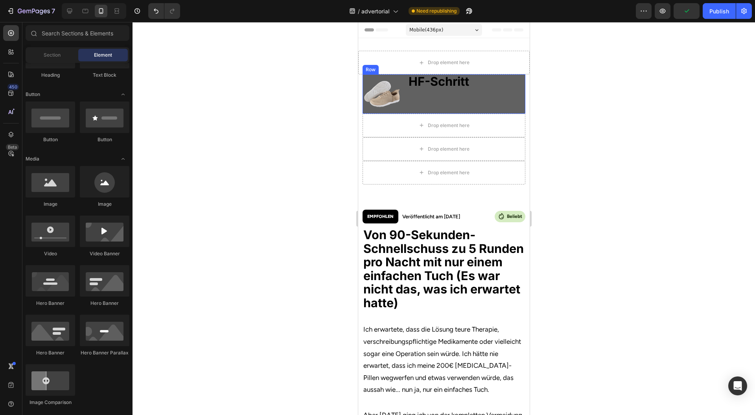
click at [444, 83] on strong "HF-Schritt" at bounding box center [438, 81] width 61 height 15
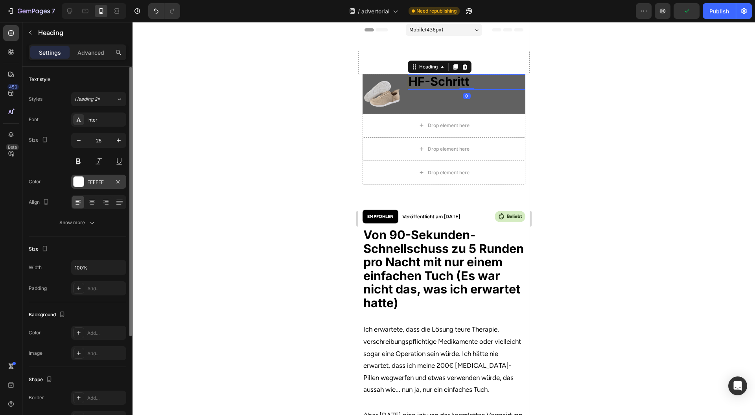
click at [90, 176] on div "FFFFFF" at bounding box center [98, 182] width 55 height 14
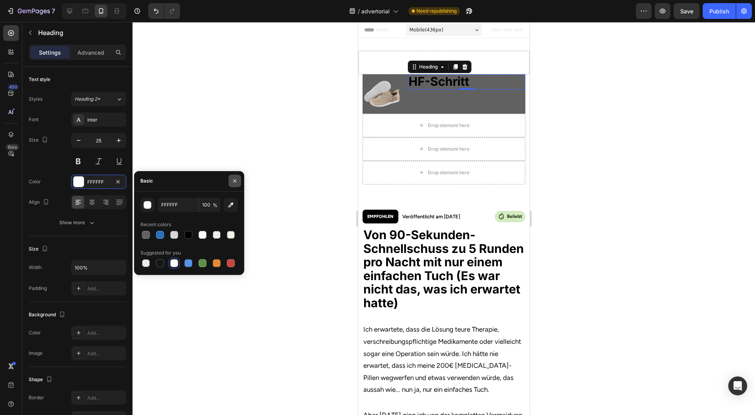
click at [234, 182] on icon "button" at bounding box center [235, 181] width 6 height 6
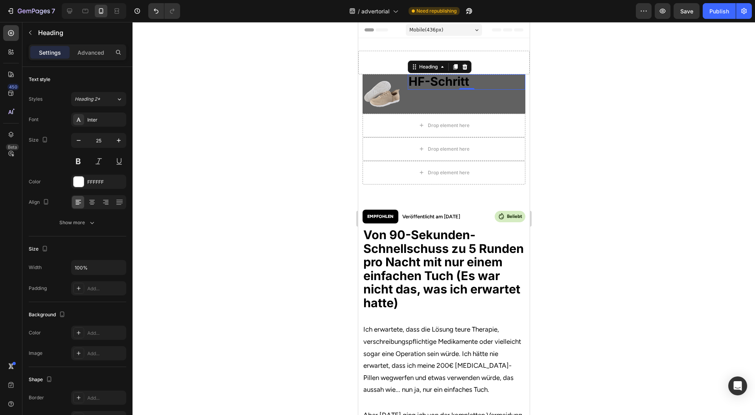
click at [464, 90] on div "HF-Schritt Heading 0" at bounding box center [466, 93] width 118 height 39
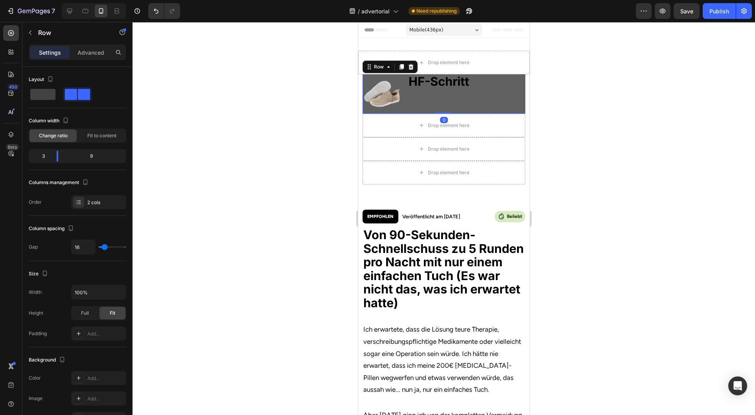
click at [464, 90] on div "HF-Schritt Heading" at bounding box center [466, 93] width 118 height 39
click at [459, 82] on strong "HF-Schritt" at bounding box center [438, 81] width 61 height 15
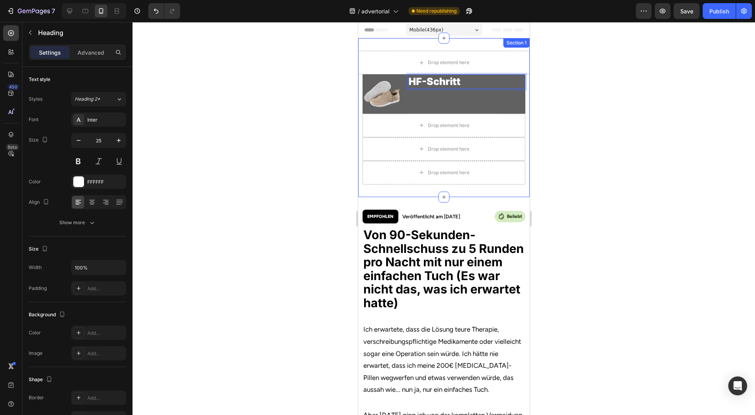
click at [610, 101] on div at bounding box center [444, 218] width 623 height 393
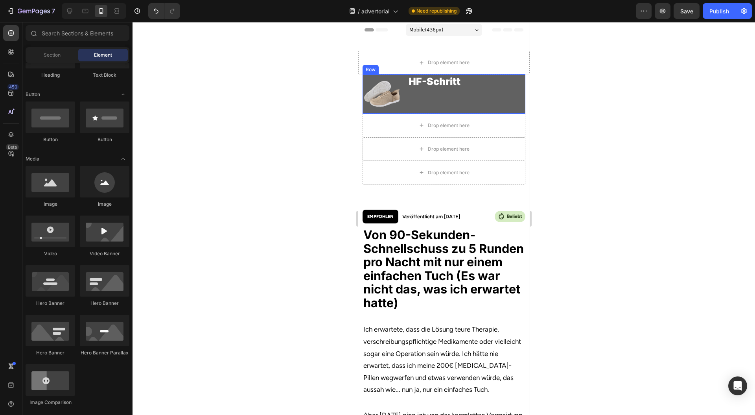
click at [431, 83] on p "HF-Schritt" at bounding box center [466, 81] width 116 height 13
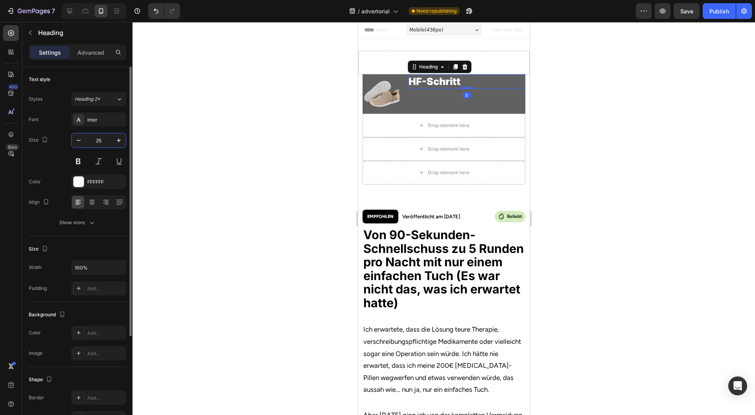
click at [105, 136] on input "25" at bounding box center [99, 140] width 26 height 14
click at [115, 138] on icon "button" at bounding box center [119, 140] width 8 height 8
click at [116, 138] on icon "button" at bounding box center [119, 140] width 8 height 8
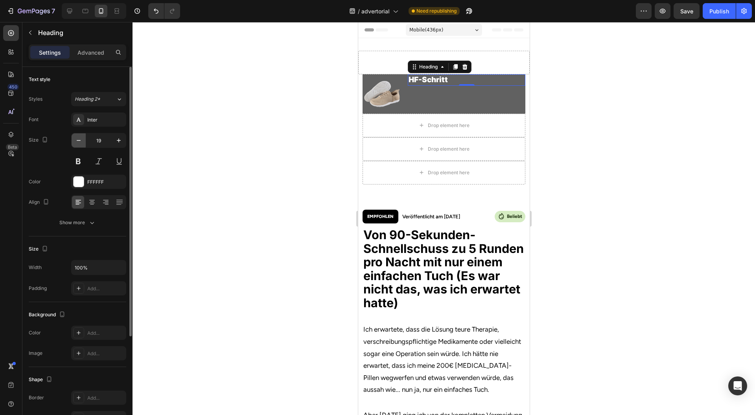
click at [77, 141] on icon "button" at bounding box center [79, 140] width 8 height 8
type input "18"
click at [257, 171] on div at bounding box center [444, 218] width 623 height 393
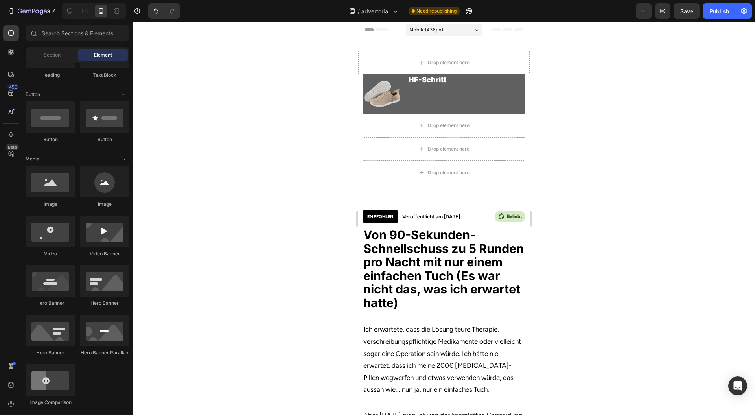
drag, startPoint x: 284, startPoint y: 241, endPoint x: 292, endPoint y: 319, distance: 77.9
click at [292, 319] on div at bounding box center [444, 218] width 623 height 393
click at [494, 217] on div "Icon Beliebt Text Block Row" at bounding box center [509, 217] width 31 height 12
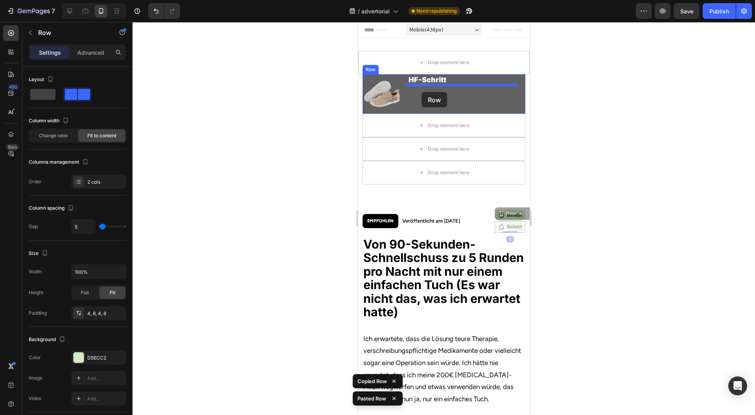
drag, startPoint x: 499, startPoint y: 213, endPoint x: 421, endPoint y: 92, distance: 144.0
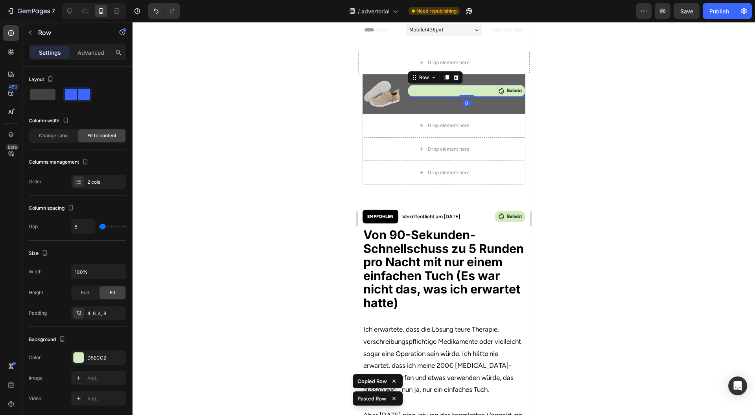
click at [673, 168] on div at bounding box center [444, 218] width 623 height 393
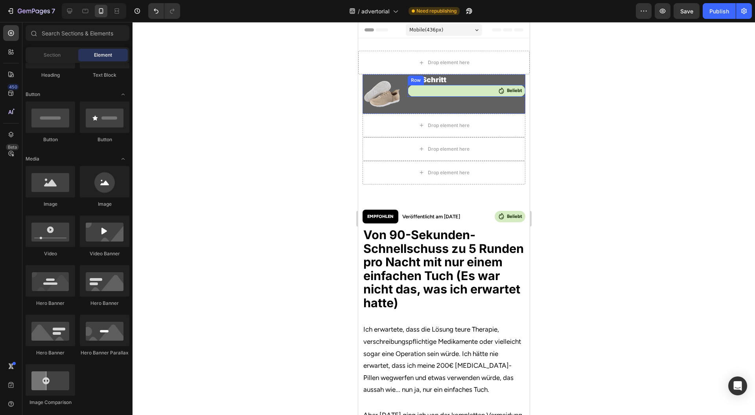
click at [481, 90] on div "Icon Beliebt Text Block Row" at bounding box center [466, 91] width 118 height 12
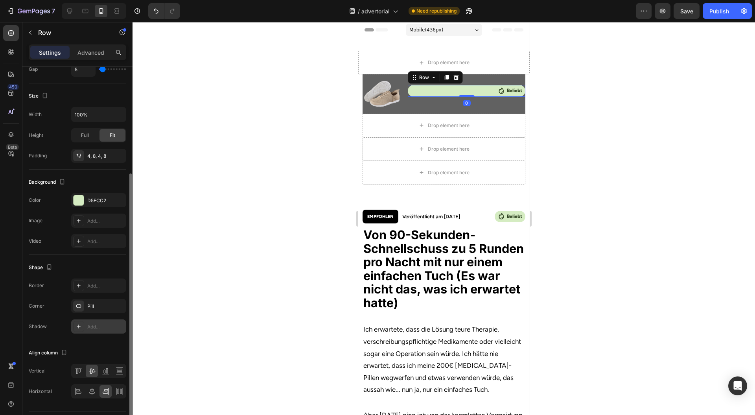
scroll to position [177, 0]
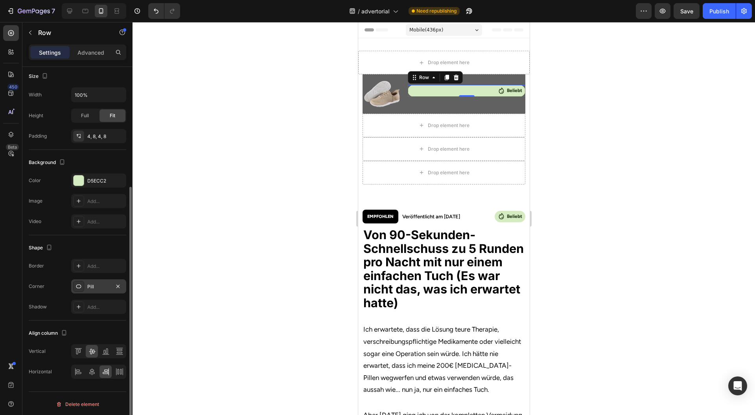
click at [104, 286] on div "Pill" at bounding box center [98, 286] width 23 height 7
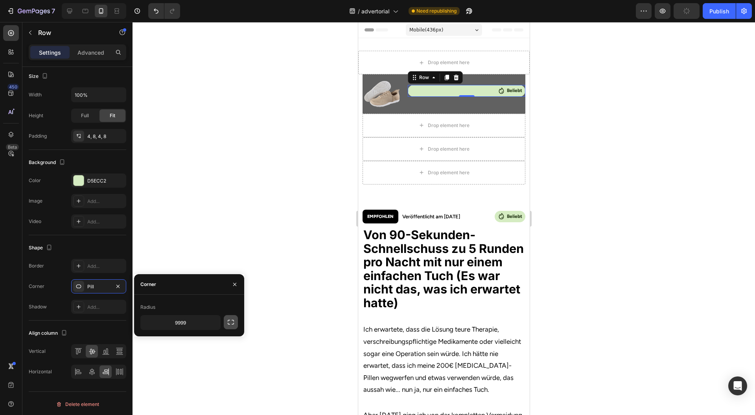
click at [233, 325] on icon "button" at bounding box center [231, 322] width 8 height 8
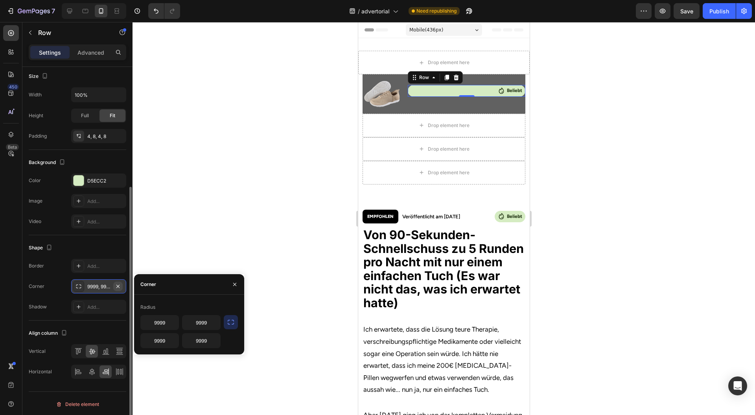
click at [116, 283] on icon "button" at bounding box center [118, 286] width 6 height 6
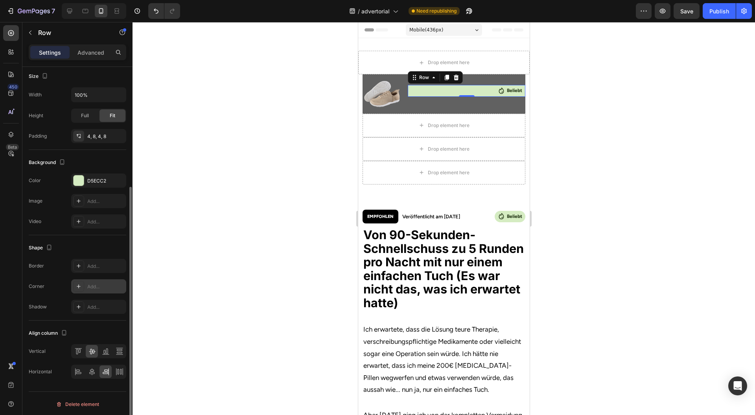
click at [105, 289] on div "Add..." at bounding box center [98, 286] width 55 height 14
type input "8"
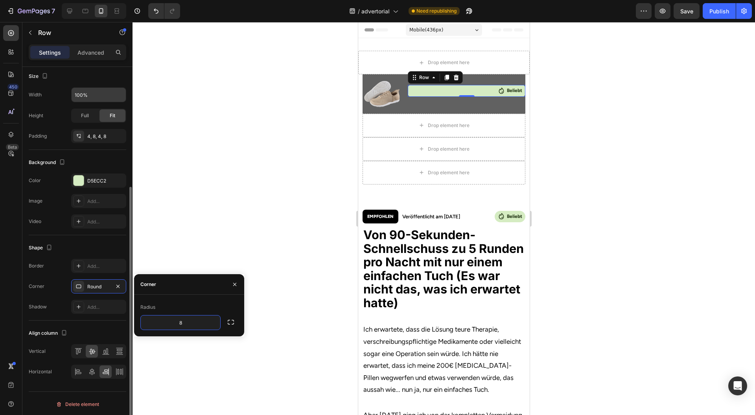
click at [105, 96] on input "100%" at bounding box center [99, 95] width 54 height 14
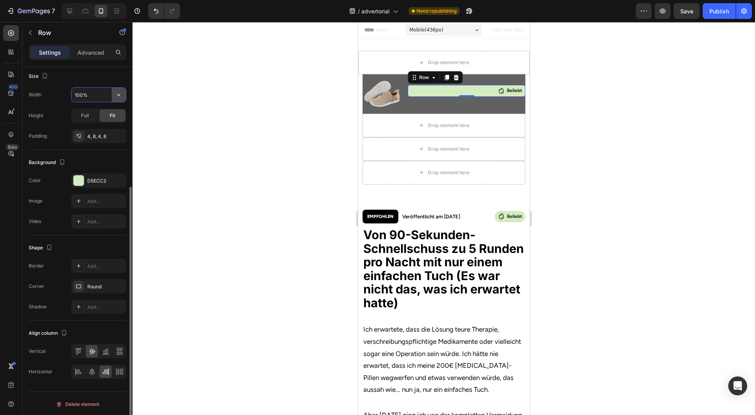
click at [117, 94] on icon "button" at bounding box center [119, 95] width 8 height 8
click at [87, 129] on p "Full 100%" at bounding box center [96, 128] width 45 height 7
click at [122, 93] on icon "button" at bounding box center [119, 95] width 8 height 8
click at [94, 112] on p "Default 100%" at bounding box center [96, 113] width 45 height 7
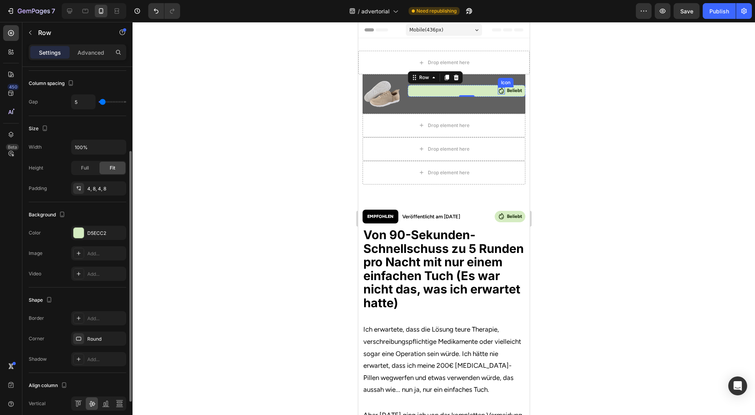
click at [498, 94] on div "Icon" at bounding box center [501, 90] width 7 height 7
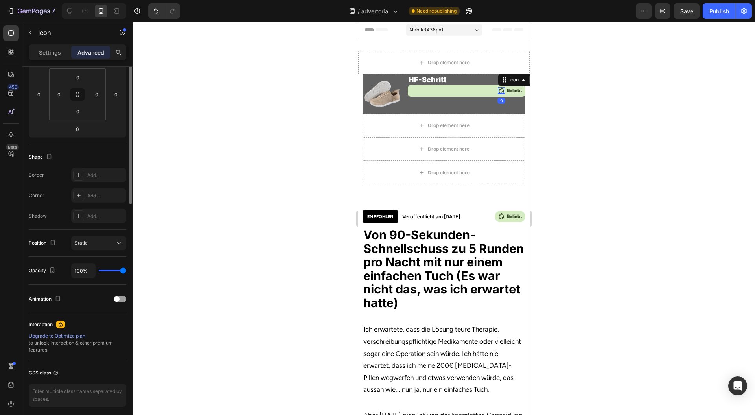
scroll to position [0, 0]
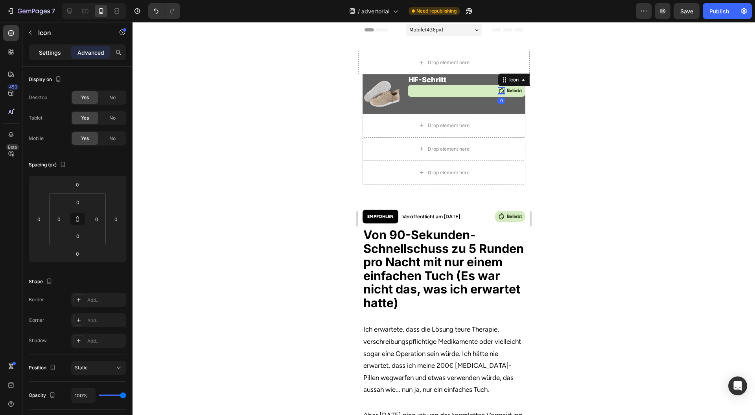
click at [52, 48] on div "Settings" at bounding box center [49, 52] width 39 height 13
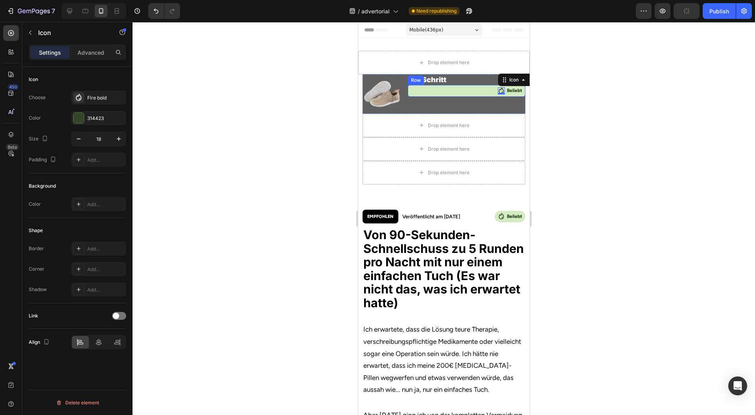
click at [471, 91] on div "Icon 0 Beliebt Text Block Row" at bounding box center [466, 91] width 118 height 12
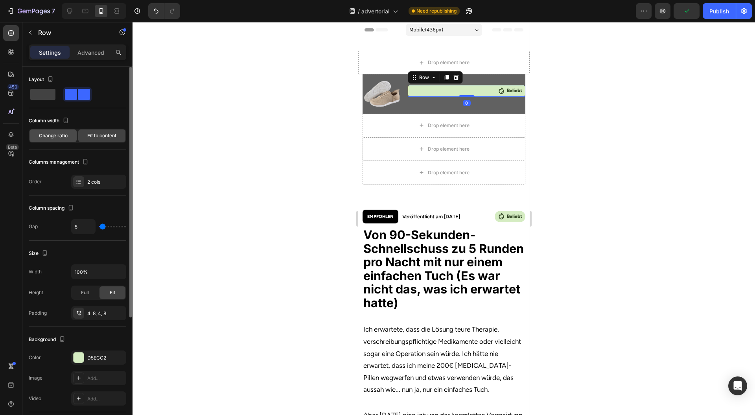
click at [57, 139] on div "Change ratio" at bounding box center [52, 135] width 47 height 13
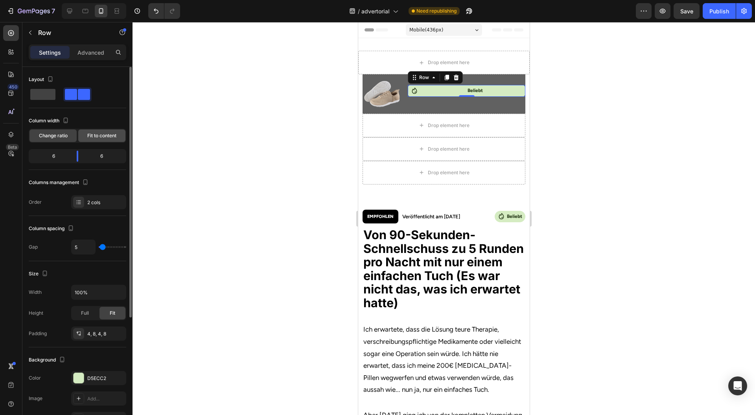
click at [101, 133] on span "Fit to content" at bounding box center [101, 135] width 29 height 7
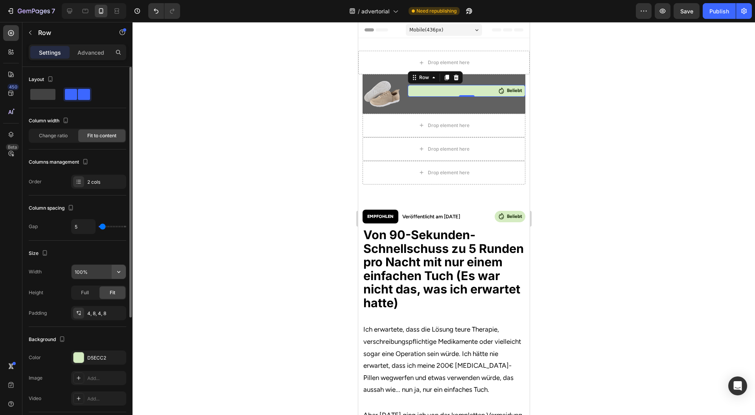
click at [119, 275] on button "button" at bounding box center [119, 272] width 14 height 14
click at [90, 301] on div "Full 100%" at bounding box center [90, 305] width 65 height 15
click at [112, 274] on button "button" at bounding box center [119, 272] width 14 height 14
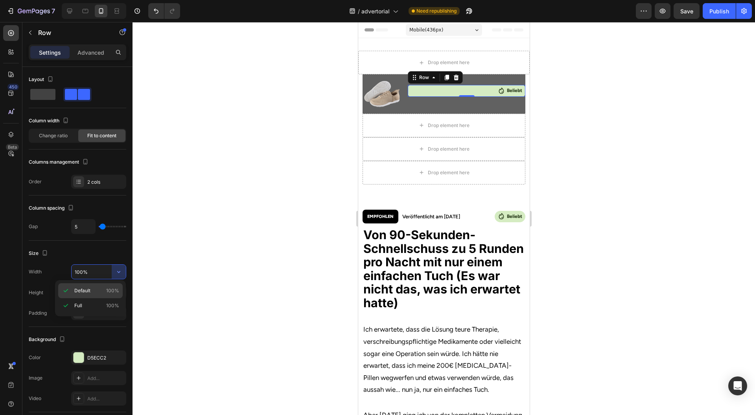
click at [87, 291] on span "Default" at bounding box center [82, 290] width 16 height 7
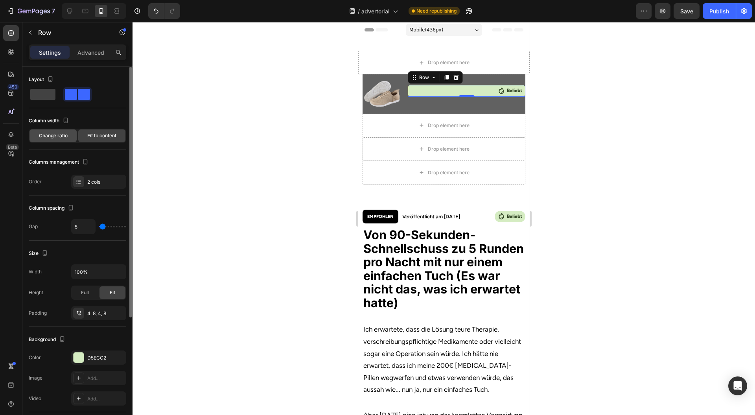
click at [52, 135] on span "Change ratio" at bounding box center [53, 135] width 29 height 7
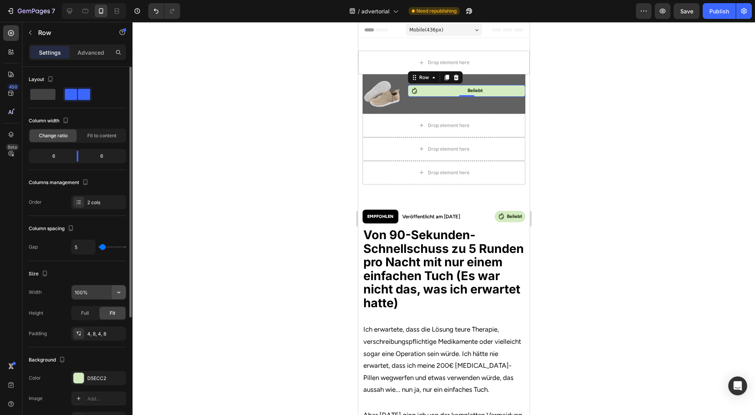
click at [115, 286] on button "button" at bounding box center [119, 292] width 14 height 14
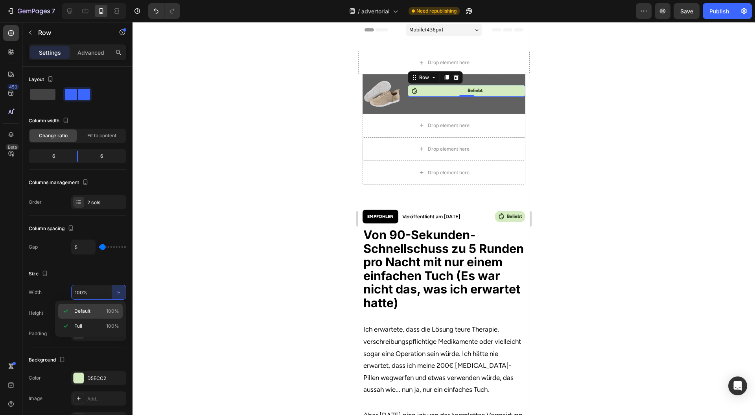
click at [97, 311] on p "Default 100%" at bounding box center [96, 311] width 45 height 7
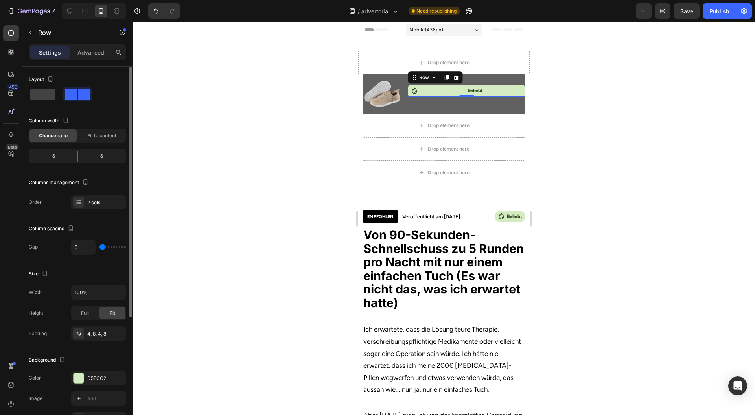
click at [98, 142] on div "Change ratio Fit to content" at bounding box center [78, 136] width 98 height 14
click at [100, 136] on span "Fit to content" at bounding box center [101, 135] width 29 height 7
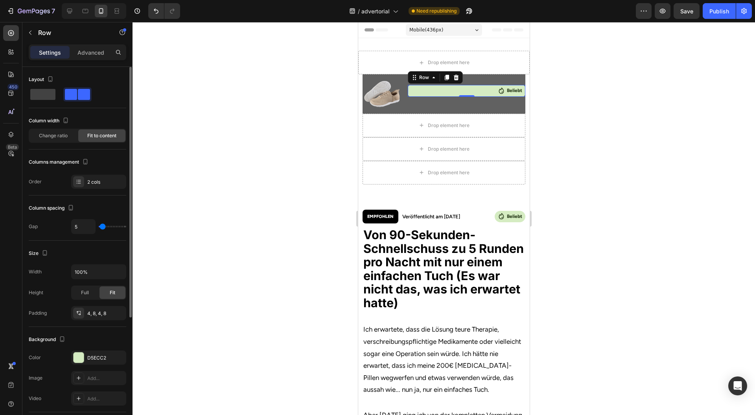
scroll to position [177, 0]
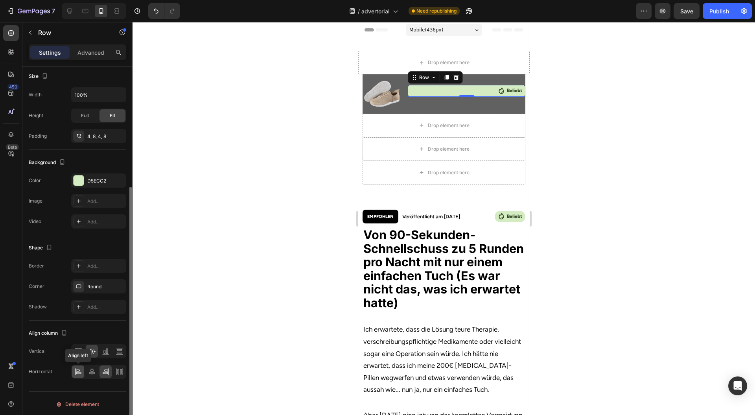
click at [80, 368] on icon at bounding box center [78, 372] width 8 height 8
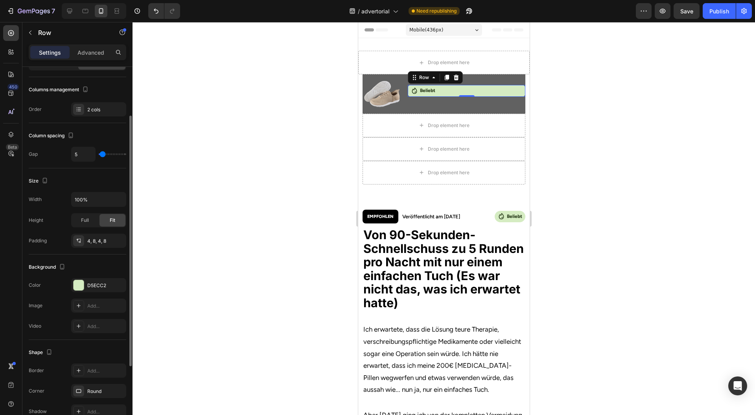
scroll to position [20, 0]
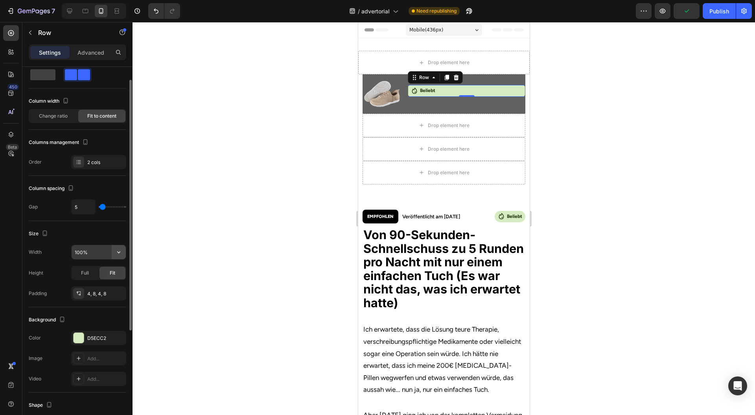
click at [123, 249] on icon "button" at bounding box center [119, 252] width 8 height 8
click at [417, 78] on div "Row" at bounding box center [423, 77] width 13 height 7
click at [424, 90] on p "Beliebt" at bounding box center [427, 91] width 15 height 9
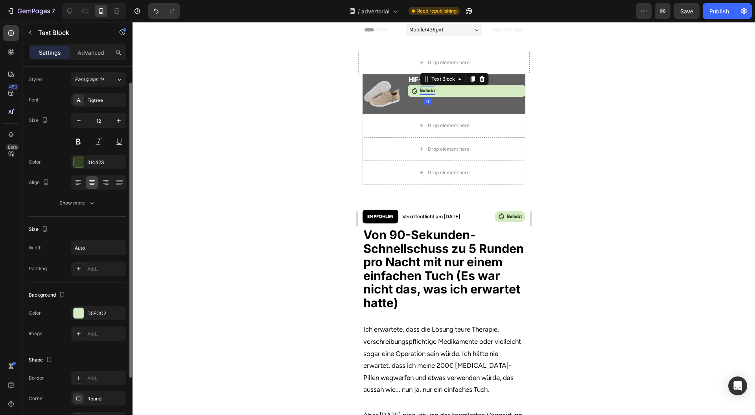
scroll to position [0, 0]
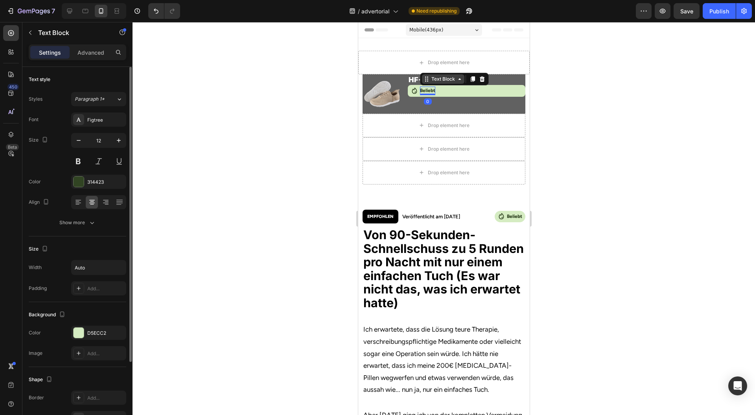
click at [435, 78] on div "Text Block" at bounding box center [442, 79] width 27 height 7
click at [438, 64] on div "Row 2 cols" at bounding box center [436, 65] width 27 height 5
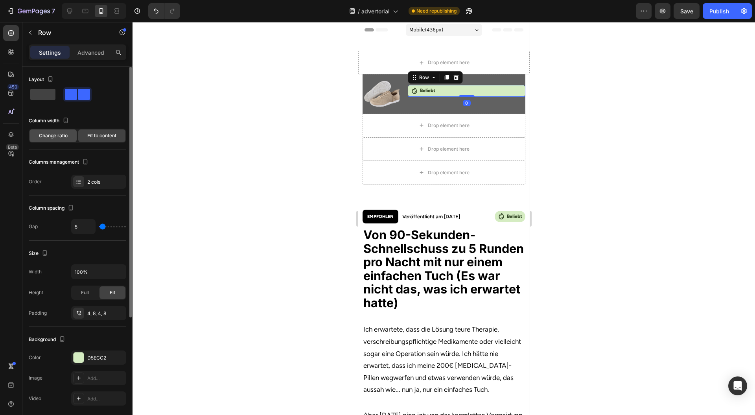
click at [66, 135] on span "Change ratio" at bounding box center [53, 135] width 29 height 7
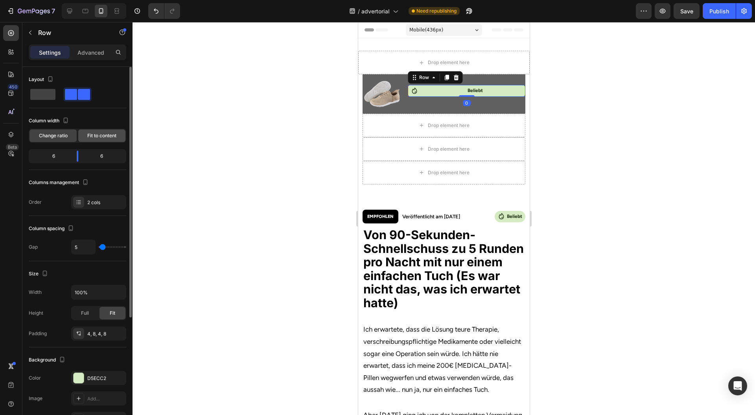
click at [103, 134] on span "Fit to content" at bounding box center [101, 135] width 29 height 7
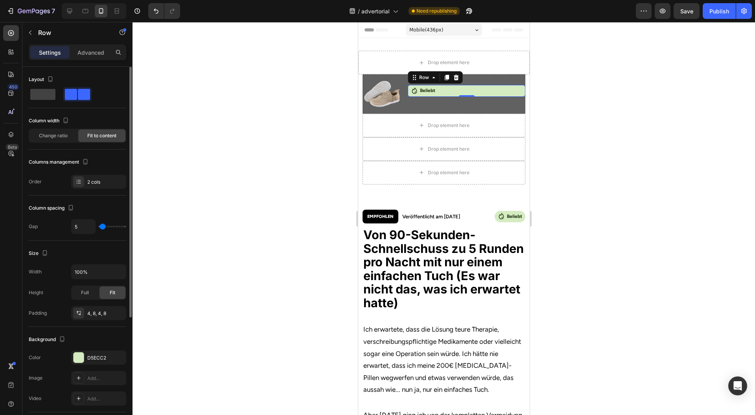
scroll to position [52, 0]
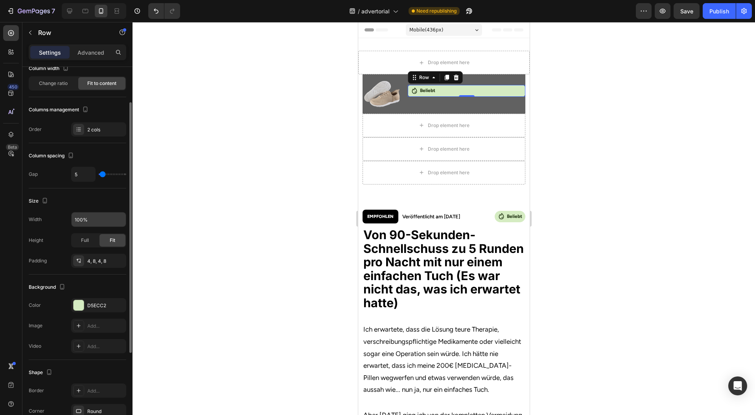
click at [106, 220] on input "100%" at bounding box center [99, 219] width 54 height 14
click at [118, 219] on icon "button" at bounding box center [119, 220] width 8 height 8
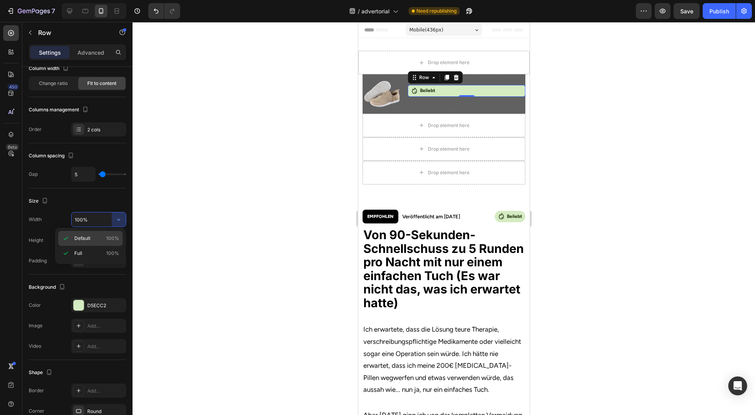
click at [93, 239] on p "Default 100%" at bounding box center [96, 238] width 45 height 7
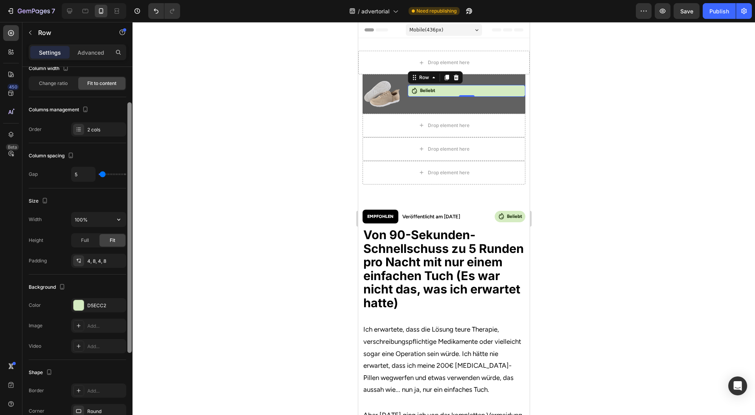
click at [127, 215] on div at bounding box center [130, 252] width 6 height 370
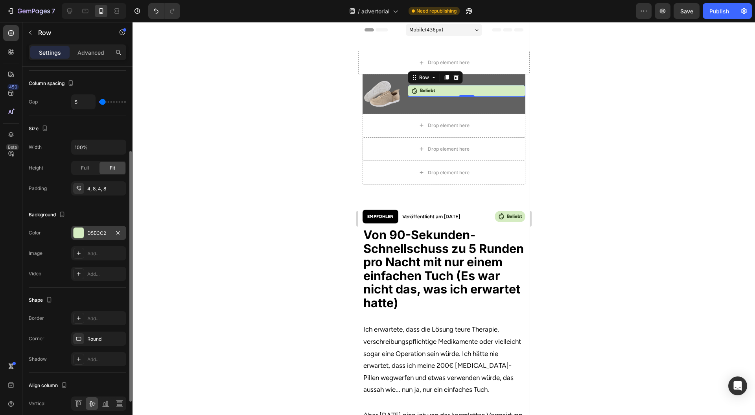
scroll to position [177, 0]
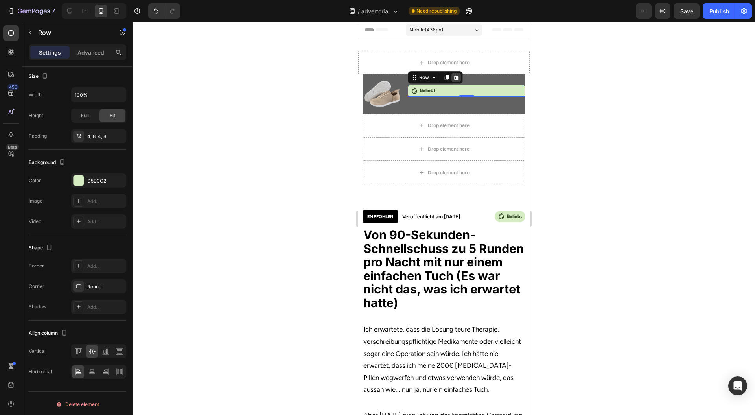
click at [457, 76] on div at bounding box center [455, 77] width 9 height 9
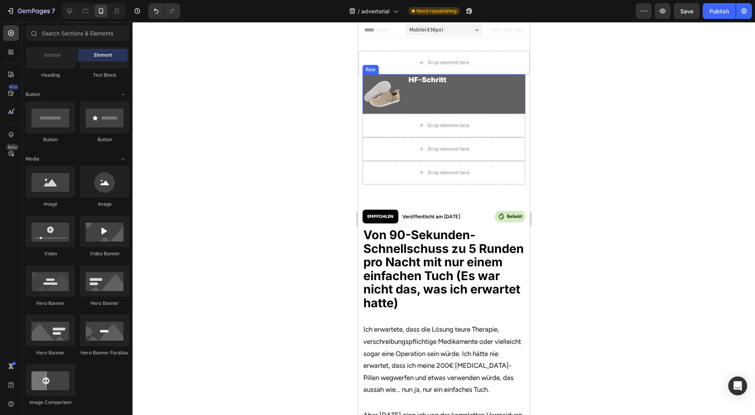
click at [607, 115] on div at bounding box center [444, 218] width 623 height 393
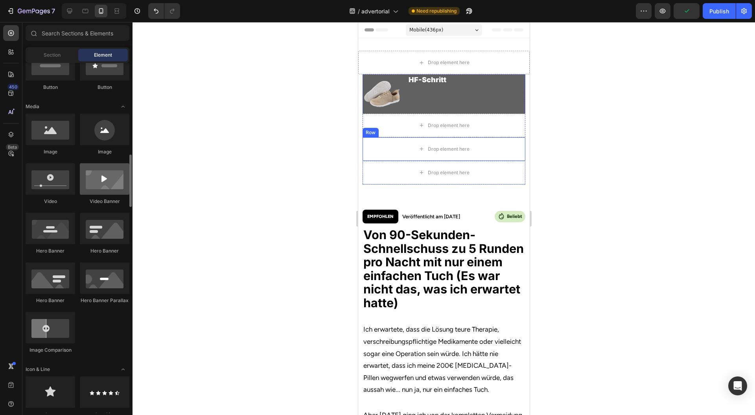
scroll to position [315, 0]
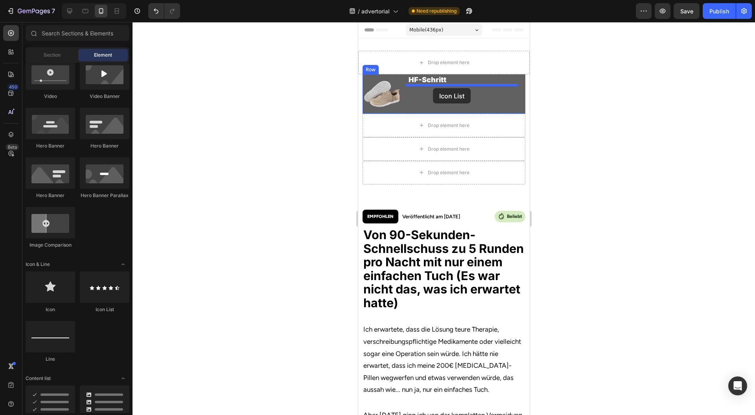
drag, startPoint x: 460, startPoint y: 308, endPoint x: 433, endPoint y: 88, distance: 222.0
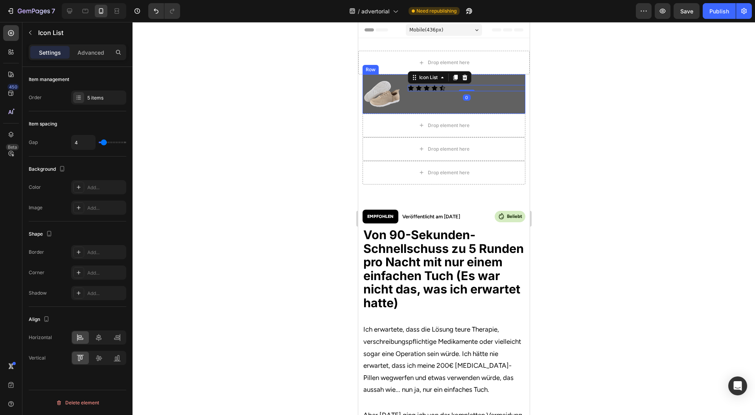
click at [617, 111] on div at bounding box center [444, 218] width 623 height 393
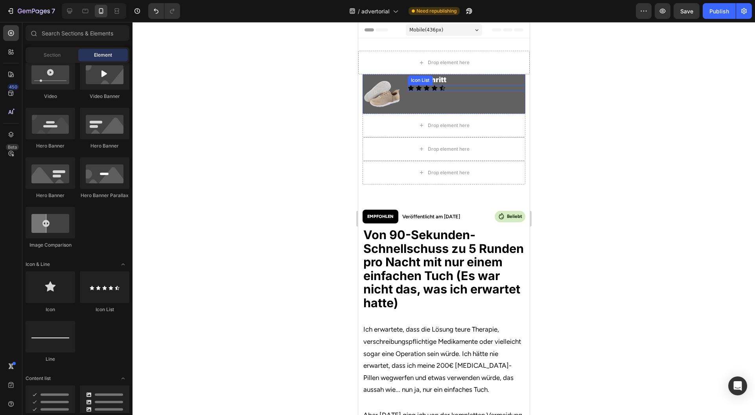
click at [439, 87] on icon at bounding box center [442, 88] width 6 height 6
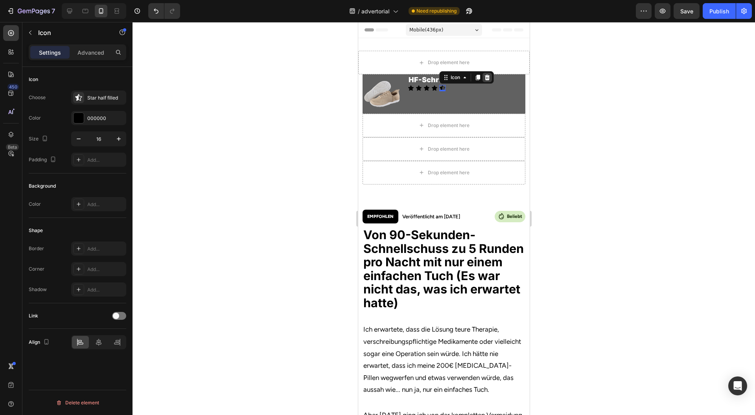
click at [484, 78] on icon at bounding box center [487, 77] width 6 height 6
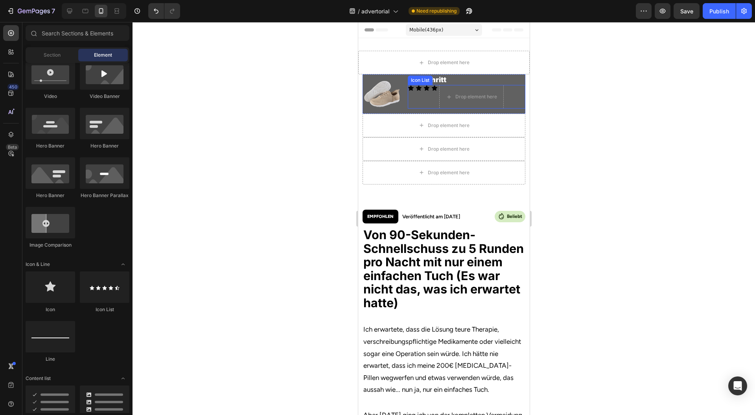
click at [428, 87] on div "Icon Icon Icon Icon Drop element here" at bounding box center [466, 97] width 118 height 24
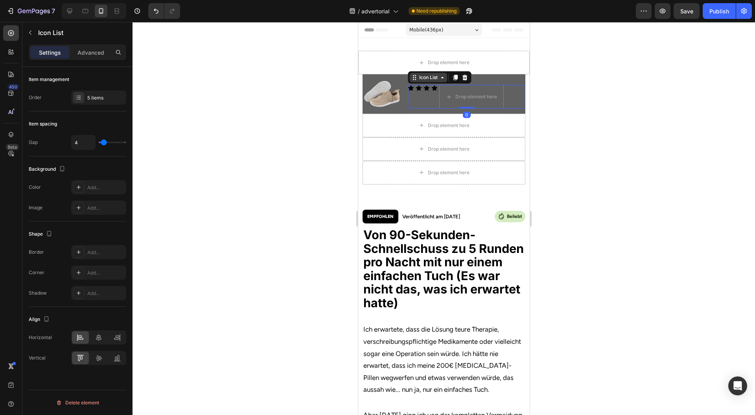
click at [431, 77] on div "Icon List" at bounding box center [428, 77] width 22 height 7
click at [101, 98] on div "5 items" at bounding box center [105, 97] width 37 height 7
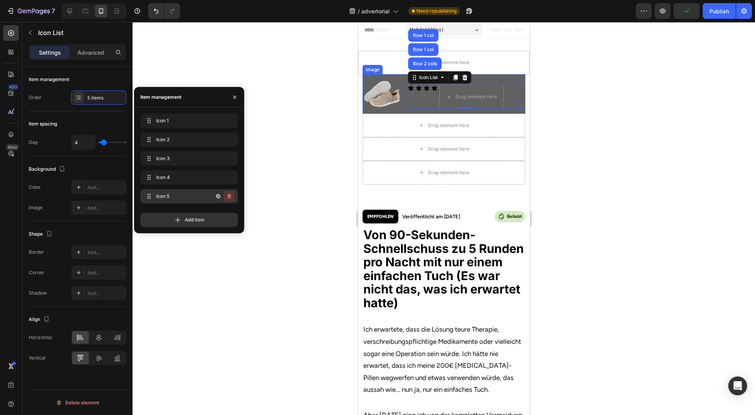
click at [228, 197] on icon "button" at bounding box center [229, 196] width 6 height 6
click at [228, 197] on div "Delete" at bounding box center [224, 196] width 15 height 7
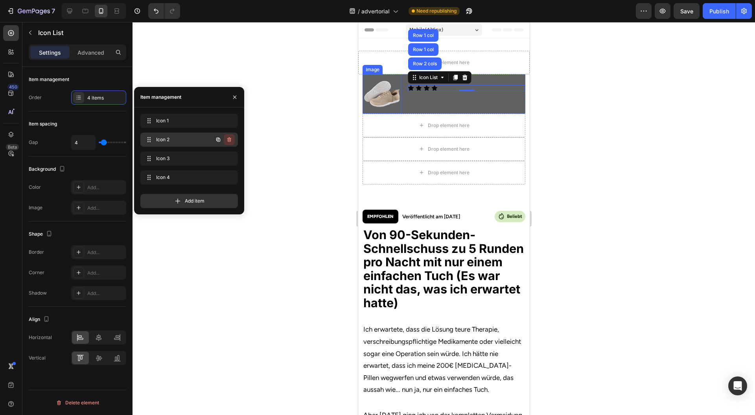
click at [231, 144] on button "button" at bounding box center [229, 139] width 11 height 11
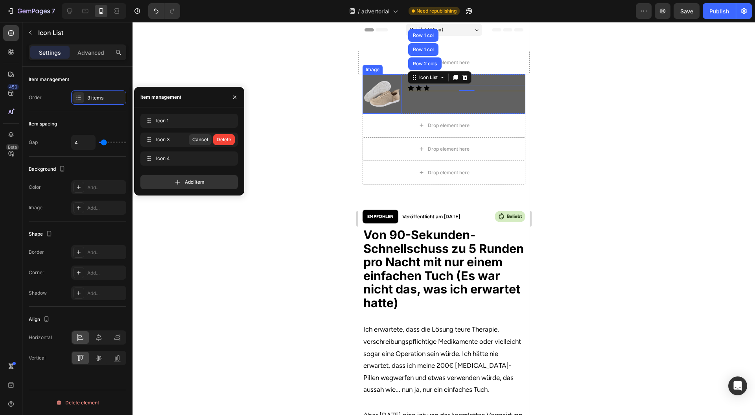
click at [231, 144] on button "Delete" at bounding box center [224, 139] width 22 height 11
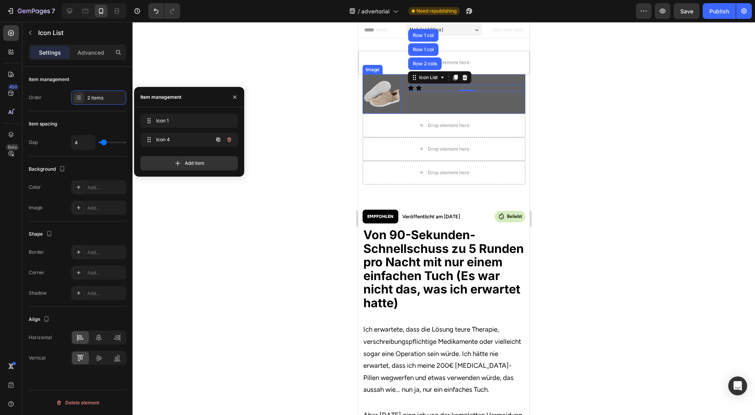
click at [231, 144] on button "button" at bounding box center [229, 139] width 11 height 11
click at [231, 142] on button "Delete" at bounding box center [224, 139] width 22 height 11
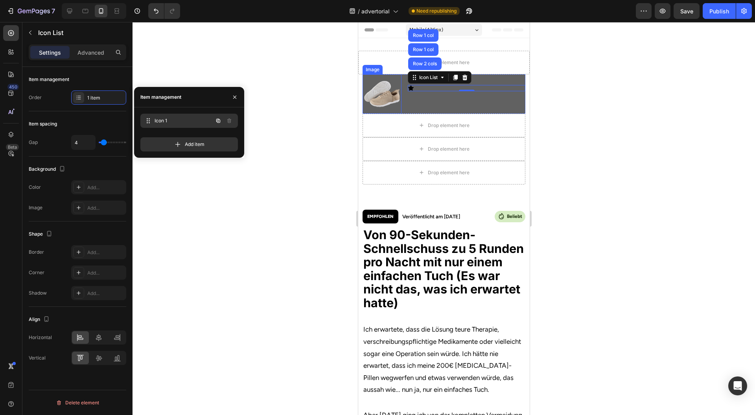
click at [194, 127] on div "Icon 1 Icon 1" at bounding box center [189, 121] width 98 height 14
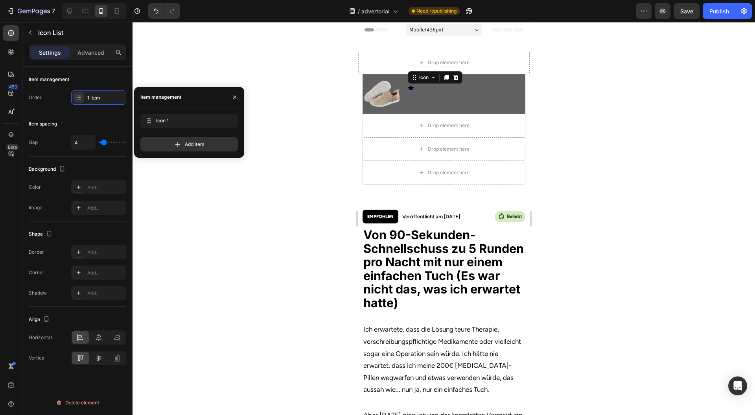
click at [407, 88] on div "Icon 0" at bounding box center [410, 88] width 6 height 6
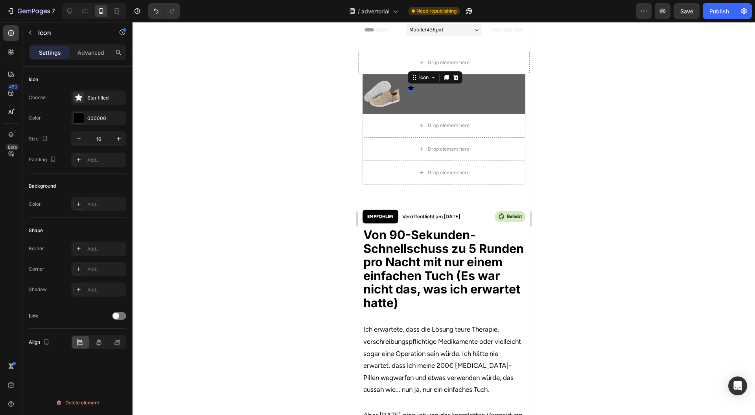
click at [91, 125] on div "Choose Star filled Color 000000 Size 16 Padding Add..." at bounding box center [78, 128] width 98 height 76
click at [91, 121] on div "000000" at bounding box center [98, 118] width 23 height 7
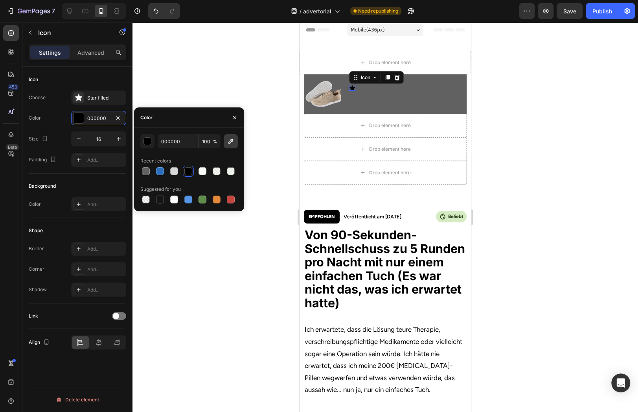
click at [233, 144] on icon "button" at bounding box center [231, 141] width 8 height 8
type input "BB9D38"
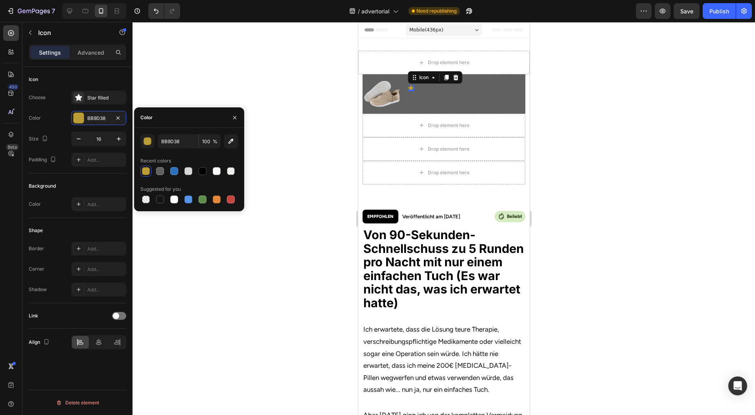
click at [616, 92] on div at bounding box center [444, 218] width 623 height 393
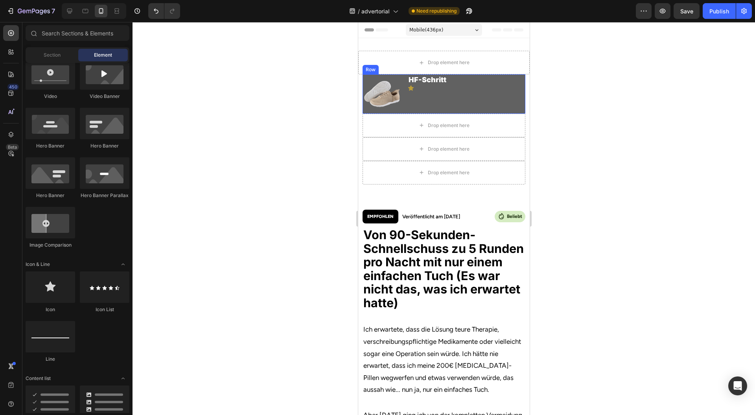
click at [408, 87] on icon at bounding box center [411, 87] width 6 height 5
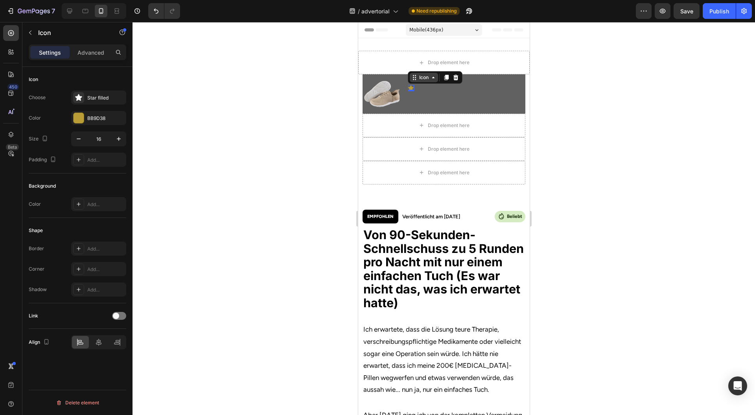
click at [422, 82] on div "Icon" at bounding box center [423, 77] width 28 height 9
click at [424, 61] on div "Icon List" at bounding box center [422, 63] width 22 height 5
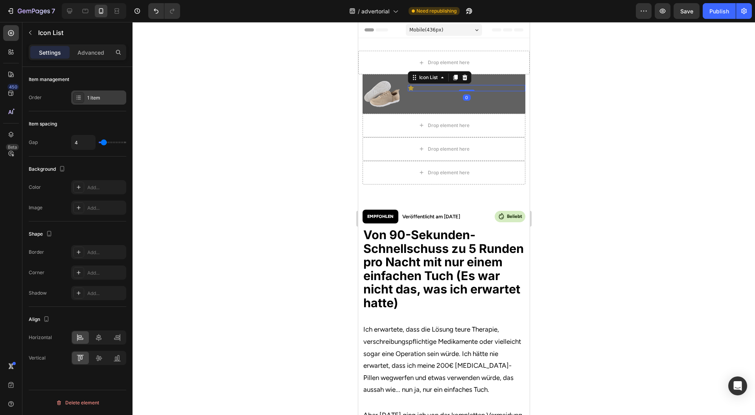
click at [92, 98] on div "1 item" at bounding box center [105, 97] width 37 height 7
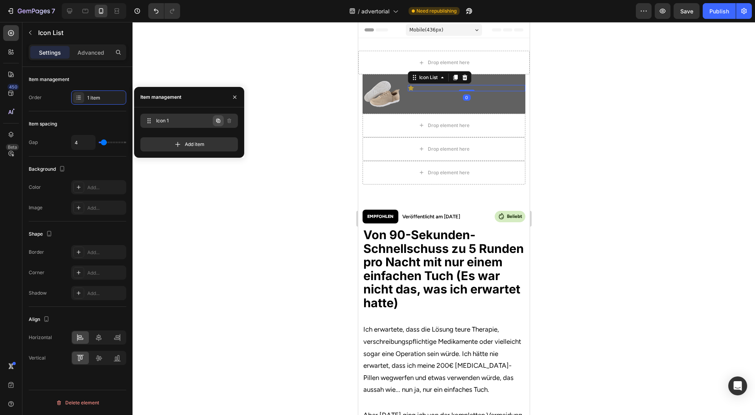
click at [219, 120] on icon "button" at bounding box center [218, 121] width 6 height 6
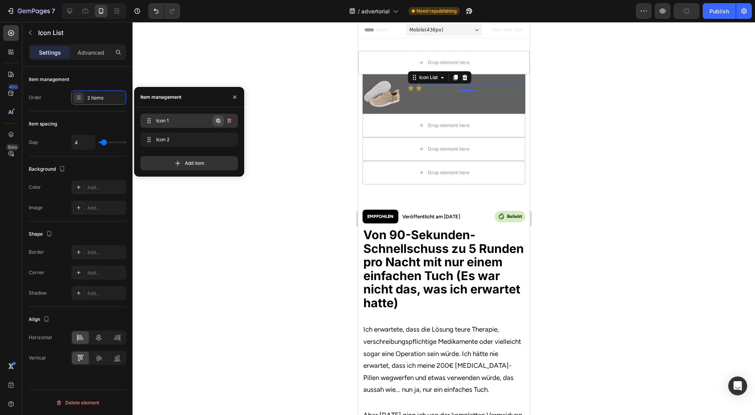
click at [220, 120] on icon "button" at bounding box center [218, 121] width 4 height 4
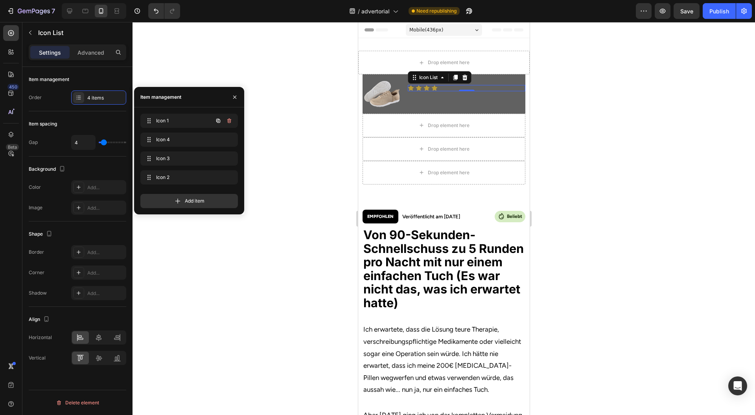
click at [220, 120] on icon "button" at bounding box center [218, 121] width 4 height 4
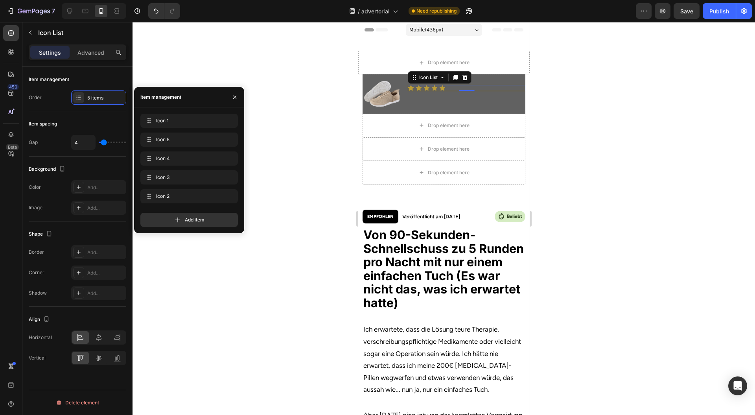
click at [289, 122] on div at bounding box center [444, 218] width 623 height 393
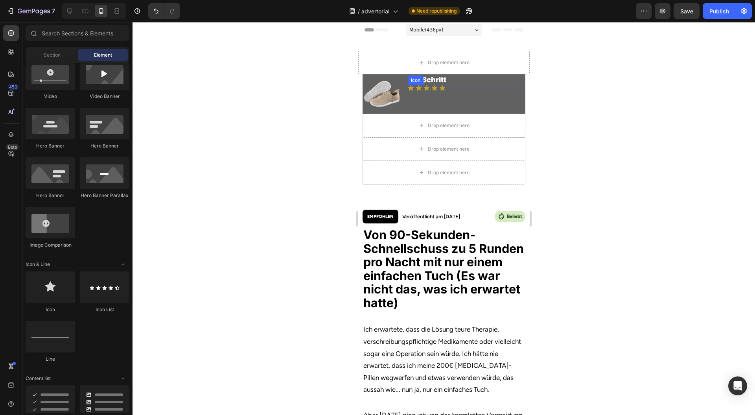
click at [409, 90] on icon at bounding box center [410, 88] width 6 height 6
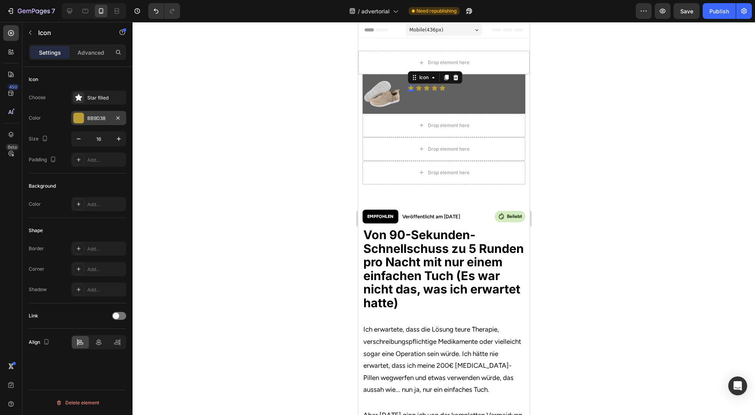
click at [79, 116] on div at bounding box center [79, 118] width 10 height 10
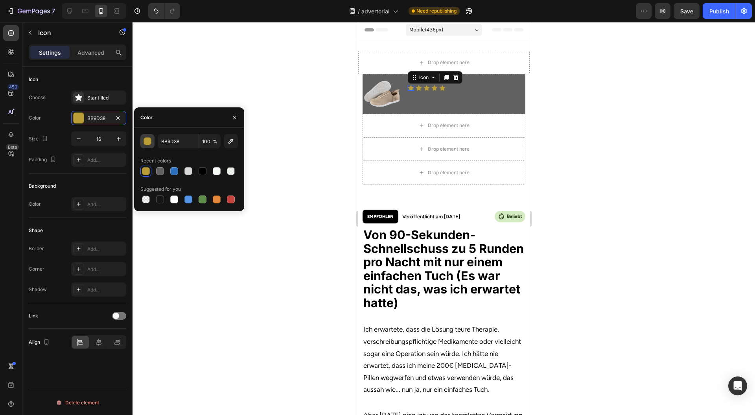
click at [144, 141] on div "button" at bounding box center [148, 142] width 8 height 8
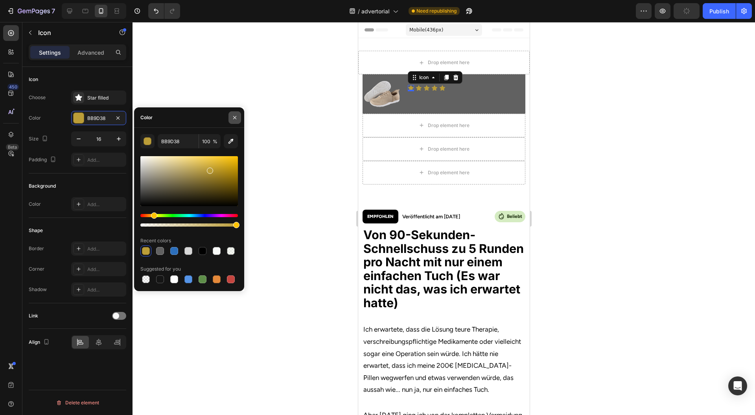
click at [235, 119] on icon "button" at bounding box center [235, 117] width 6 height 6
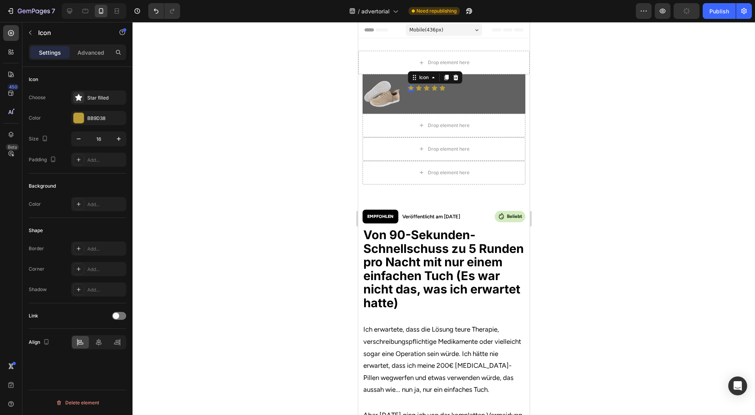
click at [293, 134] on div at bounding box center [444, 218] width 623 height 393
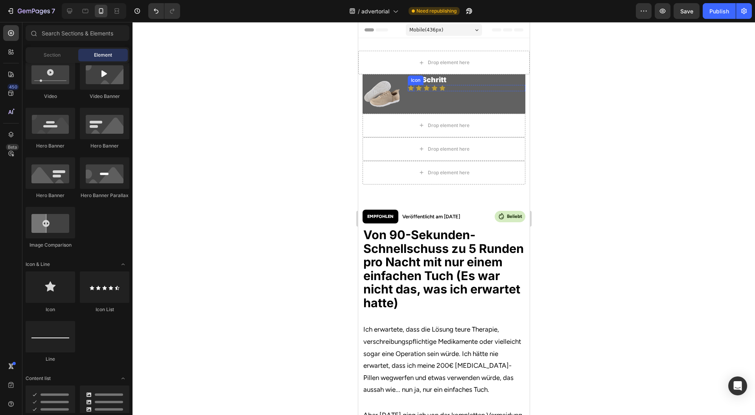
click at [409, 86] on icon at bounding box center [411, 87] width 6 height 5
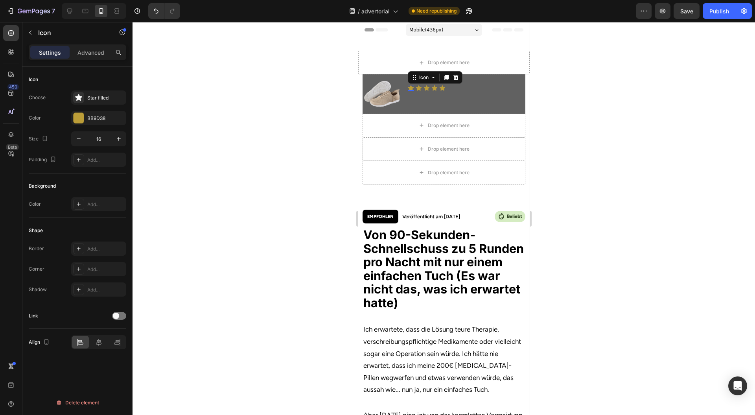
click at [408, 89] on div "0" at bounding box center [411, 91] width 8 height 6
click at [88, 122] on div "BB9D38" at bounding box center [98, 118] width 55 height 14
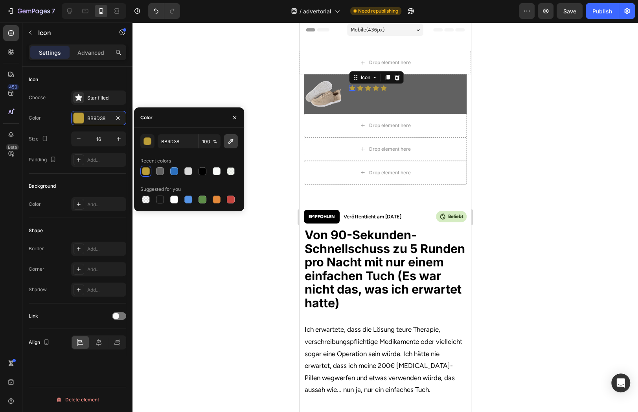
click at [230, 142] on icon "button" at bounding box center [231, 141] width 5 height 5
type input "EEC948"
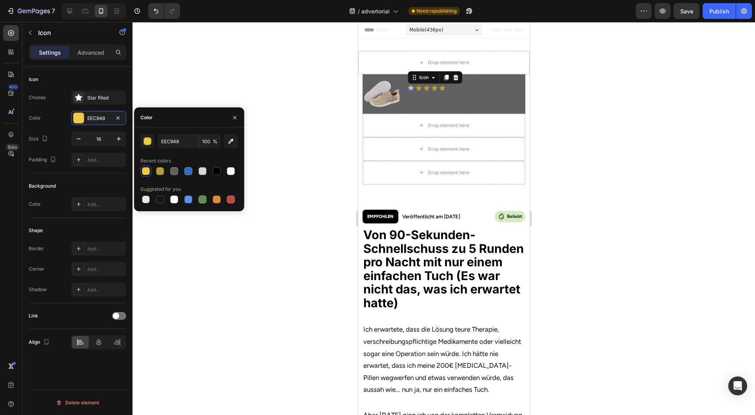
click at [632, 94] on div at bounding box center [444, 218] width 623 height 393
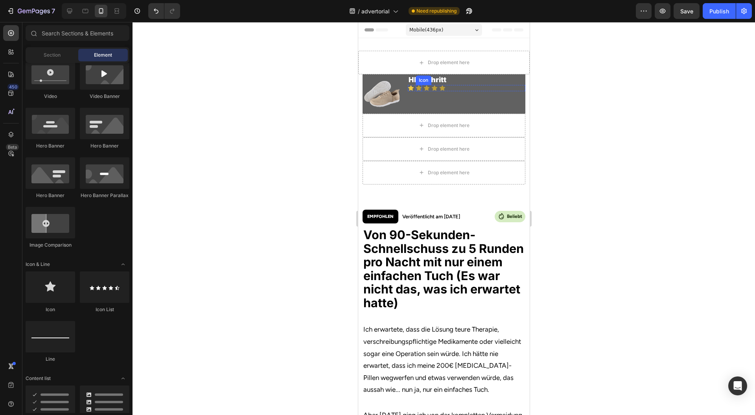
click at [416, 88] on icon at bounding box center [419, 87] width 6 height 5
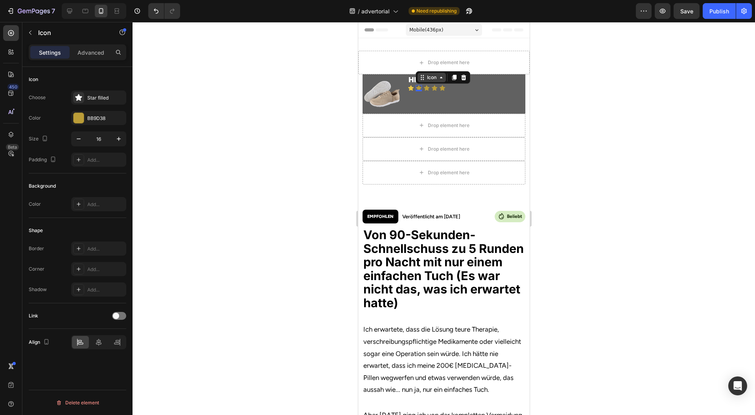
click at [423, 80] on div "Icon" at bounding box center [431, 77] width 28 height 9
click at [435, 63] on div "Icon List" at bounding box center [430, 63] width 22 height 5
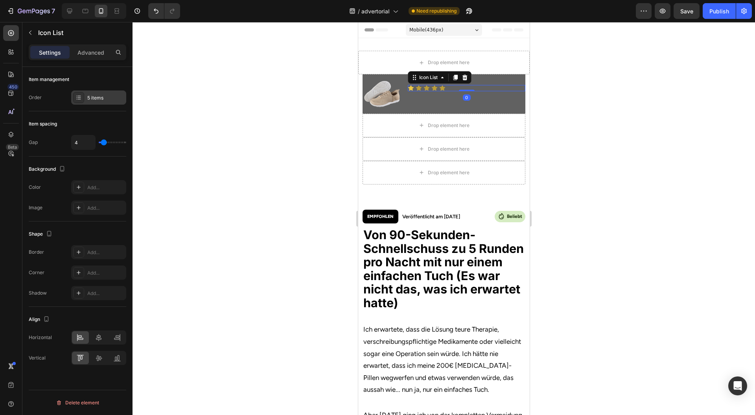
click at [88, 100] on div "5 items" at bounding box center [105, 97] width 37 height 7
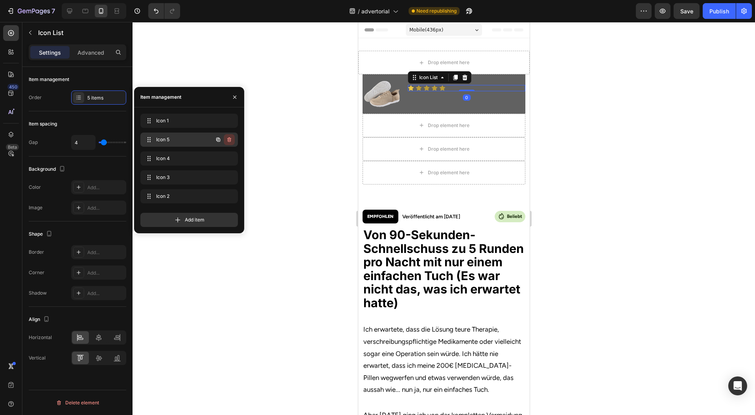
click at [227, 140] on icon "button" at bounding box center [229, 139] width 6 height 6
click at [227, 140] on div "Delete" at bounding box center [224, 139] width 15 height 7
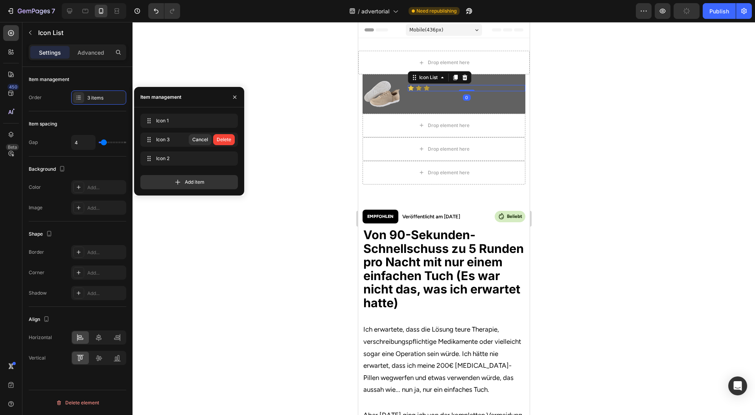
click at [227, 140] on div "Delete" at bounding box center [224, 139] width 15 height 7
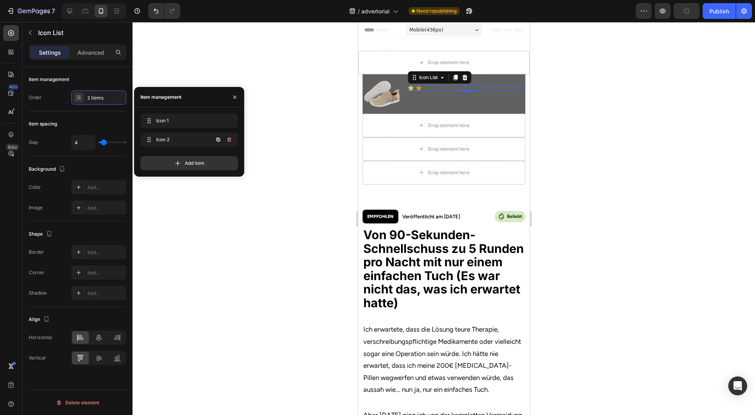
click at [227, 140] on icon "button" at bounding box center [229, 139] width 6 height 6
click at [227, 140] on div "Delete" at bounding box center [224, 139] width 15 height 7
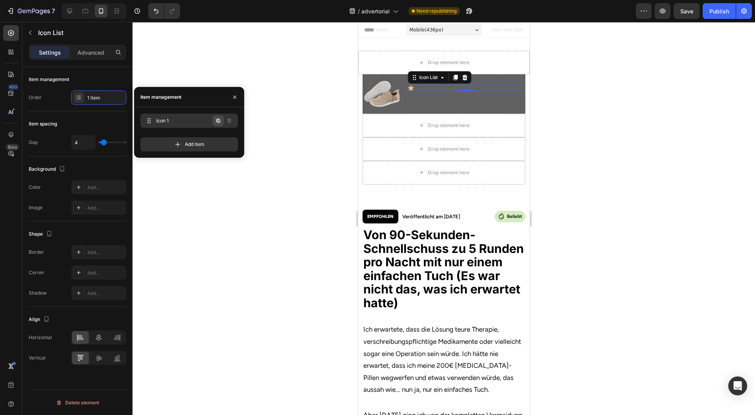
click at [219, 121] on icon "button" at bounding box center [219, 121] width 2 height 2
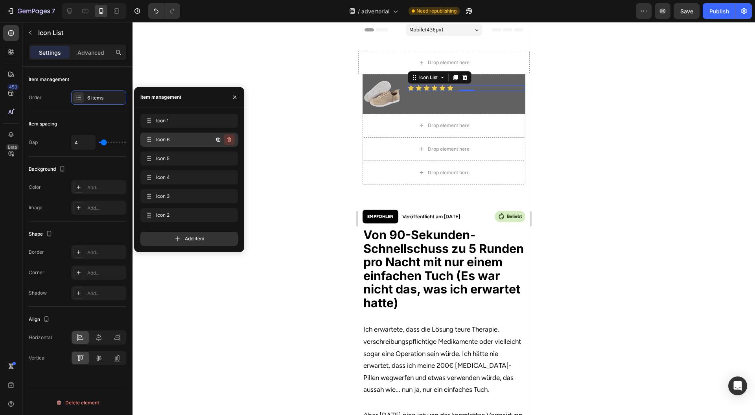
click at [231, 137] on icon "button" at bounding box center [229, 139] width 6 height 6
click at [231, 137] on div "Delete" at bounding box center [224, 139] width 15 height 7
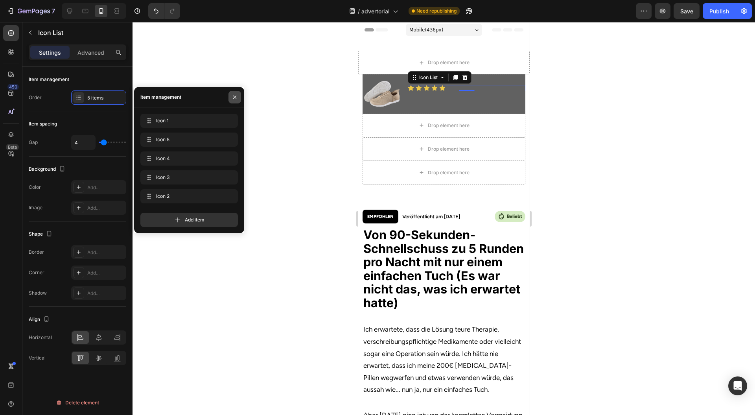
click at [234, 94] on icon "button" at bounding box center [235, 97] width 6 height 6
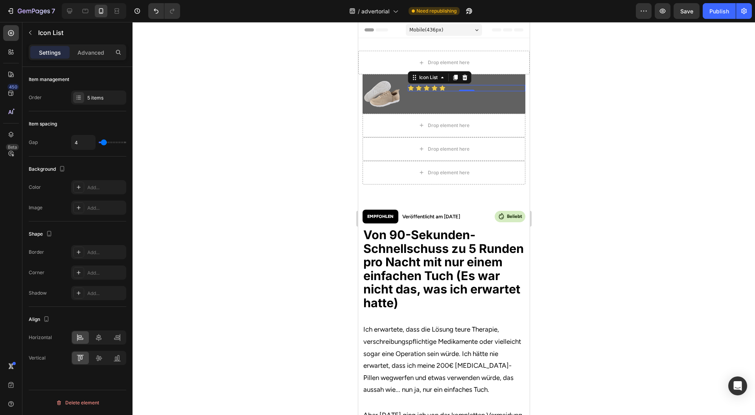
drag, startPoint x: 575, startPoint y: 81, endPoint x: 545, endPoint y: 79, distance: 30.0
click at [575, 81] on div at bounding box center [444, 218] width 623 height 393
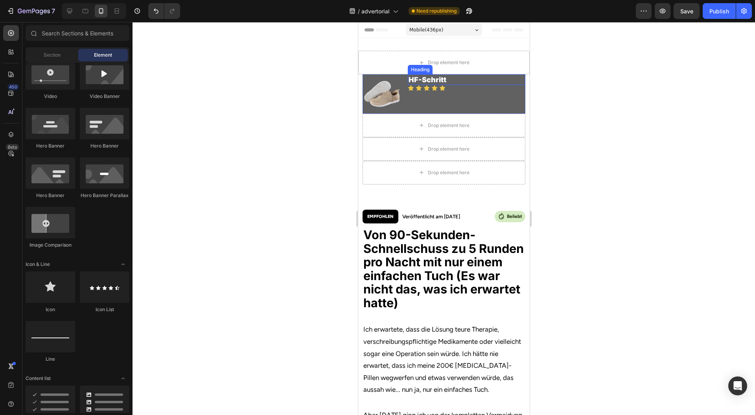
click at [451, 81] on p "HF-Schritt" at bounding box center [466, 79] width 116 height 9
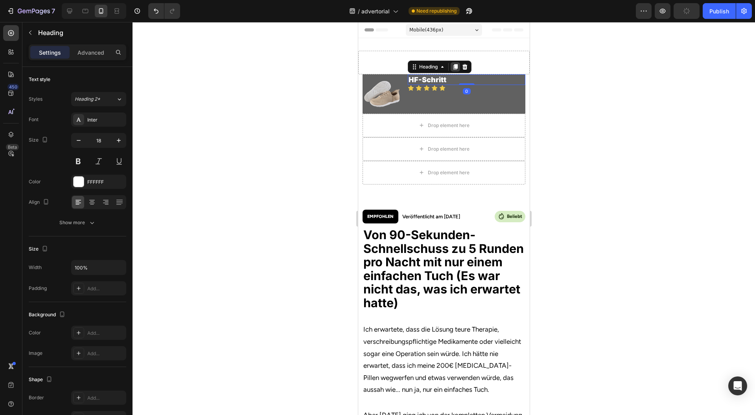
click at [455, 67] on icon at bounding box center [455, 67] width 4 height 6
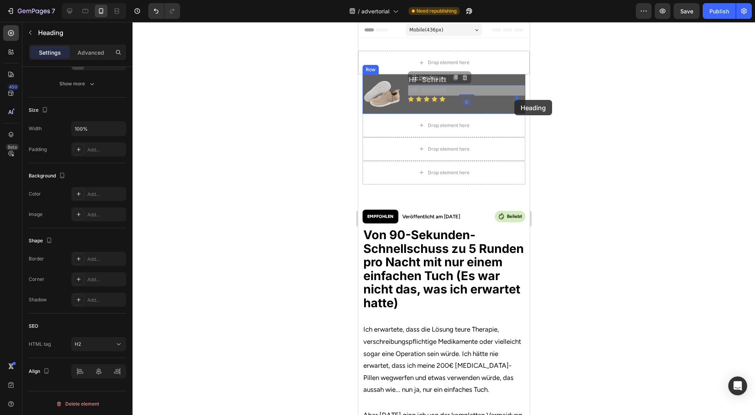
drag, startPoint x: 419, startPoint y: 79, endPoint x: 949, endPoint y: 120, distance: 532.1
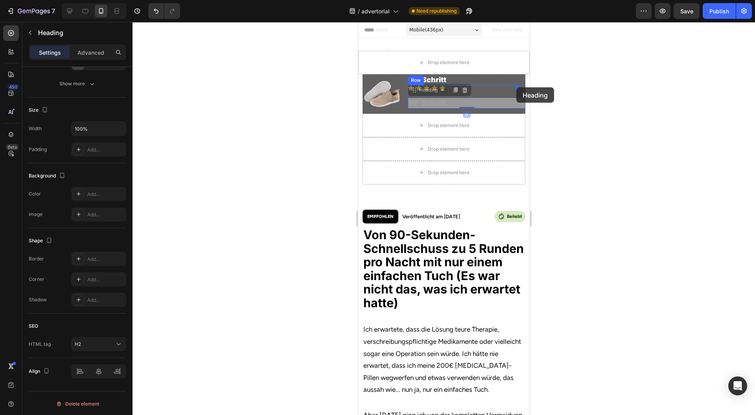
drag, startPoint x: 421, startPoint y: 89, endPoint x: 516, endPoint y: 87, distance: 95.2
click at [456, 92] on div "Icon Icon Icon Icon Icon Icon List HF-Schritt Heading Row" at bounding box center [466, 96] width 118 height 23
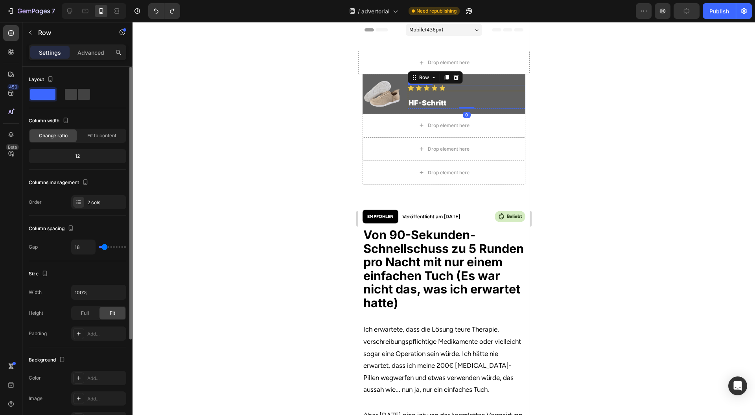
click at [449, 88] on div "Icon Icon Icon Icon Icon" at bounding box center [466, 88] width 118 height 6
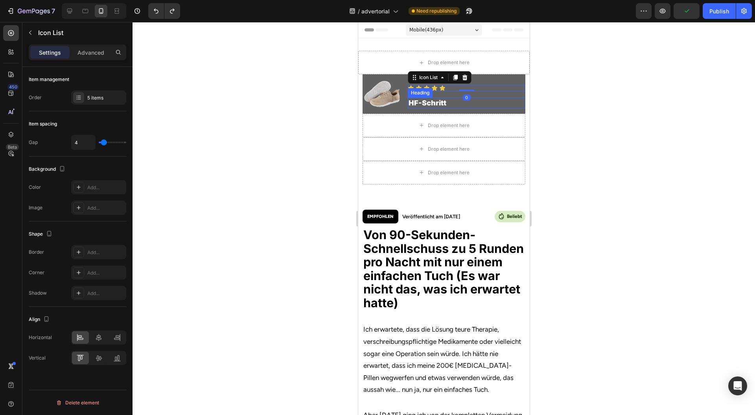
click at [451, 103] on h2 "HF-Schritt" at bounding box center [466, 103] width 118 height 11
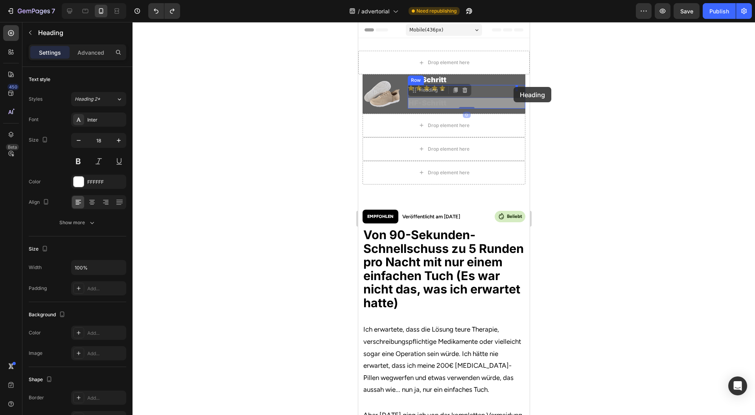
drag, startPoint x: 426, startPoint y: 93, endPoint x: 904, endPoint y: 116, distance: 479.2
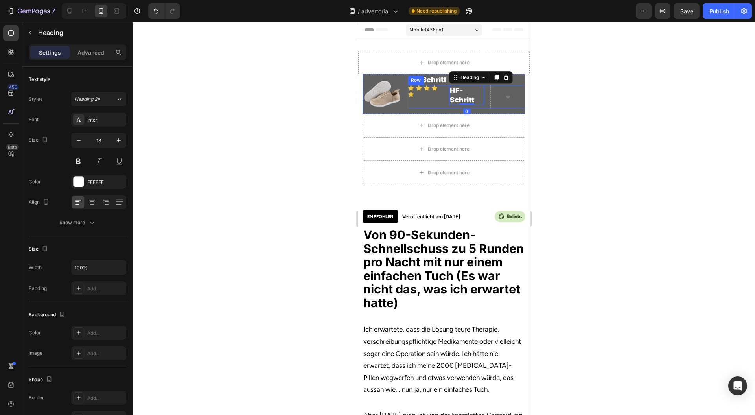
click at [433, 98] on div "Icon Icon Icon Icon Icon Icon List" at bounding box center [424, 97] width 35 height 24
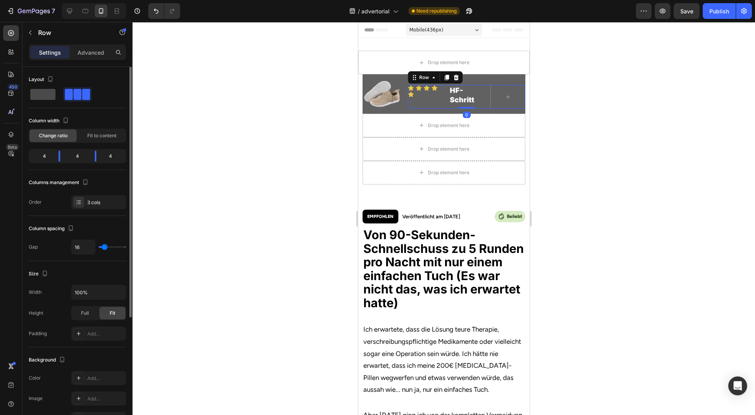
click at [37, 93] on span at bounding box center [42, 94] width 25 height 11
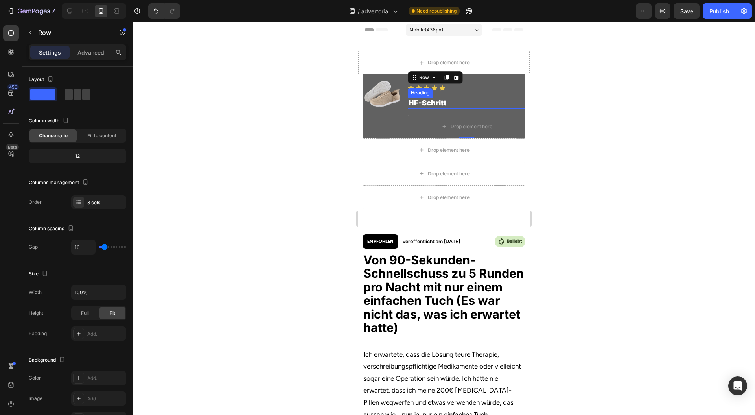
click at [450, 103] on h2 "HF-Schritt" at bounding box center [466, 103] width 118 height 11
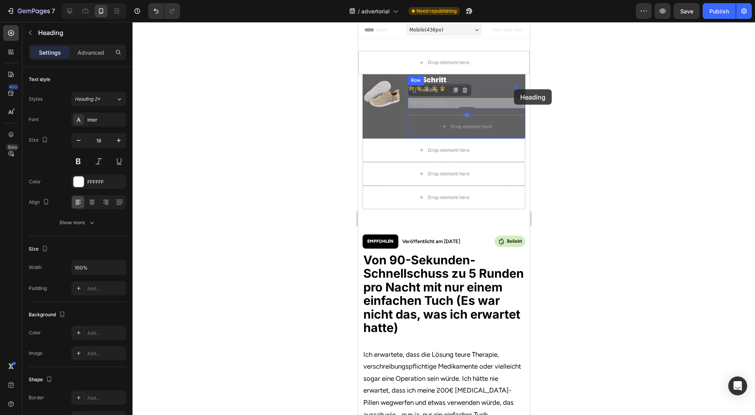
drag, startPoint x: 418, startPoint y: 90, endPoint x: 514, endPoint y: 89, distance: 95.2
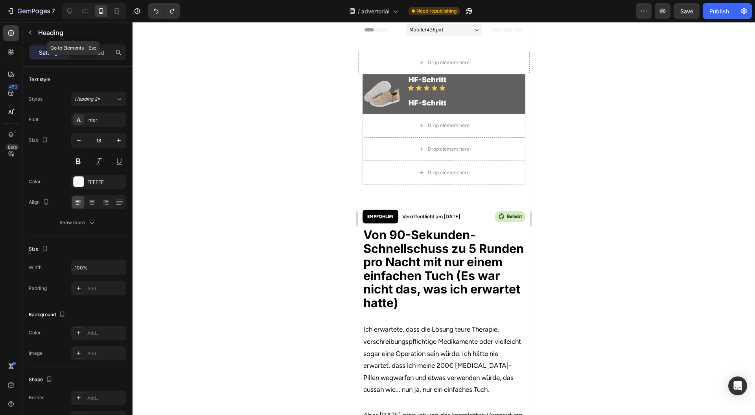
click at [55, 20] on div "7 Version history / advertorial Need republishing Preview Save Publish" at bounding box center [377, 11] width 755 height 22
click at [52, 28] on p "Heading" at bounding box center [80, 32] width 85 height 9
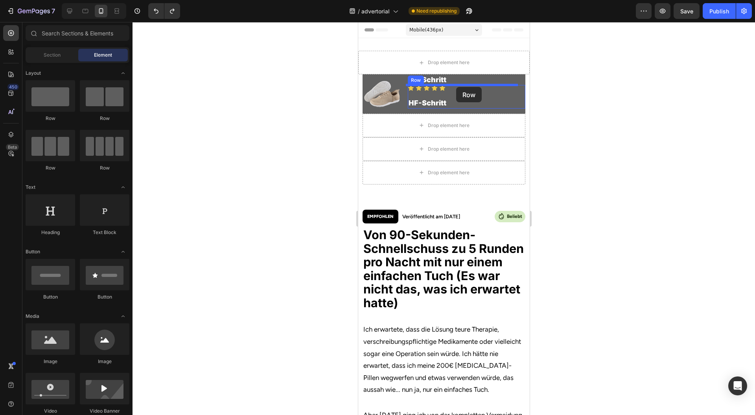
drag, startPoint x: 515, startPoint y: 109, endPoint x: 456, endPoint y: 87, distance: 63.2
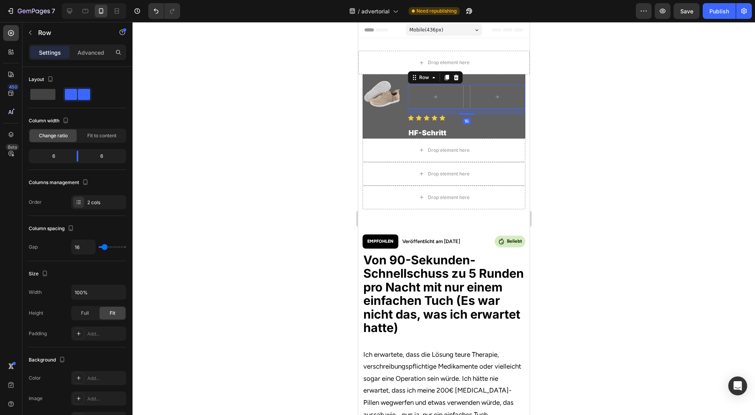
click at [446, 118] on div "Icon Icon Icon Icon Icon" at bounding box center [466, 118] width 118 height 6
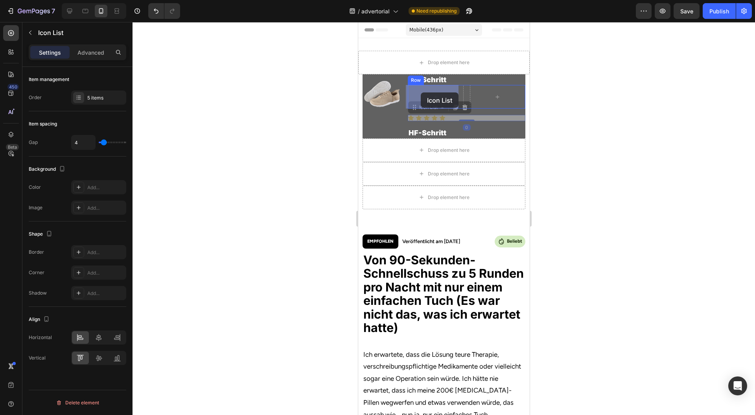
drag, startPoint x: 428, startPoint y: 107, endPoint x: 420, endPoint y: 92, distance: 16.4
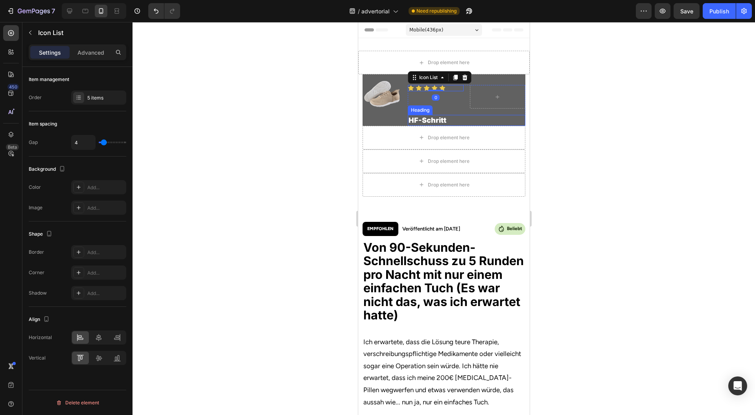
click at [452, 121] on h2 "HF-Schritt" at bounding box center [466, 120] width 118 height 11
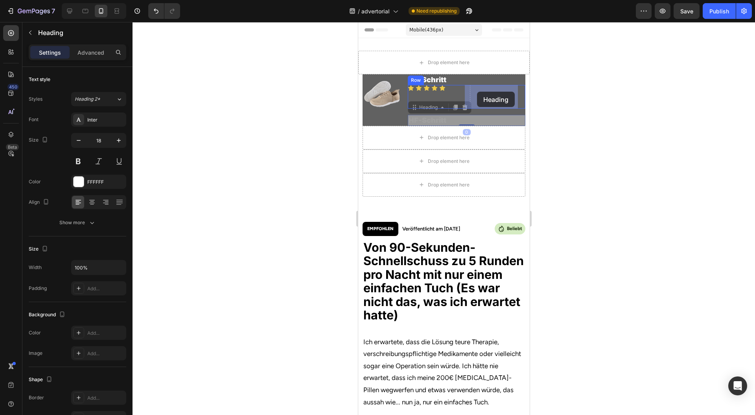
drag, startPoint x: 419, startPoint y: 107, endPoint x: 478, endPoint y: 91, distance: 60.7
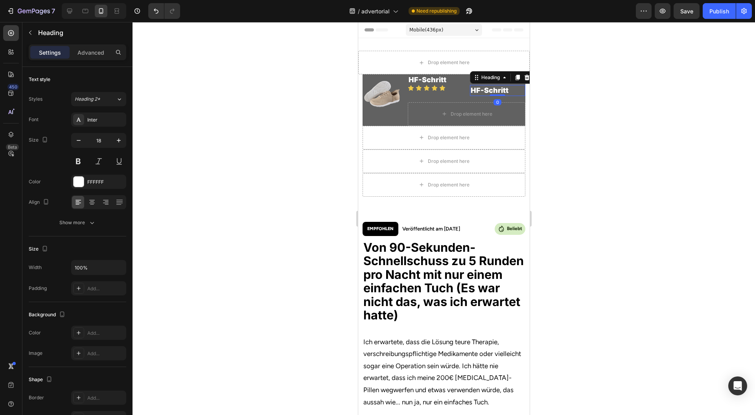
click at [456, 94] on div "Icon Icon Icon Icon Icon Icon List HF-Schritt Heading 0 Row" at bounding box center [466, 90] width 118 height 11
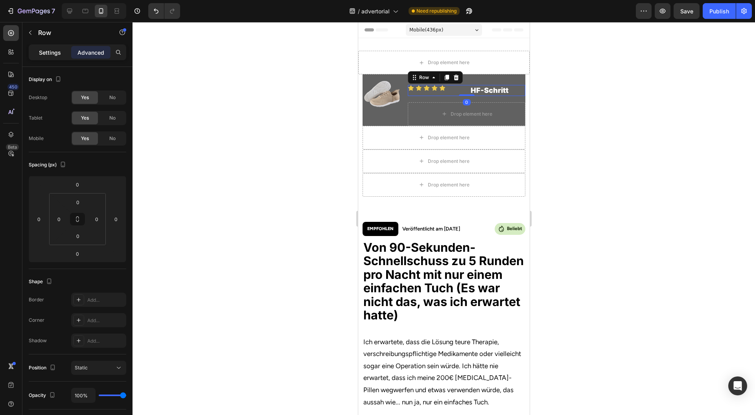
click at [43, 52] on p "Settings" at bounding box center [50, 52] width 22 height 8
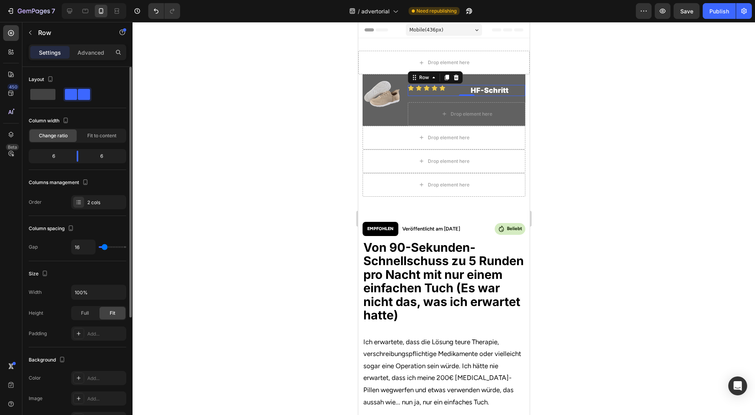
click at [93, 142] on div "Change ratio Fit to content" at bounding box center [78, 136] width 98 height 14
click at [95, 139] on div "Fit to content" at bounding box center [101, 135] width 47 height 13
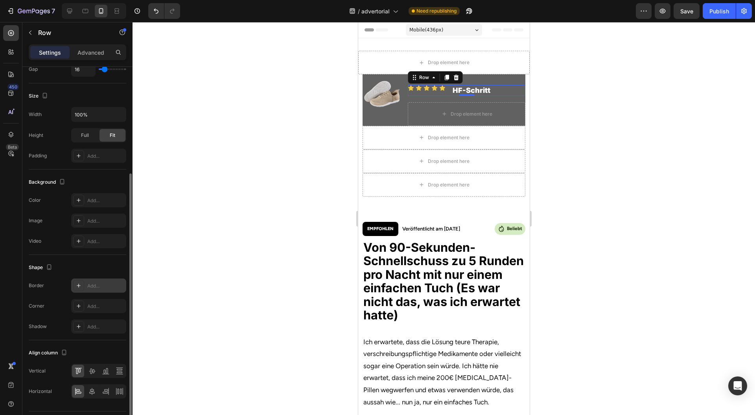
scroll to position [177, 0]
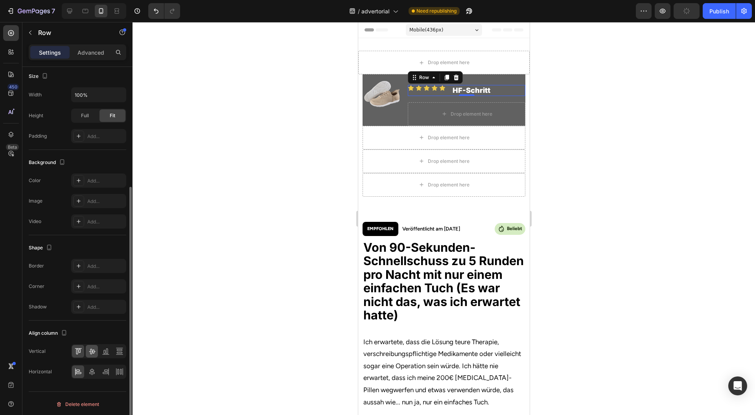
click at [94, 354] on div at bounding box center [92, 351] width 12 height 13
drag, startPoint x: 606, startPoint y: 118, endPoint x: 122, endPoint y: 64, distance: 487.2
click at [606, 118] on div at bounding box center [444, 218] width 623 height 393
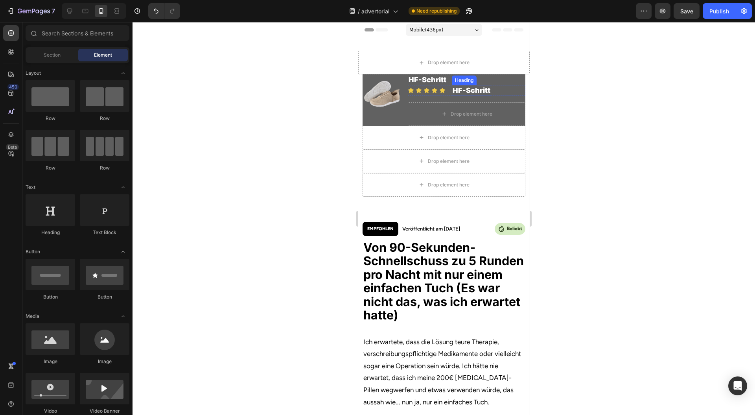
click at [466, 87] on h2 "HF-Schritt" at bounding box center [471, 90] width 39 height 11
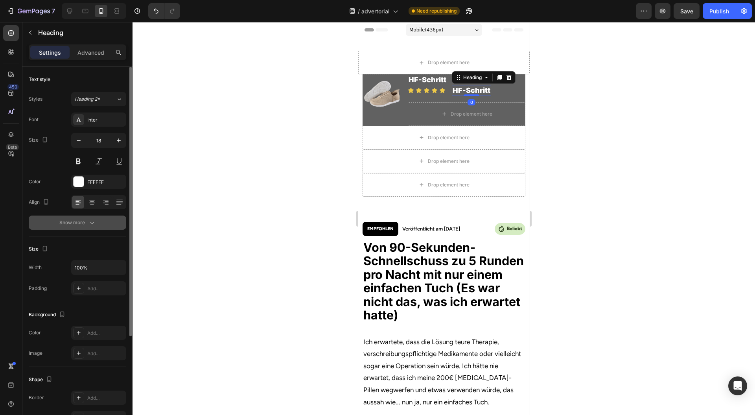
click at [76, 216] on div "Font Inter Size 18 Color FFFFFF Align Show more" at bounding box center [78, 170] width 98 height 117
click at [77, 221] on div "Show more" at bounding box center [77, 223] width 37 height 8
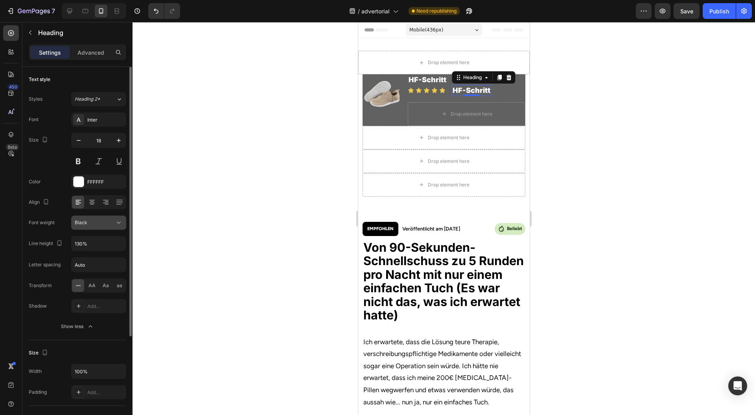
click at [110, 226] on button "Black" at bounding box center [98, 223] width 55 height 14
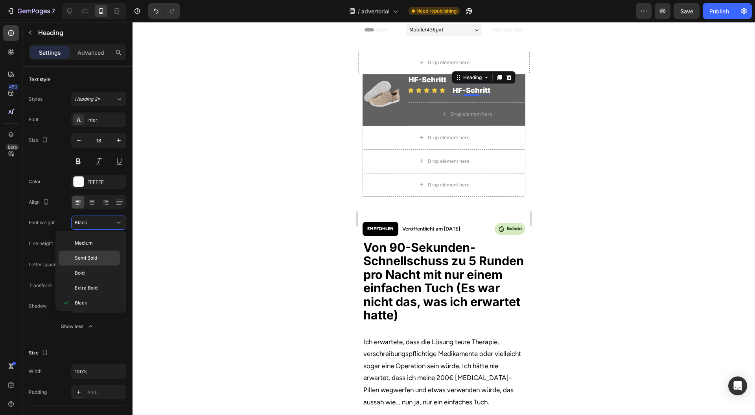
scroll to position [0, 0]
click at [101, 253] on p "Extra Light" at bounding box center [96, 256] width 42 height 7
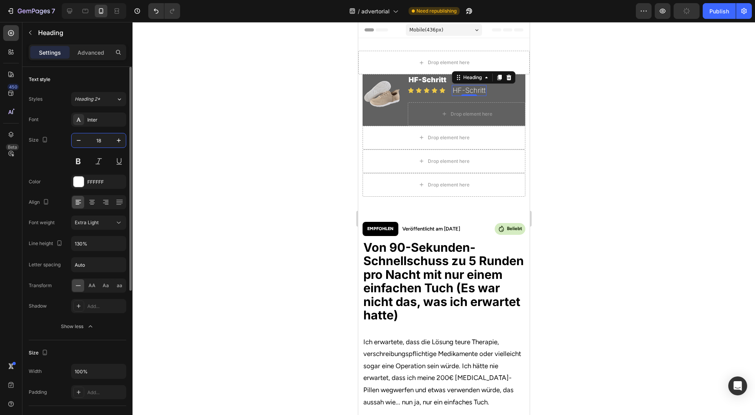
click at [106, 139] on input "18" at bounding box center [99, 140] width 26 height 14
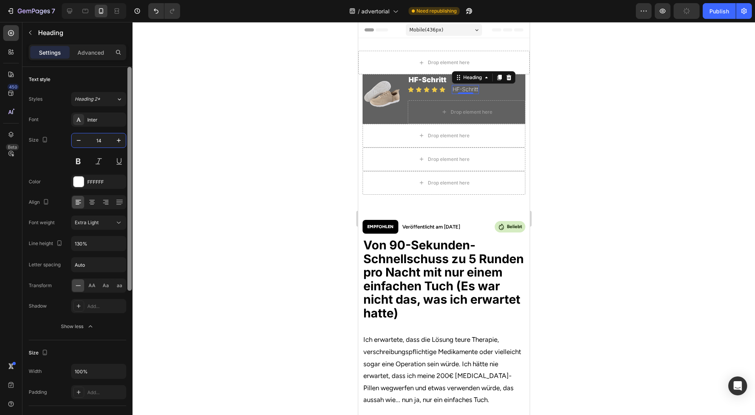
type input "14"
click at [118, 222] on icon at bounding box center [119, 223] width 8 height 8
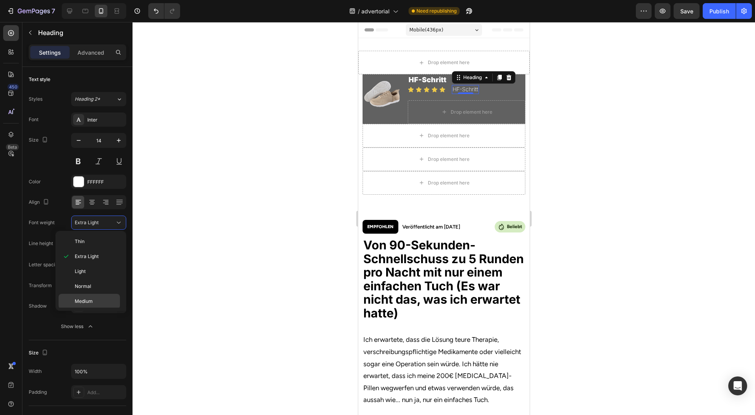
click at [102, 309] on div "Medium" at bounding box center [89, 316] width 61 height 15
click at [324, 150] on div at bounding box center [444, 218] width 623 height 393
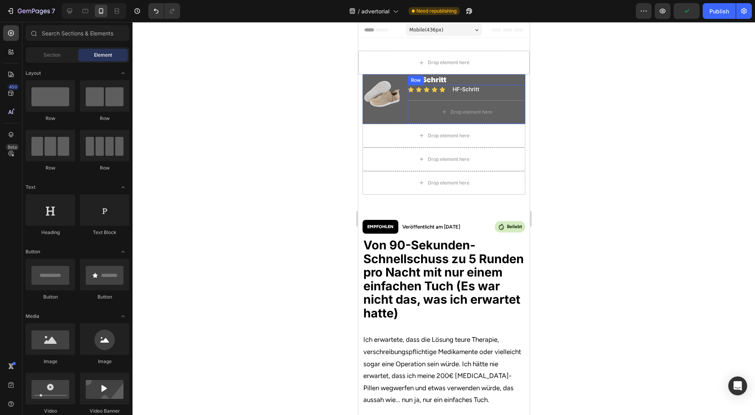
click at [470, 90] on h2 "HF-Schritt" at bounding box center [466, 89] width 28 height 9
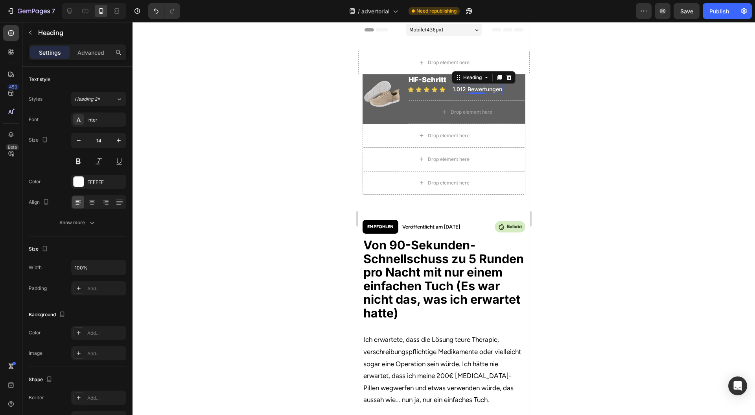
click at [341, 133] on div at bounding box center [444, 218] width 623 height 393
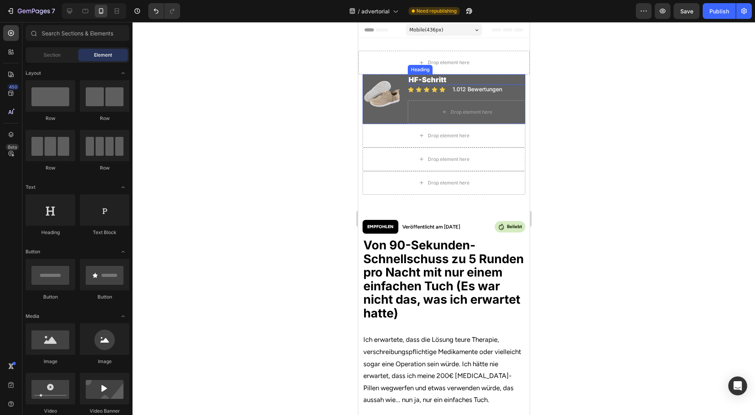
click at [472, 85] on h2 "HF-Schritt" at bounding box center [466, 79] width 118 height 11
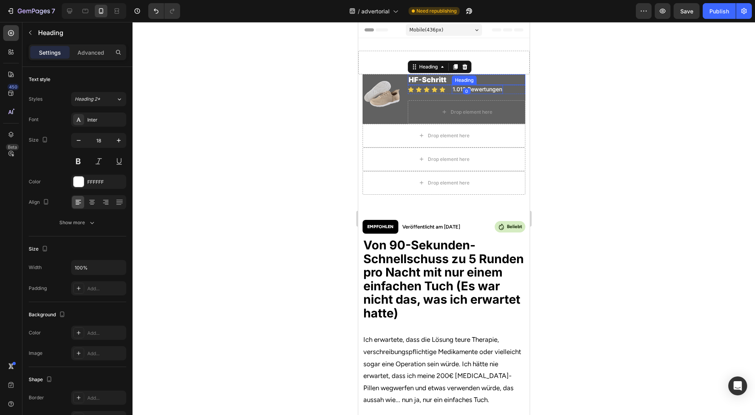
click at [483, 85] on h2 "1.012 Bewertungen" at bounding box center [477, 89] width 51 height 9
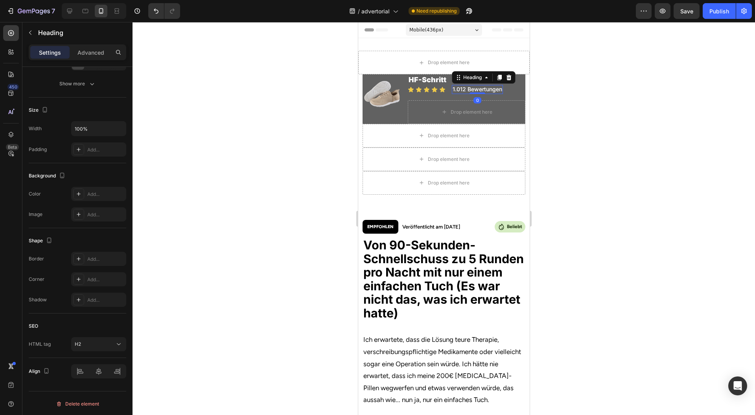
click at [586, 92] on div at bounding box center [444, 218] width 623 height 393
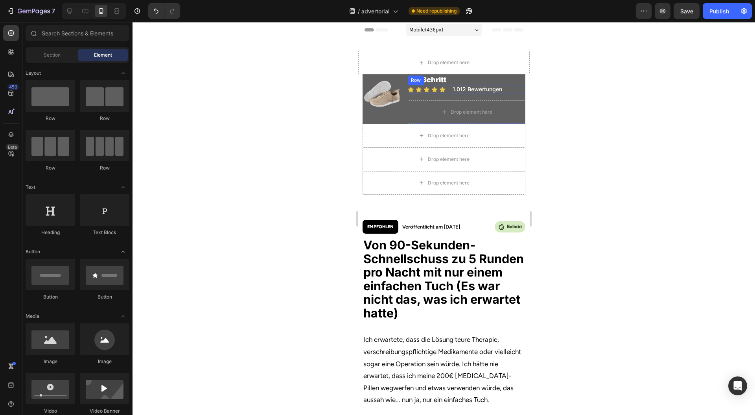
click at [485, 93] on h2 "1.012 Bewertungen" at bounding box center [477, 89] width 51 height 9
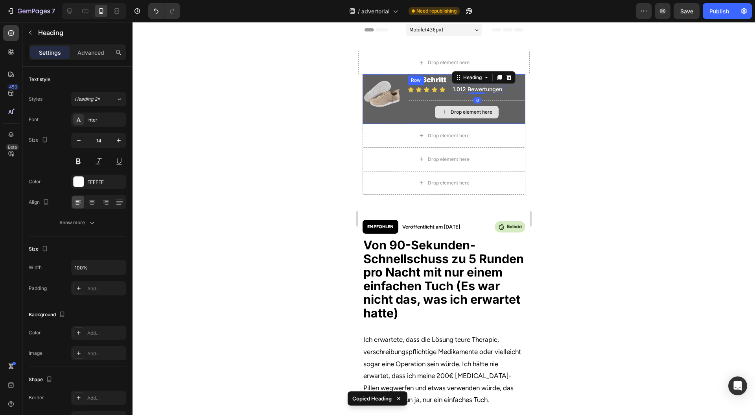
click at [416, 110] on div "Drop element here" at bounding box center [466, 112] width 118 height 24
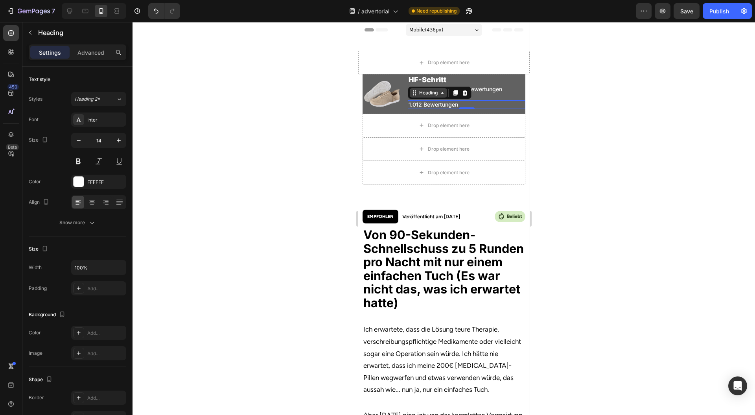
click at [439, 92] on icon at bounding box center [442, 93] width 6 height 6
click at [611, 116] on div at bounding box center [444, 218] width 623 height 393
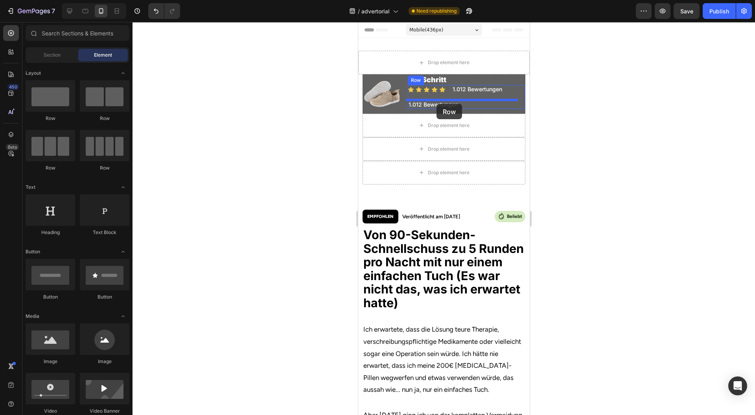
drag, startPoint x: 401, startPoint y: 120, endPoint x: 436, endPoint y: 104, distance: 38.7
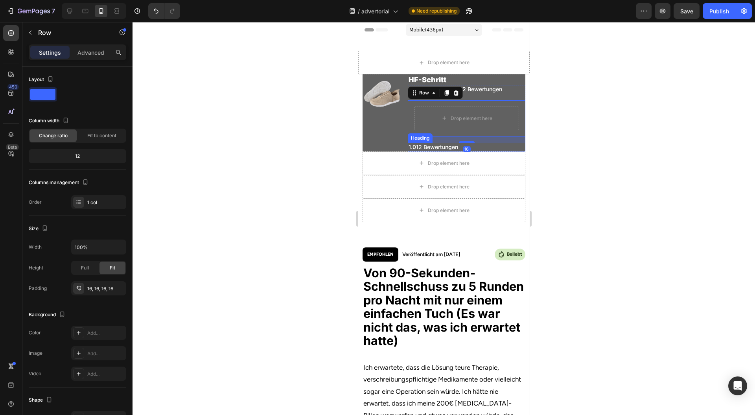
click at [477, 149] on h2 "1.012 Bewertungen" at bounding box center [466, 147] width 118 height 9
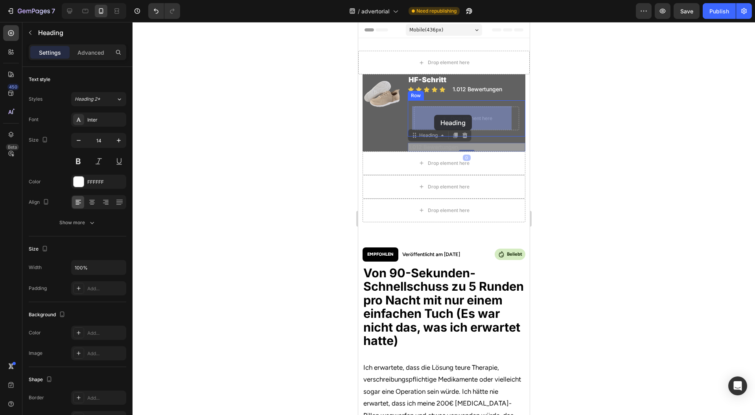
drag, startPoint x: 421, startPoint y: 135, endPoint x: 432, endPoint y: 116, distance: 21.4
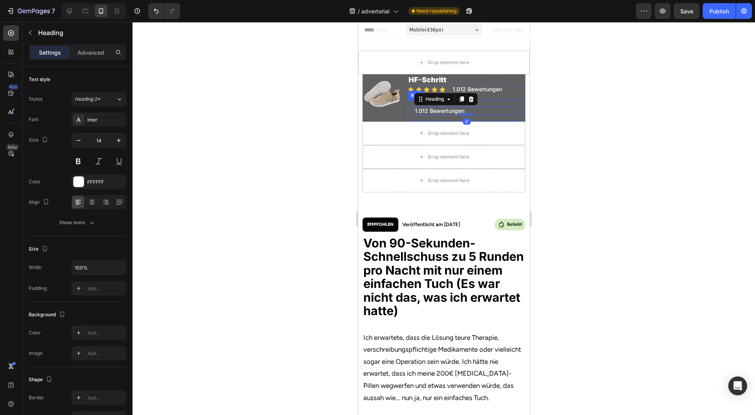
click at [408, 105] on div "1.012 Bewertungen Heading 0 Row" at bounding box center [466, 110] width 118 height 21
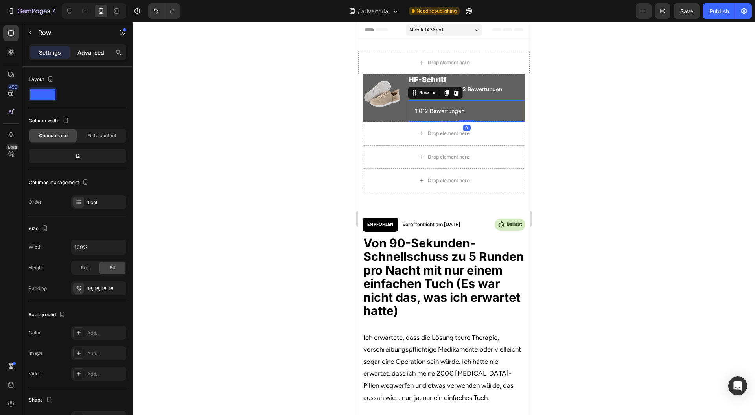
click at [98, 53] on p "Advanced" at bounding box center [90, 52] width 27 height 8
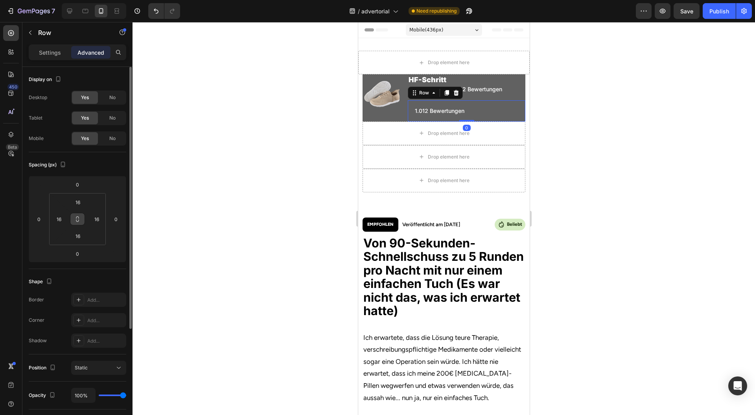
click at [80, 221] on icon at bounding box center [77, 219] width 6 height 6
drag, startPoint x: 87, startPoint y: 199, endPoint x: 93, endPoint y: 224, distance: 25.8
click at [93, 224] on div "16 16 16 16" at bounding box center [77, 219] width 57 height 52
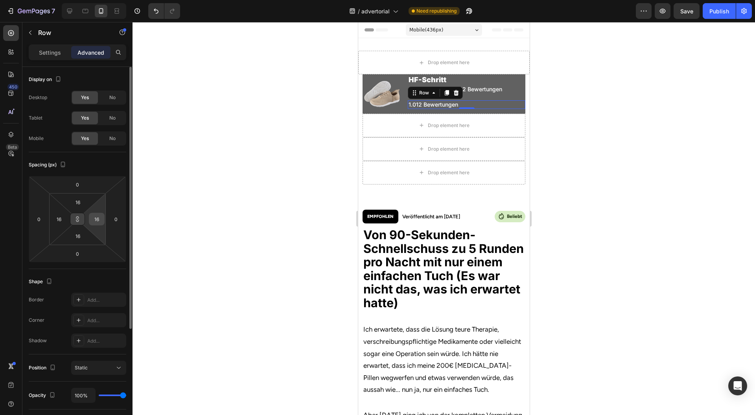
type input "0"
click at [95, 0] on html "7 Version history / advertorial Need republishing Preview Save Publish 450 Beta…" at bounding box center [377, 0] width 755 height 0
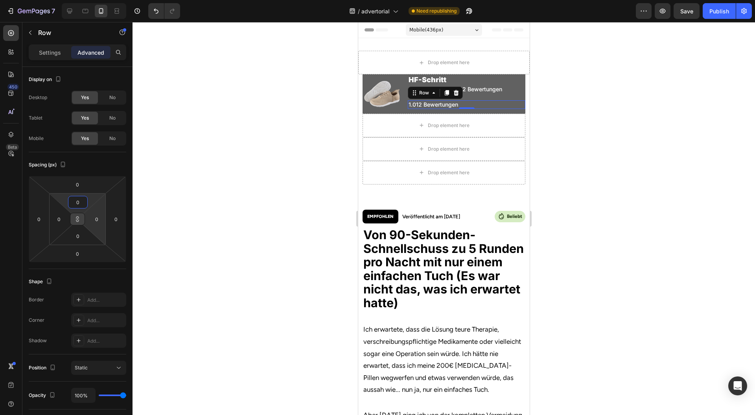
click at [82, 219] on button at bounding box center [77, 219] width 15 height 13
drag, startPoint x: 195, startPoint y: 188, endPoint x: 202, endPoint y: 187, distance: 6.7
click at [200, 188] on div at bounding box center [444, 218] width 623 height 393
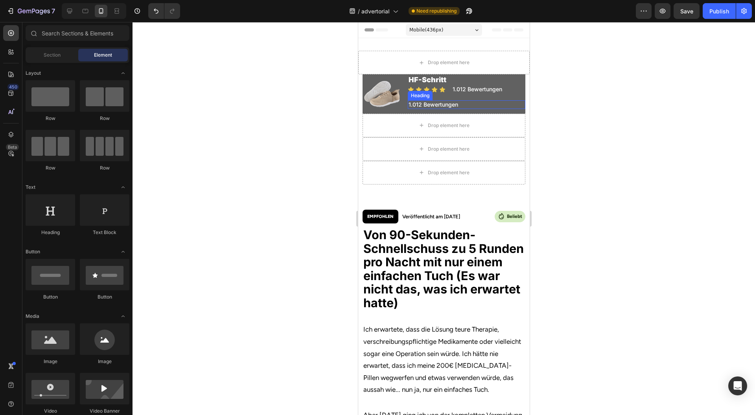
click at [476, 105] on h2 "1.012 Bewertungen" at bounding box center [466, 104] width 118 height 9
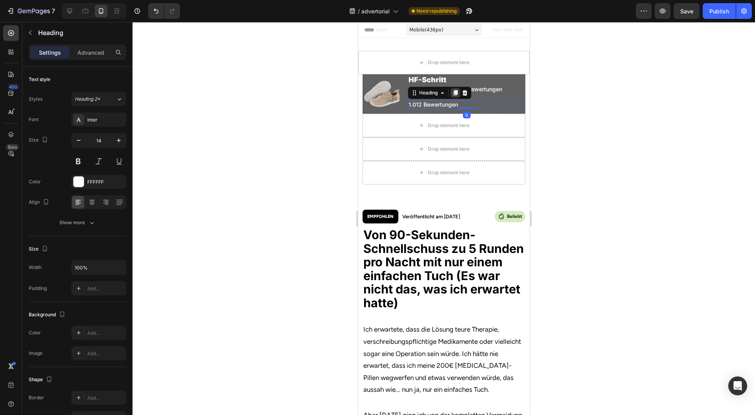
click at [453, 92] on icon at bounding box center [455, 93] width 4 height 6
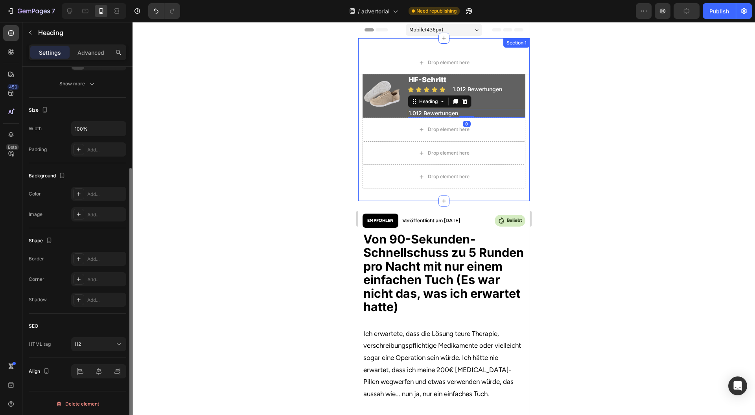
click at [594, 115] on div at bounding box center [444, 218] width 623 height 393
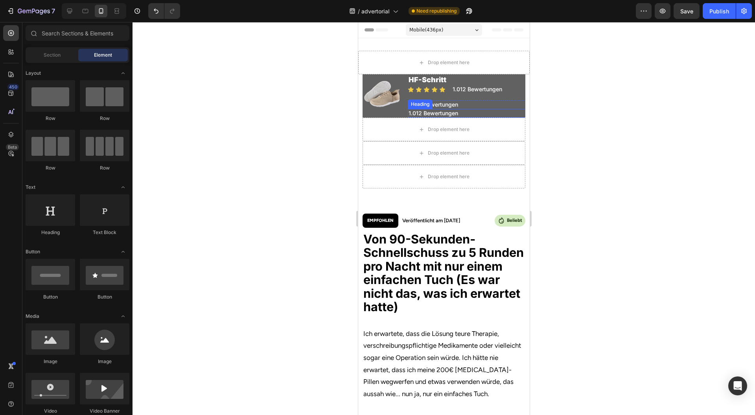
click at [433, 107] on h2 "1.012 Bewertungen" at bounding box center [466, 104] width 118 height 9
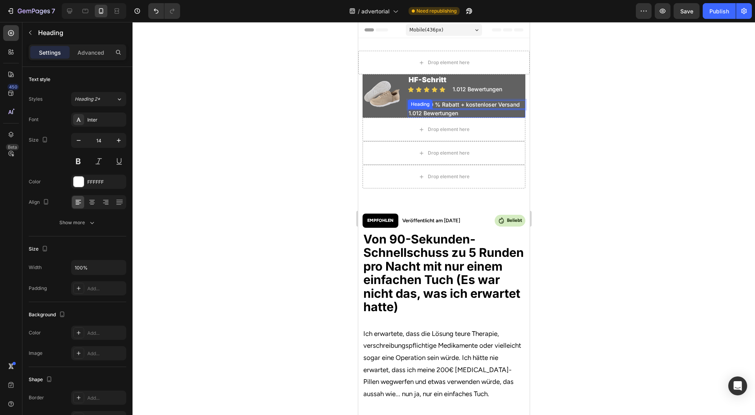
click at [462, 118] on h2 "1.012 Bewertungen" at bounding box center [466, 113] width 118 height 9
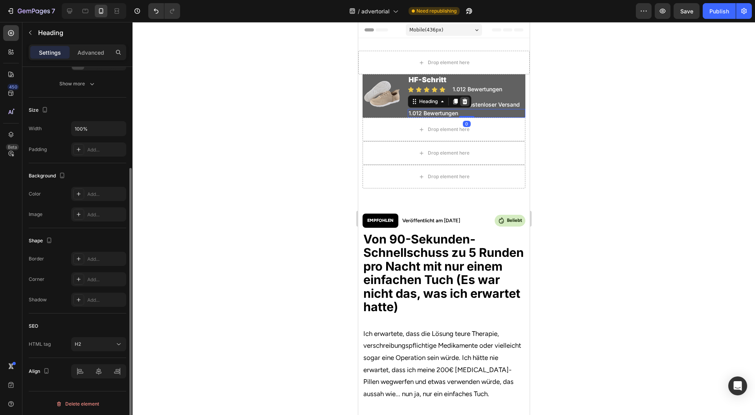
click at [464, 104] on icon at bounding box center [464, 102] width 5 height 6
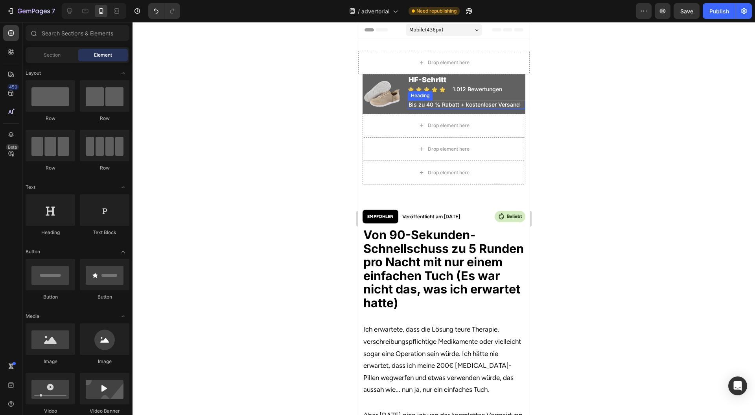
click at [503, 106] on p "Bis zu 40 % Rabatt + kostenloser Versand" at bounding box center [466, 104] width 116 height 7
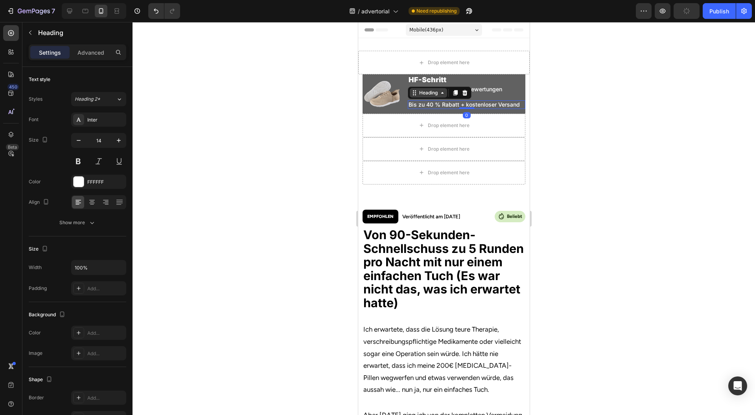
click at [421, 97] on div "Heading" at bounding box center [427, 92] width 37 height 9
click at [576, 108] on div at bounding box center [444, 218] width 623 height 393
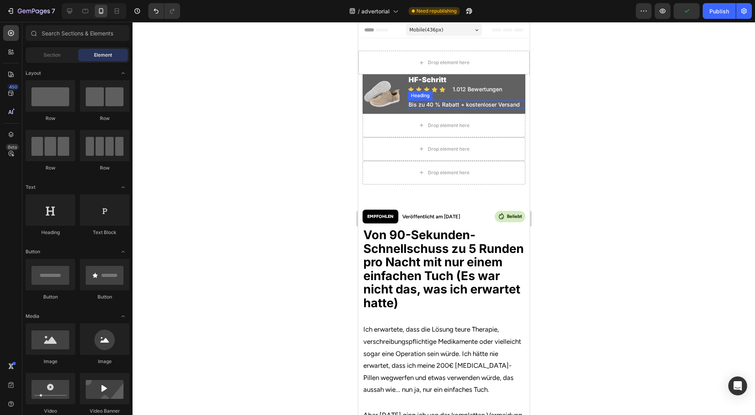
click at [461, 106] on p "Bis zu 40 % Rabatt + kostenloser Versand" at bounding box center [466, 104] width 116 height 7
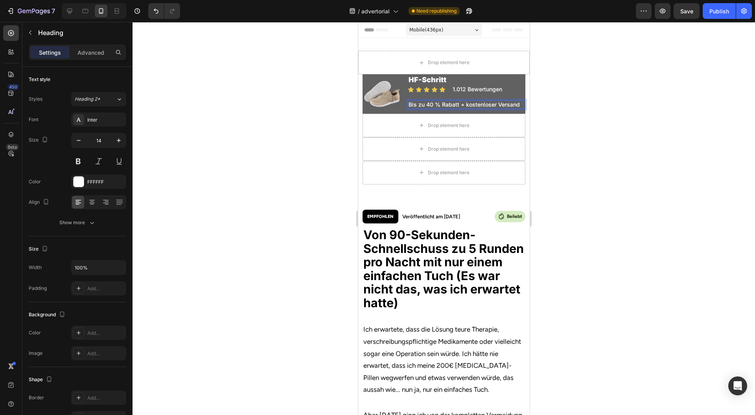
click at [463, 106] on p "Bis zu 40 % Rabatt + kostenloser Versand" at bounding box center [466, 104] width 116 height 7
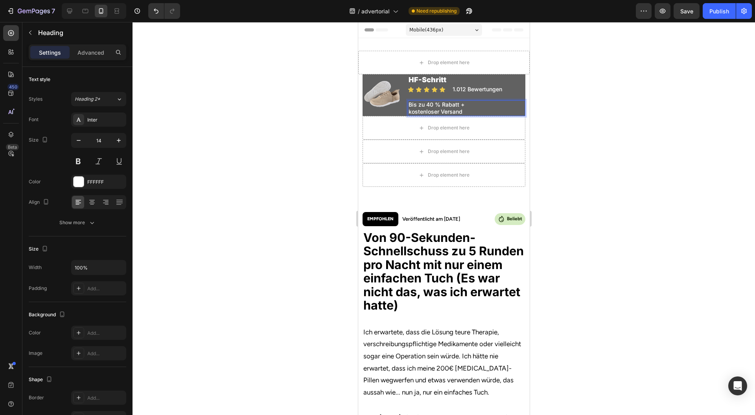
click at [573, 105] on div at bounding box center [444, 218] width 623 height 393
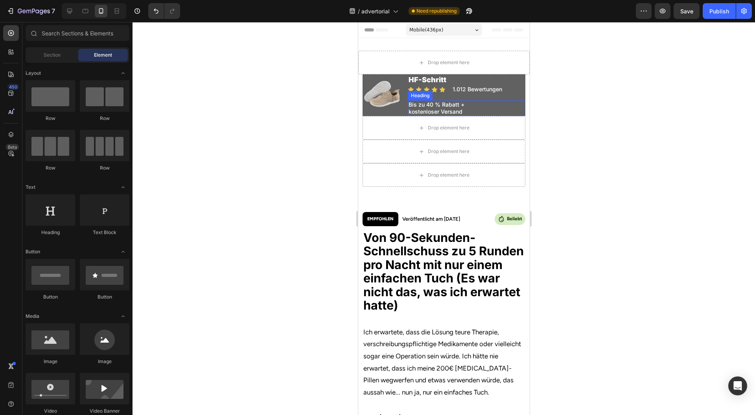
click at [473, 108] on p "Bis zu 40 % Rabatt + kostenloser Versand" at bounding box center [466, 108] width 116 height 14
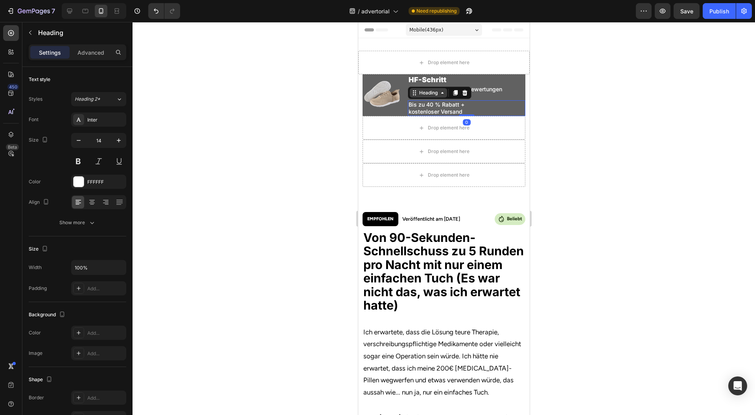
click at [426, 97] on div "Heading" at bounding box center [427, 92] width 37 height 9
click at [424, 79] on div "Row 1 col" at bounding box center [423, 79] width 24 height 5
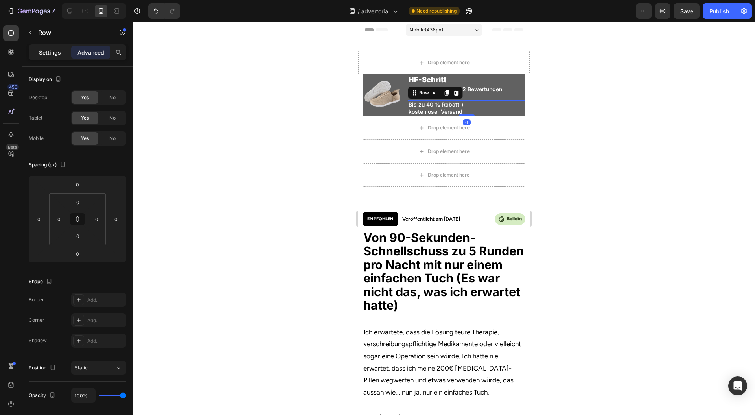
click at [51, 51] on p "Settings" at bounding box center [50, 52] width 22 height 8
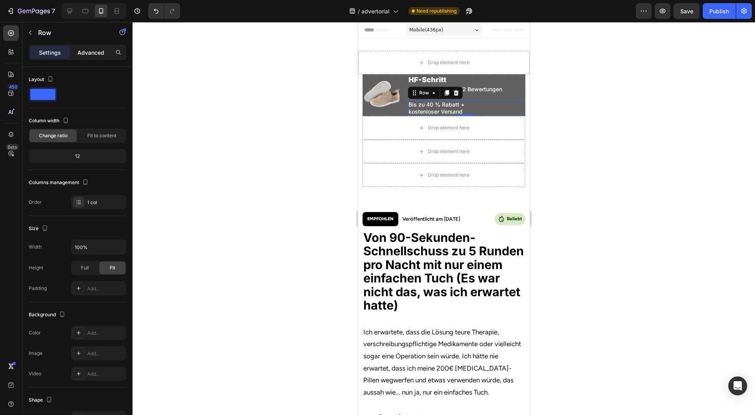
click at [89, 55] on p "Advanced" at bounding box center [90, 52] width 27 height 8
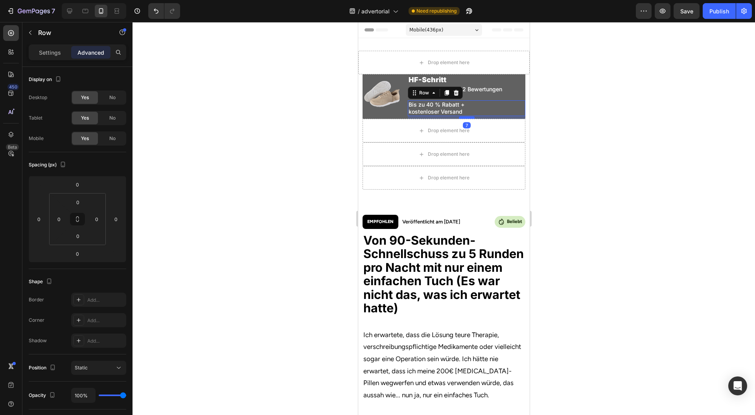
click at [463, 118] on div at bounding box center [467, 117] width 16 height 2
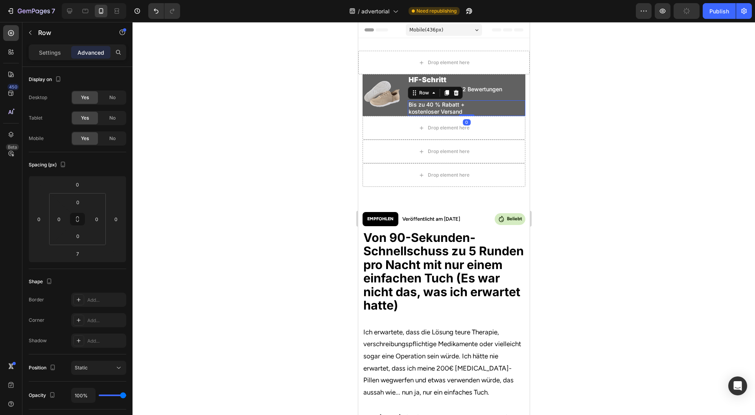
drag, startPoint x: 463, startPoint y: 116, endPoint x: 472, endPoint y: 105, distance: 14.8
click at [467, 107] on div "Bis zu 40 % Rabatt + kostenloser Versand Heading Row 0" at bounding box center [466, 108] width 118 height 16
type input "0"
click at [55, 53] on p "Settings" at bounding box center [50, 52] width 22 height 8
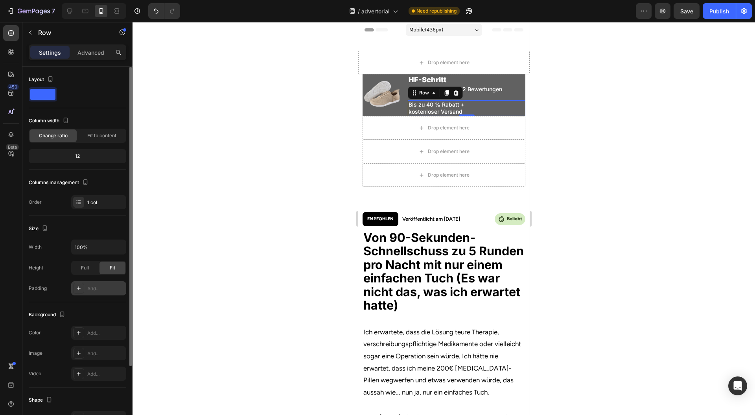
click at [98, 289] on div "Add..." at bounding box center [105, 288] width 37 height 7
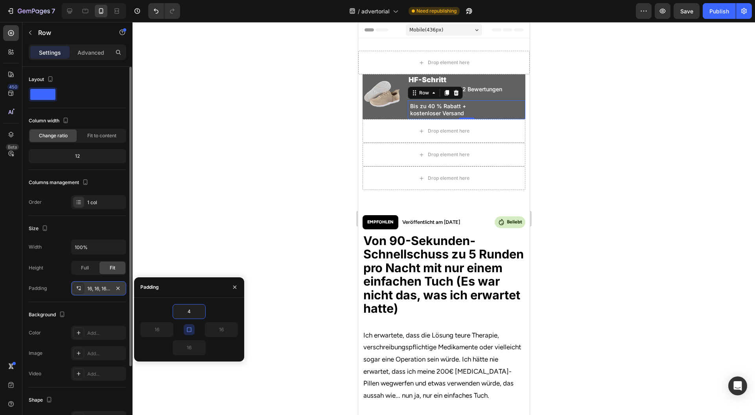
type input "4"
click at [189, 325] on button "button" at bounding box center [189, 329] width 11 height 11
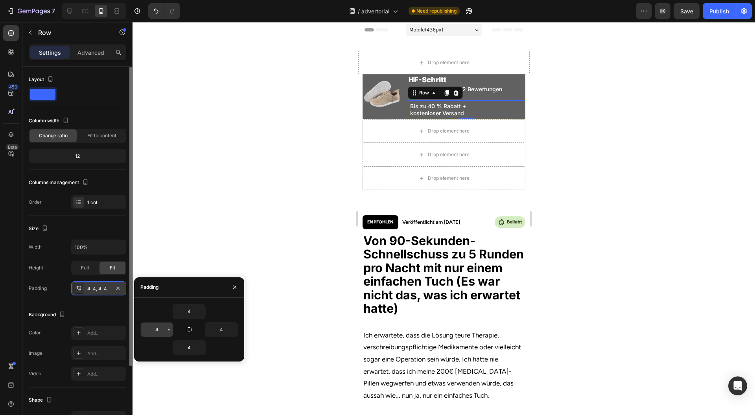
click at [162, 334] on input "4" at bounding box center [157, 330] width 32 height 14
type input "8"
click at [225, 331] on input "4" at bounding box center [221, 330] width 32 height 14
type input "8"
click at [232, 287] on icon "button" at bounding box center [235, 287] width 6 height 6
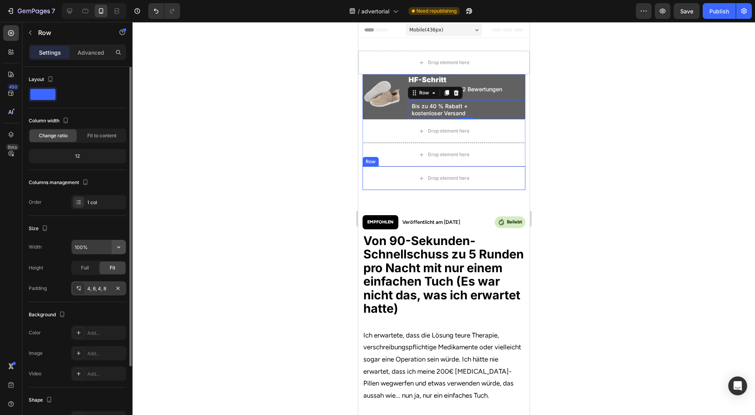
click at [117, 249] on icon "button" at bounding box center [119, 247] width 8 height 8
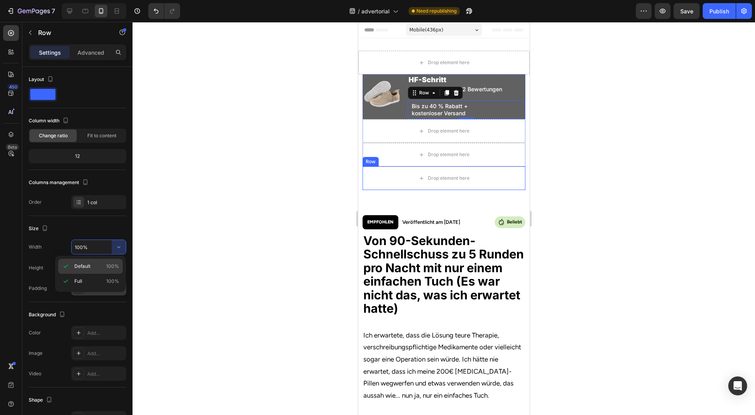
click at [96, 274] on div "Default 100%" at bounding box center [90, 281] width 65 height 15
click at [452, 105] on p "Bis zu 40 % Rabatt + kostenloser Versand" at bounding box center [466, 110] width 110 height 14
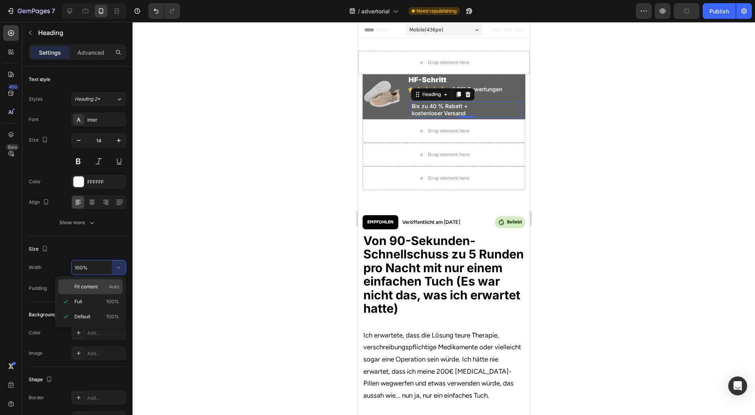
click at [98, 286] on p "Fit content Auto" at bounding box center [96, 286] width 45 height 7
type input "Auto"
click at [435, 90] on div "Heading" at bounding box center [431, 94] width 37 height 9
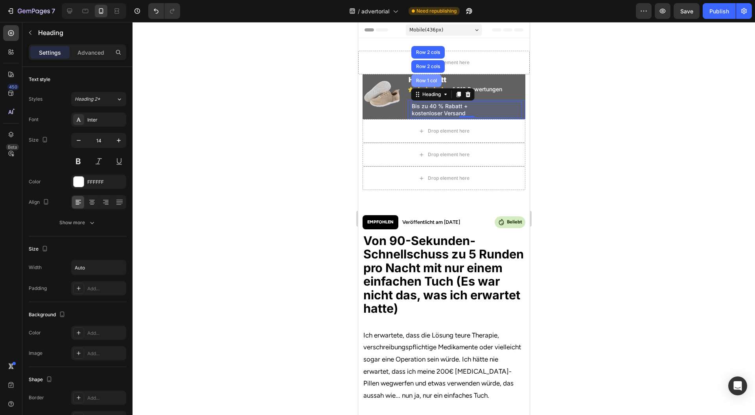
click at [433, 83] on div "Row 1 col" at bounding box center [426, 80] width 30 height 13
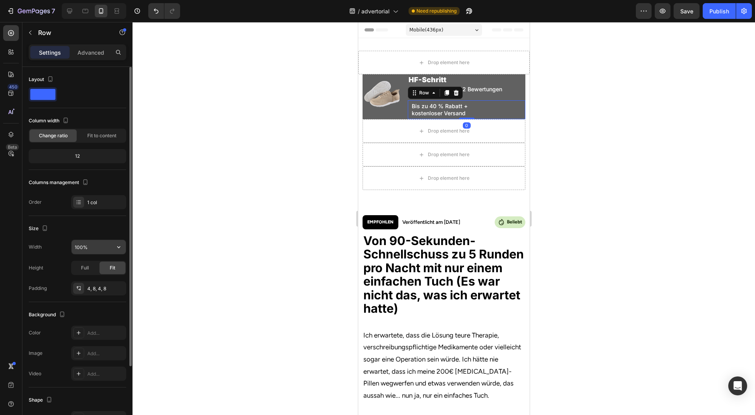
click at [124, 250] on button "button" at bounding box center [119, 247] width 14 height 14
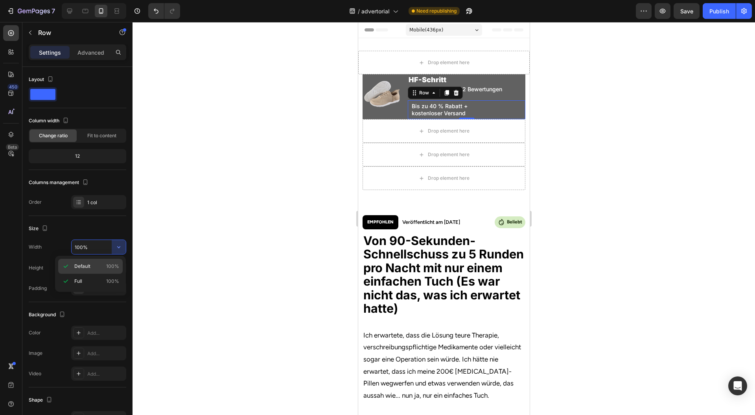
click at [95, 266] on p "Default 100%" at bounding box center [96, 266] width 45 height 7
click at [452, 109] on p "Bis zu 40 % Rabatt + kostenloser Versand" at bounding box center [439, 110] width 56 height 14
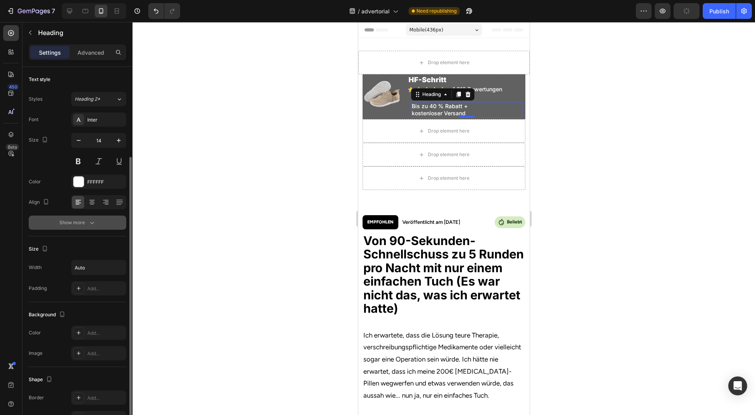
scroll to position [105, 0]
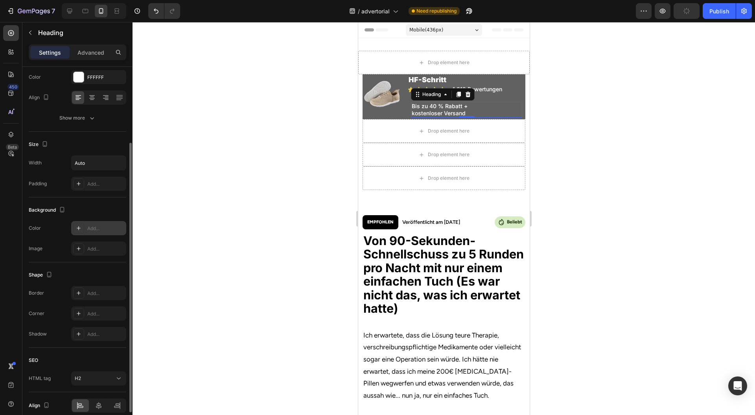
click at [93, 230] on div "Add..." at bounding box center [105, 228] width 37 height 7
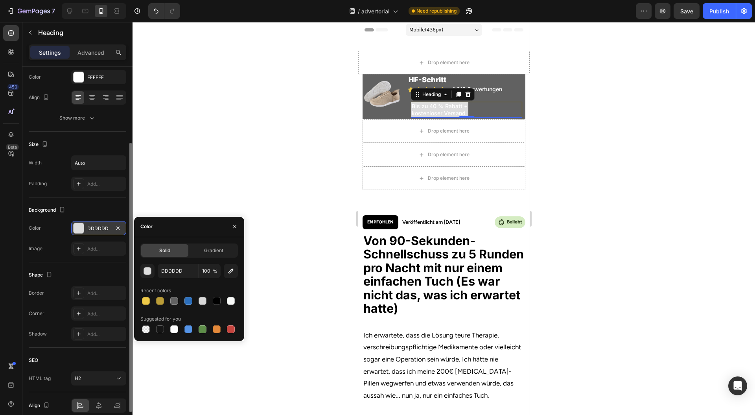
type input "000000"
click at [440, 93] on div "Heading" at bounding box center [431, 94] width 37 height 9
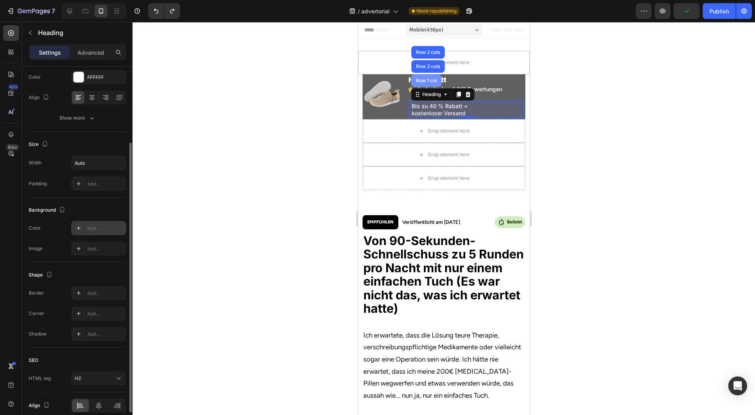
click at [433, 82] on div "Row 1 col" at bounding box center [426, 80] width 24 height 5
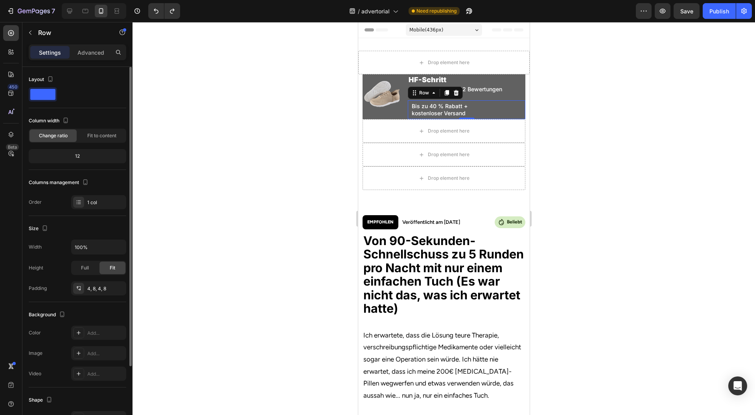
scroll to position [88, 0]
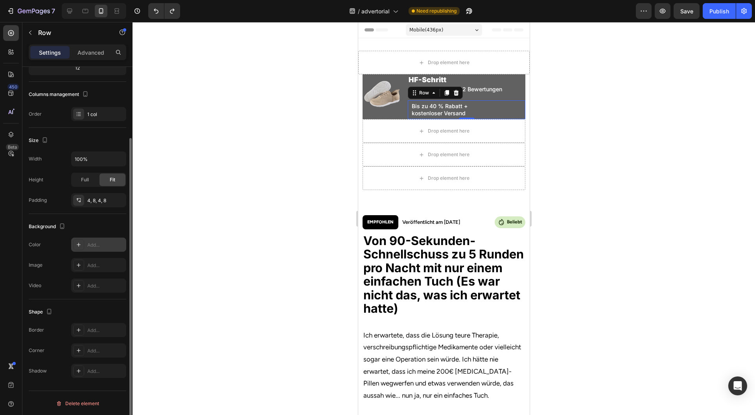
click at [101, 241] on div "Add..." at bounding box center [105, 244] width 37 height 7
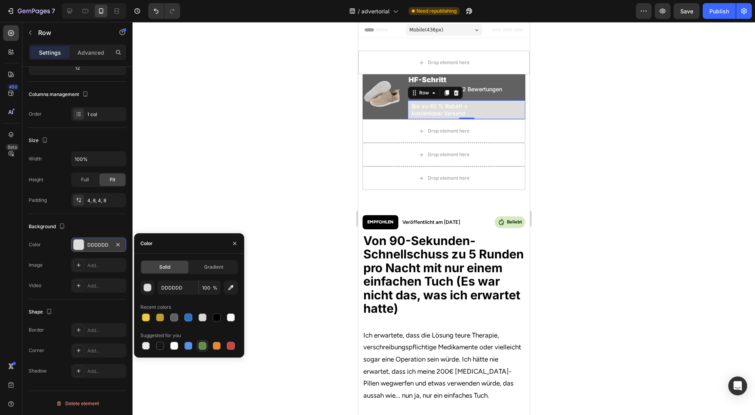
click at [205, 345] on div at bounding box center [203, 346] width 8 height 8
type input "5E8E49"
click at [236, 243] on icon "button" at bounding box center [235, 243] width 6 height 6
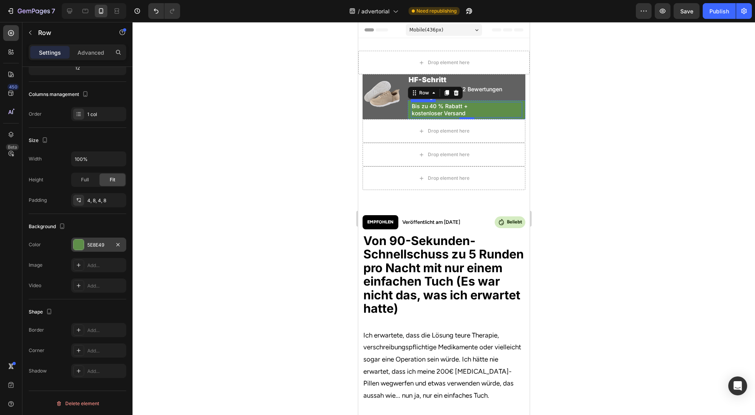
click at [431, 111] on p "Bis zu 40 % Rabatt + kostenloser Versand" at bounding box center [439, 110] width 56 height 14
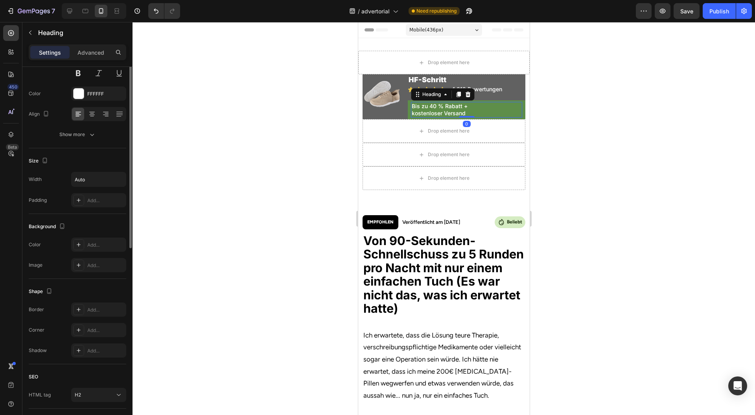
scroll to position [0, 0]
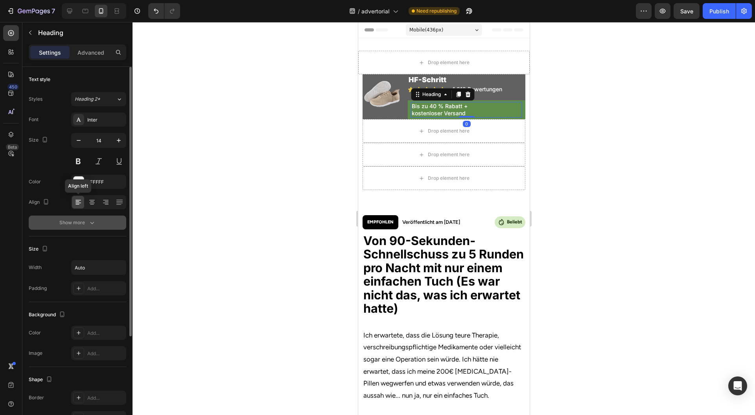
click at [79, 219] on div "Show more" at bounding box center [77, 223] width 37 height 8
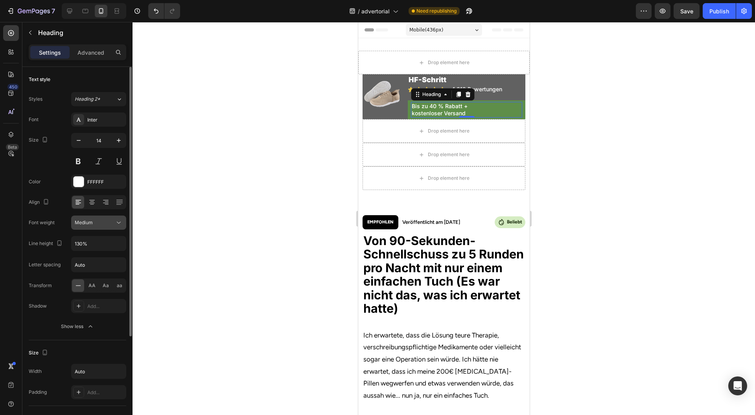
click at [114, 226] on button "Medium" at bounding box center [98, 223] width 55 height 14
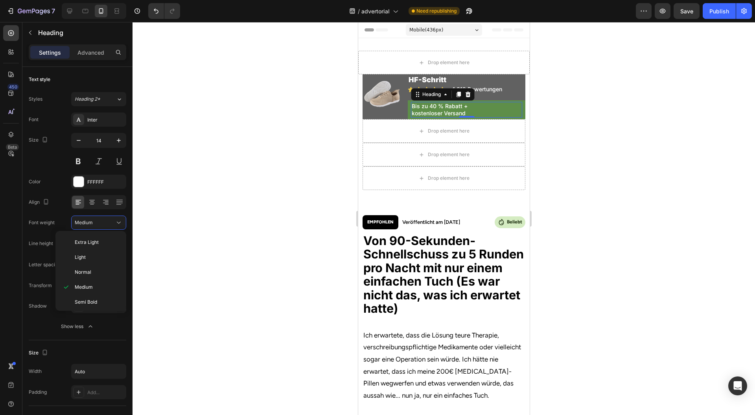
scroll to position [58, 0]
click at [92, 295] on div "Black" at bounding box center [89, 302] width 61 height 15
click at [195, 227] on div at bounding box center [444, 218] width 623 height 393
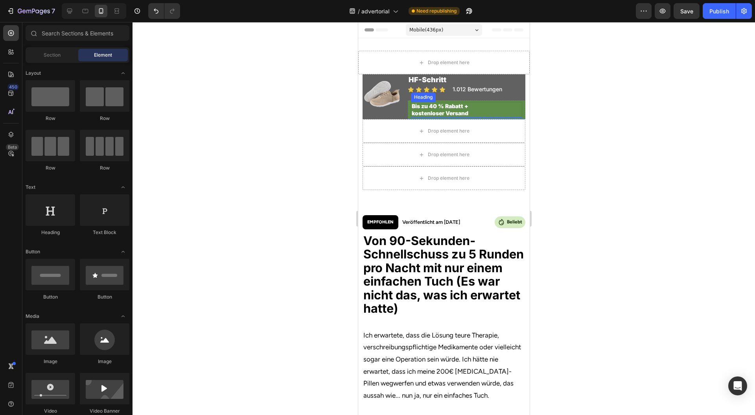
click at [494, 114] on div "Bis zu 40 % Rabatt + kostenloser Versand" at bounding box center [466, 110] width 111 height 16
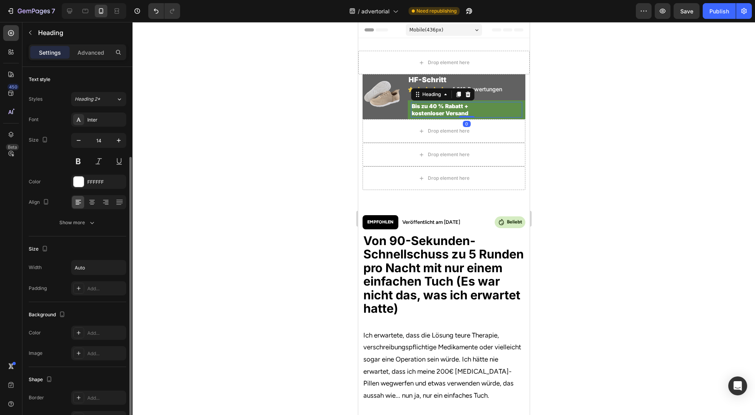
scroll to position [105, 0]
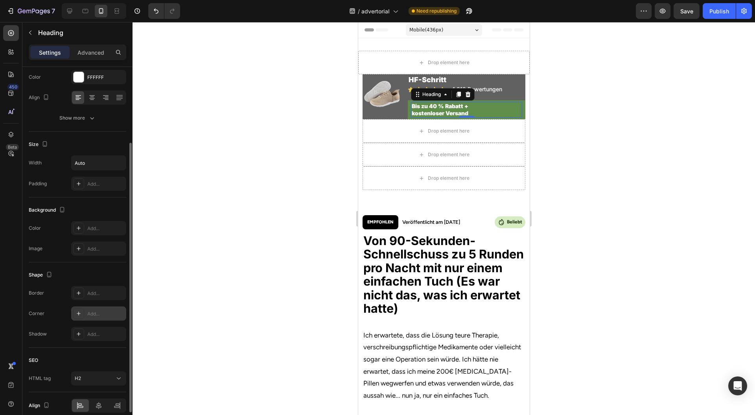
click at [91, 315] on div "Add..." at bounding box center [105, 313] width 37 height 7
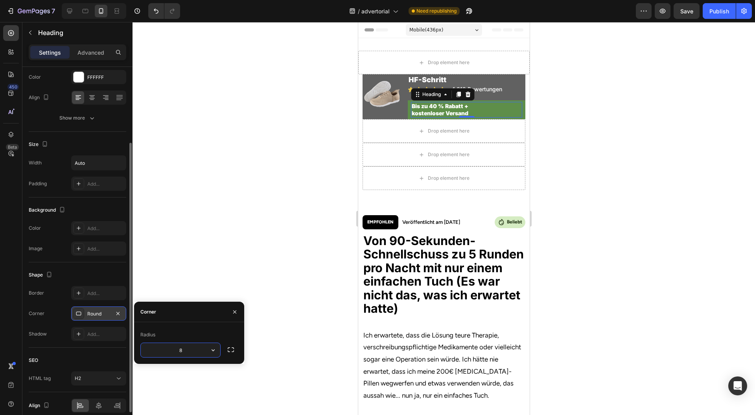
click at [253, 261] on div at bounding box center [444, 218] width 623 height 393
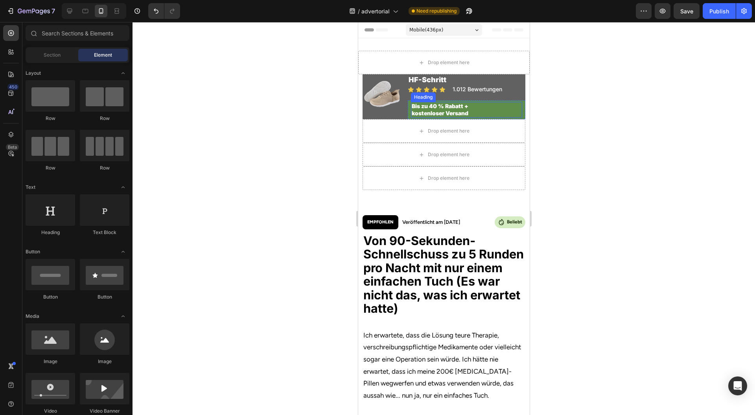
click at [494, 106] on div "Bis zu 40 % Rabatt + kostenloser Versand" at bounding box center [466, 110] width 111 height 16
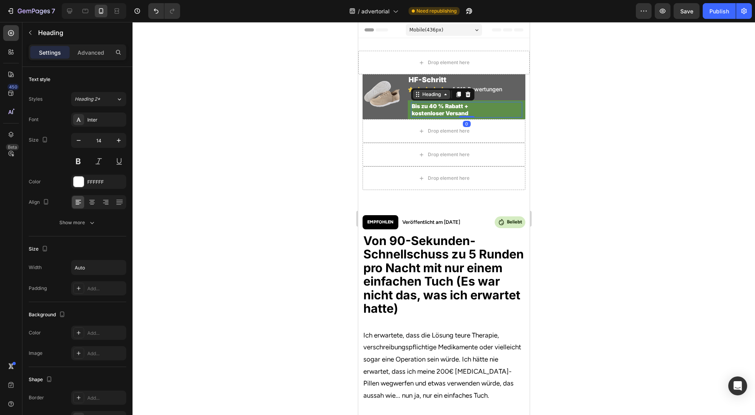
click at [422, 97] on div "Heading" at bounding box center [431, 94] width 22 height 7
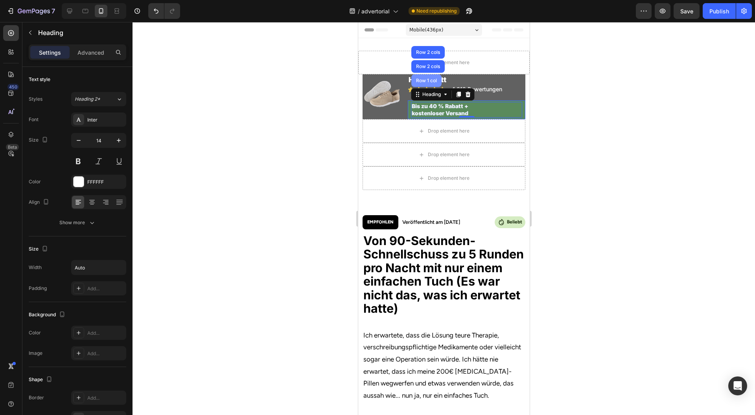
click at [431, 83] on div "Row 1 col" at bounding box center [426, 80] width 30 height 13
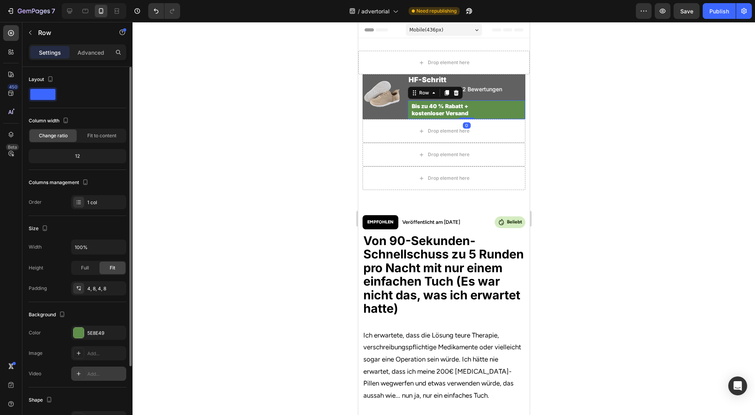
scroll to position [88, 0]
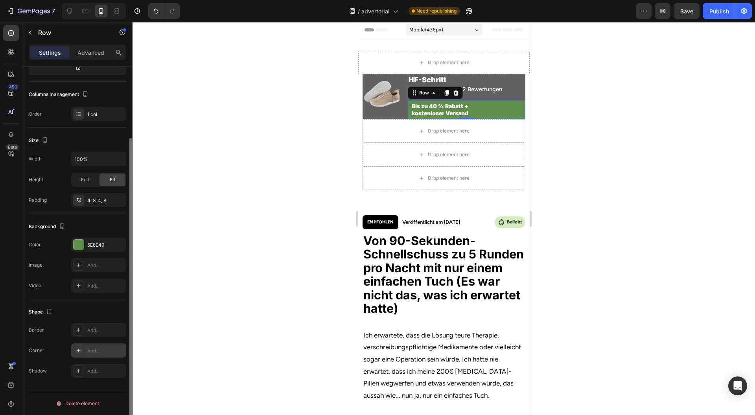
click at [98, 350] on div "Add..." at bounding box center [105, 350] width 37 height 7
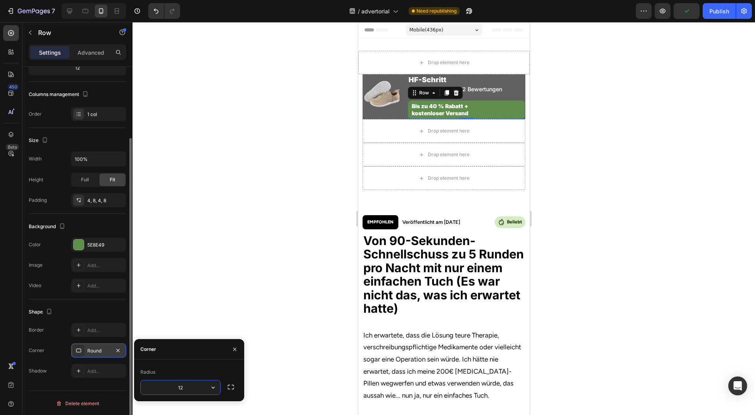
drag, startPoint x: 193, startPoint y: 384, endPoint x: 156, endPoint y: 382, distance: 37.1
click at [157, 382] on input "12" at bounding box center [180, 387] width 79 height 14
type input "9"
click at [292, 196] on div at bounding box center [444, 218] width 623 height 393
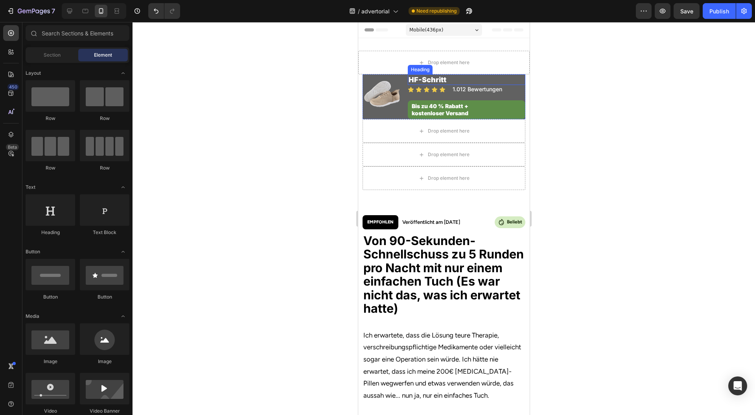
click at [477, 78] on p "HF-Schritt" at bounding box center [466, 79] width 116 height 9
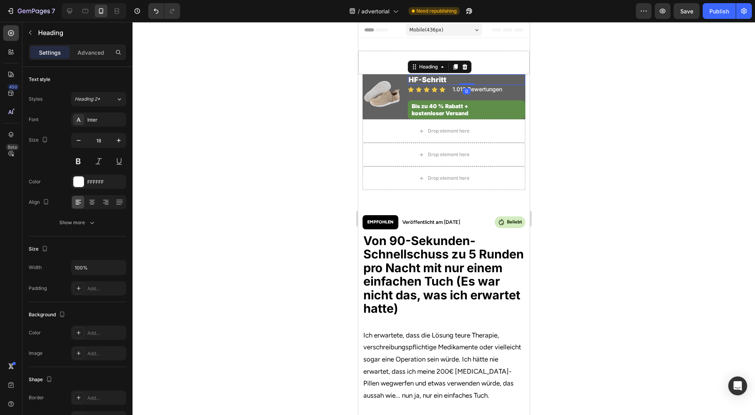
click at [576, 76] on div at bounding box center [444, 218] width 623 height 393
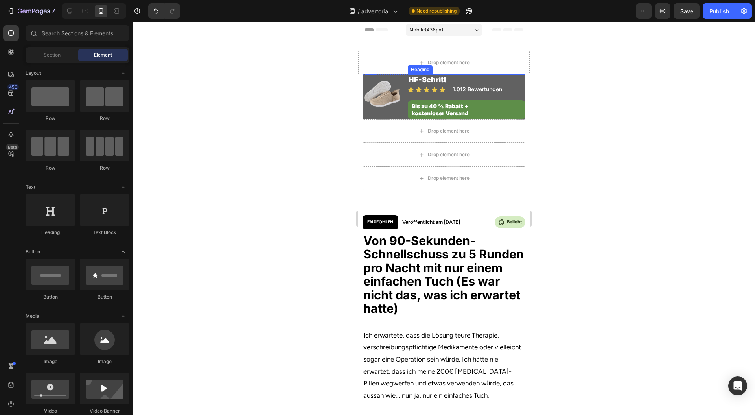
click at [464, 79] on p "HF-Schritt" at bounding box center [466, 79] width 116 height 9
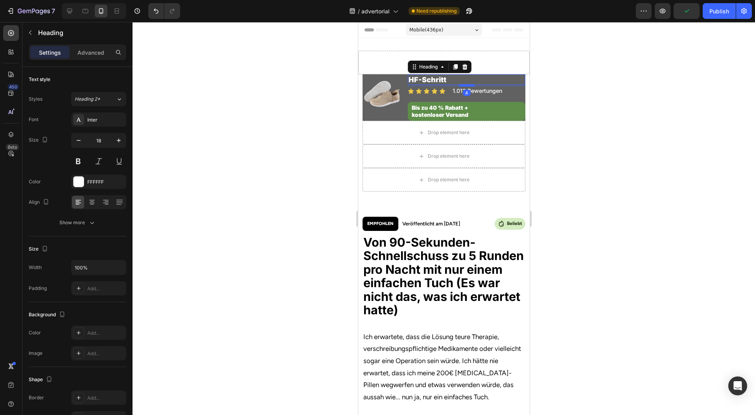
click at [465, 85] on div at bounding box center [467, 85] width 16 height 2
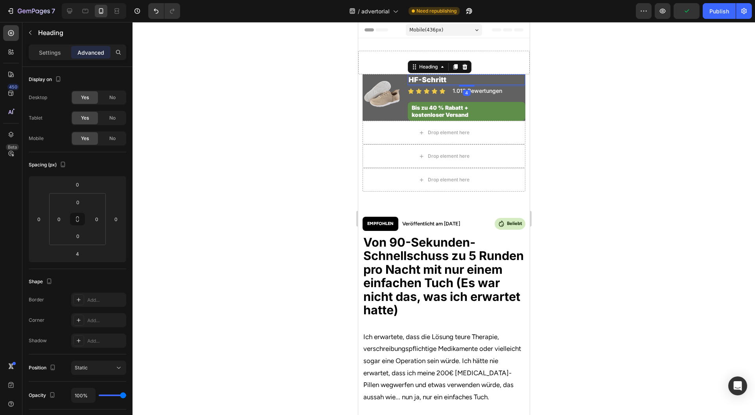
click at [579, 99] on div at bounding box center [444, 218] width 623 height 393
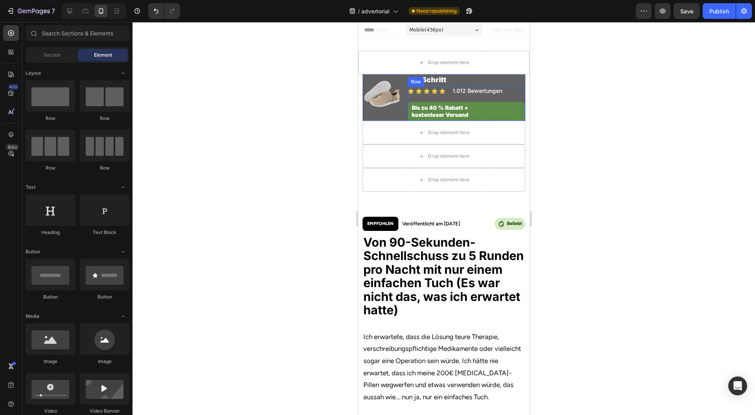
click at [507, 93] on div "Icon Icon Icon Icon Icon Icon List 1.012 Bewertungen Heading Row" at bounding box center [466, 91] width 118 height 9
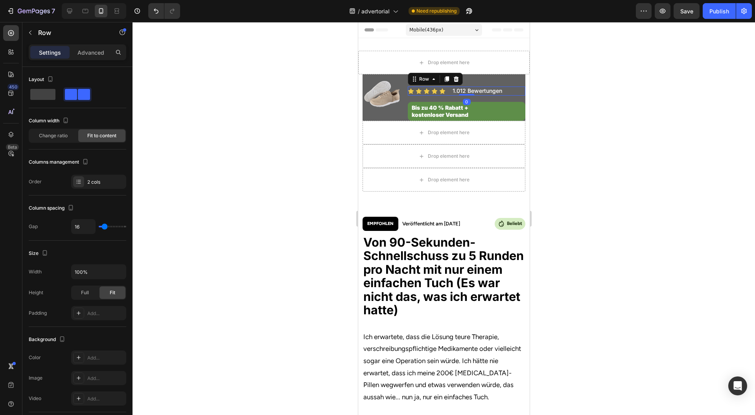
drag, startPoint x: 465, startPoint y: 94, endPoint x: 458, endPoint y: 90, distance: 8.1
click at [467, 88] on div "Icon Icon Icon Icon Icon Icon List 1.012 Bewertungen Heading Row 0" at bounding box center [466, 91] width 118 height 9
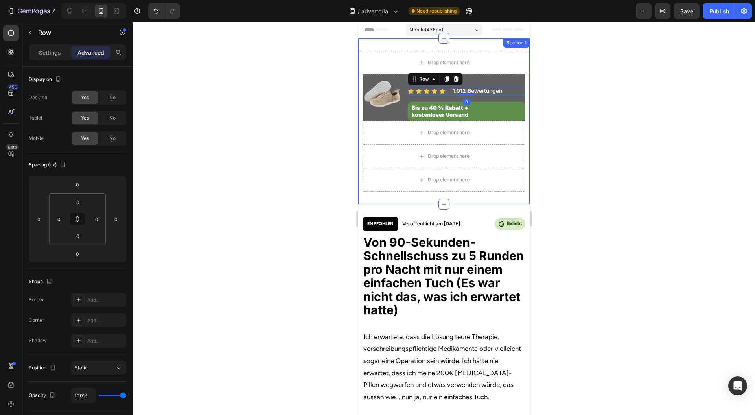
drag, startPoint x: 583, startPoint y: 85, endPoint x: 144, endPoint y: 63, distance: 439.5
click at [583, 85] on div at bounding box center [444, 218] width 623 height 393
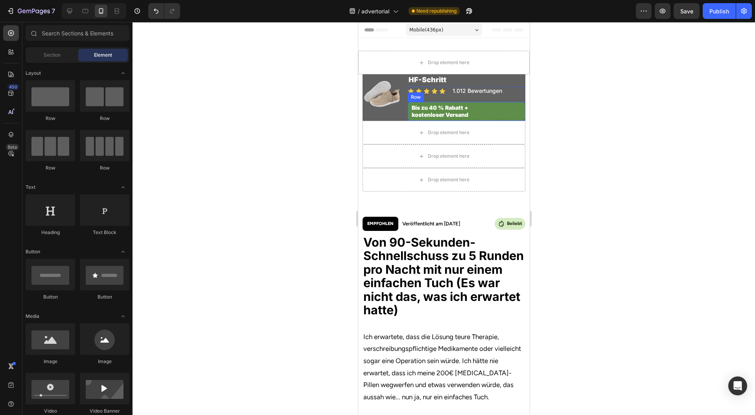
click at [452, 102] on div "Bis zu 40 % Rabatt + kostenloser Versand Heading Row" at bounding box center [466, 111] width 118 height 19
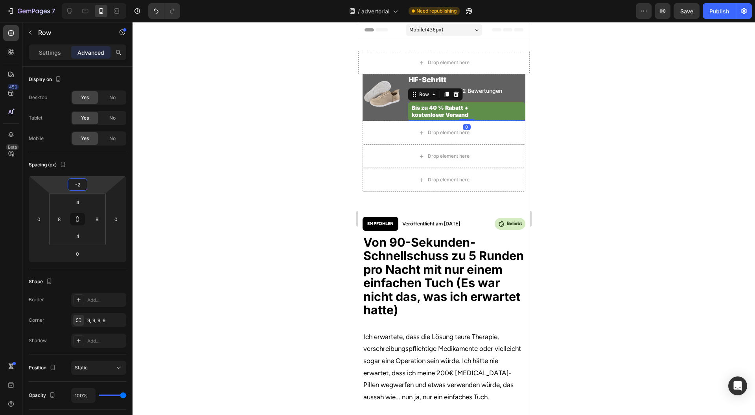
type input "-6"
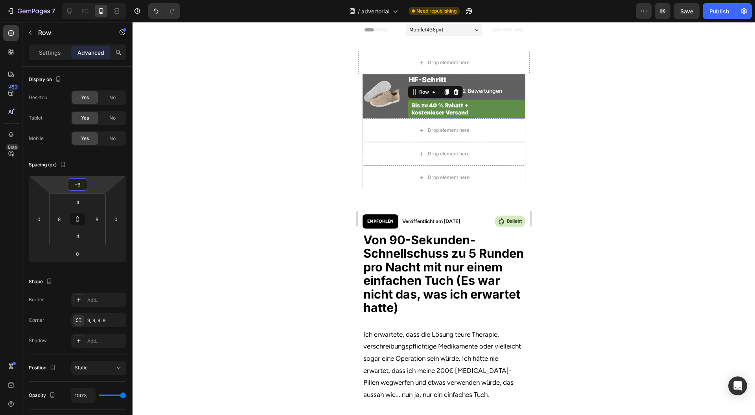
click at [94, 0] on html "7 Version history / advertorial Need republishing Preview Save Publish 450 Beta…" at bounding box center [377, 0] width 755 height 0
click at [556, 138] on div at bounding box center [444, 218] width 623 height 393
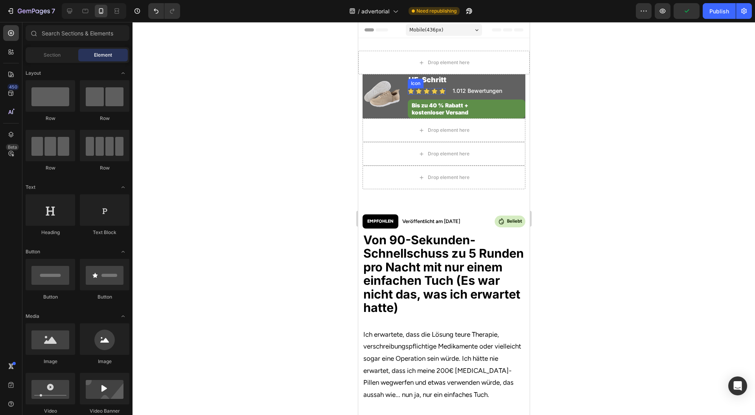
click at [408, 90] on icon at bounding box center [411, 90] width 6 height 5
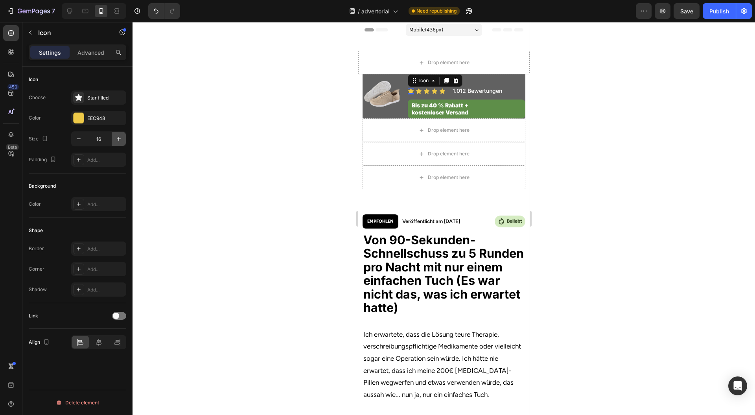
click at [119, 138] on icon "button" at bounding box center [119, 139] width 4 height 4
type input "18"
click at [119, 138] on icon "button" at bounding box center [119, 139] width 4 height 4
drag, startPoint x: 0, startPoint y: 0, endPoint x: 119, endPoint y: 138, distance: 182.4
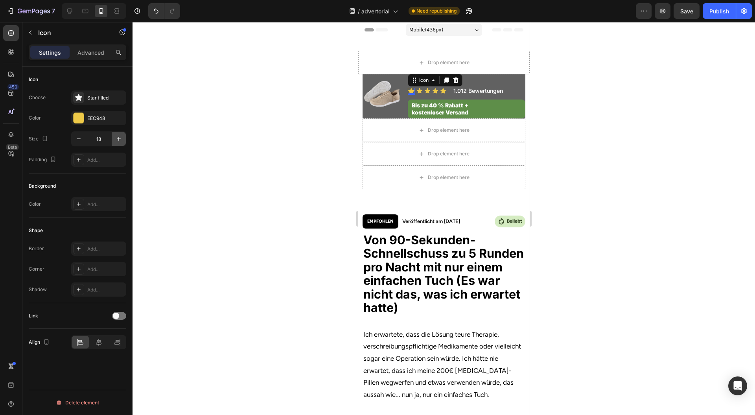
click at [119, 138] on icon "button" at bounding box center [119, 139] width 4 height 4
type input "20"
click at [695, 152] on div at bounding box center [444, 218] width 623 height 393
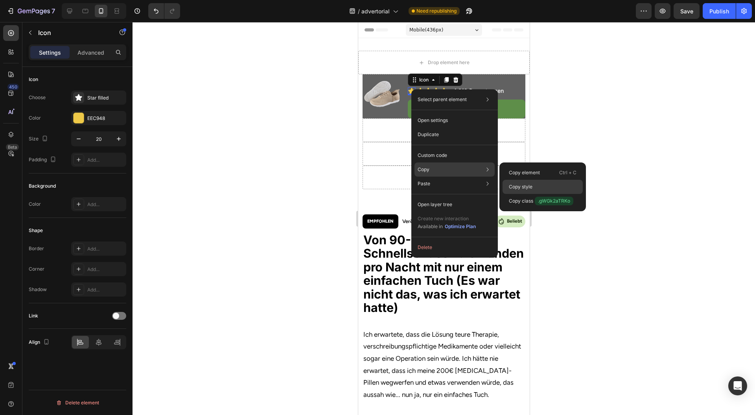
click at [523, 183] on p "Copy style" at bounding box center [521, 186] width 24 height 7
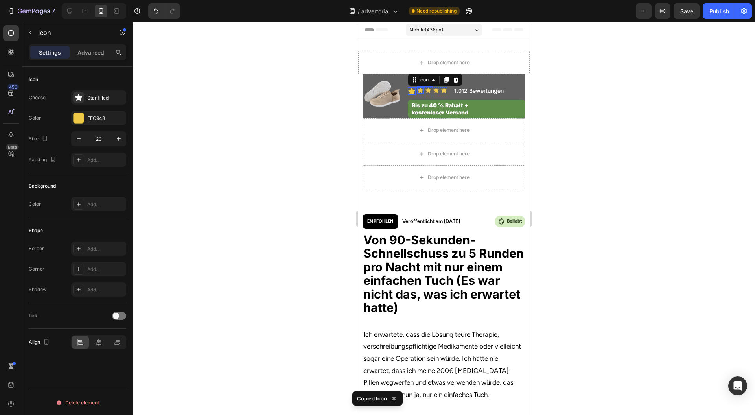
click at [417, 91] on div "Icon" at bounding box center [420, 90] width 6 height 6
type input "20"
click at [444, 91] on icon at bounding box center [445, 90] width 6 height 5
type input "20"
click at [437, 91] on div "Icon" at bounding box center [437, 90] width 6 height 6
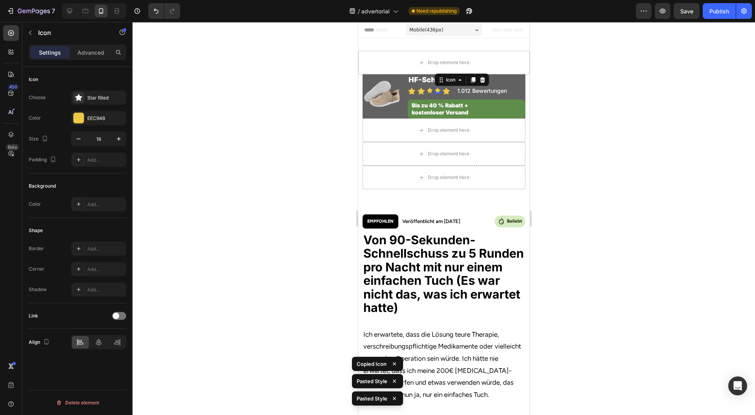
type input "20"
click at [427, 90] on icon at bounding box center [430, 90] width 6 height 5
type input "20"
click at [604, 118] on div at bounding box center [444, 218] width 623 height 393
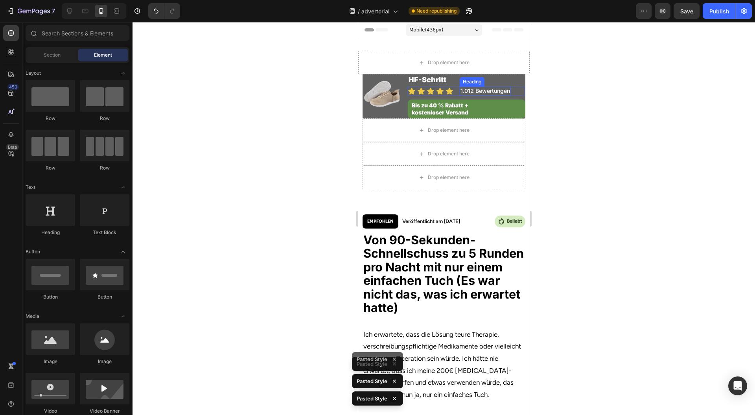
click at [455, 94] on div "Icon Icon Icon Icon Icon Icon List 1.012 Bewertungen Heading Row" at bounding box center [466, 91] width 118 height 9
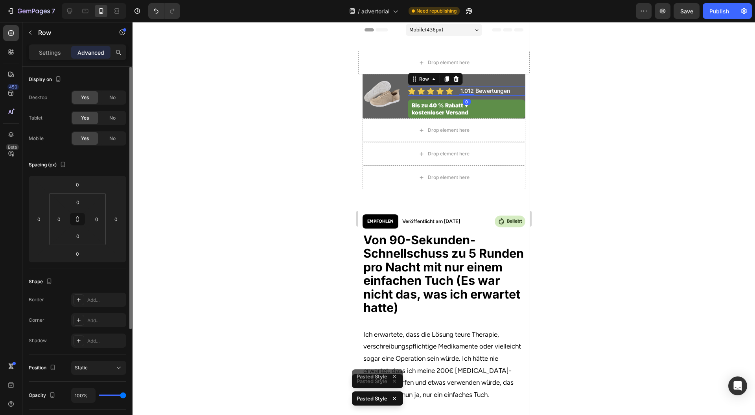
scroll to position [52, 0]
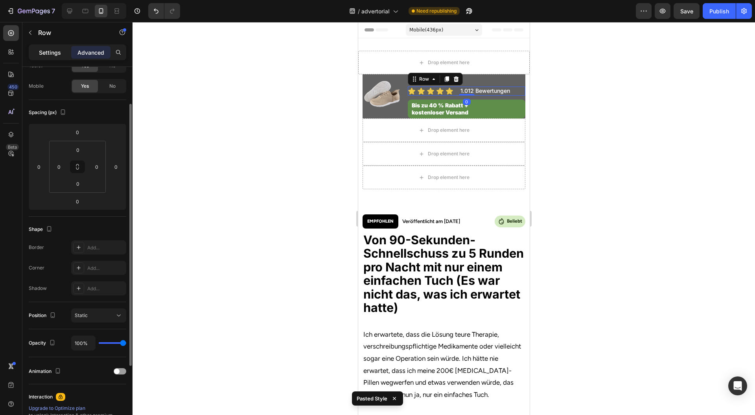
click at [53, 57] on div "Settings" at bounding box center [49, 52] width 39 height 13
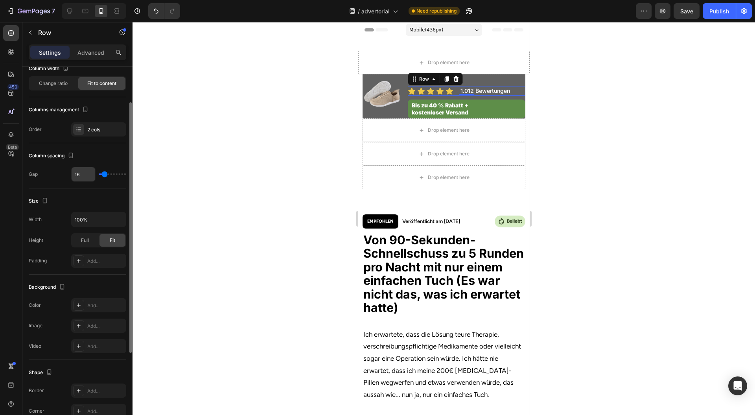
click at [91, 174] on input "16" at bounding box center [84, 174] width 24 height 14
type input "15"
type input "14"
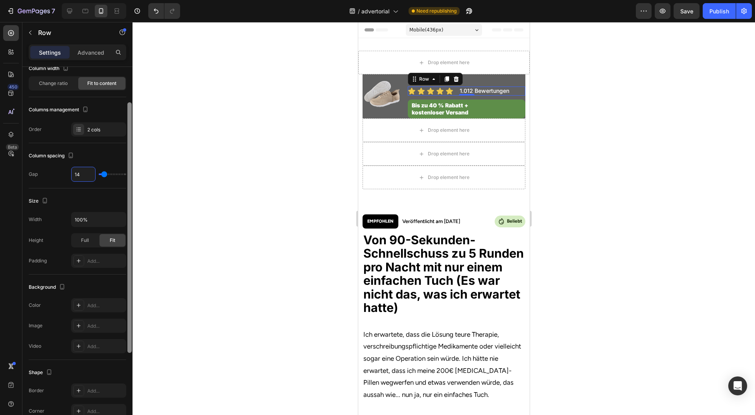
type input "13"
type input "12"
type input "11"
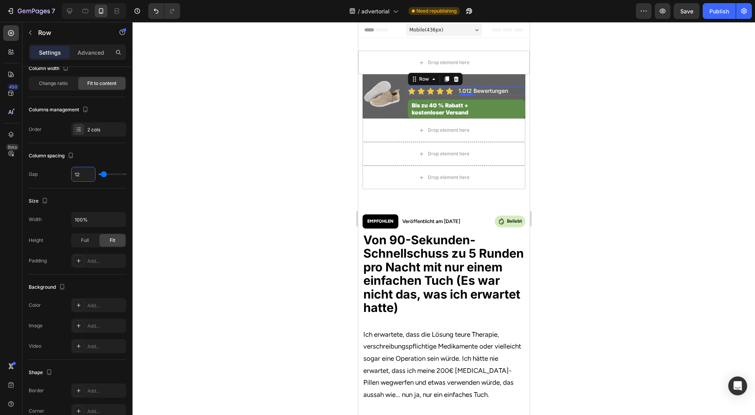
type input "11"
type input "10"
click at [236, 186] on div at bounding box center [444, 218] width 623 height 393
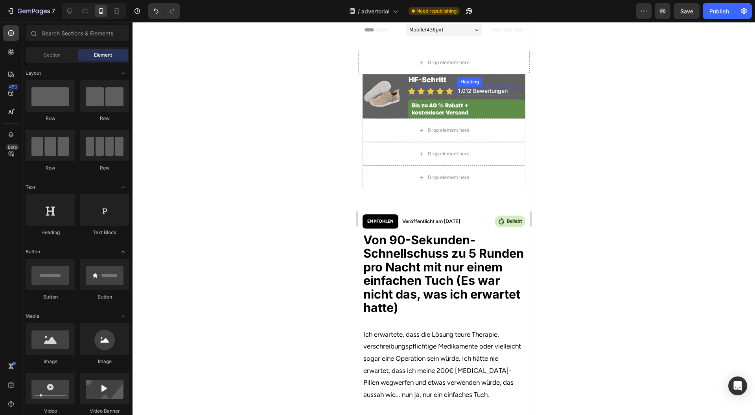
click at [445, 81] on p "HF-Schritt" at bounding box center [466, 79] width 116 height 9
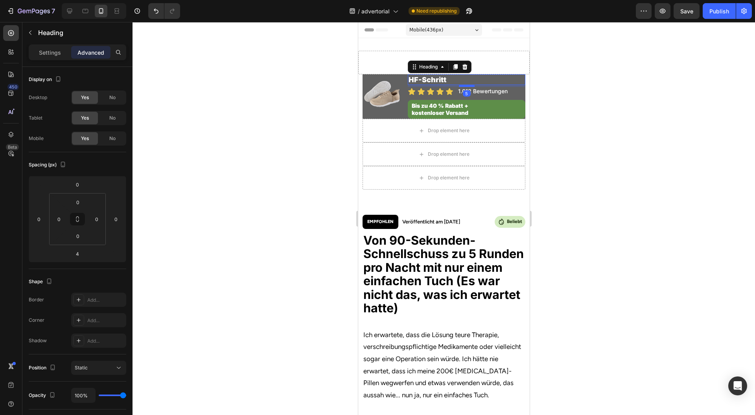
click at [463, 85] on div at bounding box center [467, 86] width 16 height 2
type input "5"
click at [589, 89] on div at bounding box center [444, 218] width 623 height 393
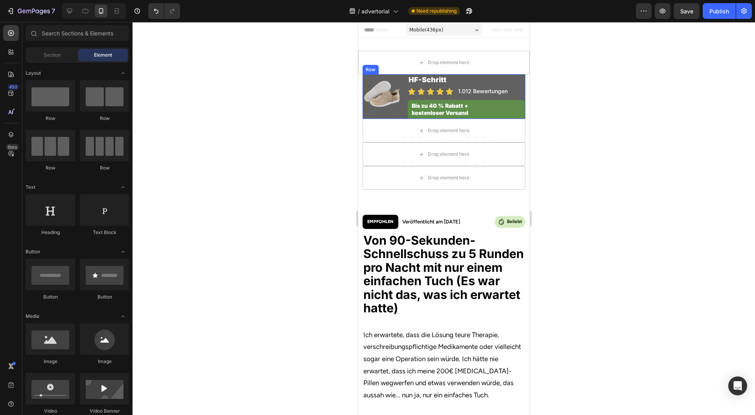
click at [399, 113] on div "Image HF-Schritt Heading Icon Icon Icon Icon Icon Icon List 1.012 Bewertungen H…" at bounding box center [443, 96] width 163 height 44
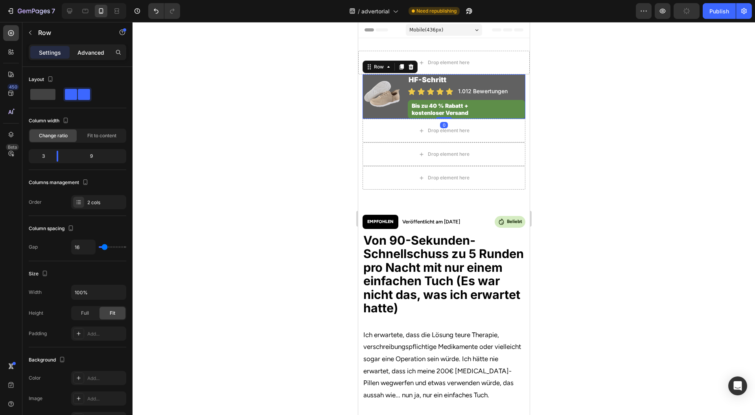
click at [90, 54] on p "Advanced" at bounding box center [90, 52] width 27 height 8
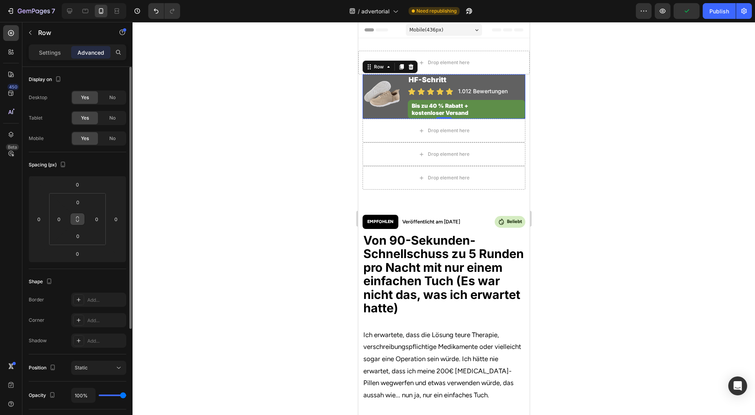
click at [78, 219] on icon at bounding box center [77, 219] width 6 height 6
click at [87, 201] on div "0" at bounding box center [78, 202] width 20 height 13
type input "8"
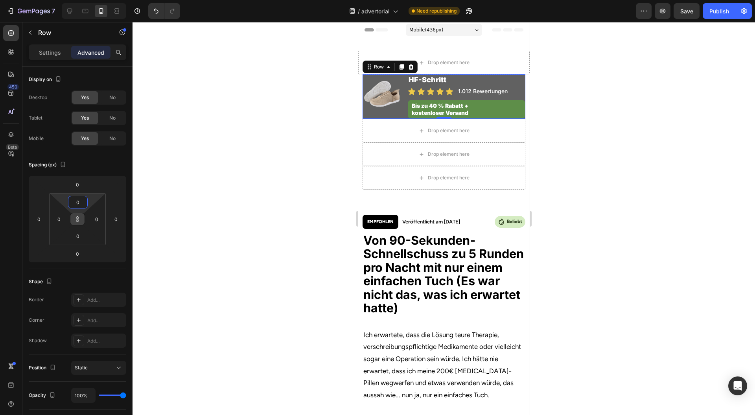
type input "8"
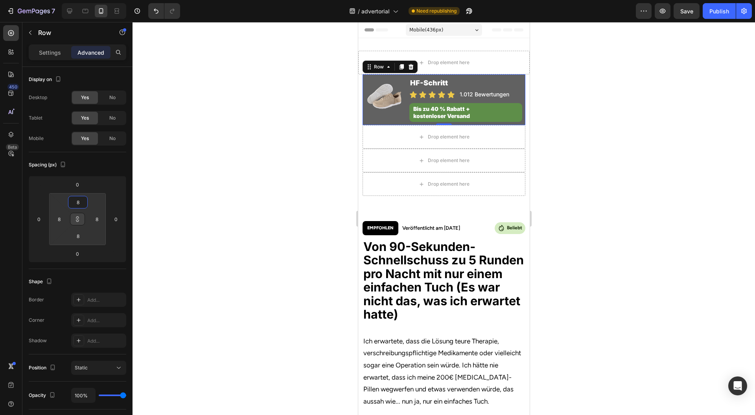
type input "14"
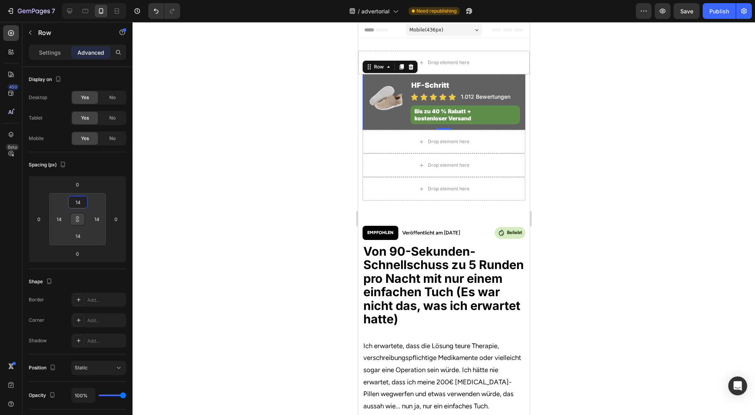
type input "16"
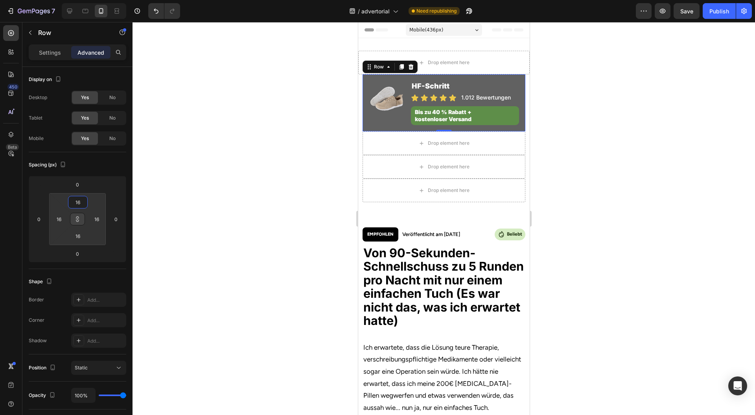
type input "20"
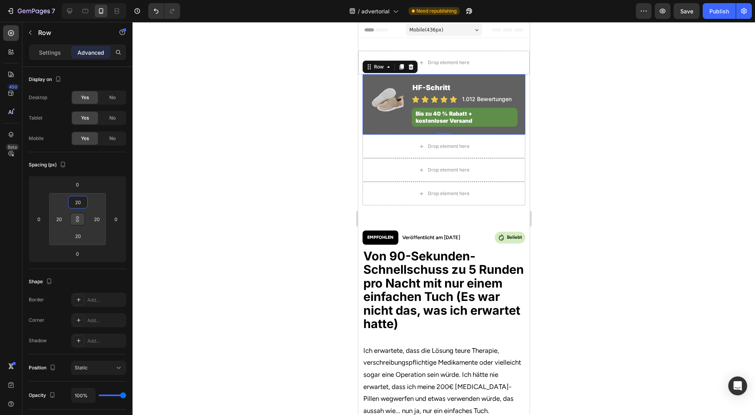
drag, startPoint x: 91, startPoint y: 198, endPoint x: 95, endPoint y: 193, distance: 6.5
click at [95, 0] on html "7 Version history / advertorial Need republishing Preview Save Publish 450 Beta…" at bounding box center [377, 0] width 755 height 0
type input "16"
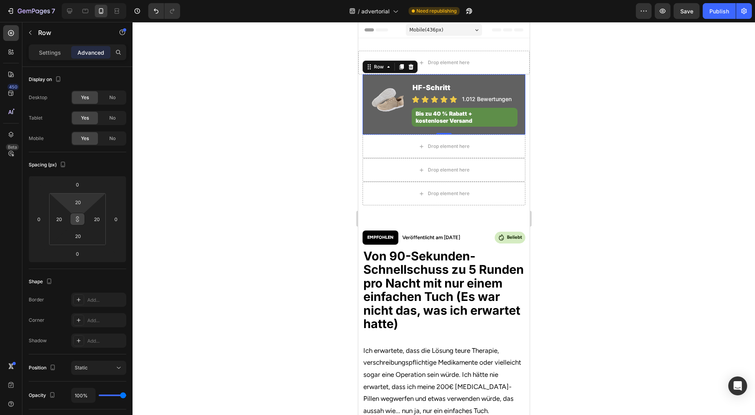
type input "16"
type input "10"
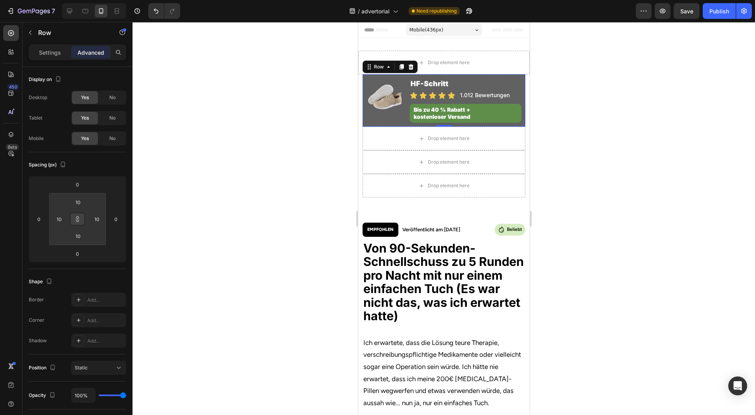
type input "12"
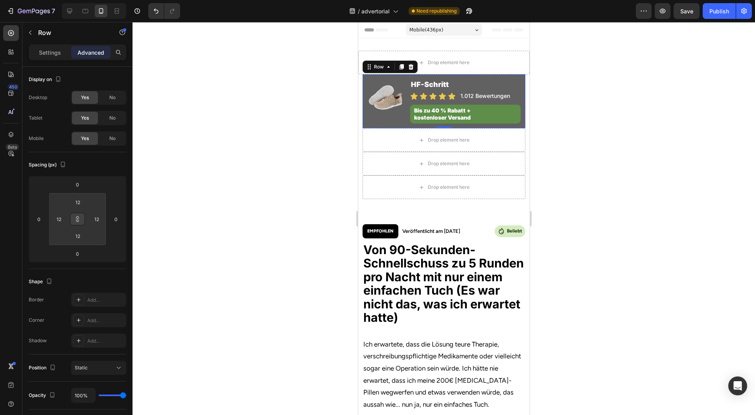
type input "14"
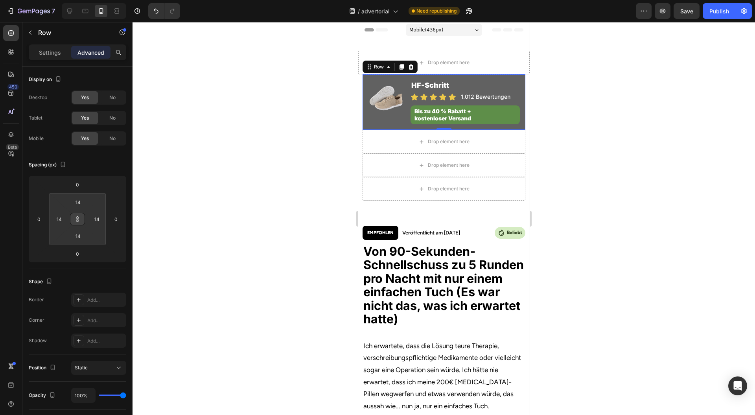
click at [98, 0] on html "7 Version history / advertorial Need republishing Preview Save Publish 450 Beta…" at bounding box center [377, 0] width 755 height 0
click at [203, 208] on div at bounding box center [444, 218] width 623 height 393
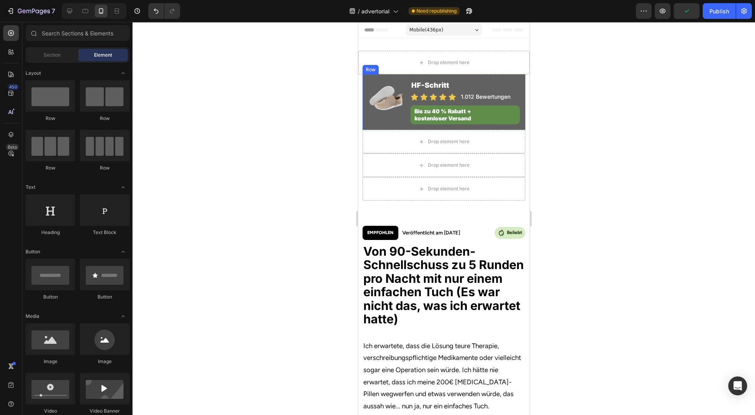
click at [365, 118] on div "Image HF-Schritt Heading Icon Icon Icon Icon Icon Icon List 1.012 Bewertungen H…" at bounding box center [443, 101] width 163 height 55
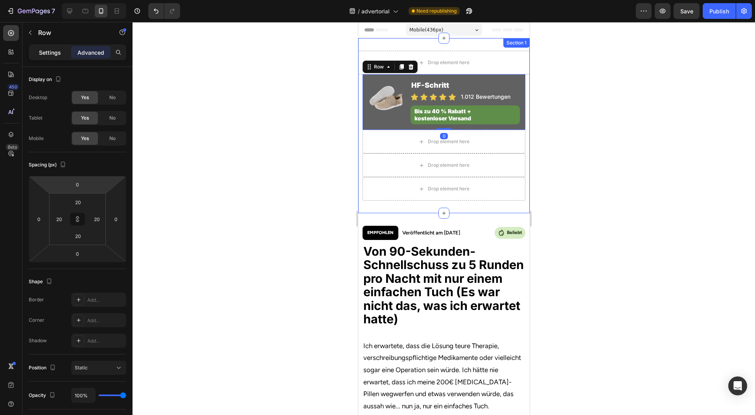
click at [58, 56] on p "Settings" at bounding box center [50, 52] width 22 height 8
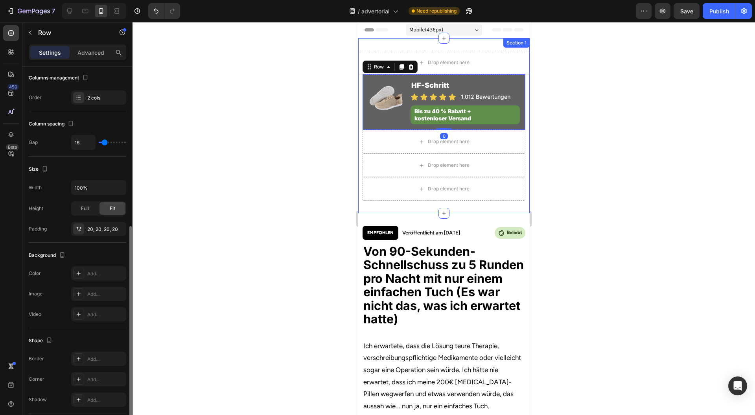
scroll to position [157, 0]
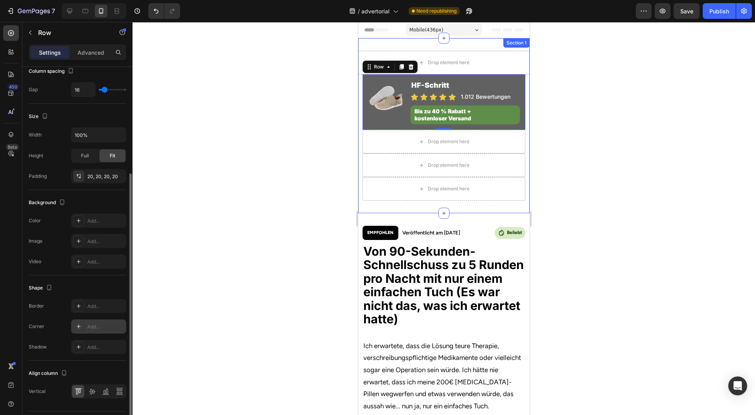
click at [95, 330] on div "Add..." at bounding box center [98, 326] width 55 height 14
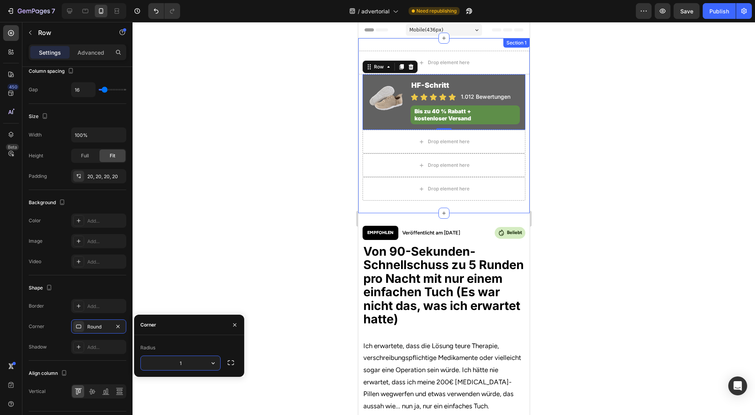
type input "12"
click at [364, 116] on div "Image HF-Schritt Heading Icon Icon Icon Icon Icon Icon List 1.012 Bewertungen H…" at bounding box center [443, 101] width 163 height 55
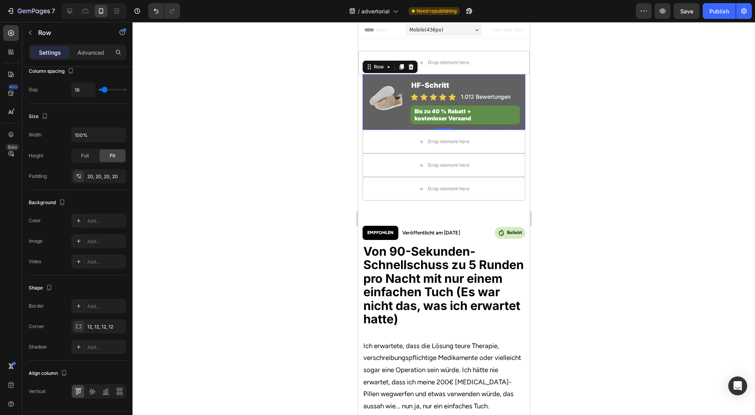
click at [390, 74] on div "Drop element here" at bounding box center [443, 63] width 171 height 24
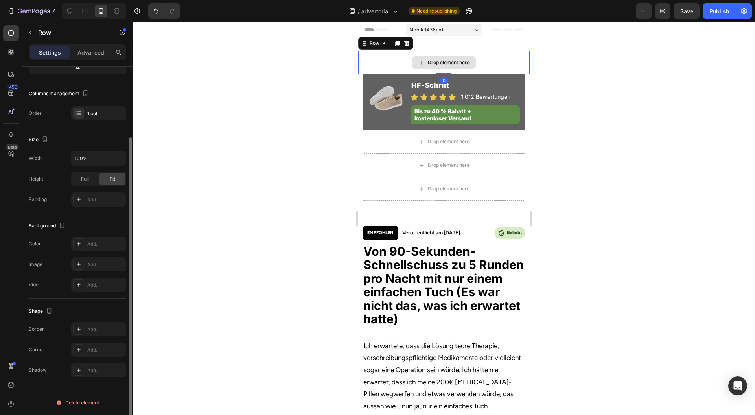
scroll to position [88, 0]
click at [371, 81] on img at bounding box center [386, 98] width 37 height 37
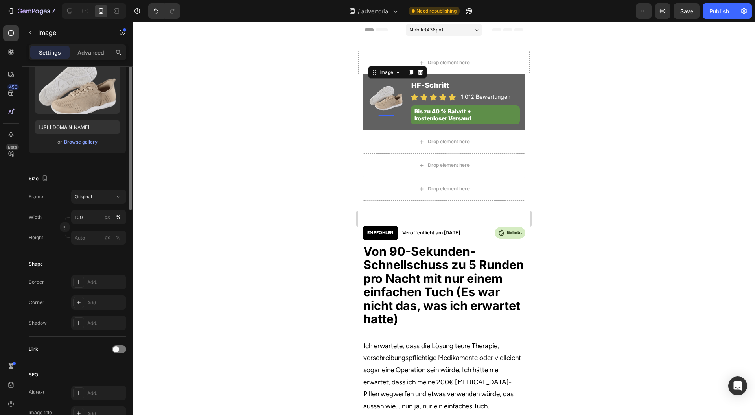
scroll to position [0, 0]
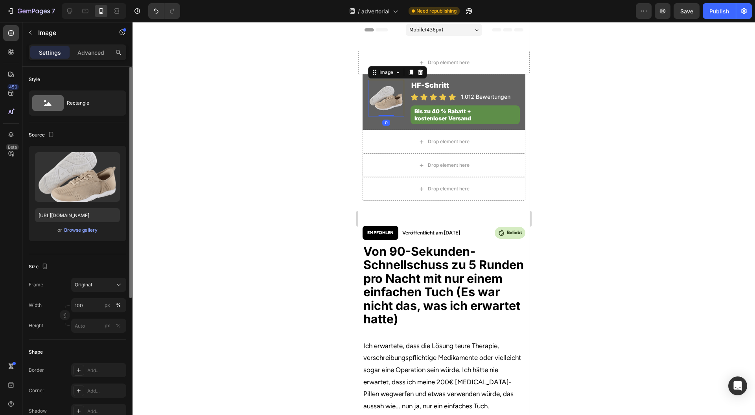
click at [366, 81] on div "Image 0 HF-Schritt Heading Icon Icon Icon Icon Icon Icon List 1.012 Bewertungen…" at bounding box center [443, 101] width 163 height 55
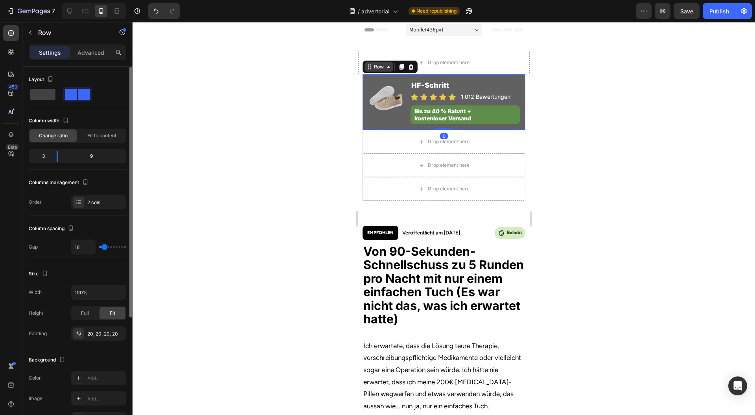
click at [378, 68] on div "Row" at bounding box center [378, 66] width 13 height 7
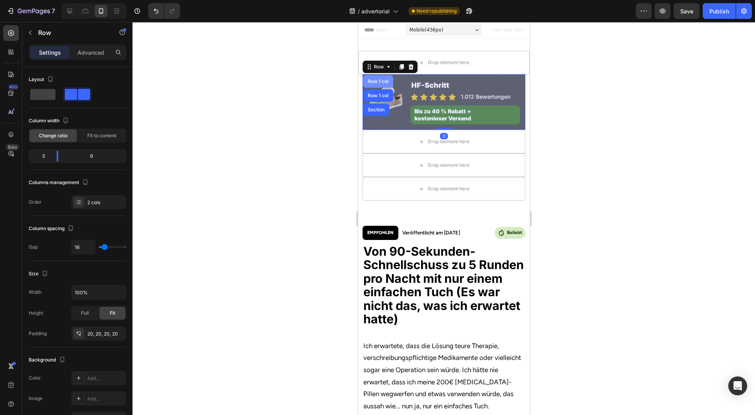
click at [382, 77] on div "Row 1 col" at bounding box center [378, 81] width 30 height 13
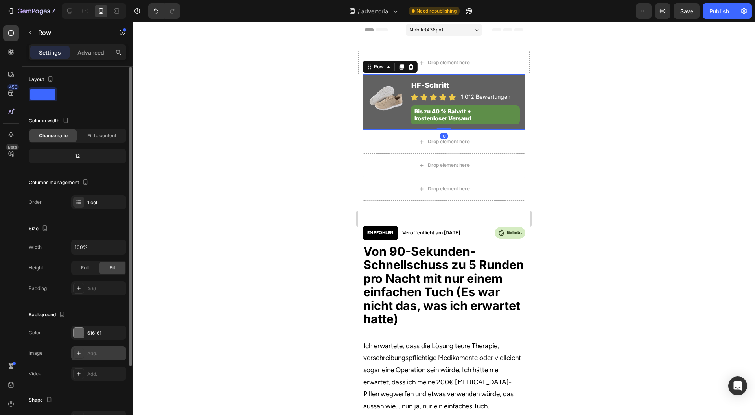
click at [94, 350] on div "Add..." at bounding box center [105, 353] width 37 height 7
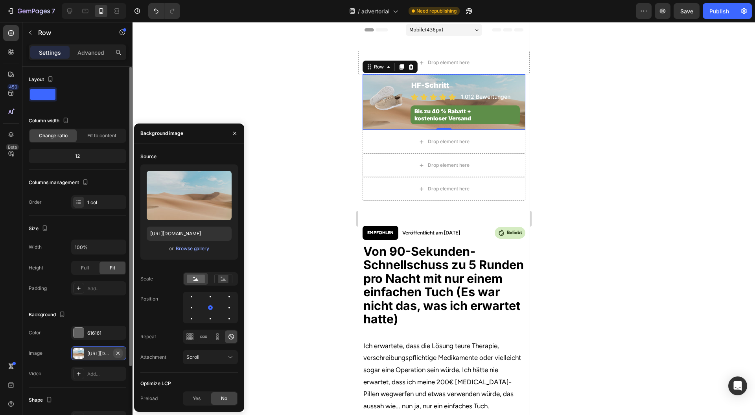
click at [118, 352] on icon "button" at bounding box center [117, 352] width 3 height 3
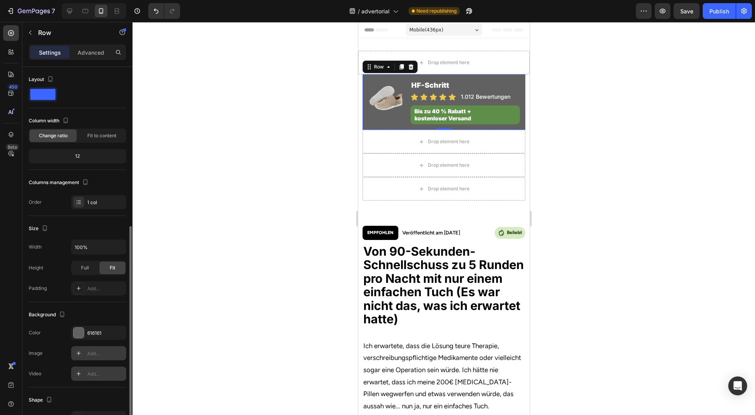
scroll to position [88, 0]
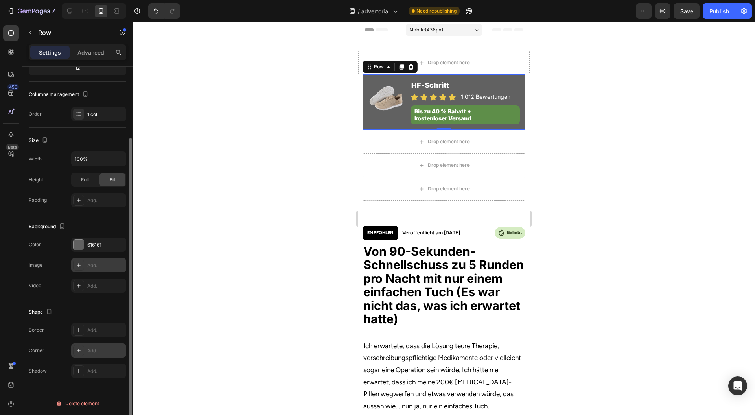
click at [96, 352] on div "Add..." at bounding box center [105, 350] width 37 height 7
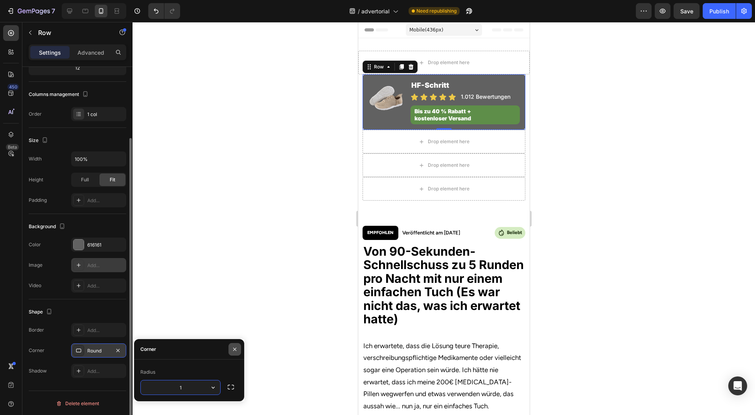
type input "12"
click at [230, 346] on button "button" at bounding box center [235, 349] width 13 height 13
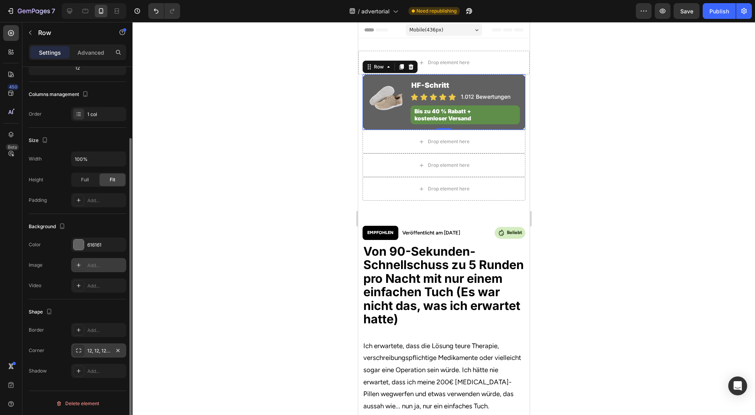
click at [258, 250] on div at bounding box center [444, 218] width 623 height 393
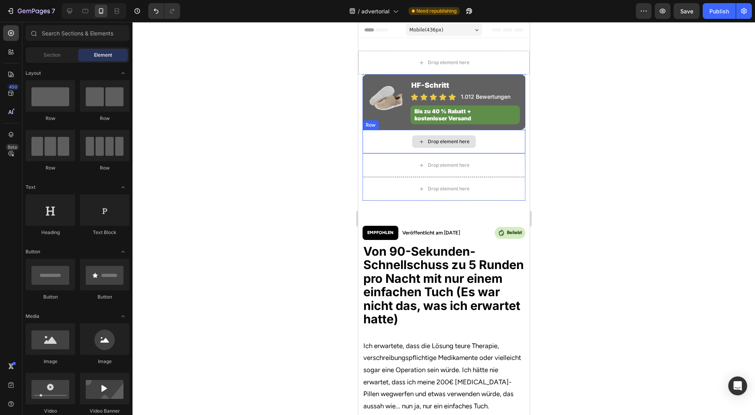
click at [390, 147] on div "Drop element here" at bounding box center [443, 142] width 163 height 24
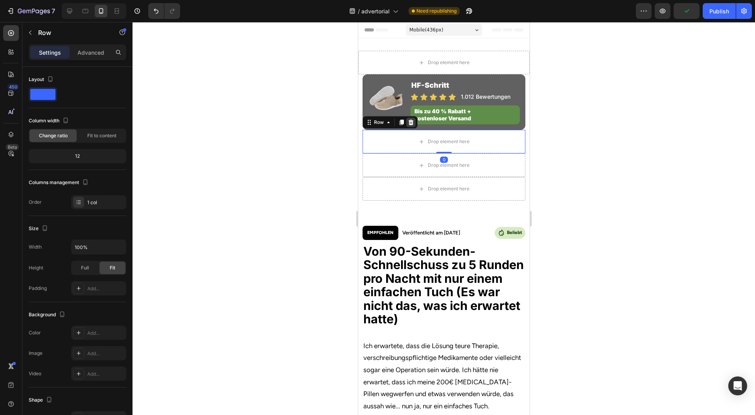
click at [411, 122] on icon at bounding box center [410, 123] width 5 height 6
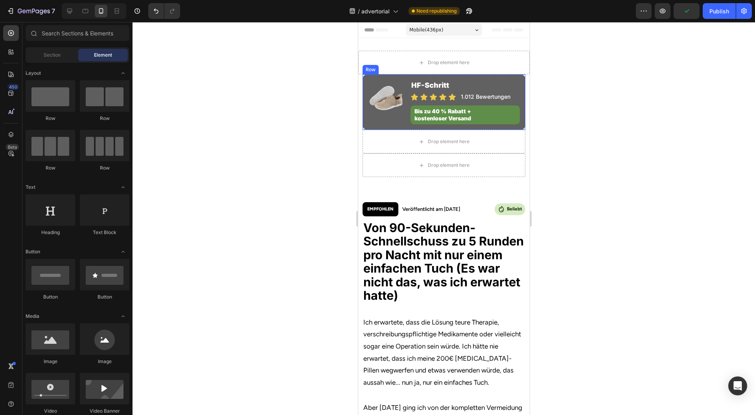
click at [394, 139] on div "Drop element here" at bounding box center [443, 142] width 163 height 24
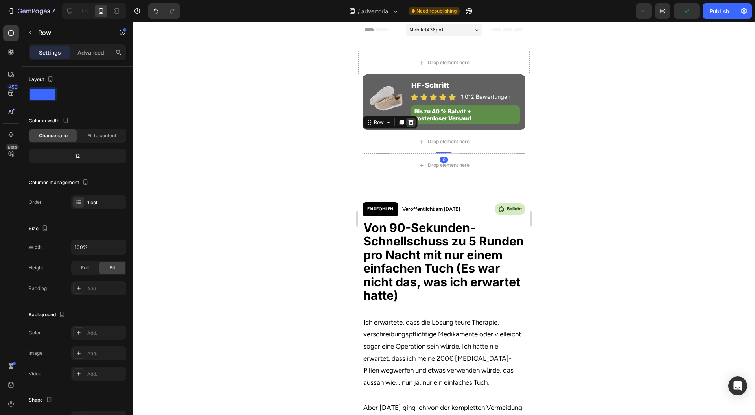
click at [412, 122] on icon at bounding box center [410, 122] width 6 height 6
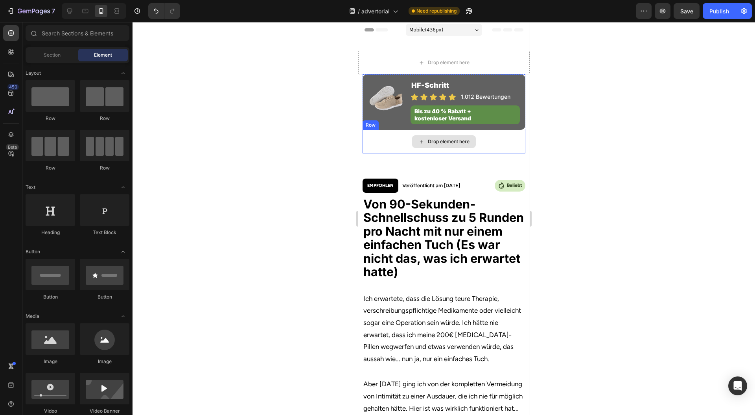
click at [391, 138] on div "Drop element here" at bounding box center [443, 142] width 163 height 24
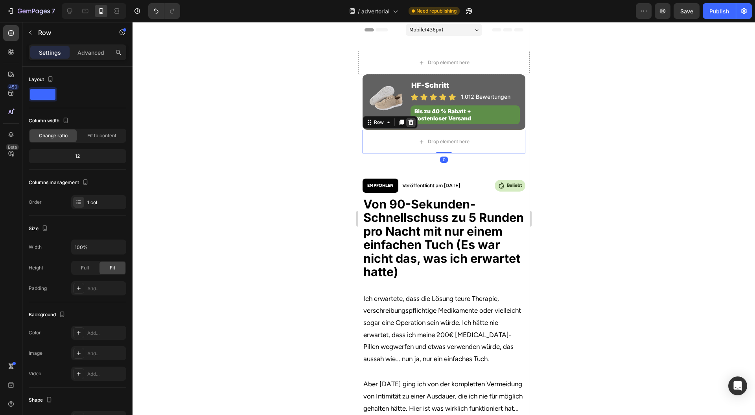
click at [411, 122] on icon at bounding box center [410, 122] width 6 height 6
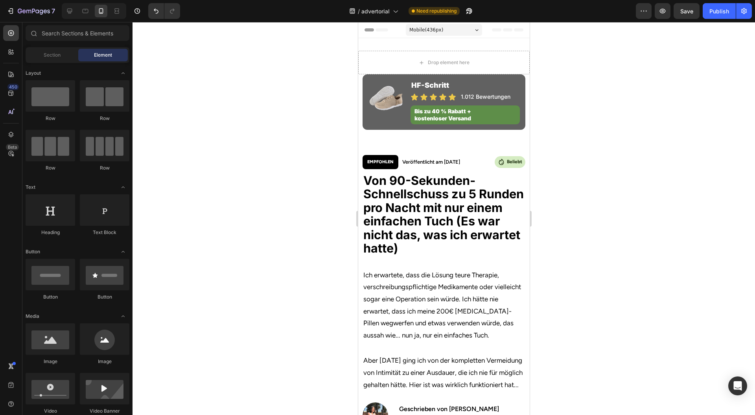
click at [643, 151] on div at bounding box center [444, 218] width 623 height 393
click at [719, 7] on div "Publish" at bounding box center [720, 11] width 20 height 8
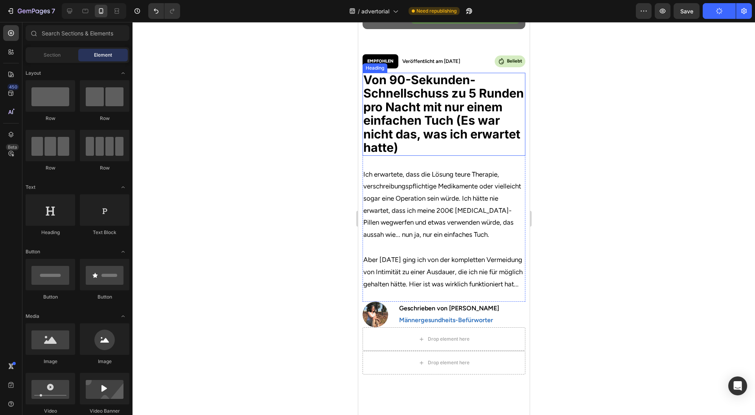
scroll to position [0, 0]
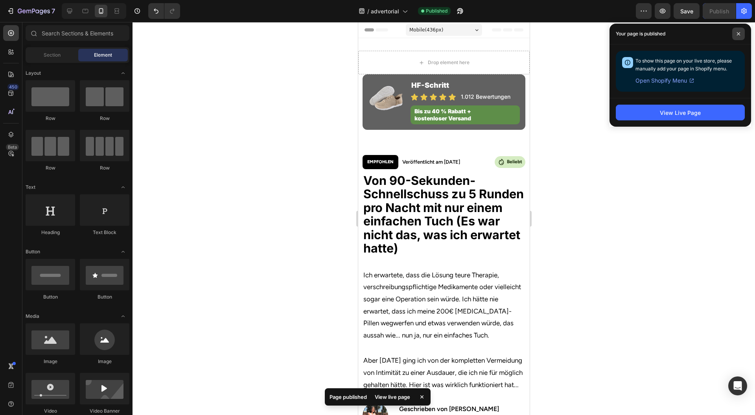
click at [741, 34] on span at bounding box center [738, 34] width 13 height 13
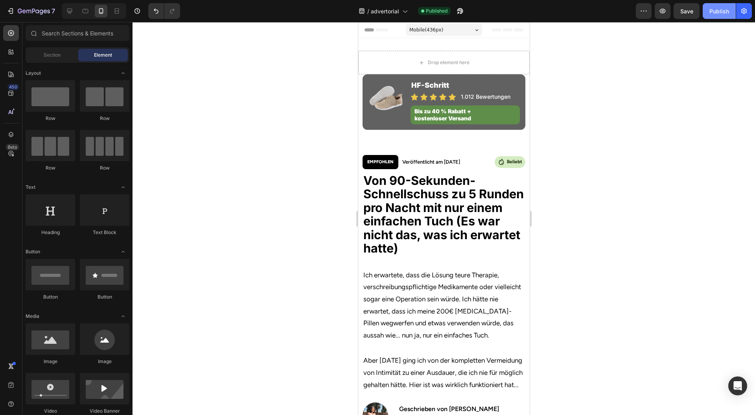
click at [725, 16] on button "Publish" at bounding box center [719, 11] width 33 height 16
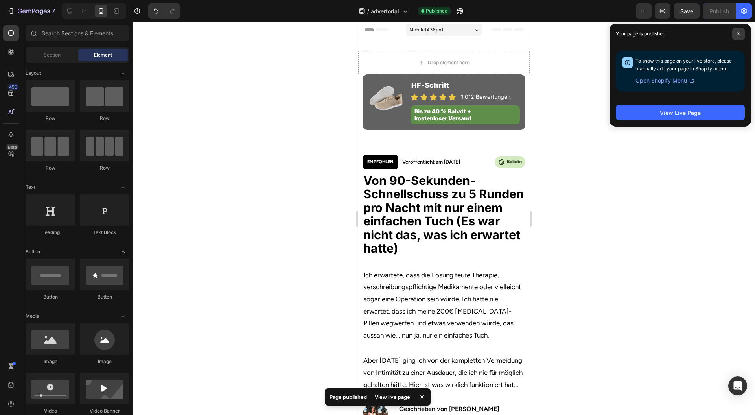
click at [738, 34] on icon at bounding box center [738, 33] width 3 height 3
